Goal: Information Seeking & Learning: Learn about a topic

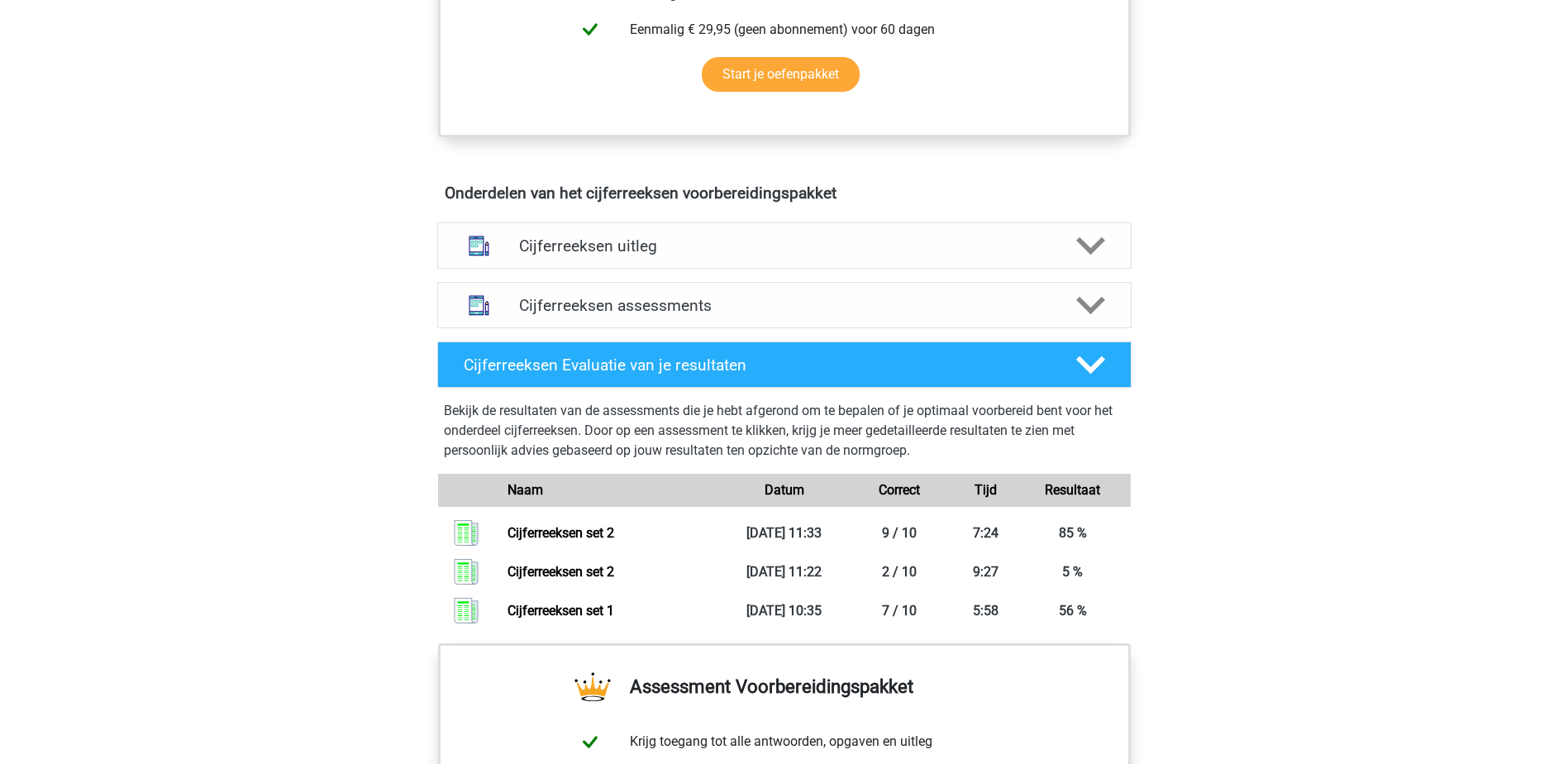
scroll to position [827, 0]
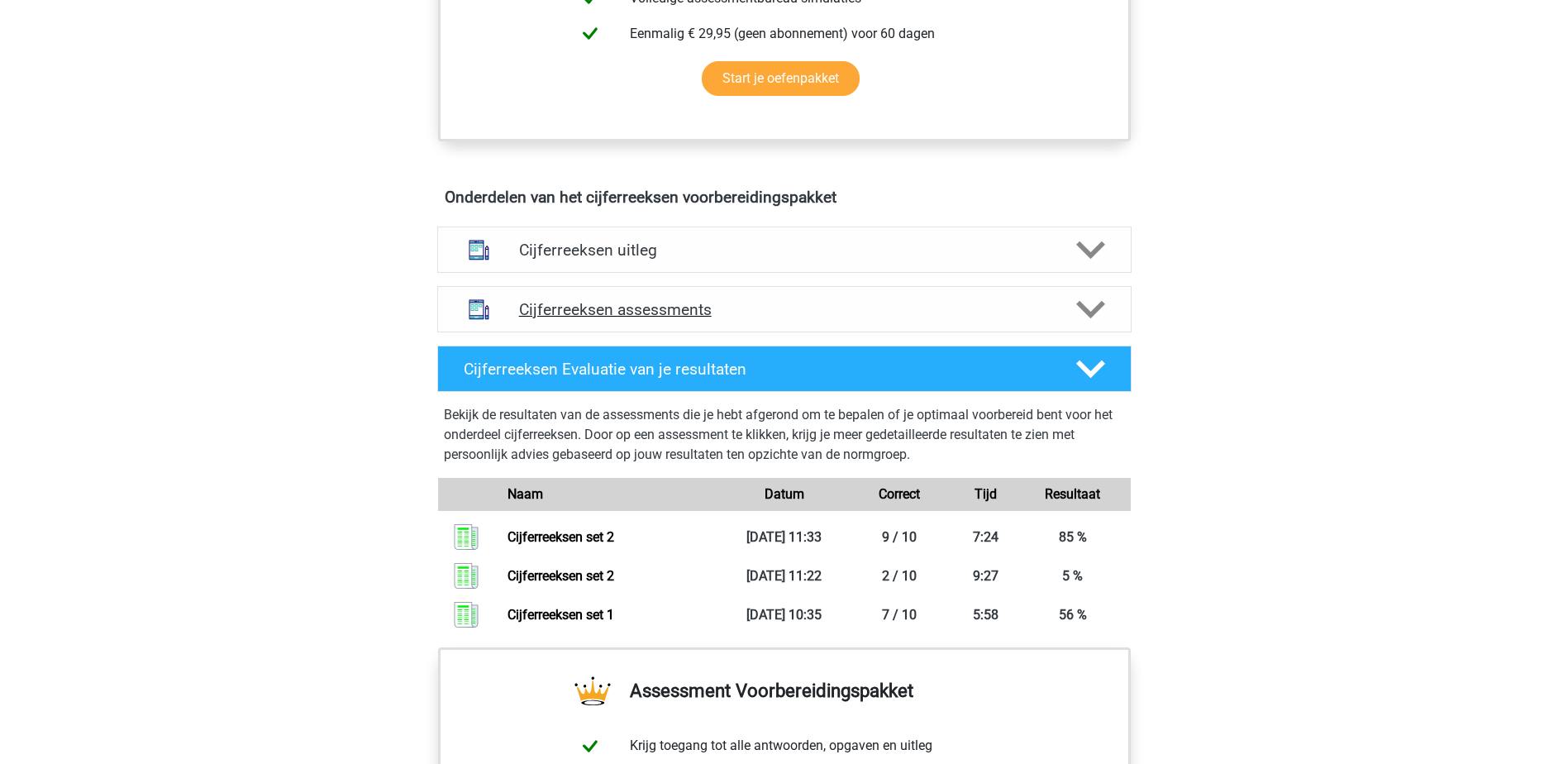
click at [1084, 324] on icon at bounding box center [1091, 309] width 29 height 29
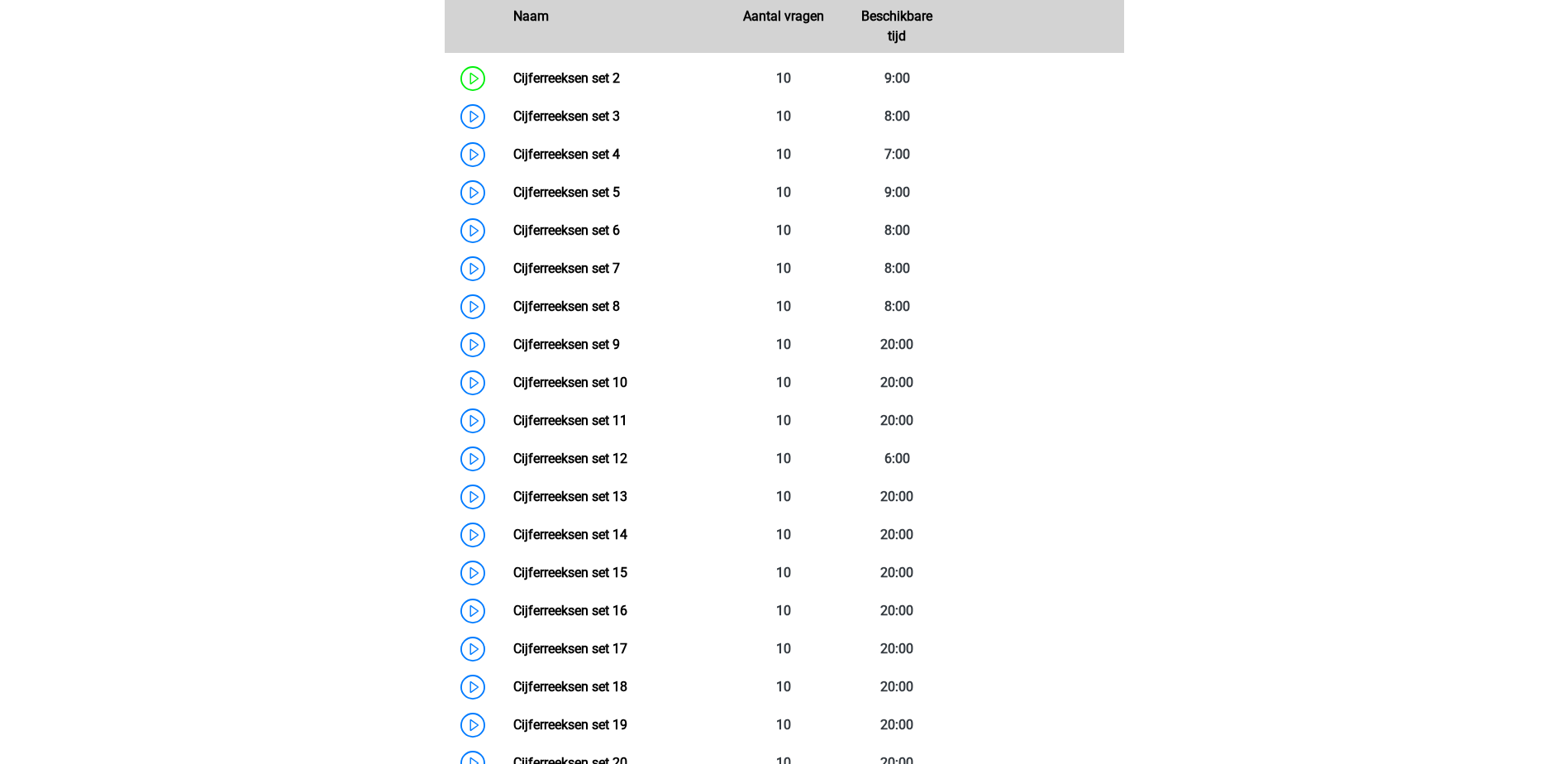
scroll to position [1239, 0]
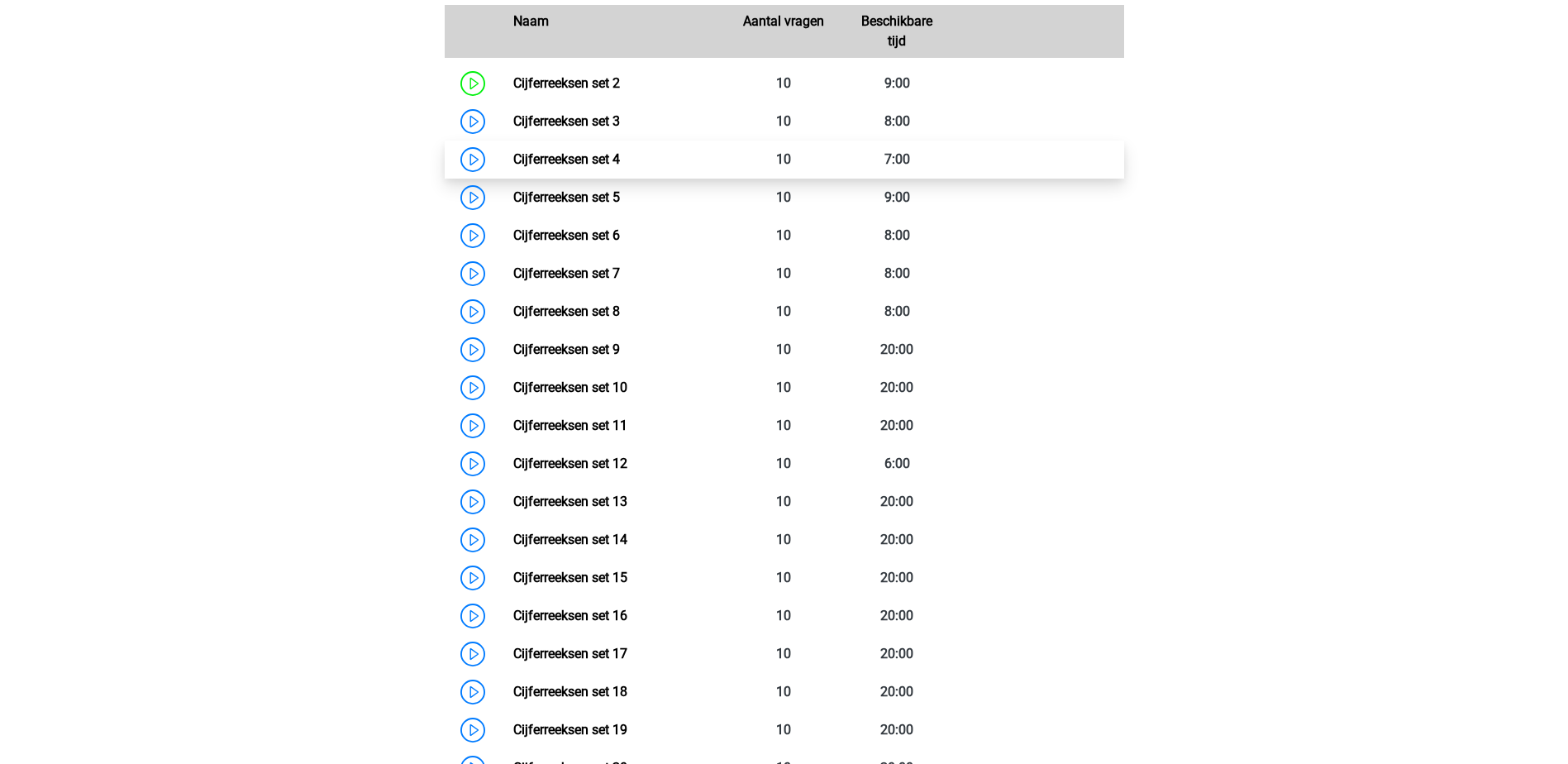
drag, startPoint x: 468, startPoint y: 144, endPoint x: 538, endPoint y: 168, distance: 74.0
click at [513, 129] on link "Cijferreeksen set 3" at bounding box center [566, 122] width 106 height 16
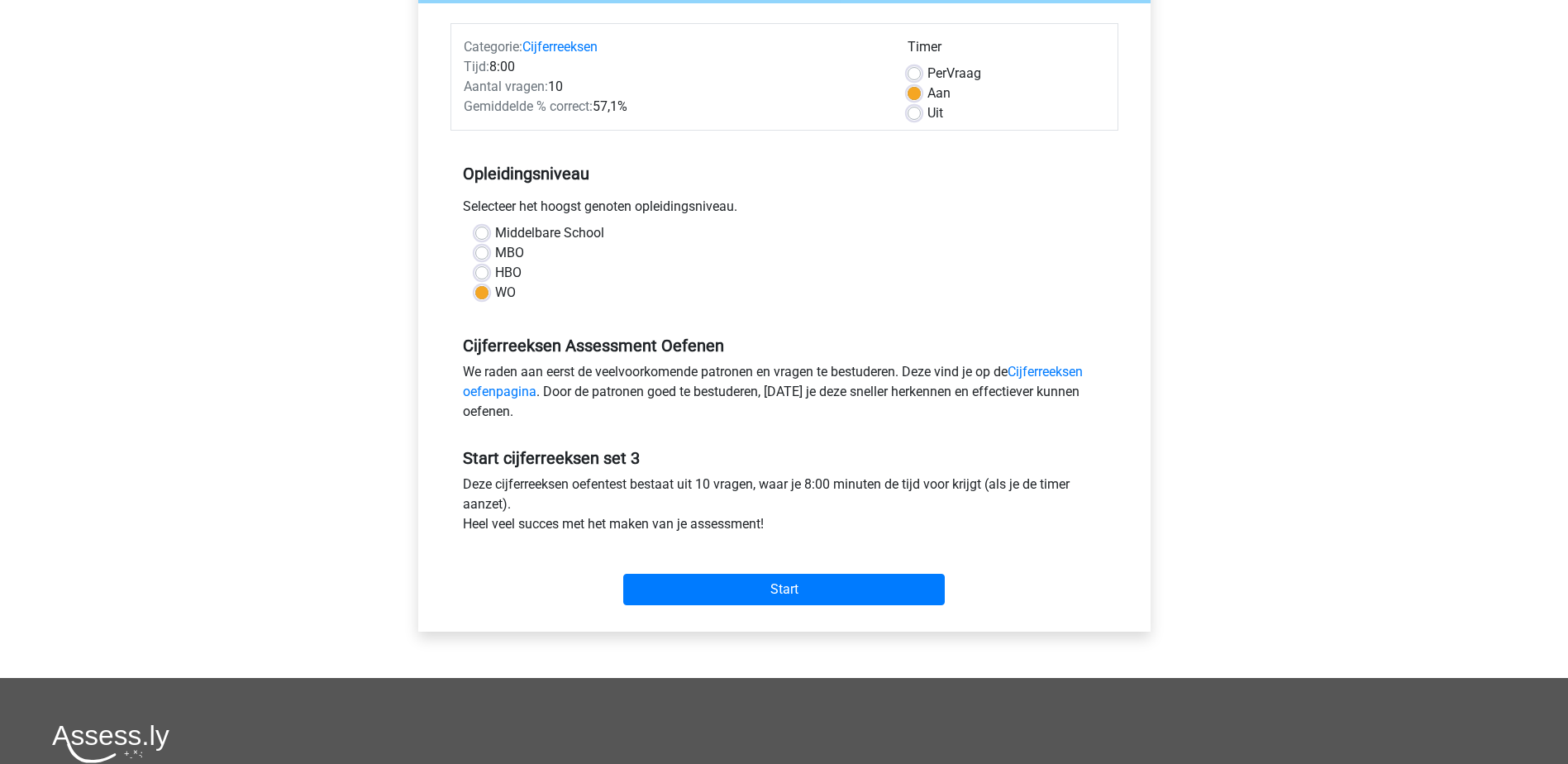
scroll to position [165, 0]
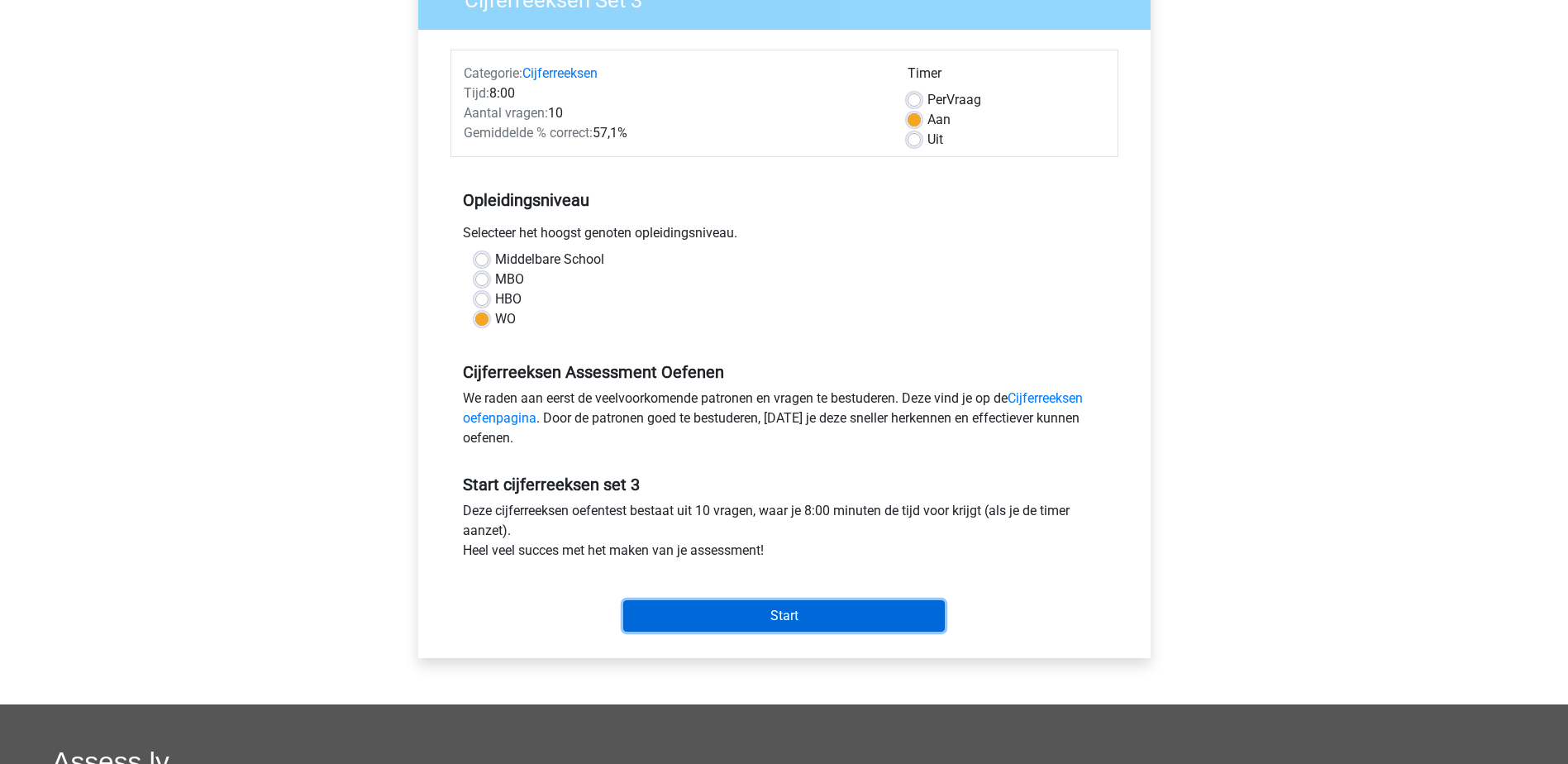
drag, startPoint x: 852, startPoint y: 614, endPoint x: 920, endPoint y: 577, distance: 77.4
click at [852, 614] on input "Start" at bounding box center [784, 615] width 322 height 31
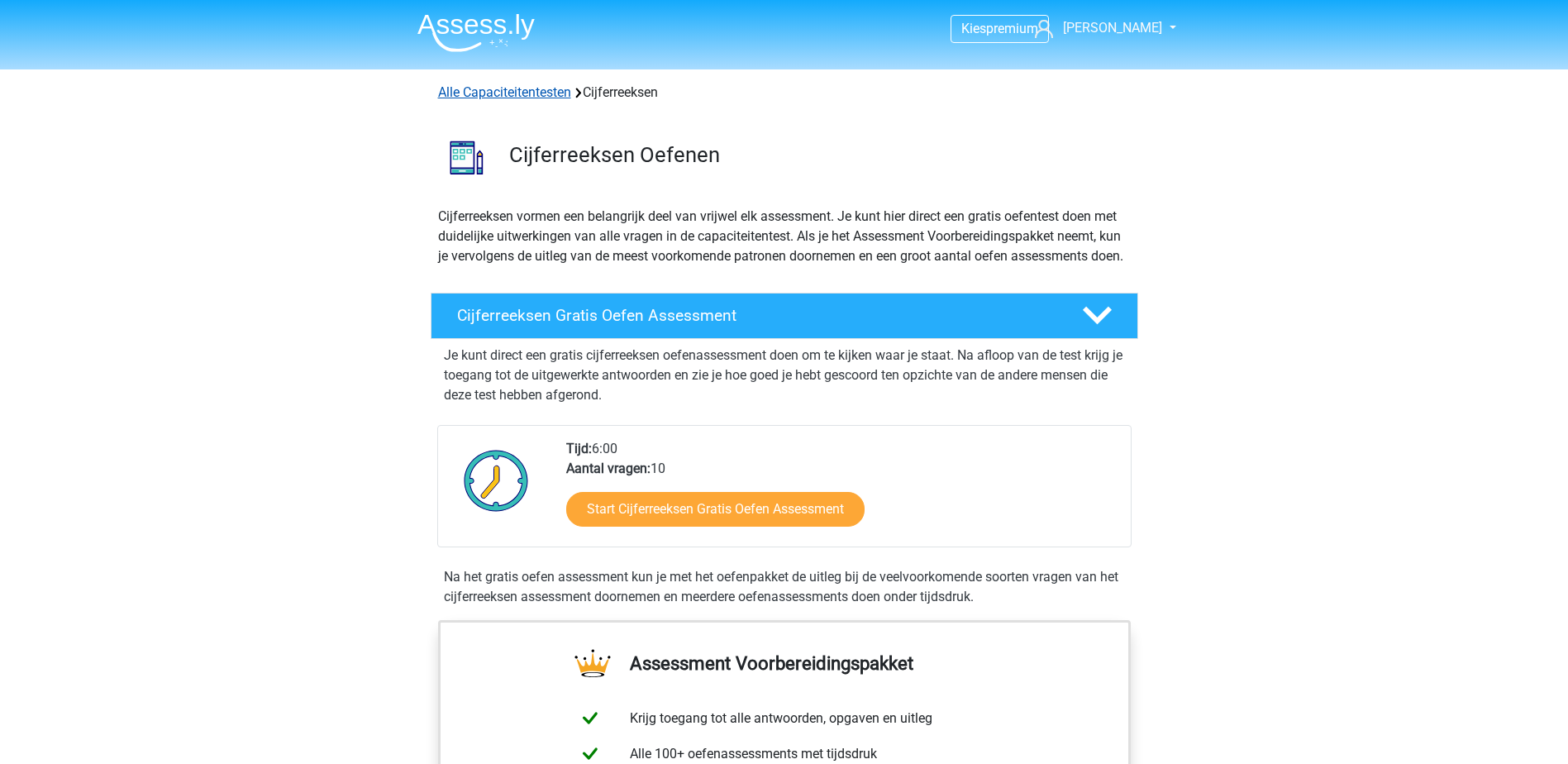
click at [551, 88] on link "Alle Capaciteitentesten" at bounding box center [504, 92] width 133 height 16
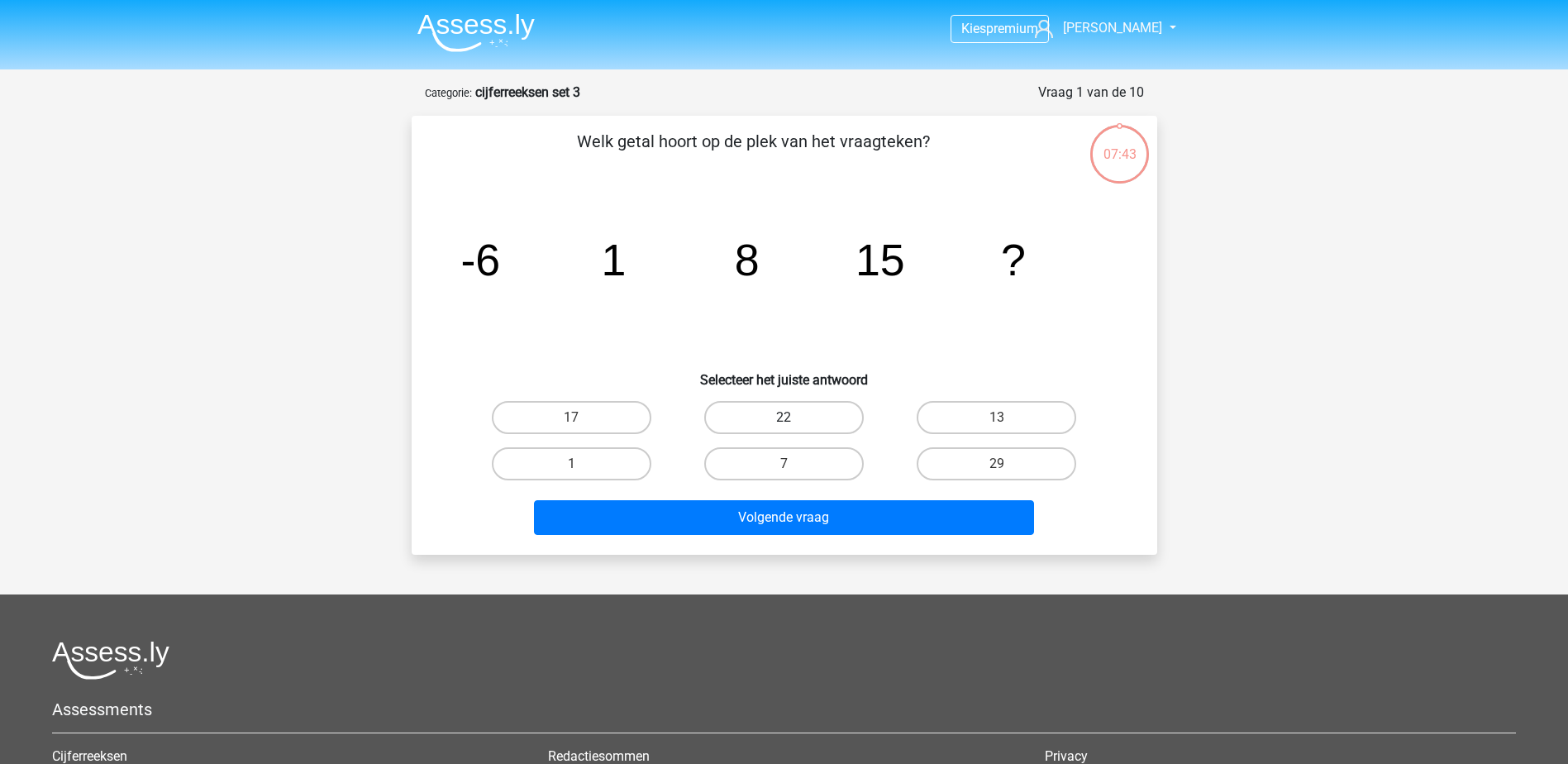
click at [805, 407] on label "22" at bounding box center [784, 417] width 159 height 33
click at [795, 417] on input "22" at bounding box center [789, 423] width 11 height 11
radio input "true"
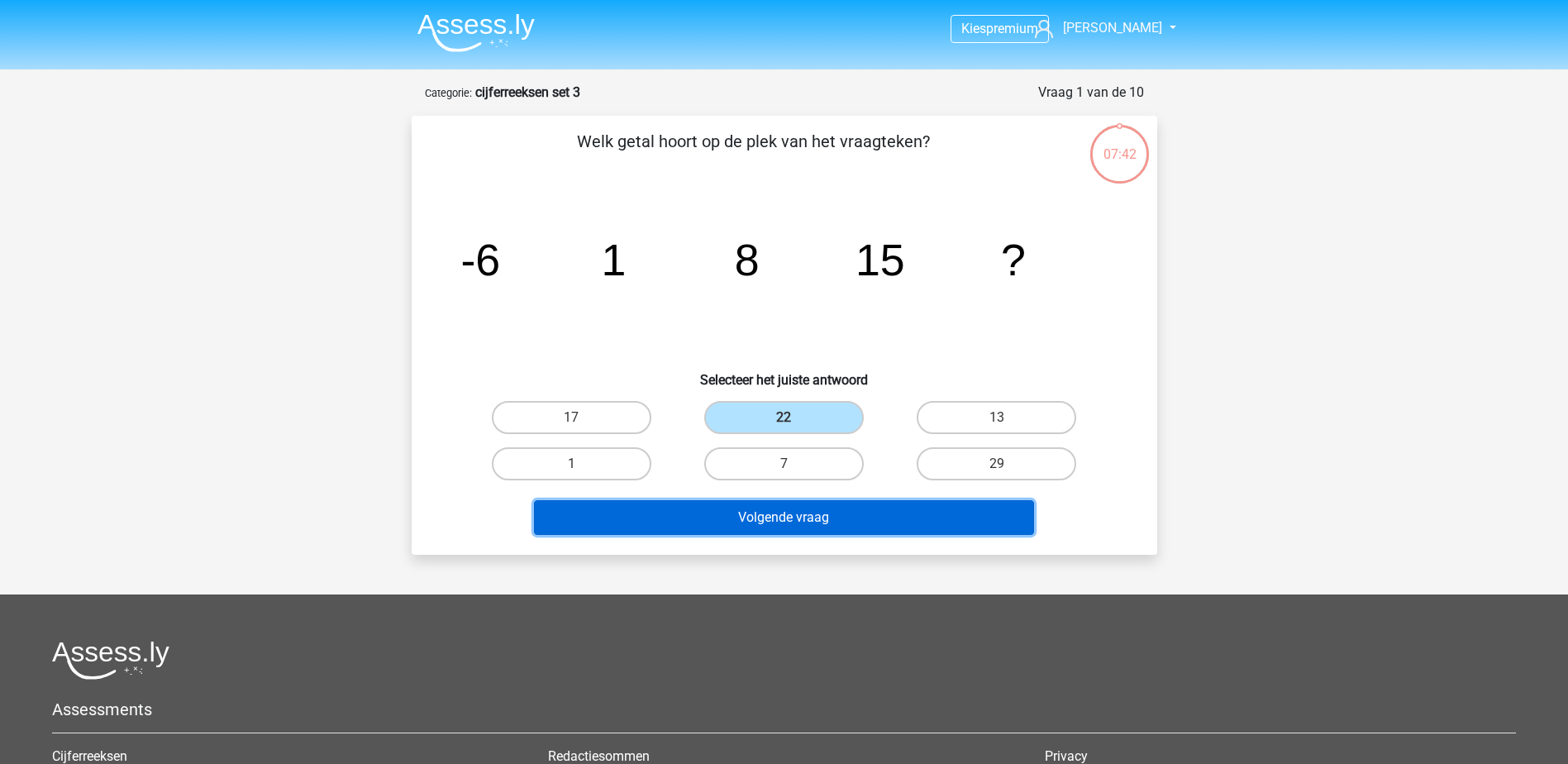
click at [830, 526] on button "Volgende vraag" at bounding box center [784, 517] width 501 height 35
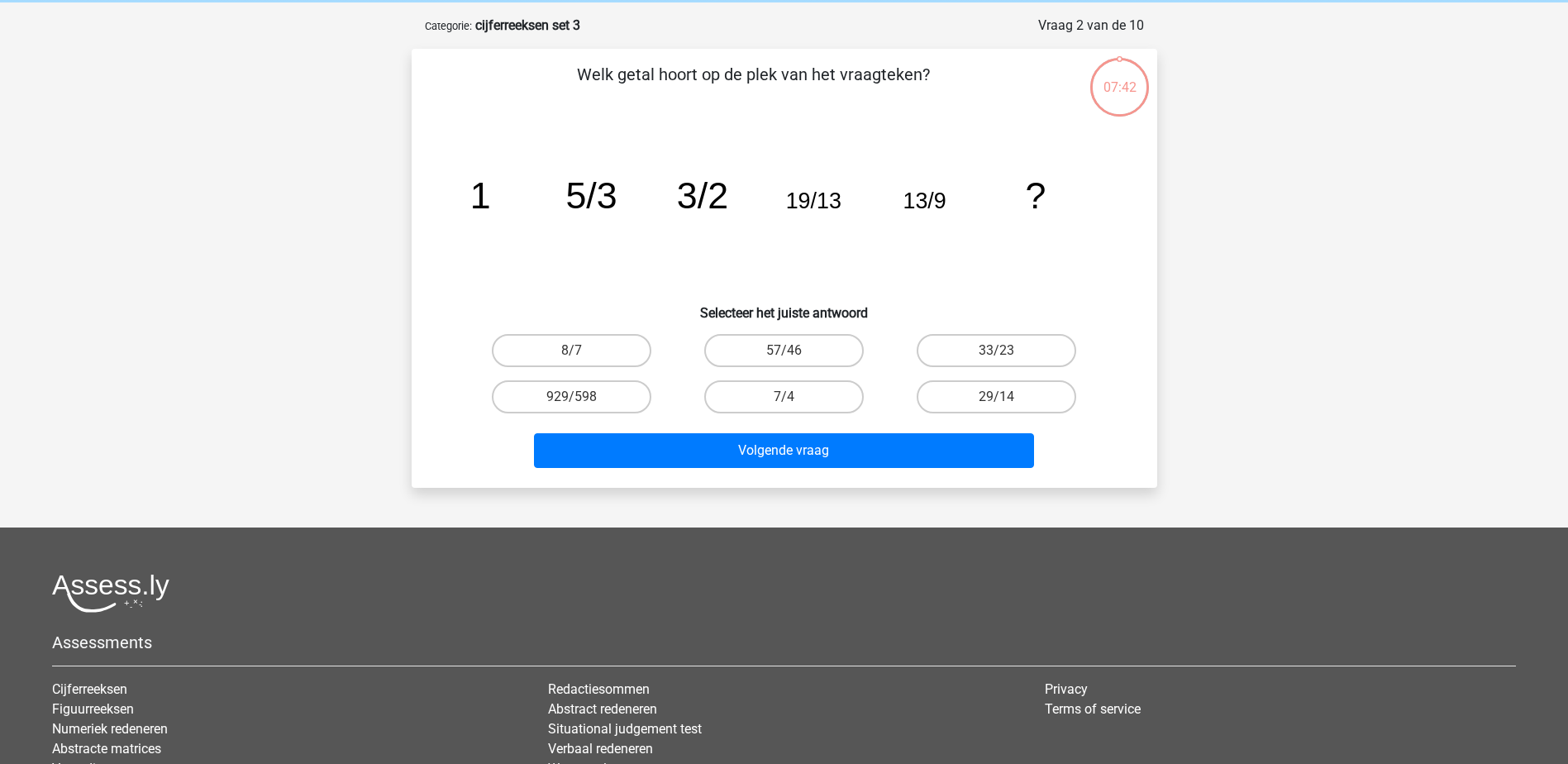
scroll to position [82, 0]
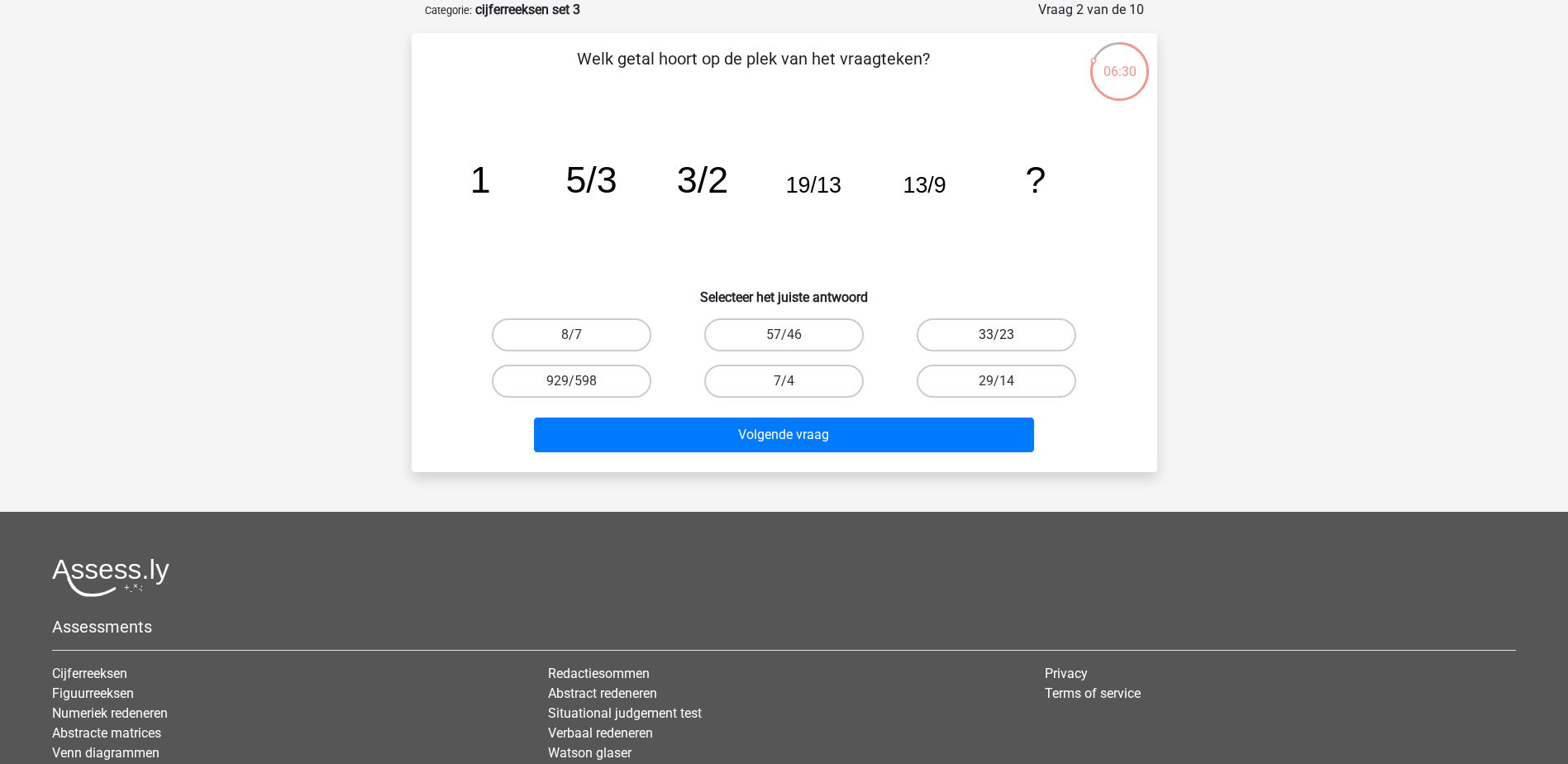
click at [1057, 330] on label "33/23" at bounding box center [997, 334] width 159 height 33
click at [1007, 335] on input "33/23" at bounding box center [1002, 340] width 11 height 11
radio input "true"
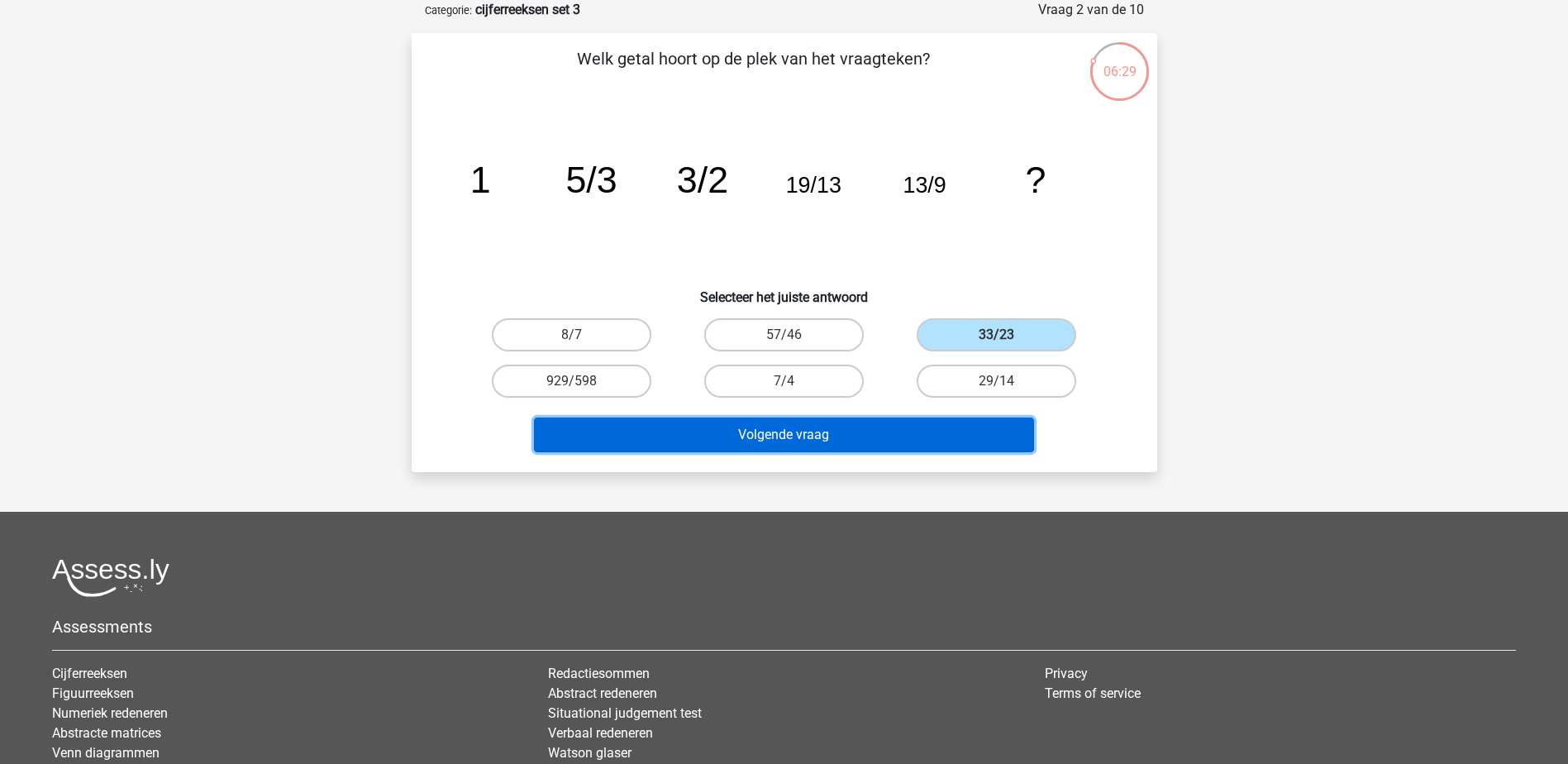
click at [835, 439] on button "Volgende vraag" at bounding box center [784, 434] width 501 height 35
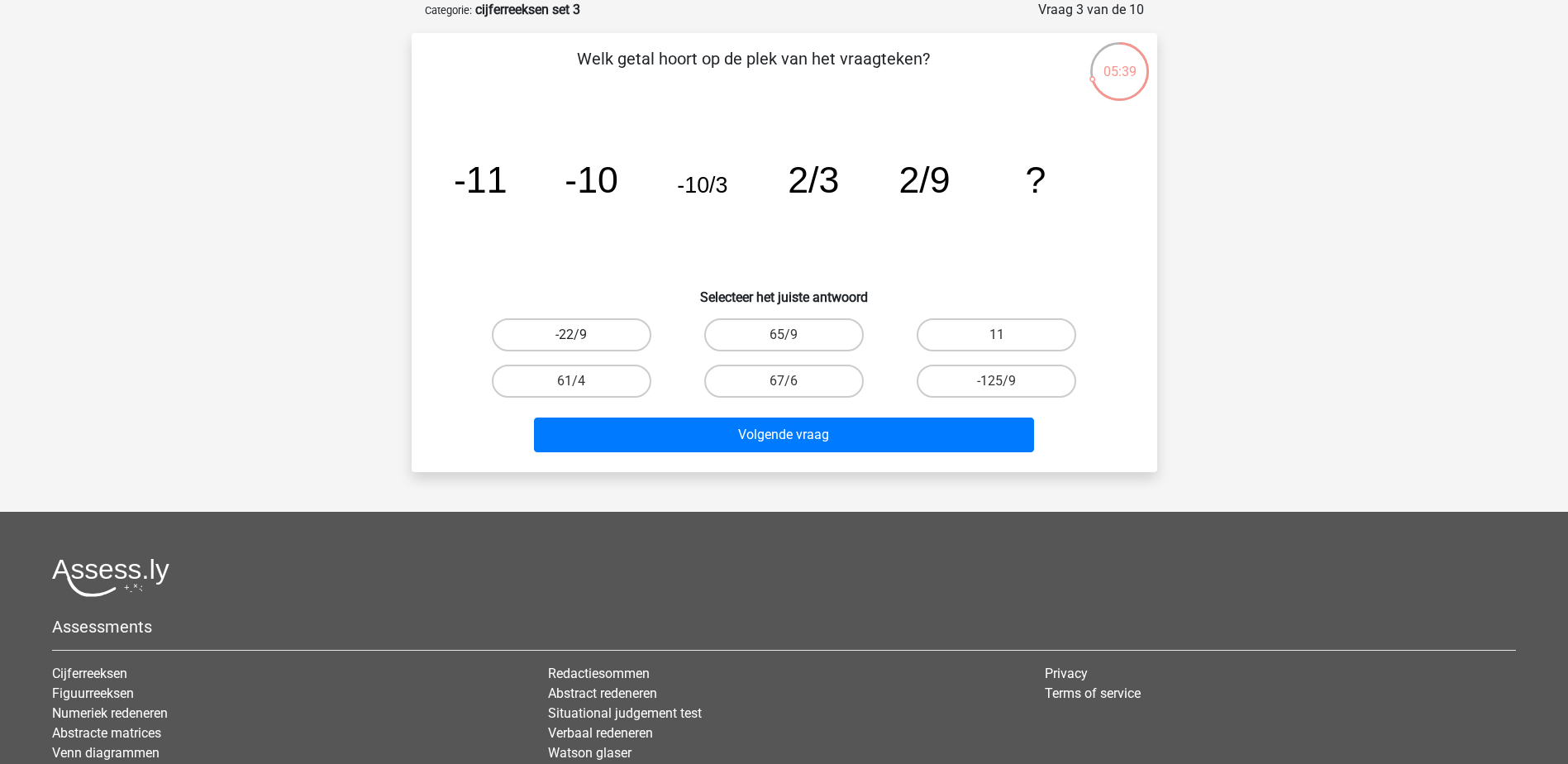
click at [596, 325] on label "-22/9" at bounding box center [571, 334] width 159 height 33
click at [582, 335] on input "-22/9" at bounding box center [577, 340] width 11 height 11
radio input "true"
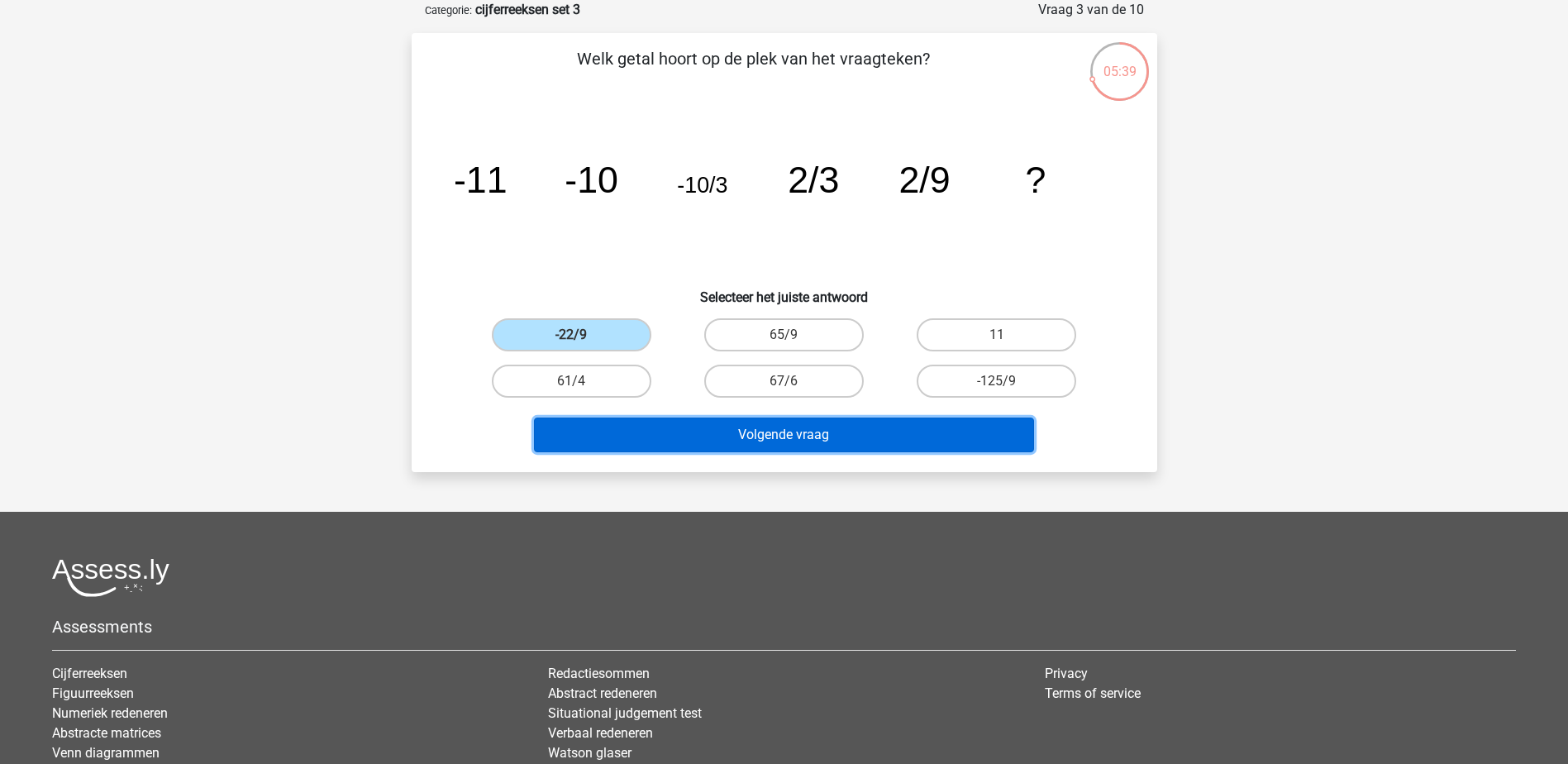
drag, startPoint x: 752, startPoint y: 441, endPoint x: 1008, endPoint y: 416, distance: 257.2
click at [753, 441] on button "Volgende vraag" at bounding box center [784, 434] width 501 height 35
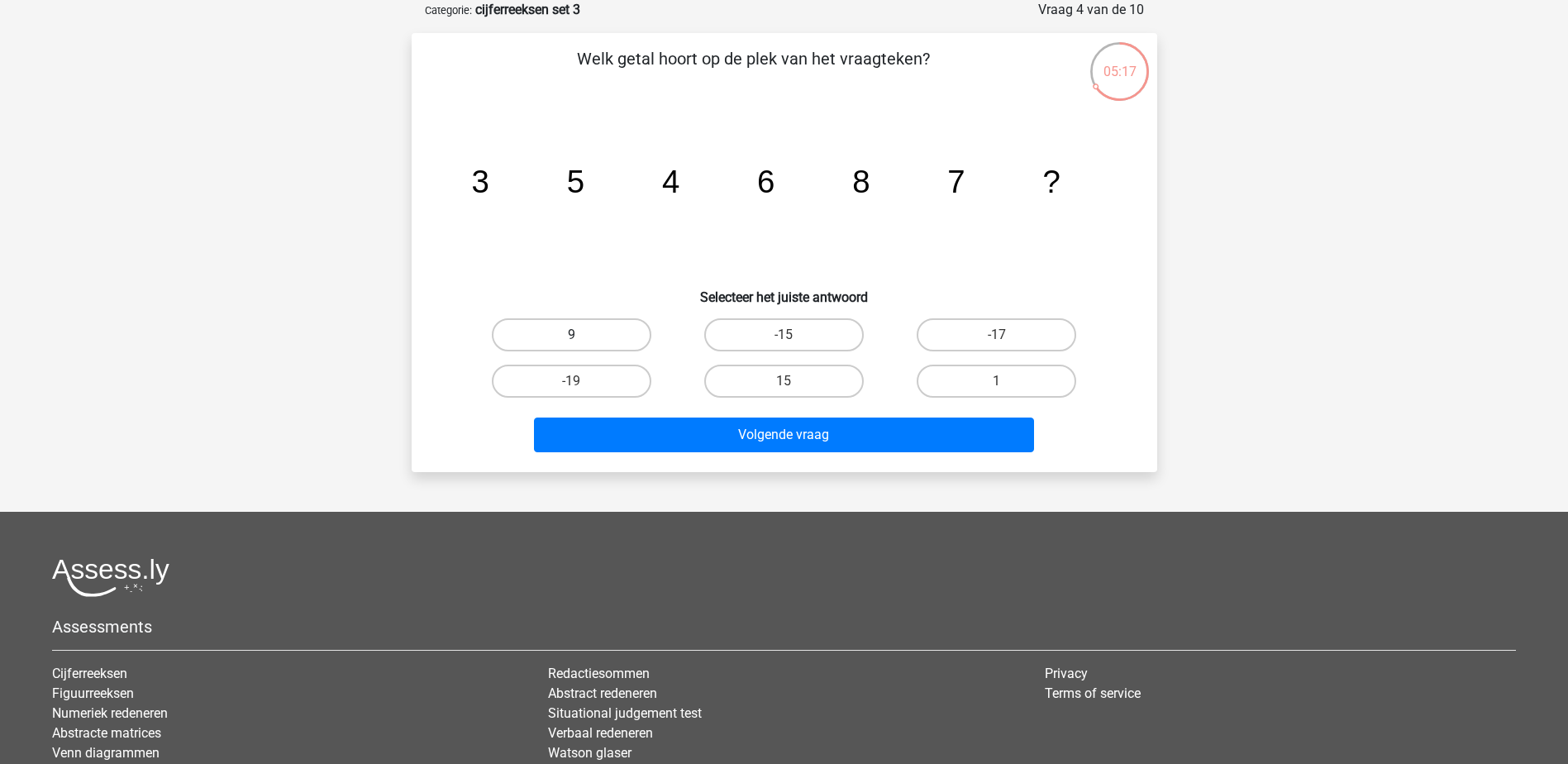
click at [602, 321] on label "9" at bounding box center [571, 334] width 159 height 33
click at [582, 335] on input "9" at bounding box center [577, 340] width 11 height 11
radio input "true"
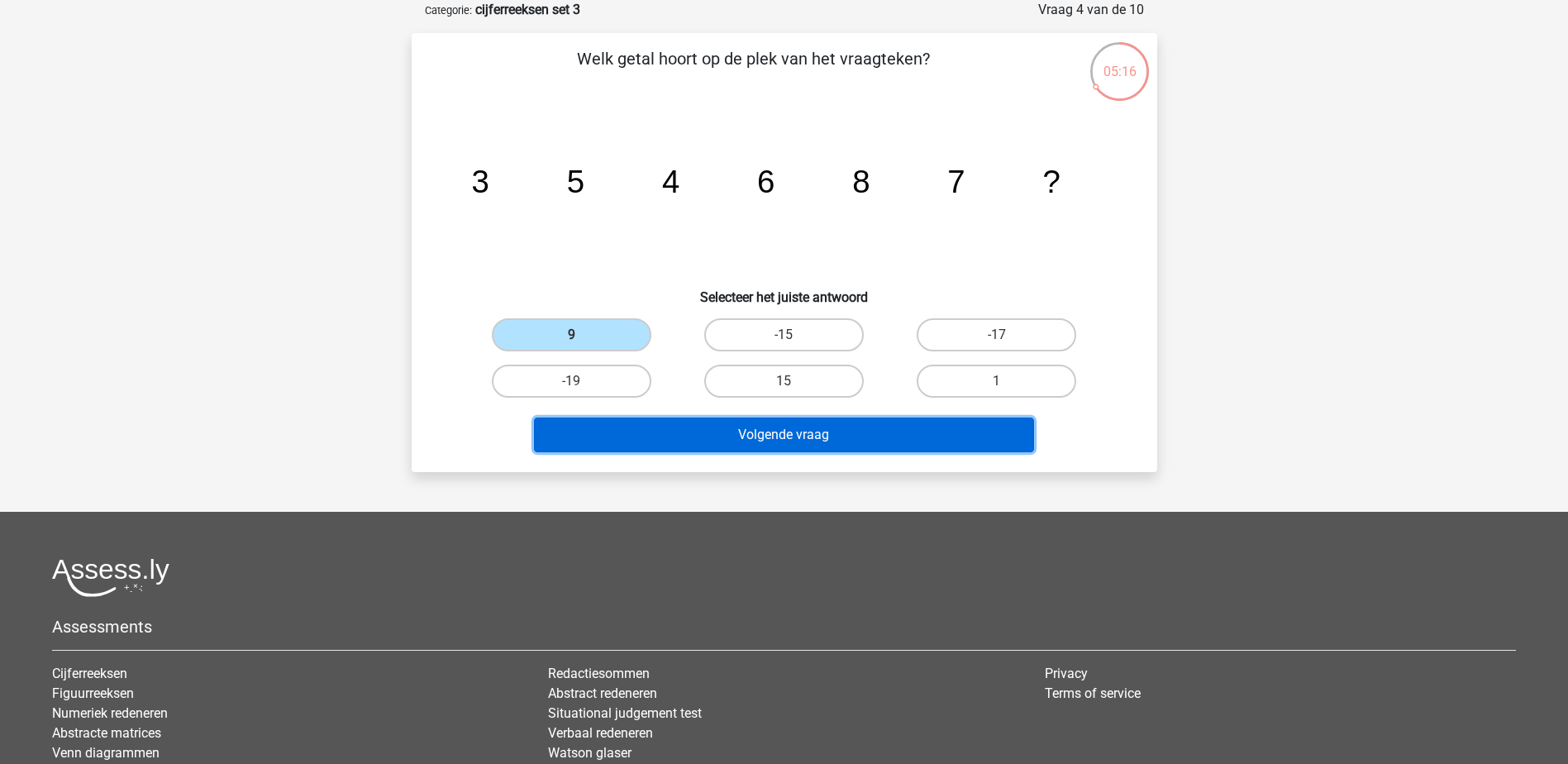
click at [749, 436] on button "Volgende vraag" at bounding box center [784, 434] width 501 height 35
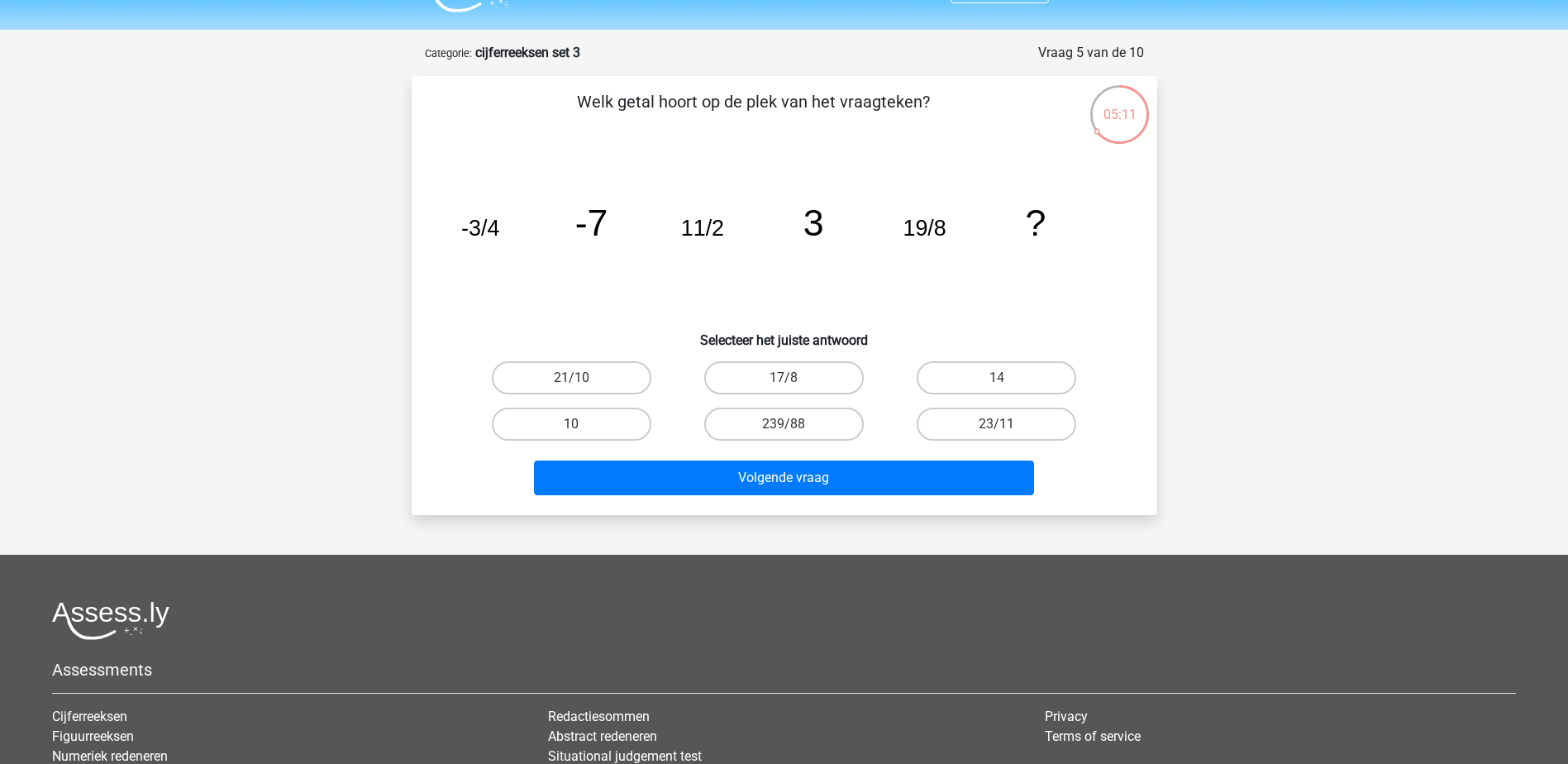
scroll to position [0, 0]
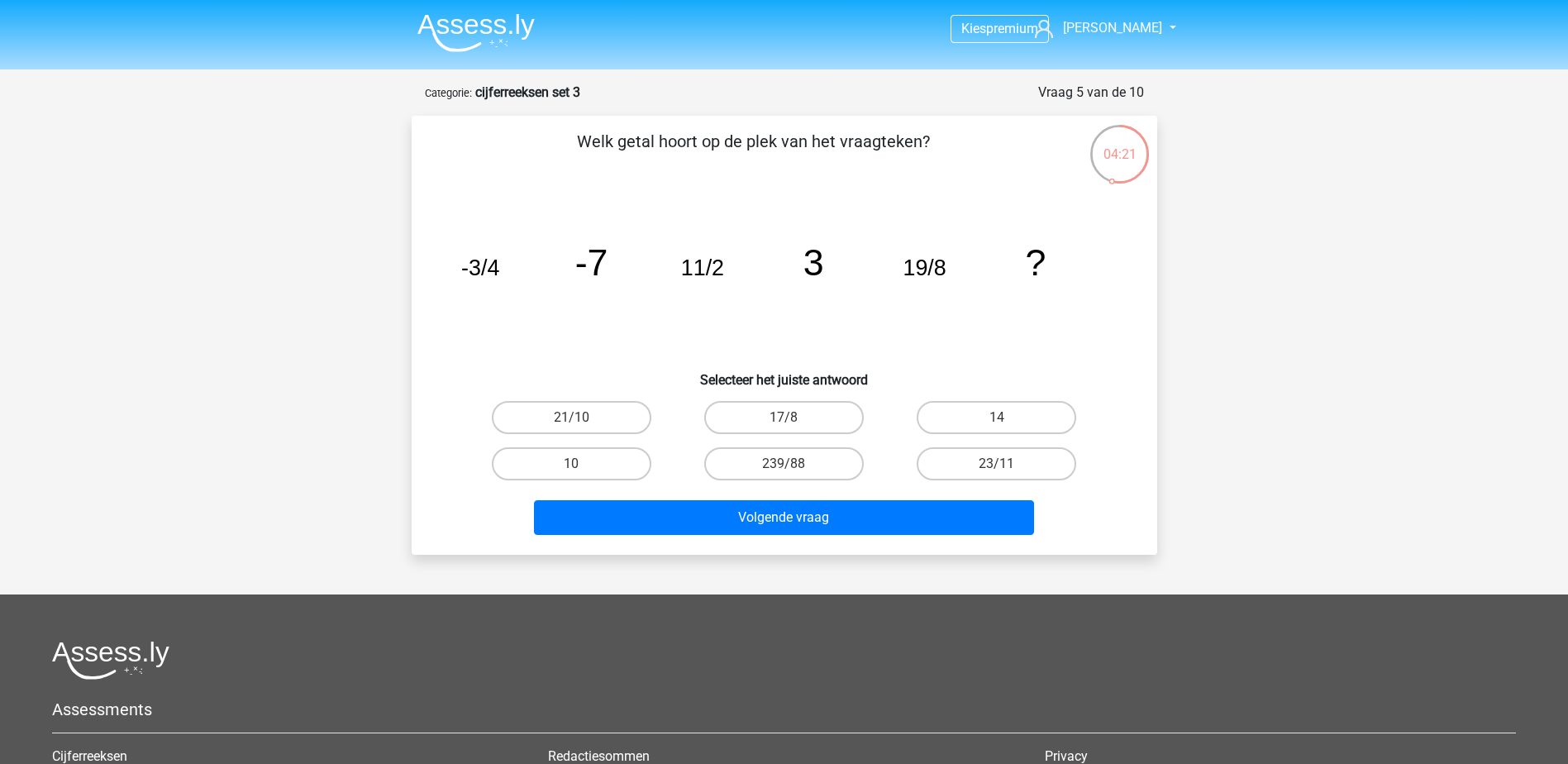
click at [1086, 465] on div "21/10 17/8 14 10 239/88" at bounding box center [785, 441] width 638 height 93
click at [1161, 449] on div "04:20 Vraag 5 van de 10 Categorie: cijferreeksen set 3 Welk getal hoort op de p…" at bounding box center [785, 318] width 772 height 472
click at [722, 265] on tspan "11/2" at bounding box center [702, 268] width 43 height 25
click at [817, 260] on tspan "3" at bounding box center [813, 262] width 21 height 41
click at [921, 266] on tspan "19/8" at bounding box center [924, 268] width 43 height 25
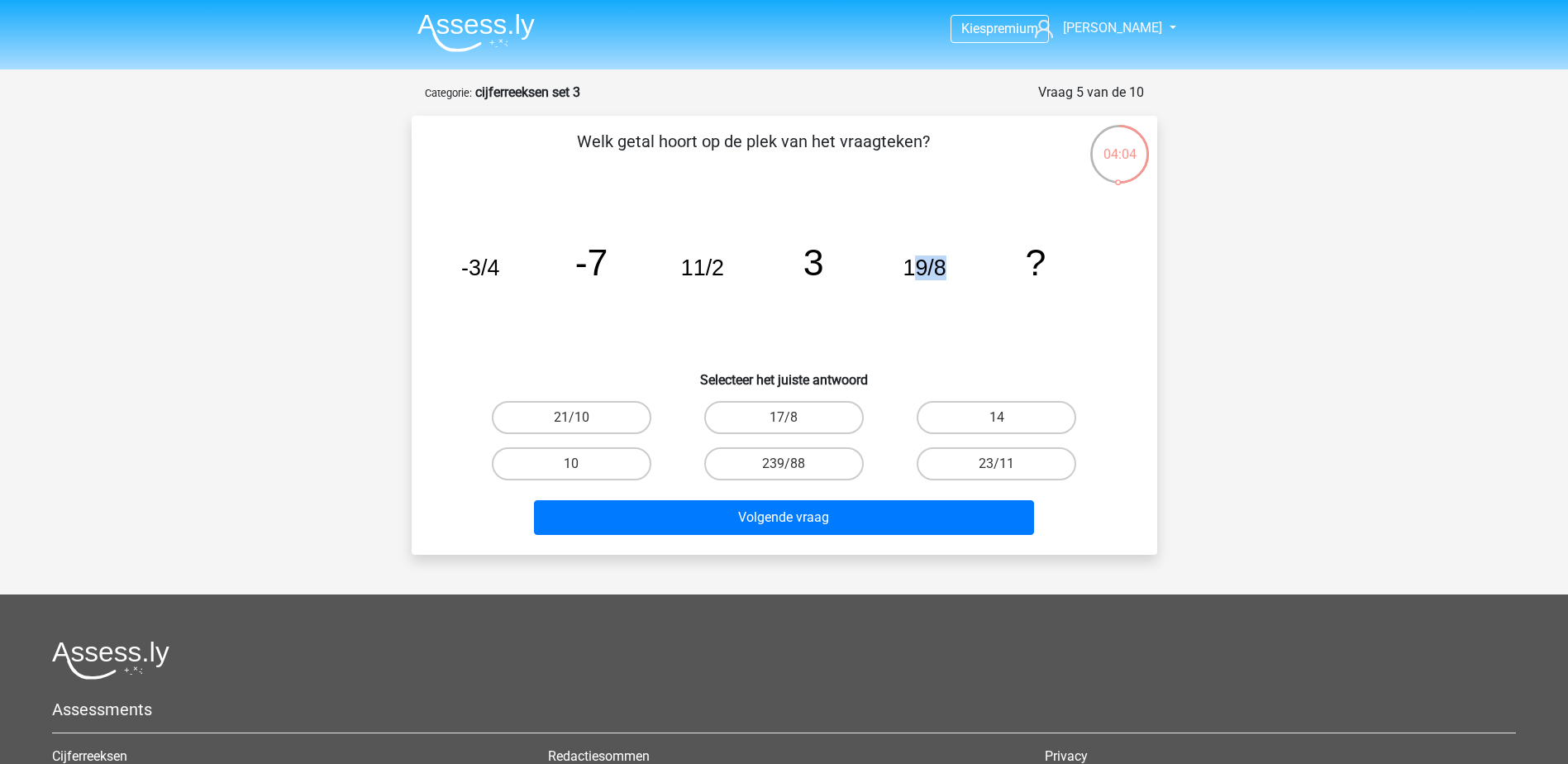
drag, startPoint x: 921, startPoint y: 265, endPoint x: 985, endPoint y: 265, distance: 64.0
click at [985, 265] on icon "image/svg+xml -3/4 -7 11/2 3 19/8 ?" at bounding box center [784, 275] width 666 height 167
drag, startPoint x: 985, startPoint y: 265, endPoint x: 980, endPoint y: 290, distance: 25.5
click at [980, 290] on icon "image/svg+xml -3/4 -7 11/2 3 19/8 ?" at bounding box center [784, 275] width 666 height 167
click at [952, 275] on icon "image/svg+xml -3/4 -7 11/2 3 19/8 ?" at bounding box center [784, 275] width 666 height 167
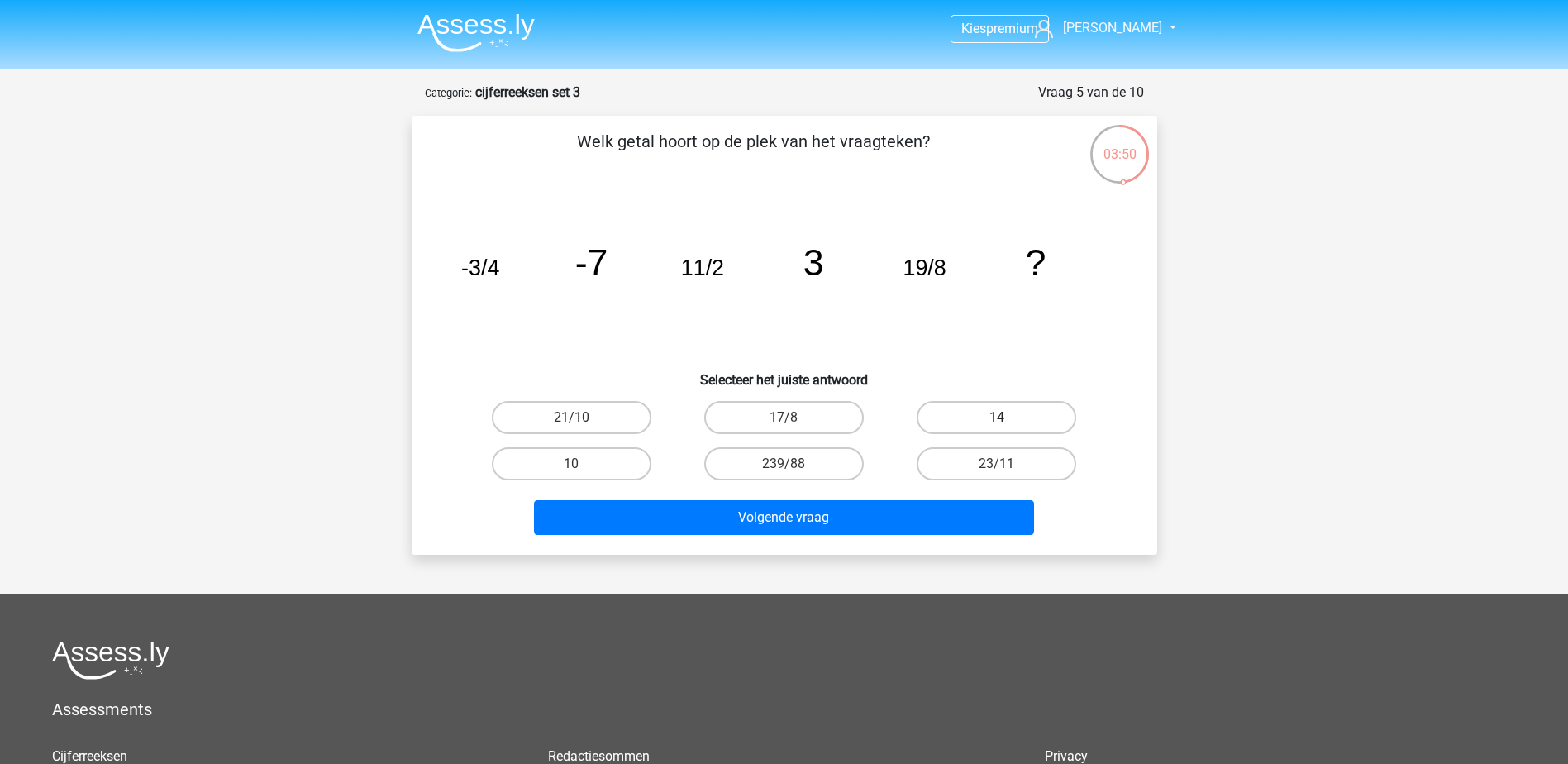
click at [989, 416] on label "14" at bounding box center [997, 417] width 159 height 33
click at [997, 417] on input "14" at bounding box center [1002, 423] width 11 height 11
radio input "true"
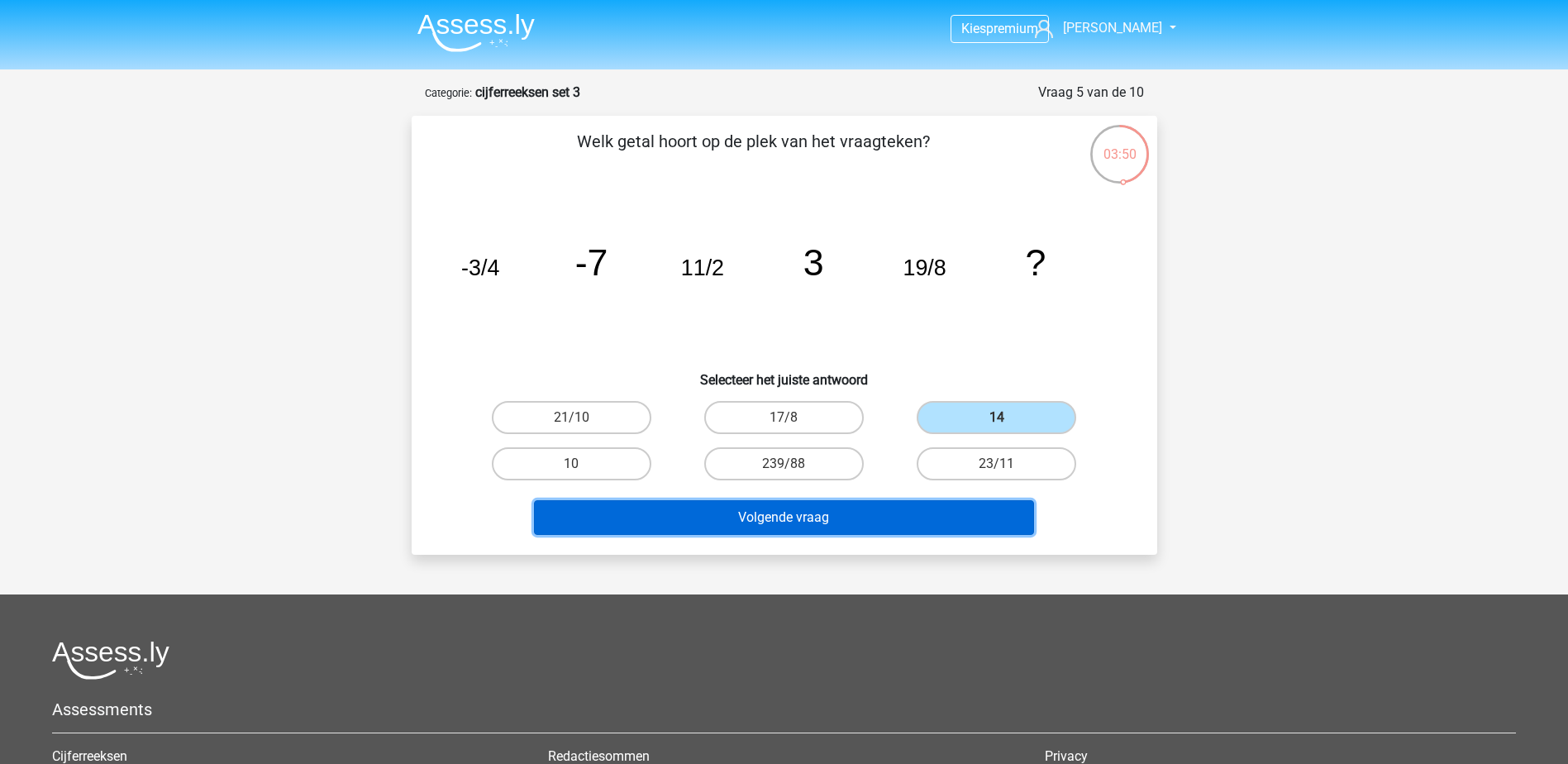
drag, startPoint x: 881, startPoint y: 524, endPoint x: 948, endPoint y: 505, distance: 69.6
click at [882, 523] on button "Volgende vraag" at bounding box center [784, 517] width 501 height 35
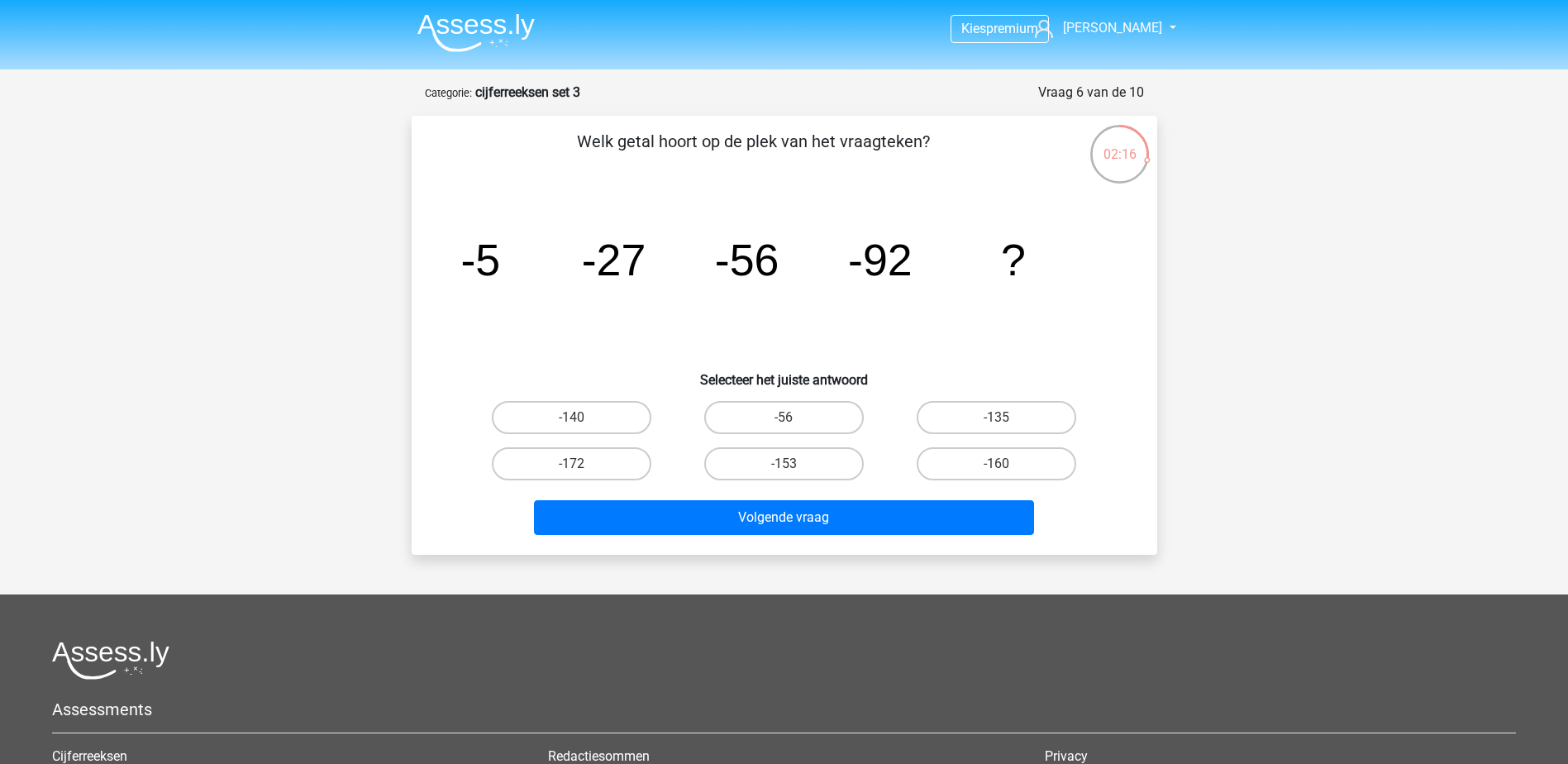
drag, startPoint x: 1060, startPoint y: 426, endPoint x: 1053, endPoint y: 440, distance: 15.7
click at [1060, 426] on label "-135" at bounding box center [997, 417] width 159 height 33
click at [1007, 426] on input "-135" at bounding box center [1002, 423] width 11 height 11
radio input "true"
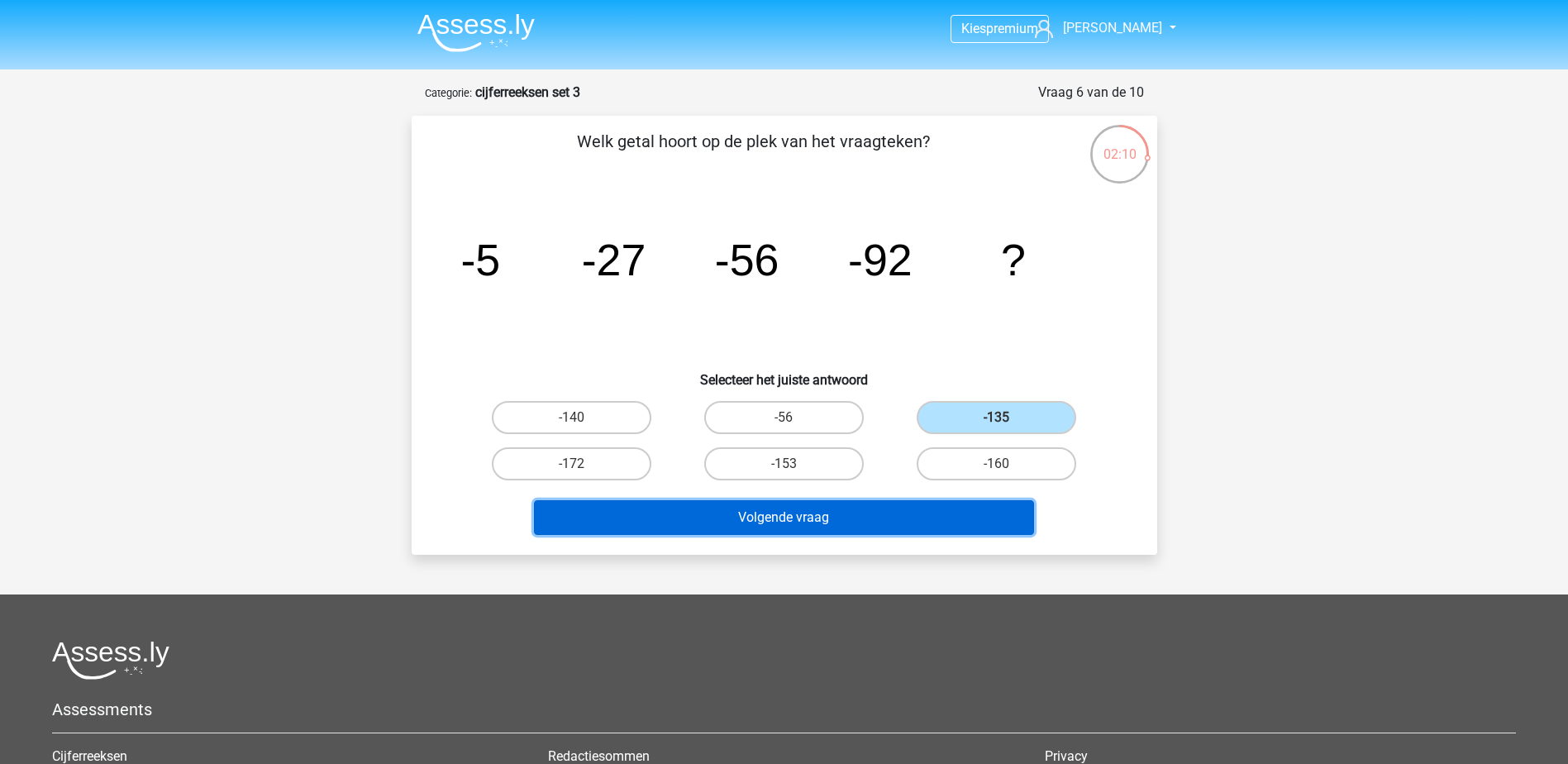
click at [1010, 525] on button "Volgende vraag" at bounding box center [784, 517] width 501 height 35
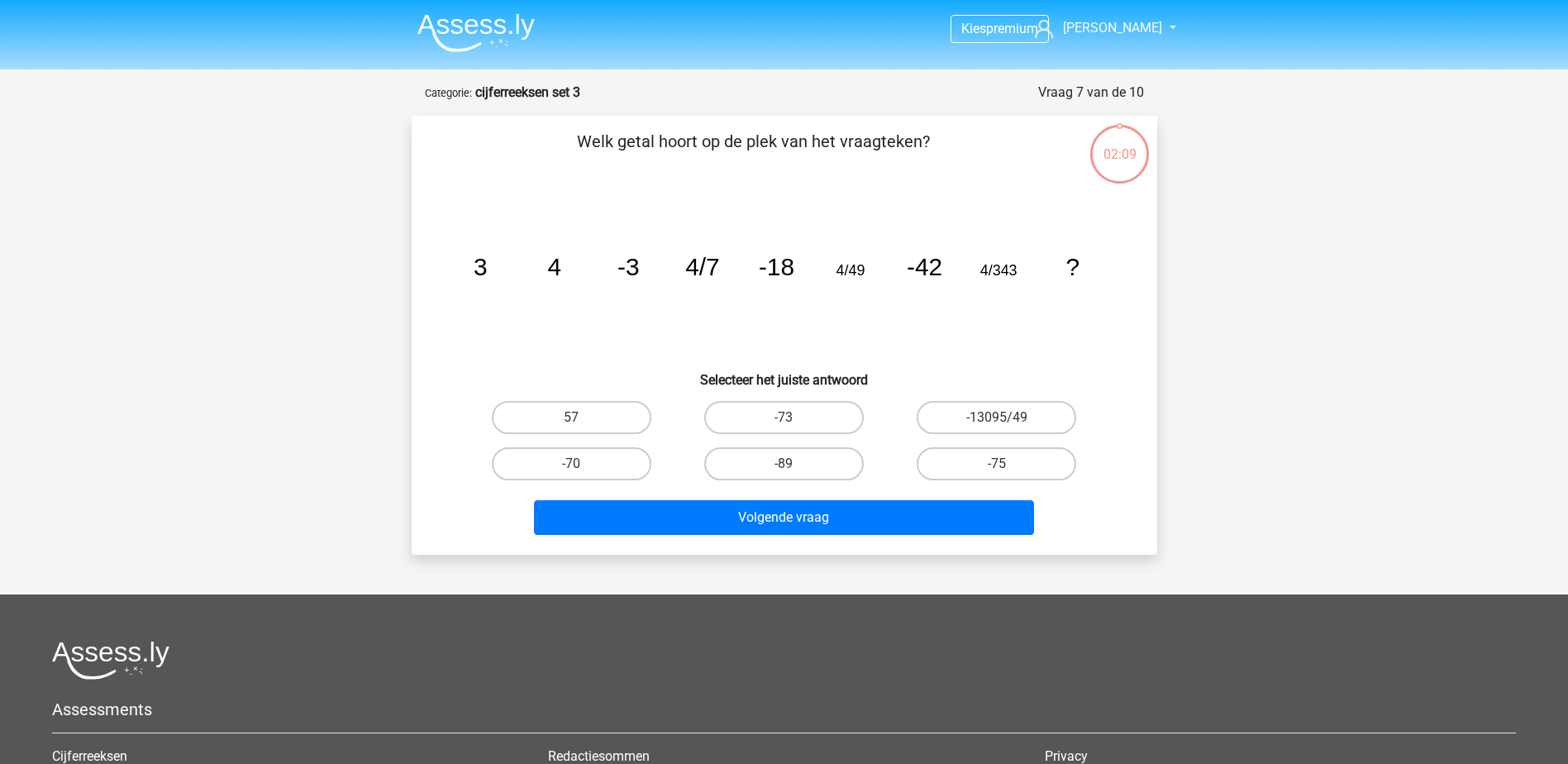
scroll to position [82, 0]
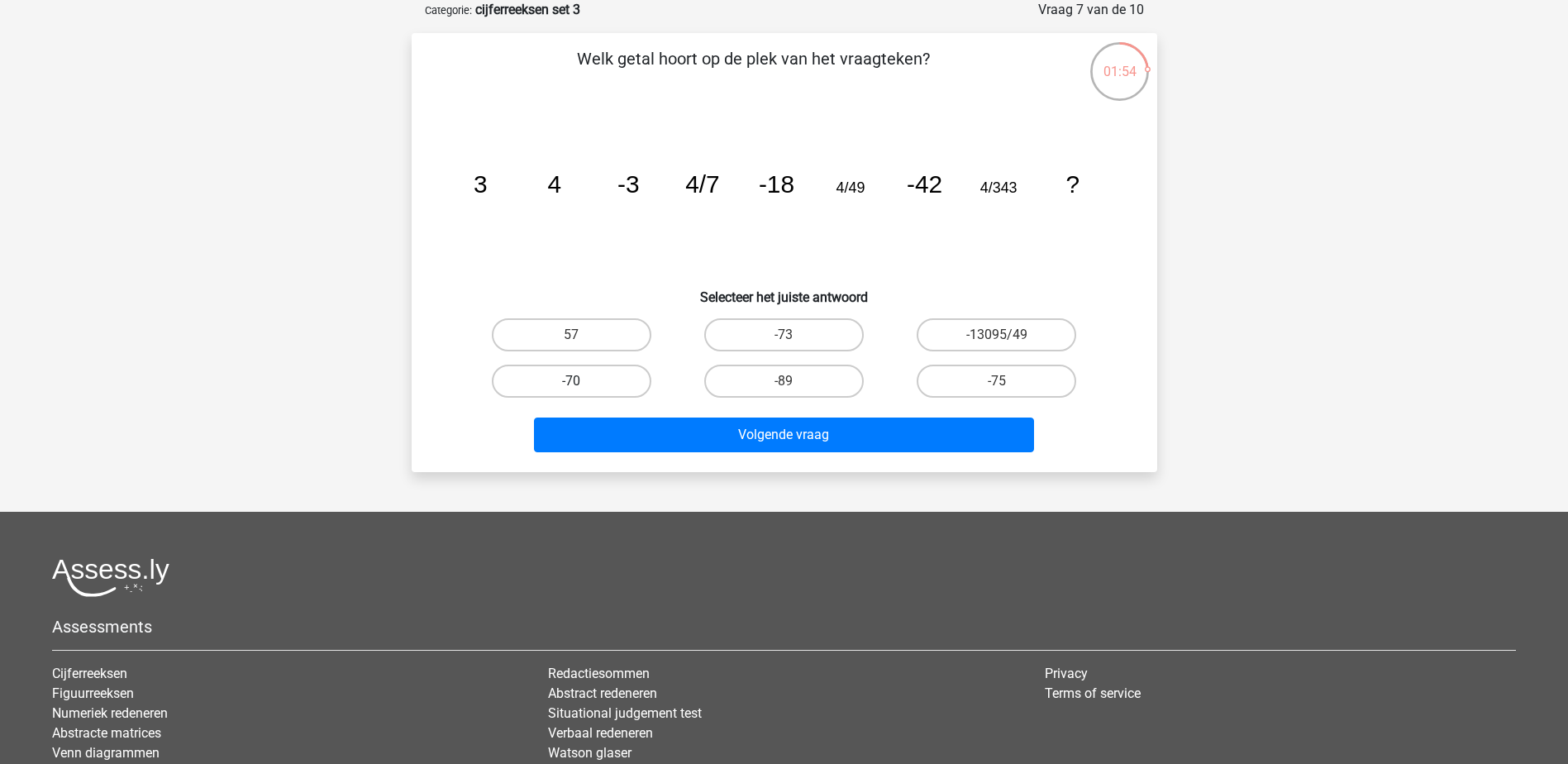
click at [611, 373] on label "-70" at bounding box center [571, 381] width 159 height 33
click at [582, 381] on input "-70" at bounding box center [577, 386] width 11 height 11
radio input "true"
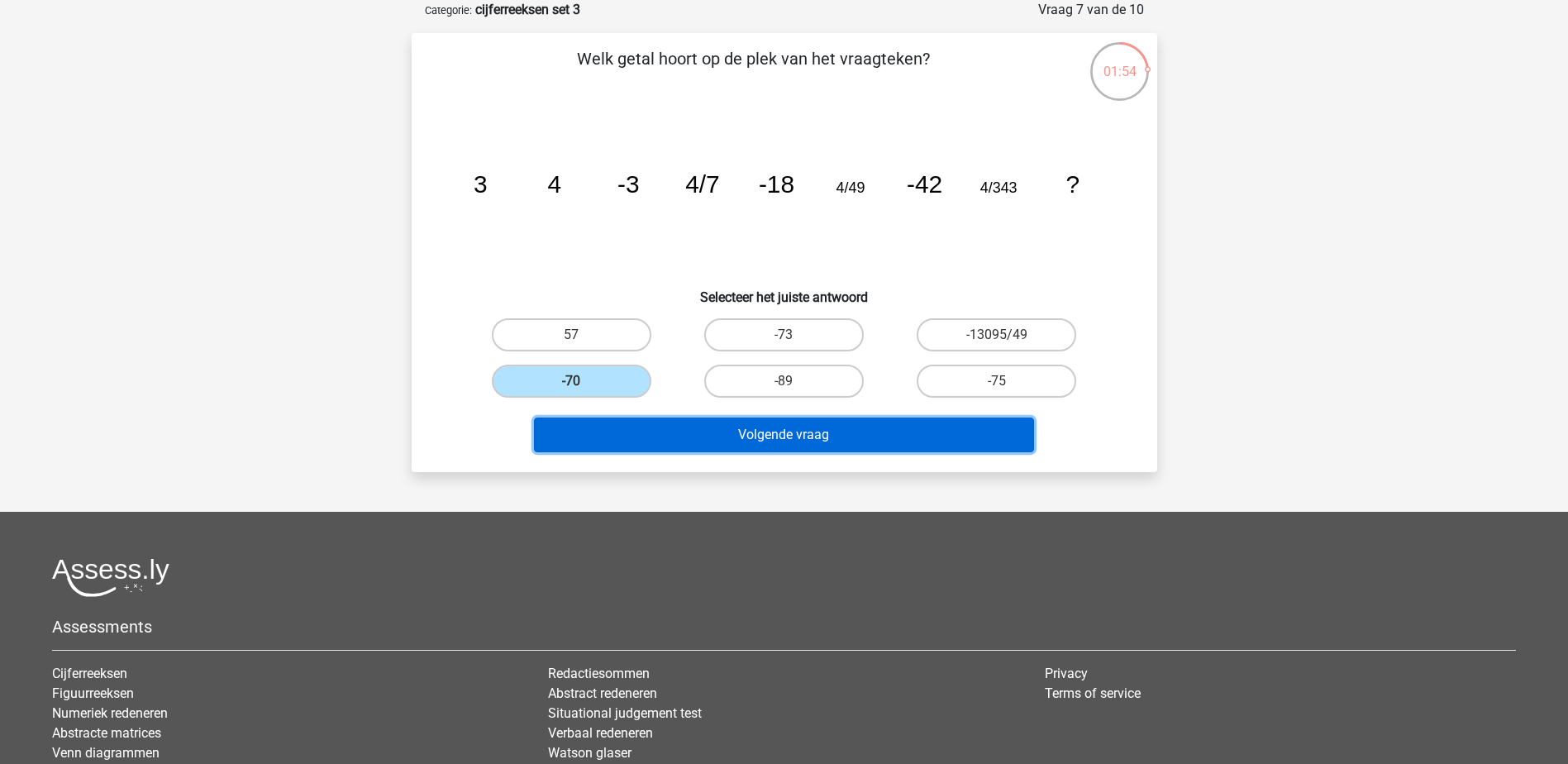
click at [732, 432] on button "Volgende vraag" at bounding box center [784, 434] width 501 height 35
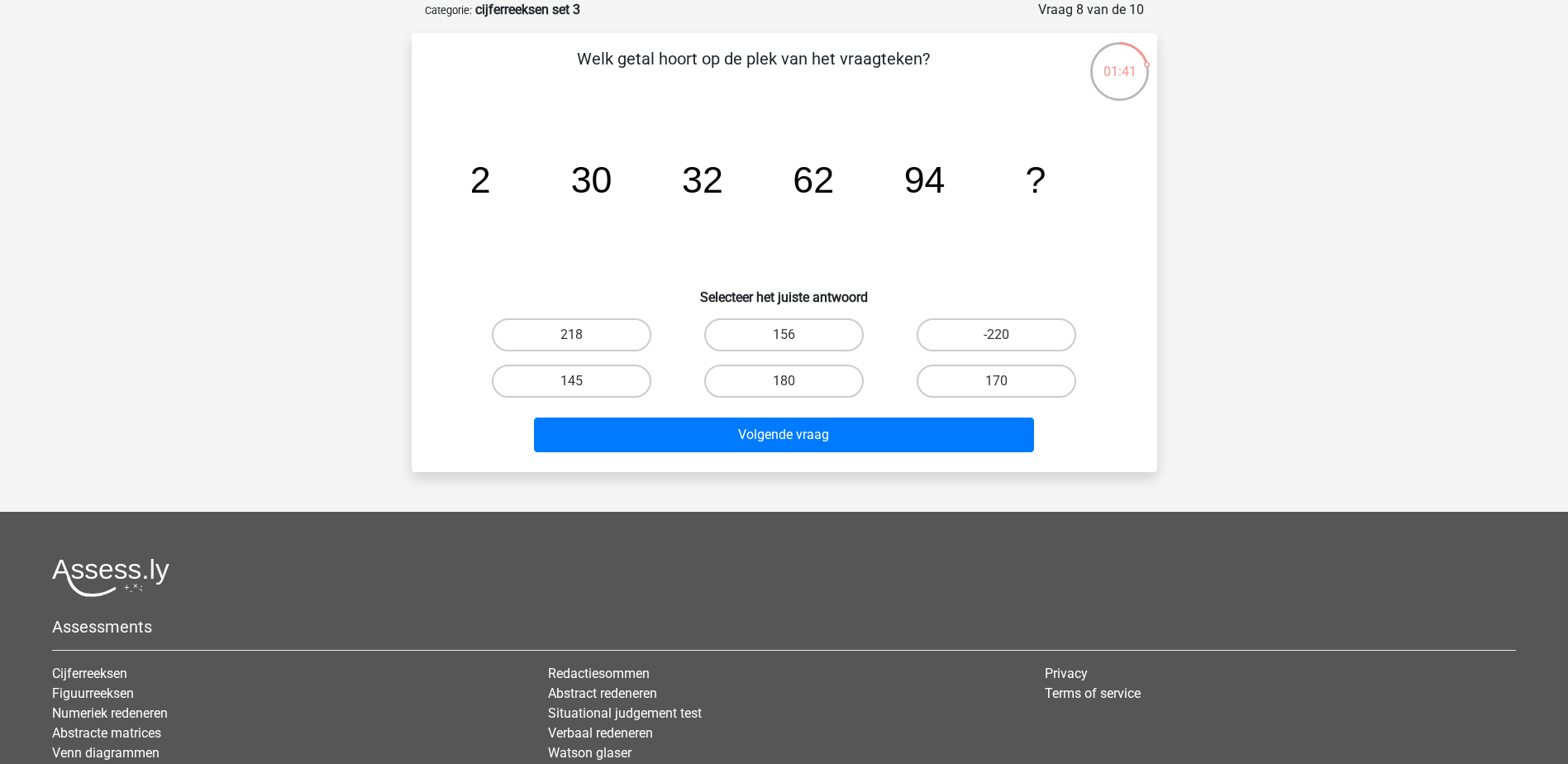
click at [786, 337] on input "156" at bounding box center [789, 340] width 11 height 11
radio input "true"
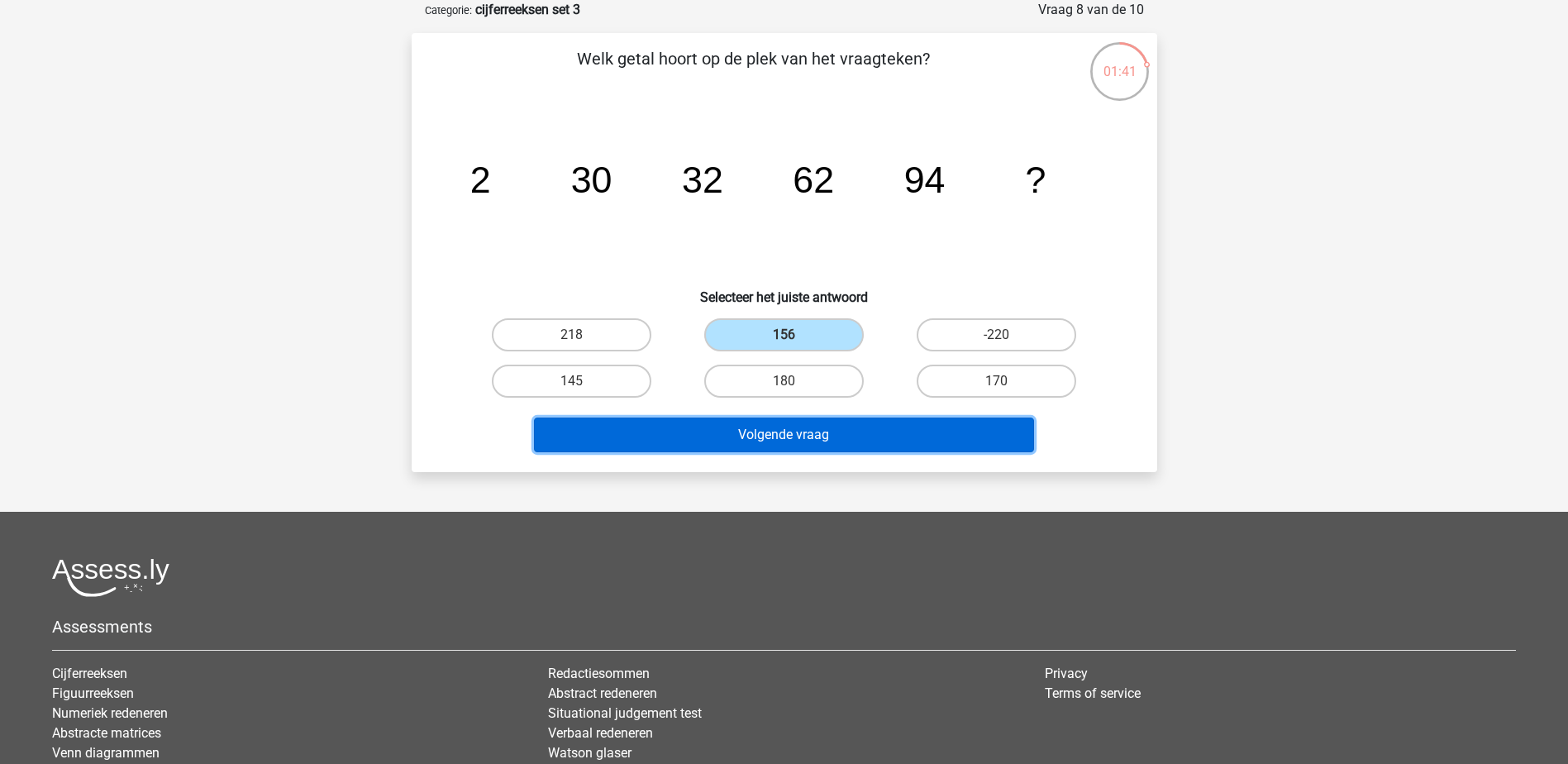
click at [809, 430] on button "Volgende vraag" at bounding box center [784, 434] width 501 height 35
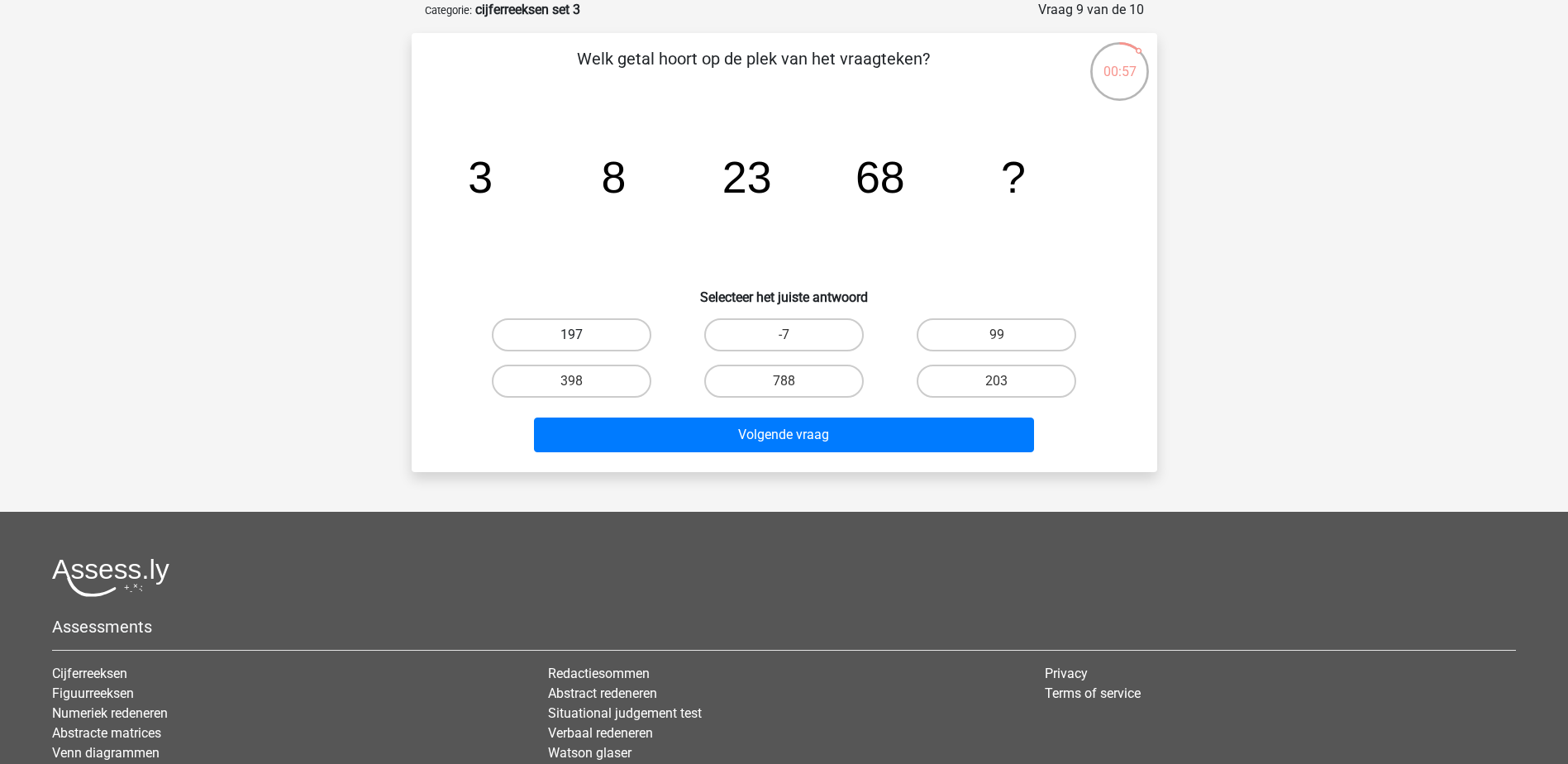
click at [592, 341] on label "197" at bounding box center [571, 334] width 159 height 33
click at [582, 341] on input "197" at bounding box center [577, 340] width 11 height 11
radio input "true"
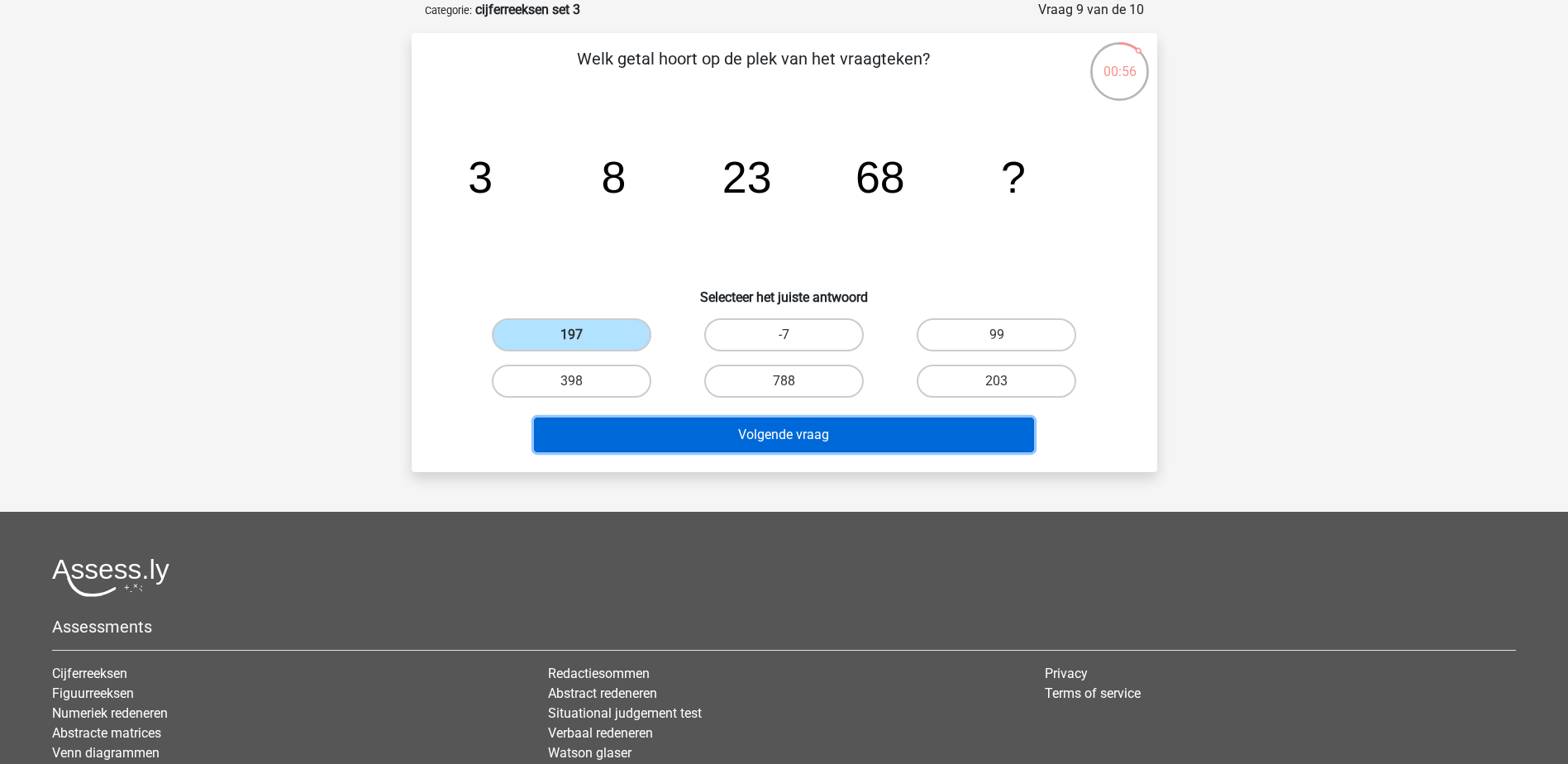
click at [710, 444] on button "Volgende vraag" at bounding box center [784, 434] width 501 height 35
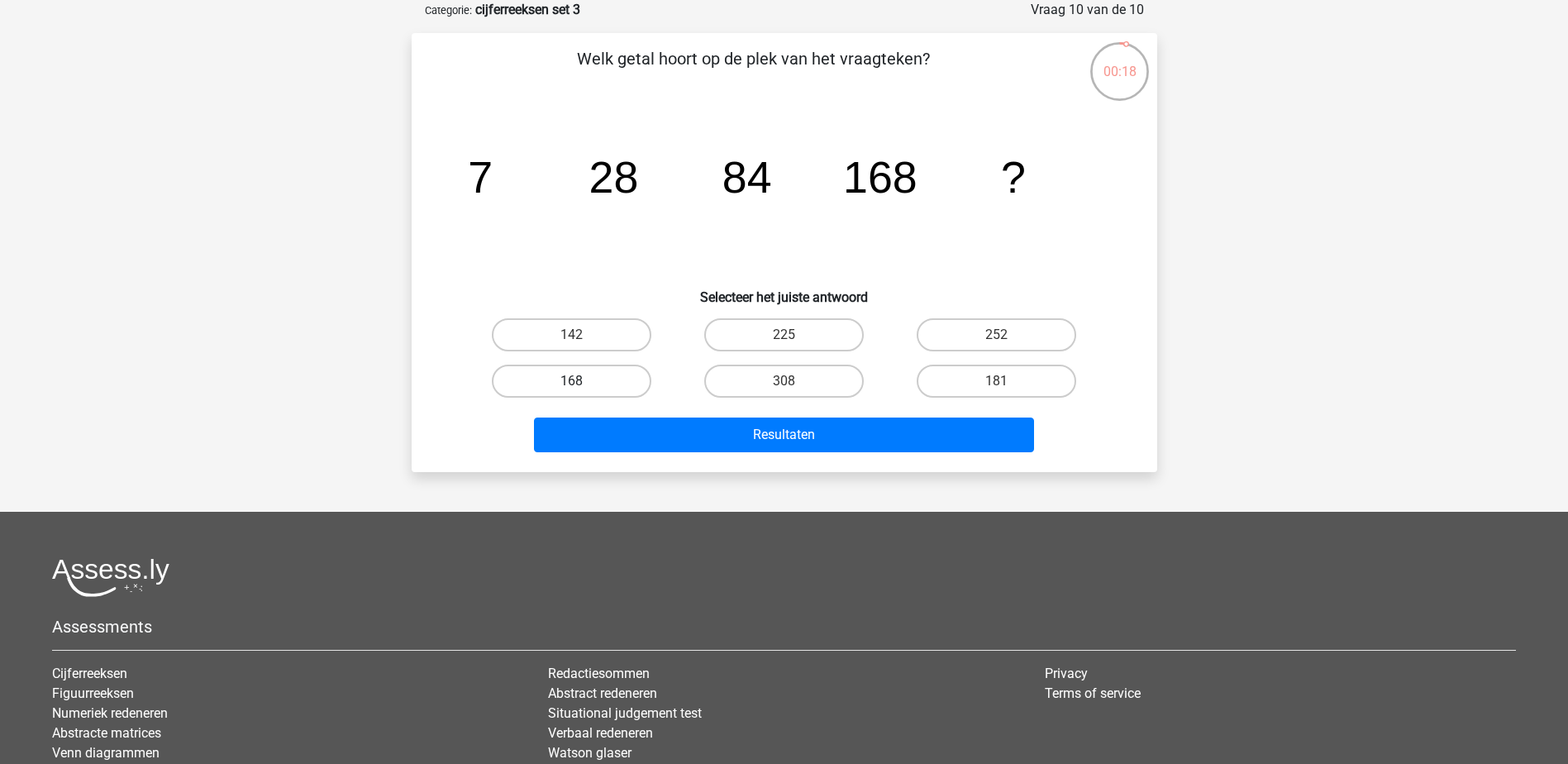
click at [627, 380] on label "168" at bounding box center [571, 381] width 159 height 33
click at [582, 381] on input "168" at bounding box center [577, 386] width 11 height 11
radio input "true"
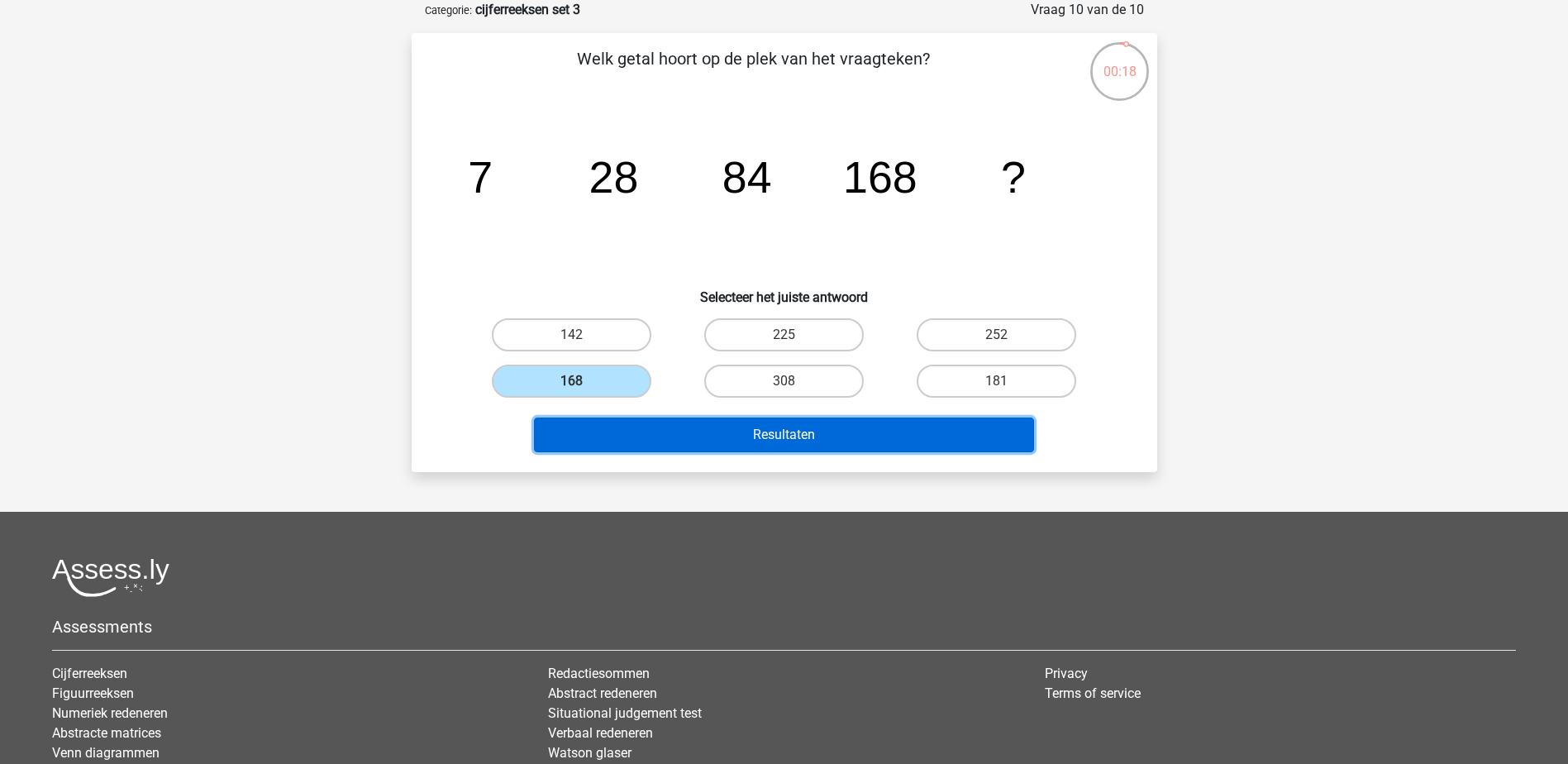
click at [685, 422] on button "Resultaten" at bounding box center [784, 434] width 501 height 35
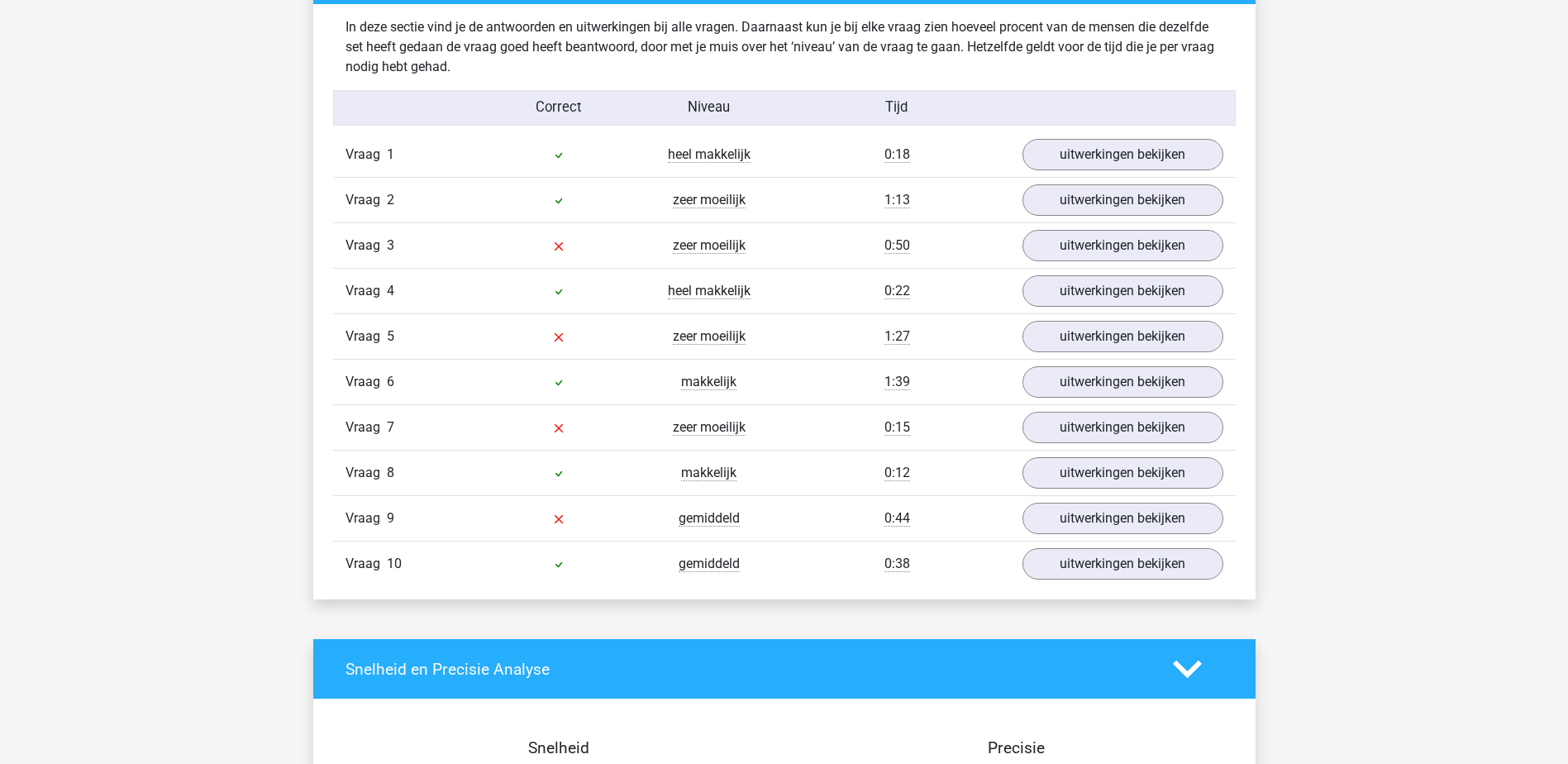
scroll to position [1322, 0]
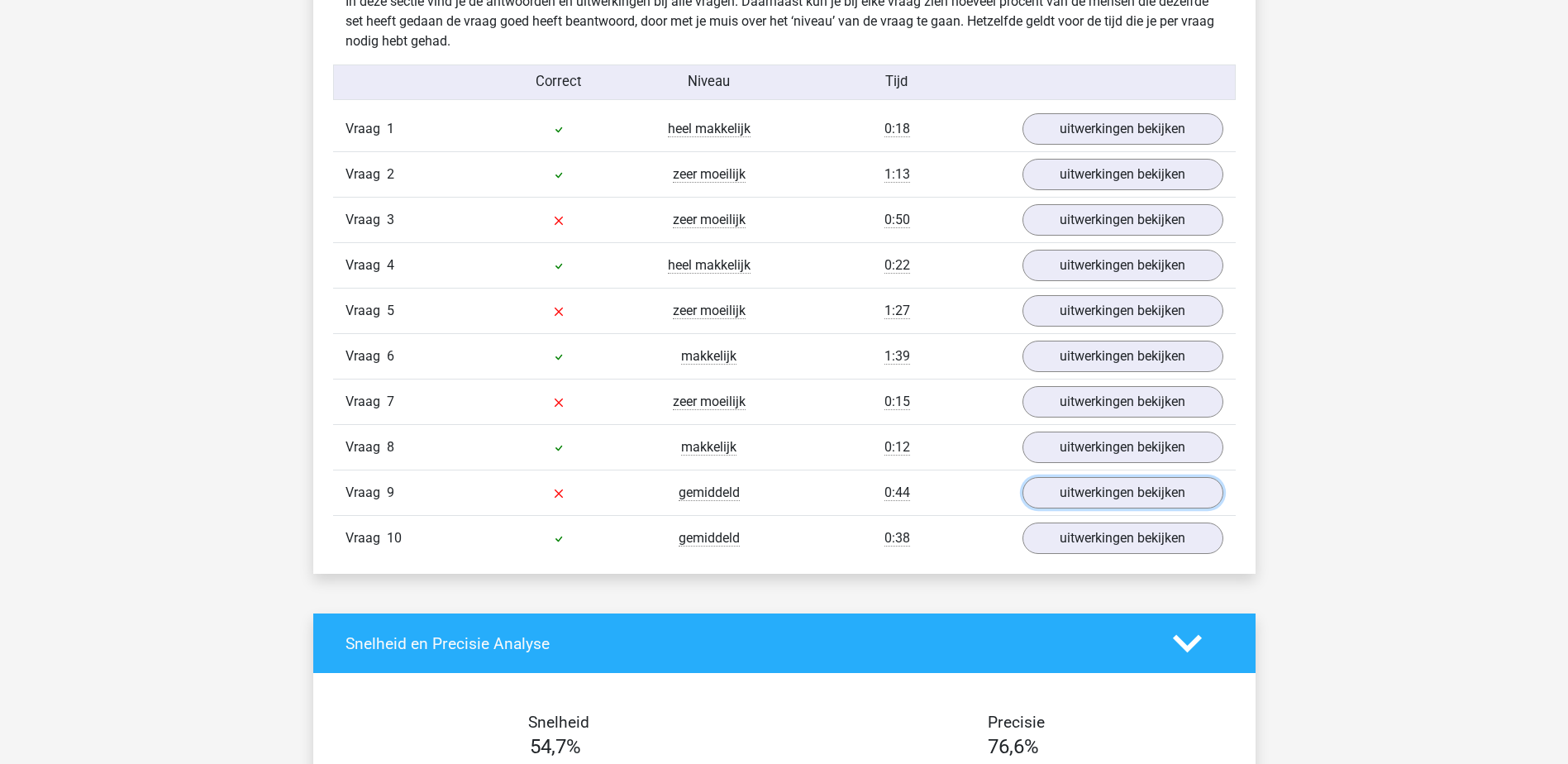
drag, startPoint x: 1172, startPoint y: 496, endPoint x: 1299, endPoint y: 478, distance: 128.3
click at [1172, 496] on link "uitwerkingen bekijken" at bounding box center [1123, 492] width 201 height 31
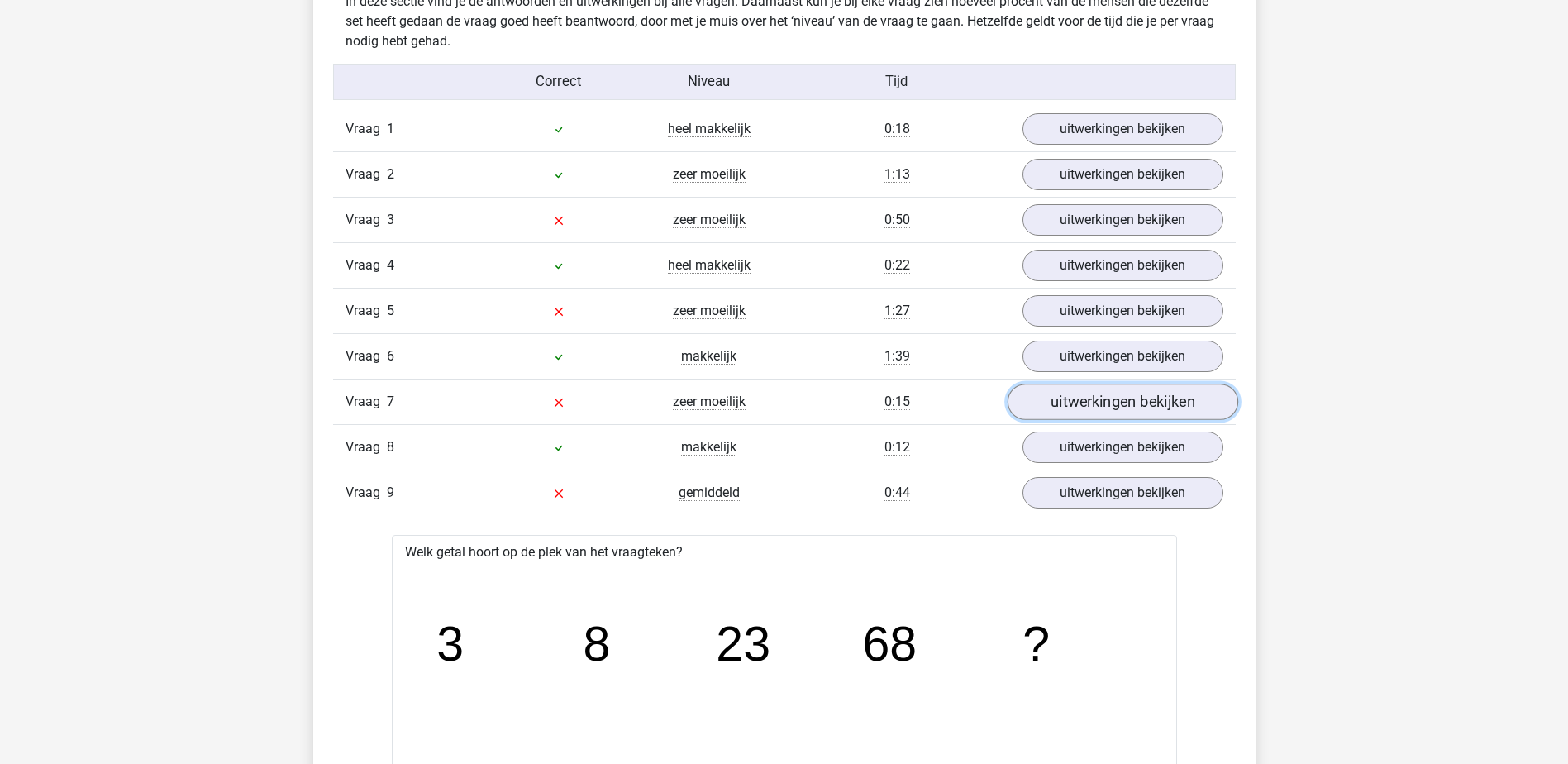
click at [1159, 402] on link "uitwerkingen bekijken" at bounding box center [1122, 402] width 231 height 37
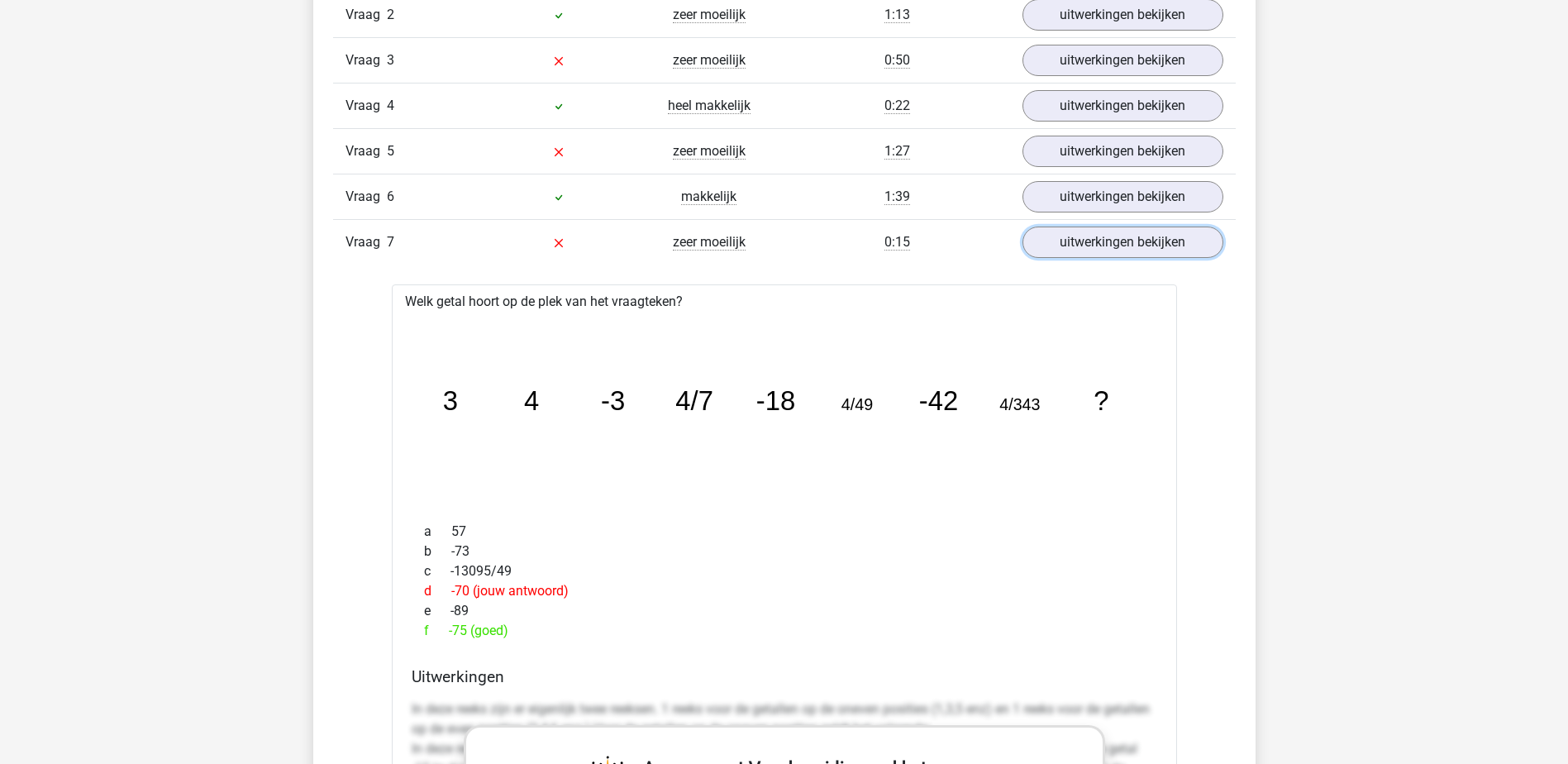
scroll to position [1157, 0]
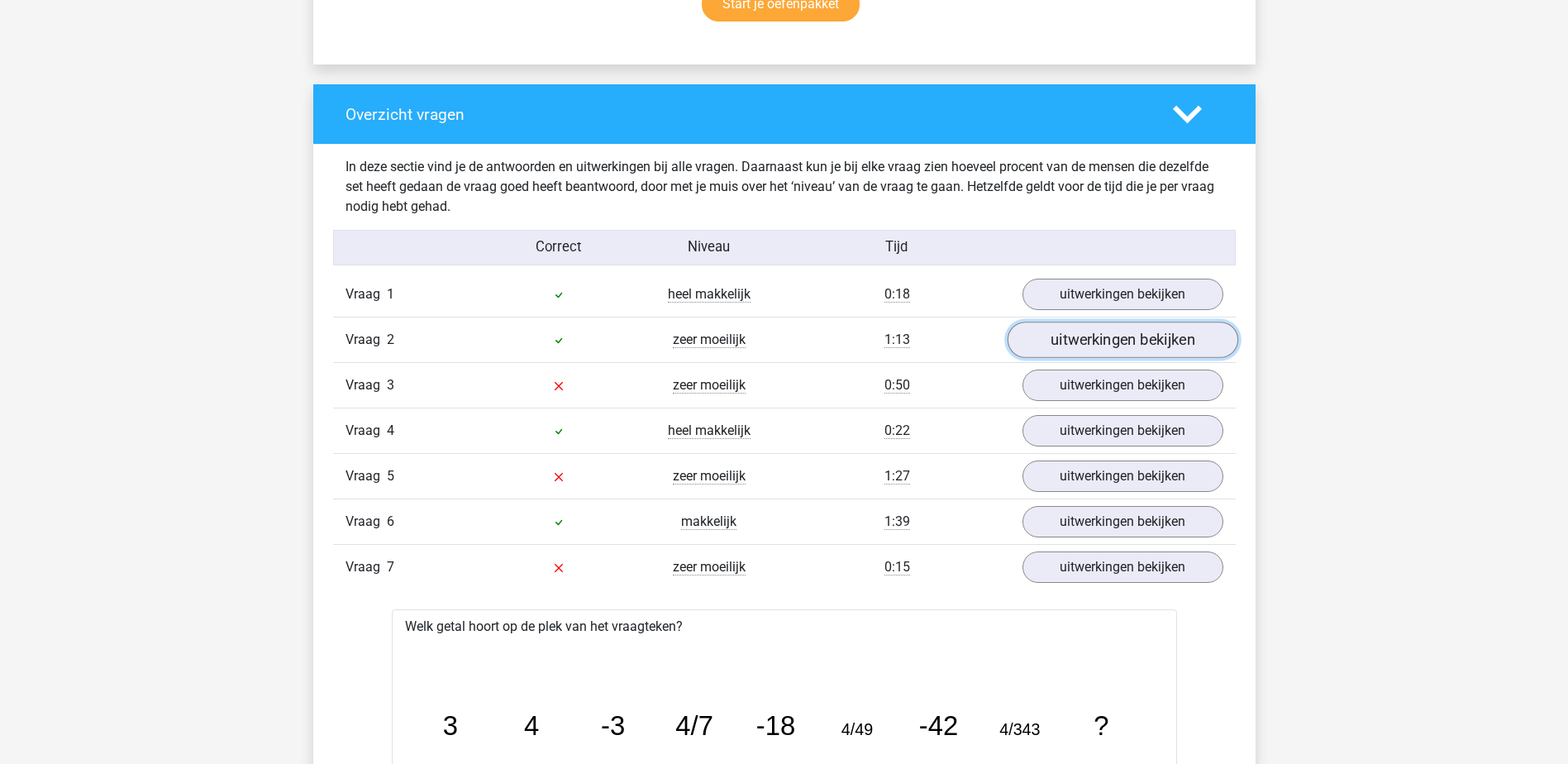
click at [1151, 335] on link "uitwerkingen bekijken" at bounding box center [1122, 340] width 231 height 37
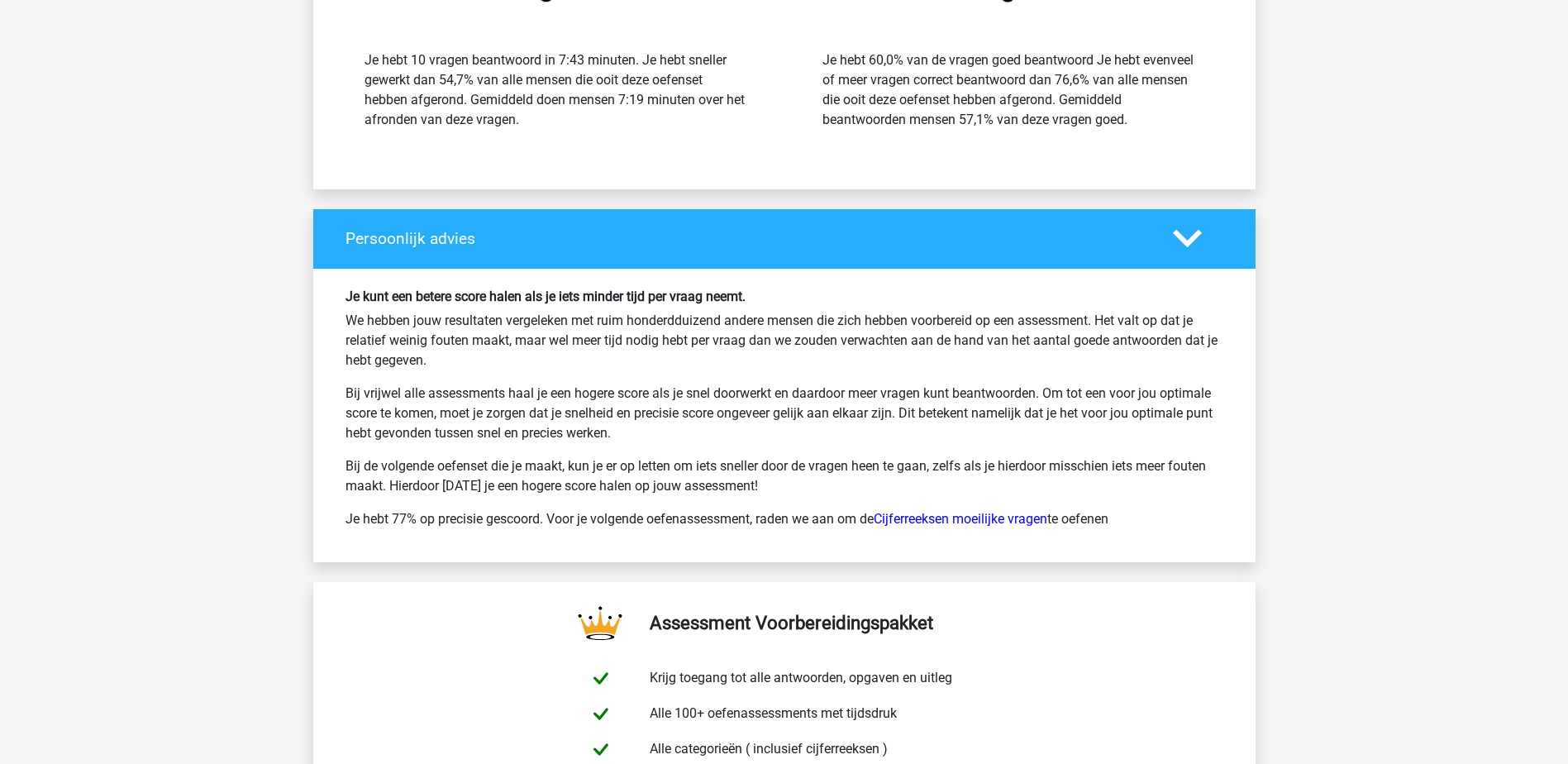
scroll to position [5326, 0]
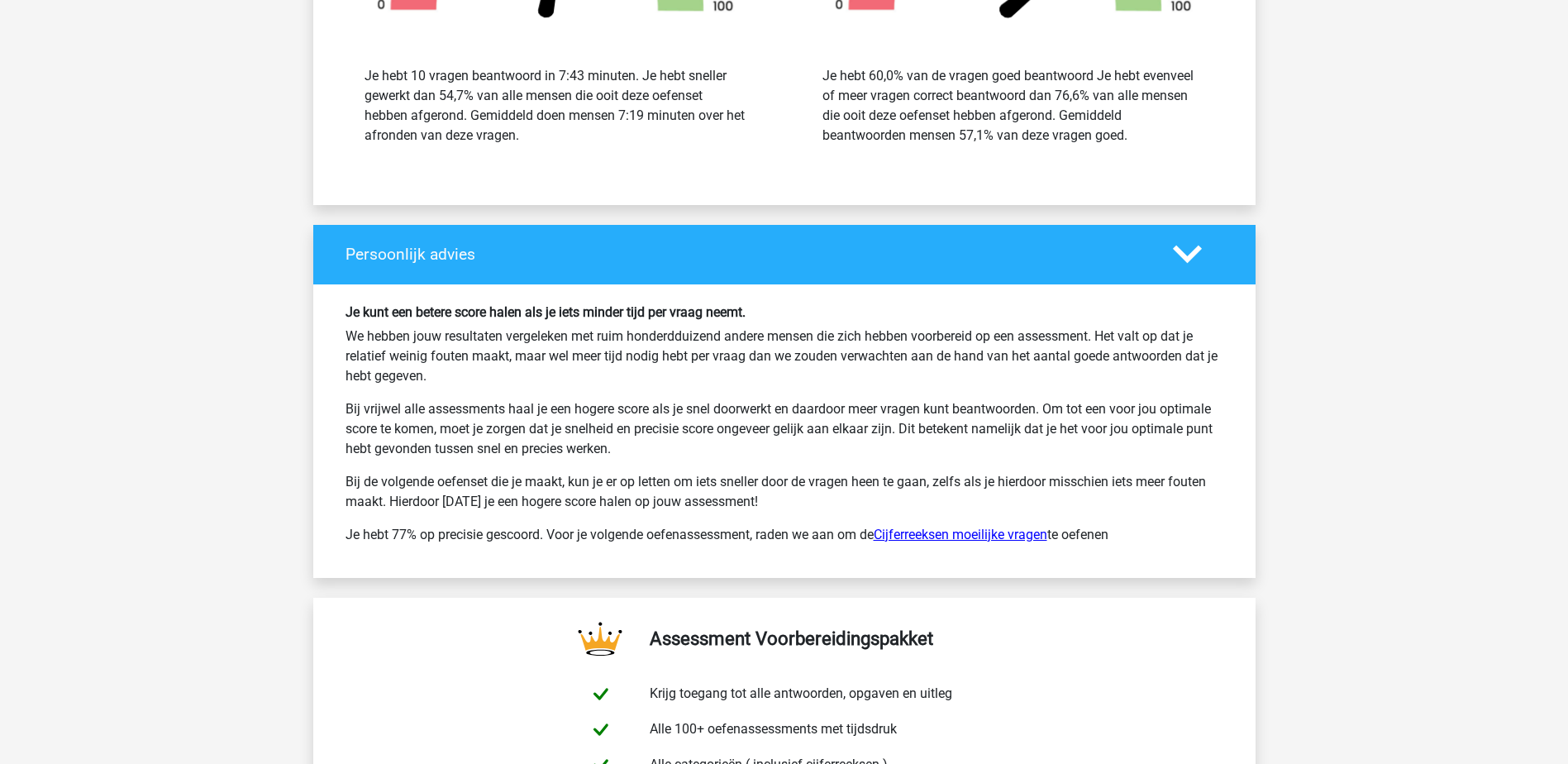
click at [986, 535] on link "Cijferreeksen moeilijke vragen" at bounding box center [961, 534] width 173 height 16
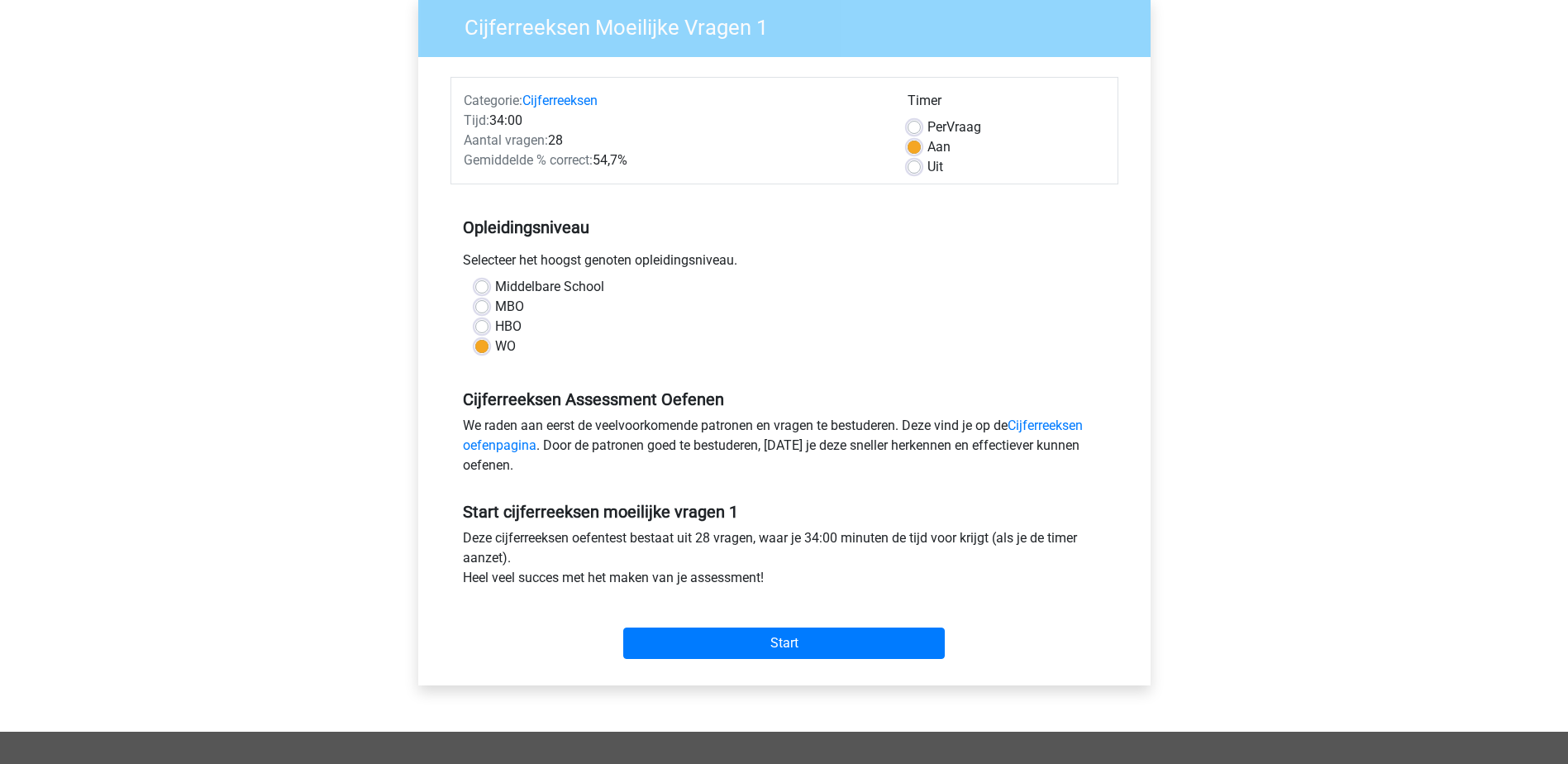
scroll to position [165, 0]
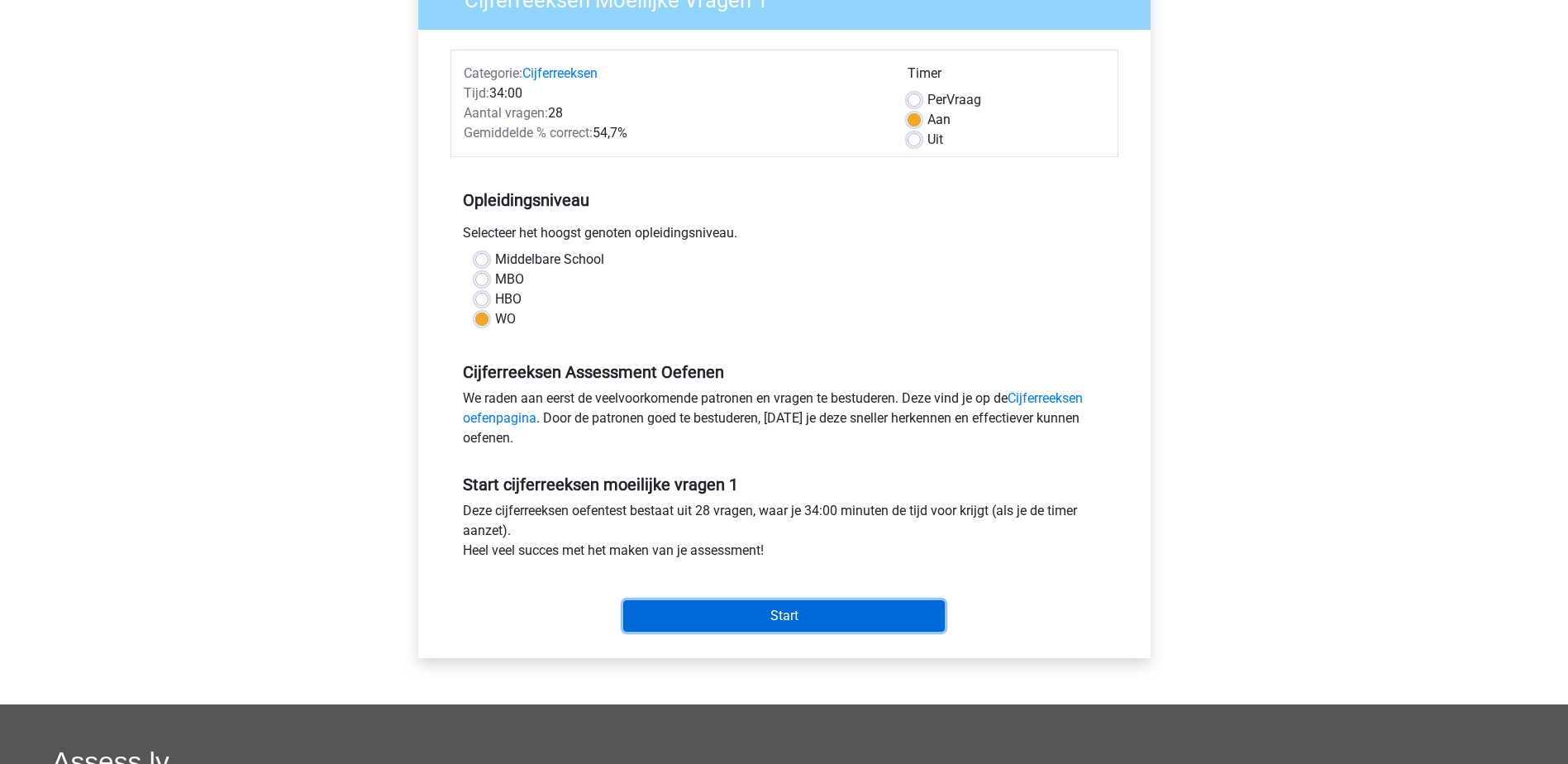
click at [849, 609] on input "Start" at bounding box center [784, 615] width 322 height 31
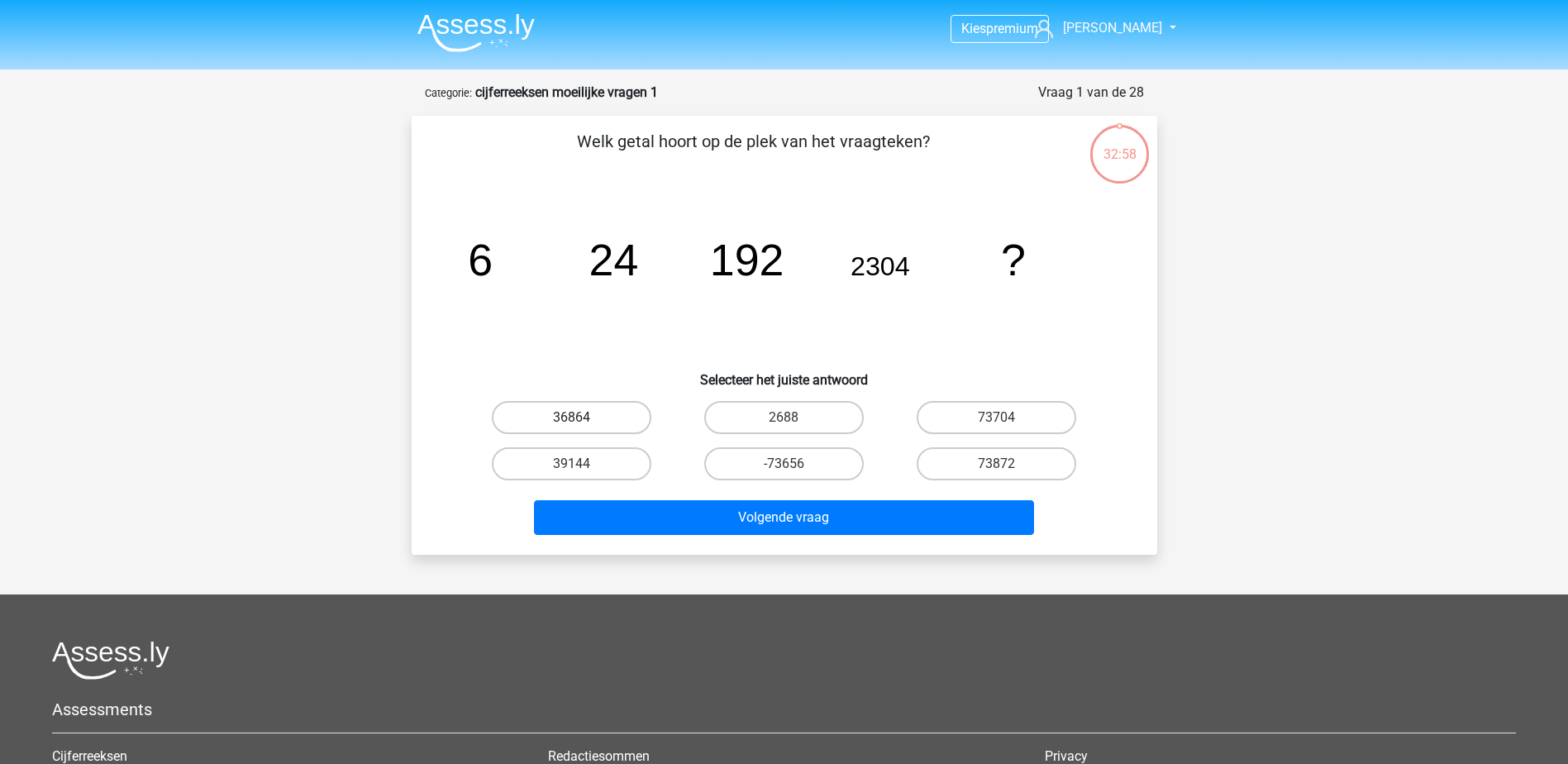
click at [603, 421] on label "36864" at bounding box center [571, 417] width 159 height 33
click at [582, 421] on input "36864" at bounding box center [577, 423] width 11 height 11
radio input "true"
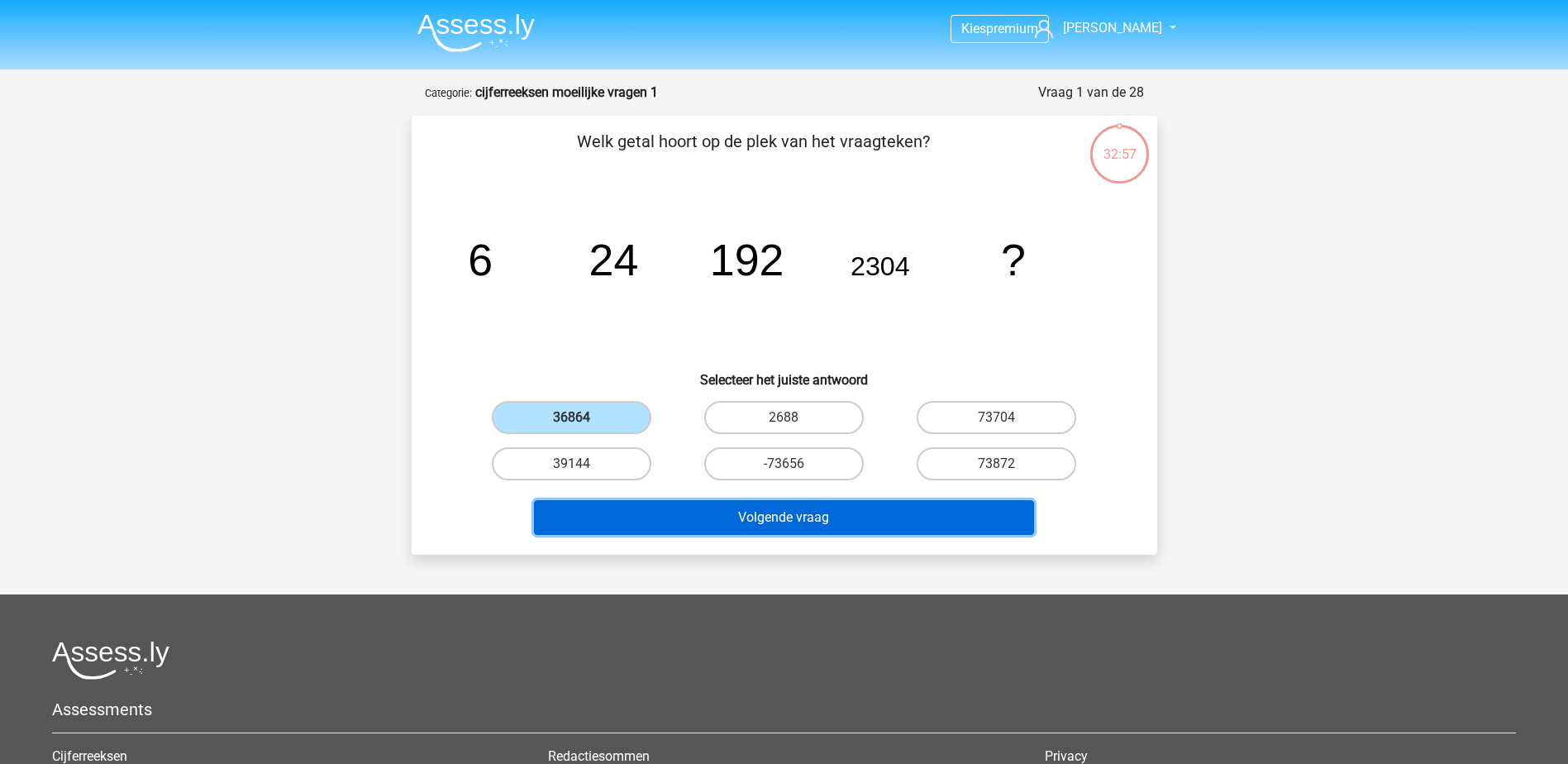
click at [764, 516] on button "Volgende vraag" at bounding box center [784, 517] width 501 height 35
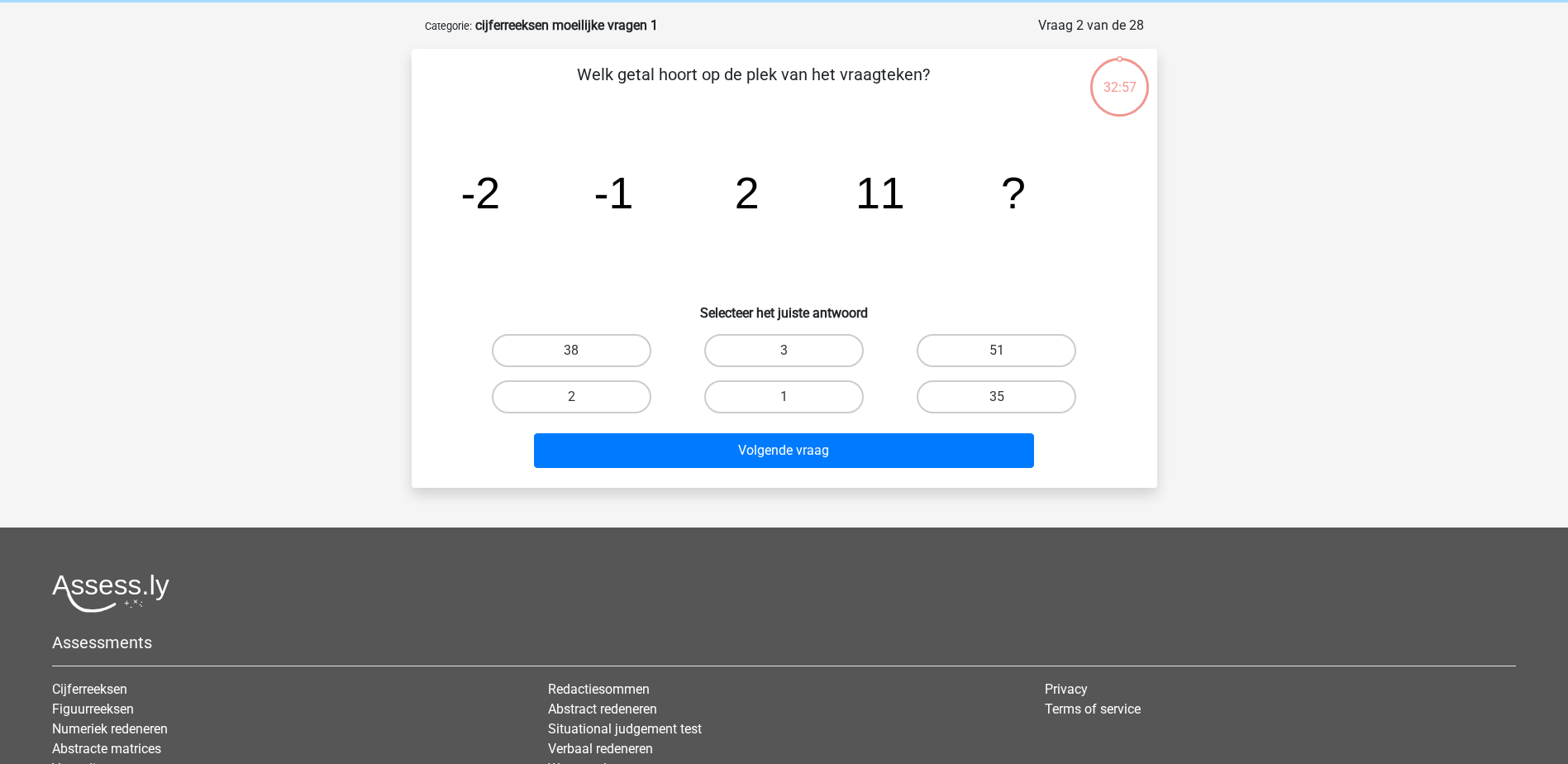
scroll to position [82, 0]
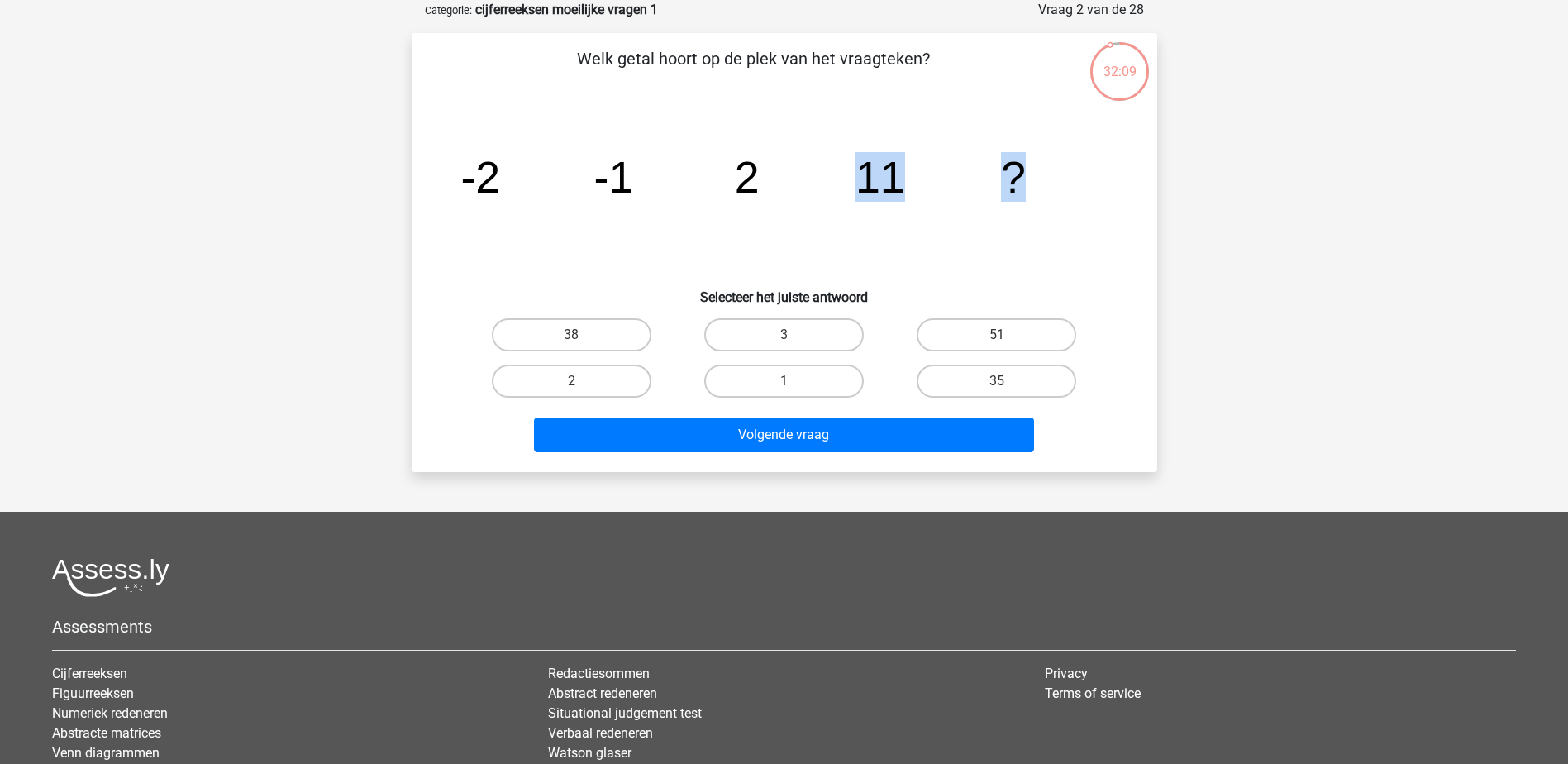
drag, startPoint x: 750, startPoint y: 188, endPoint x: 1017, endPoint y: 178, distance: 267.2
click at [1017, 178] on g "-2 -1 2 11 ?" at bounding box center [743, 176] width 566 height 49
drag, startPoint x: 1017, startPoint y: 178, endPoint x: 950, endPoint y: 192, distance: 68.4
click at [950, 192] on icon "image/svg+xml -2 -1 2 11 ?" at bounding box center [784, 192] width 666 height 167
click at [522, 342] on label "38" at bounding box center [571, 334] width 159 height 33
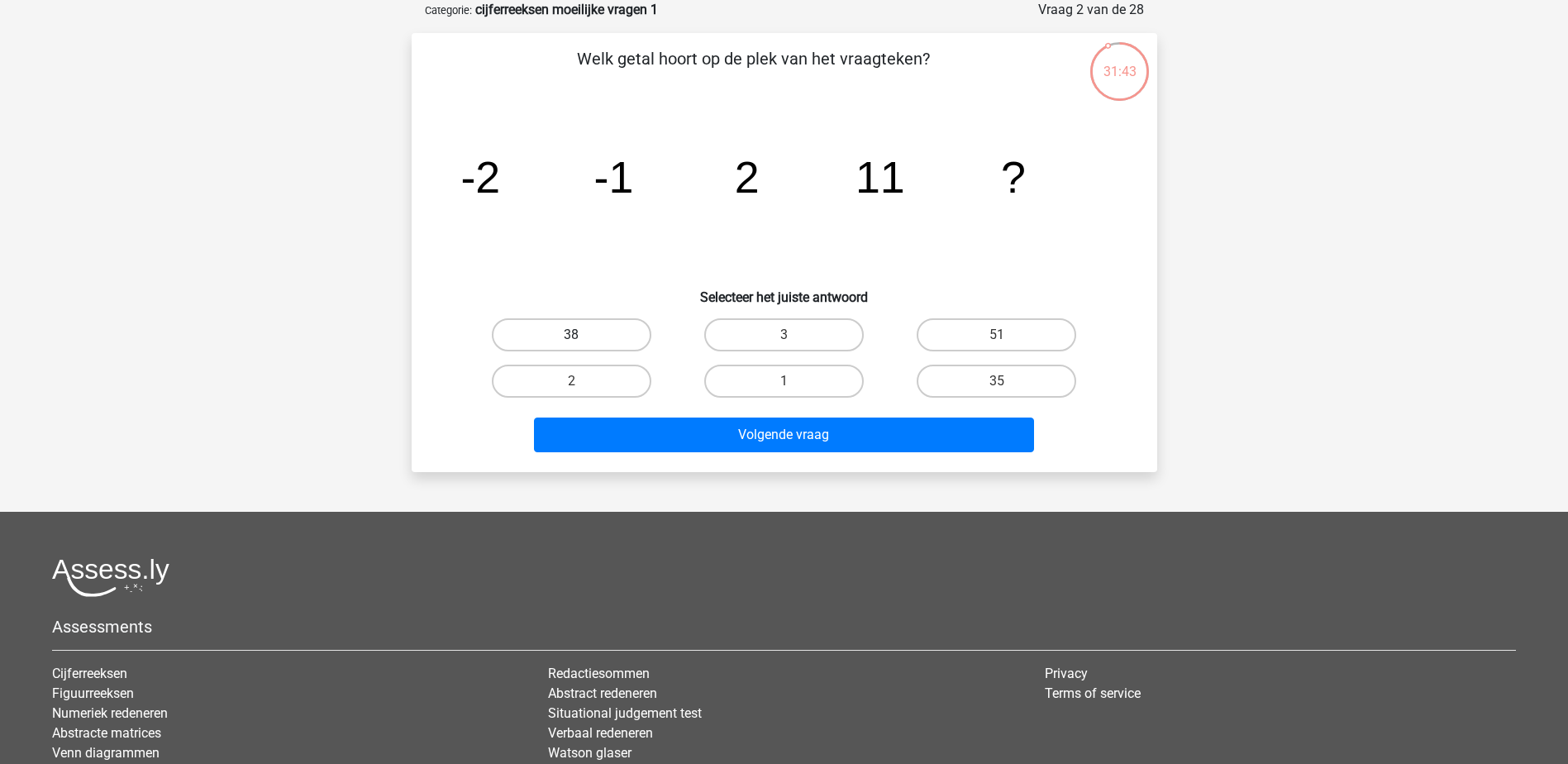
click at [571, 342] on input "38" at bounding box center [577, 340] width 11 height 11
radio input "true"
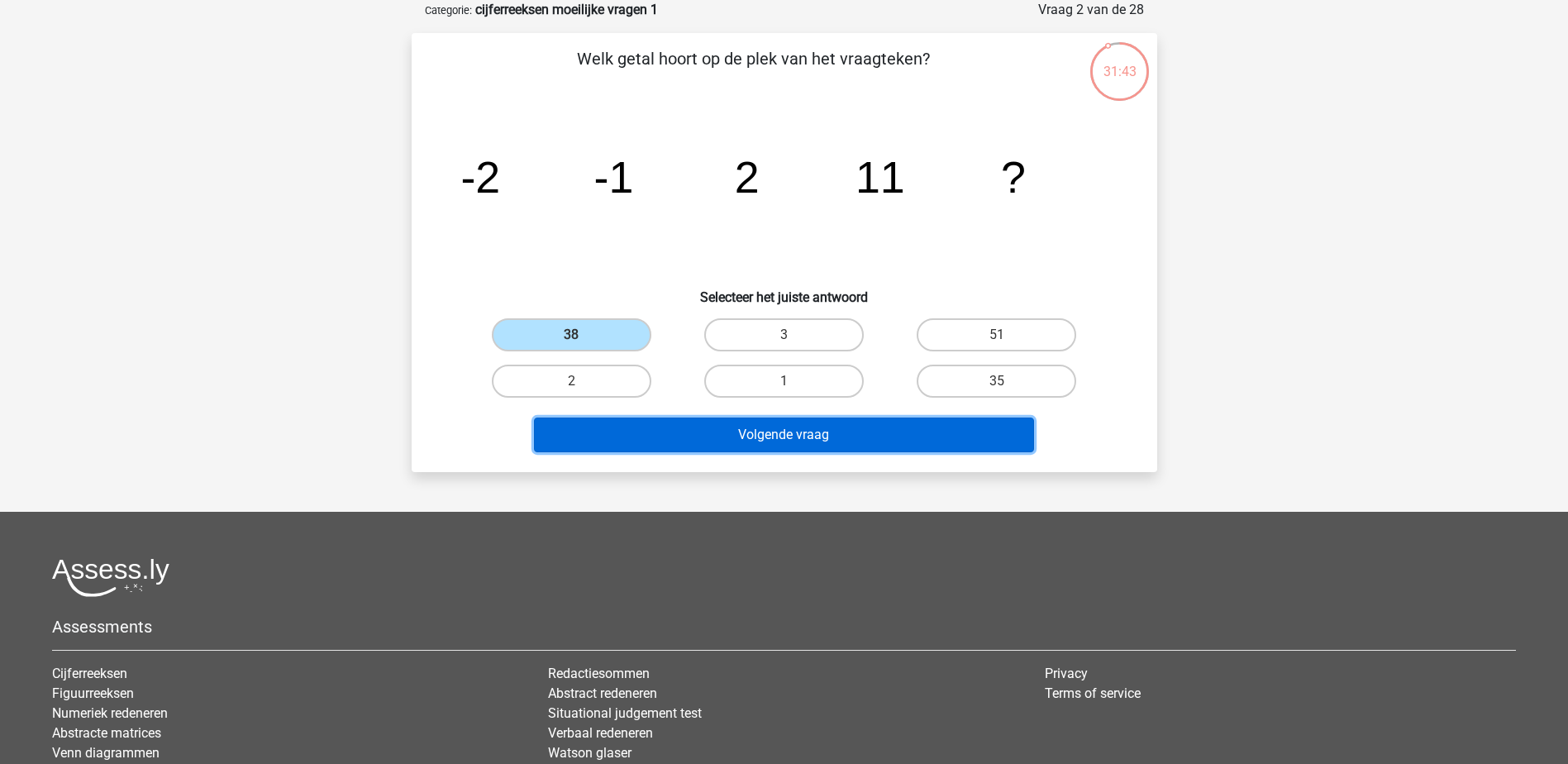
click at [695, 434] on button "Volgende vraag" at bounding box center [784, 434] width 501 height 35
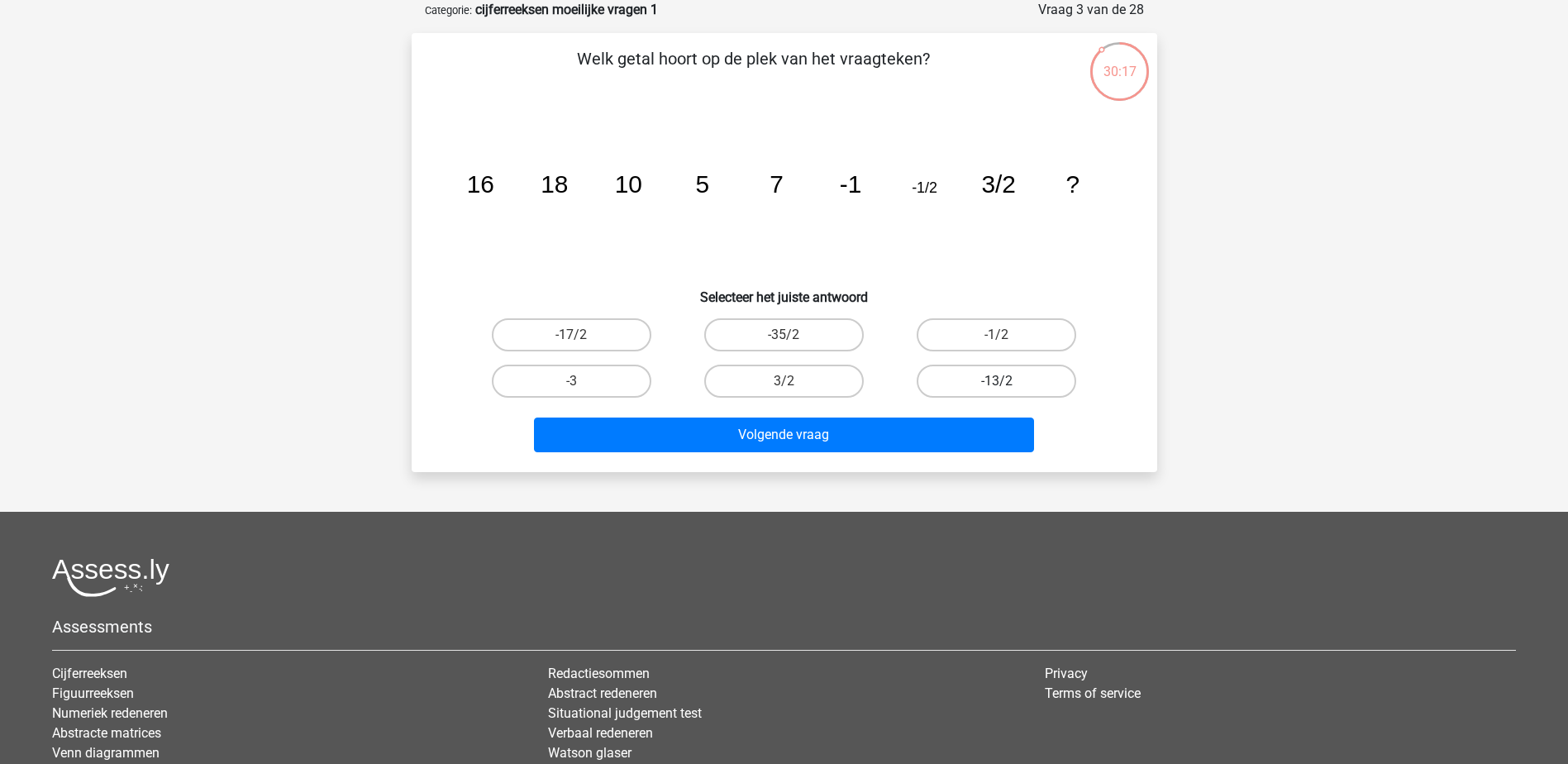
click at [1053, 376] on label "-13/2" at bounding box center [997, 381] width 159 height 33
click at [1007, 381] on input "-13/2" at bounding box center [1002, 386] width 11 height 11
radio input "true"
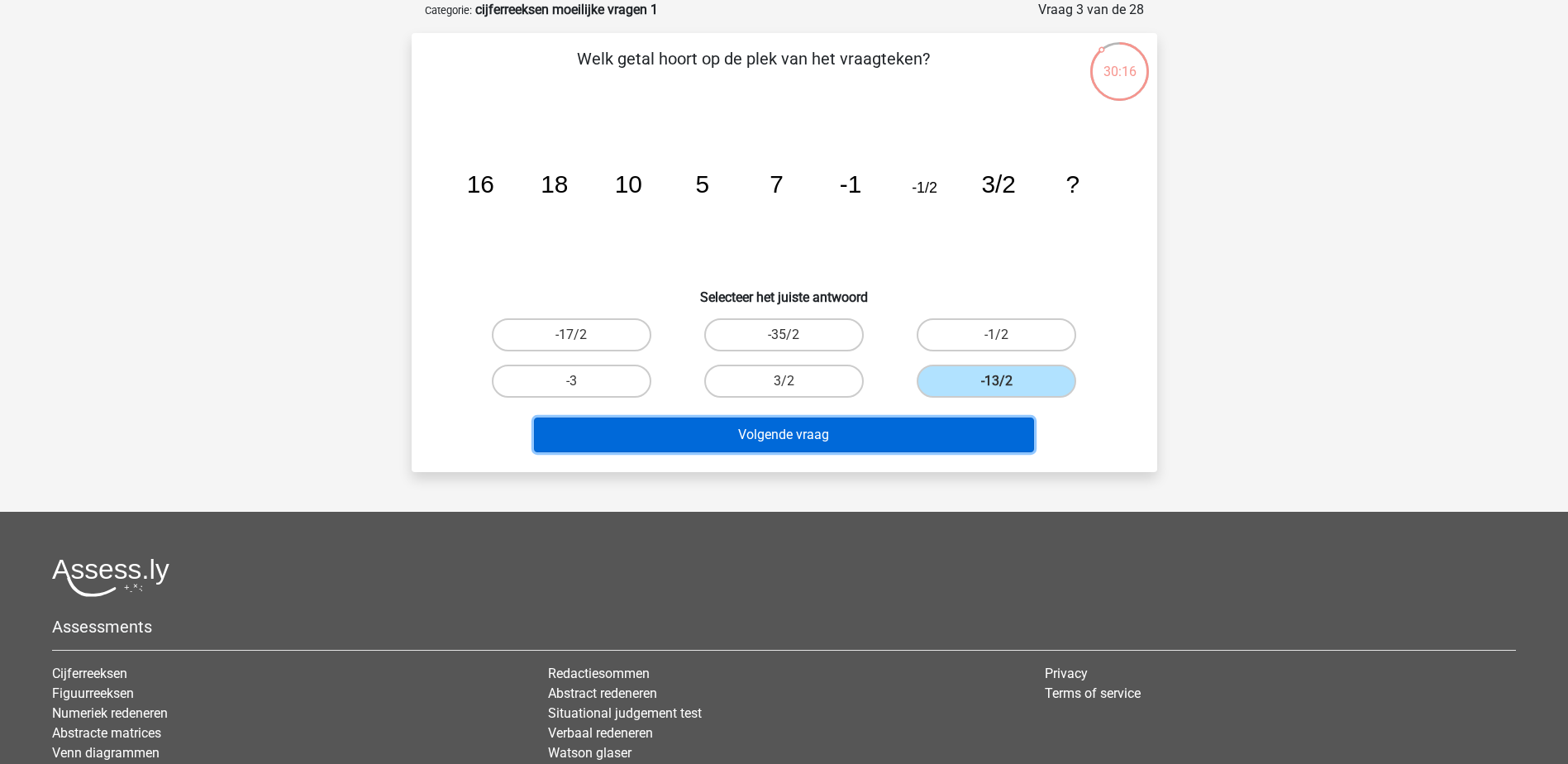
click at [875, 434] on button "Volgende vraag" at bounding box center [784, 434] width 501 height 35
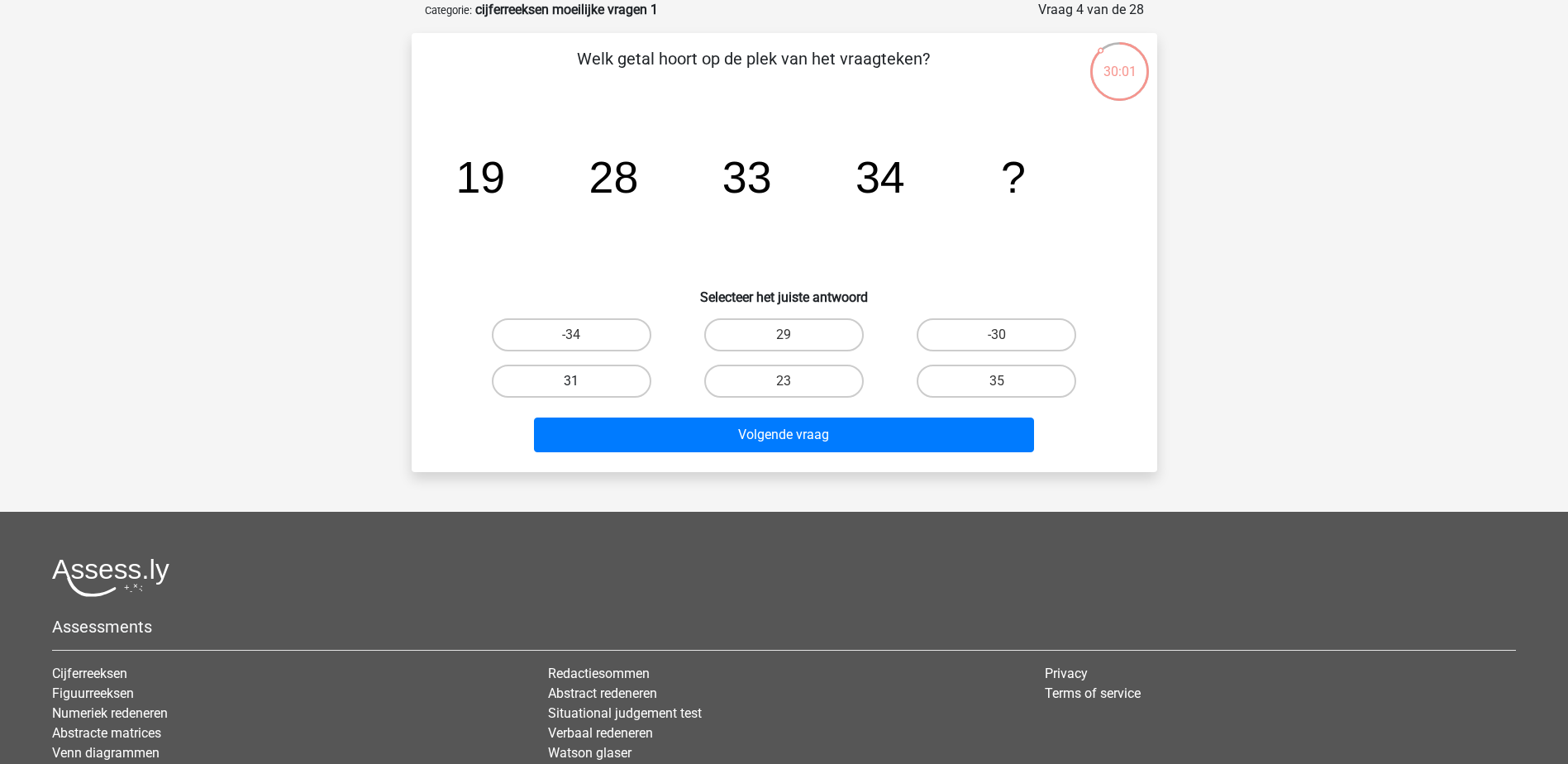
click at [601, 379] on label "31" at bounding box center [571, 381] width 159 height 33
click at [582, 381] on input "31" at bounding box center [577, 386] width 11 height 11
radio input "true"
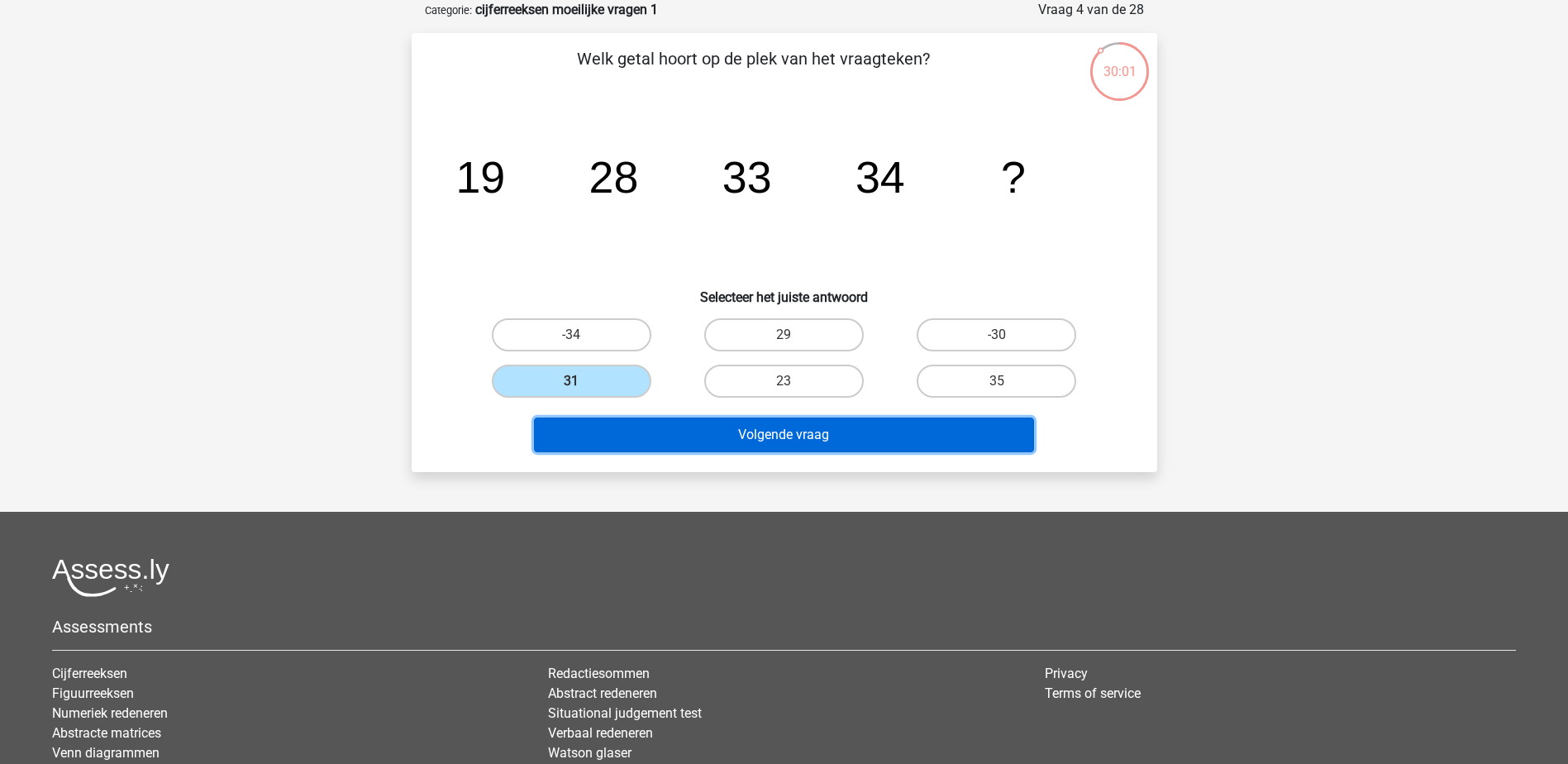
click at [737, 435] on button "Volgende vraag" at bounding box center [784, 434] width 501 height 35
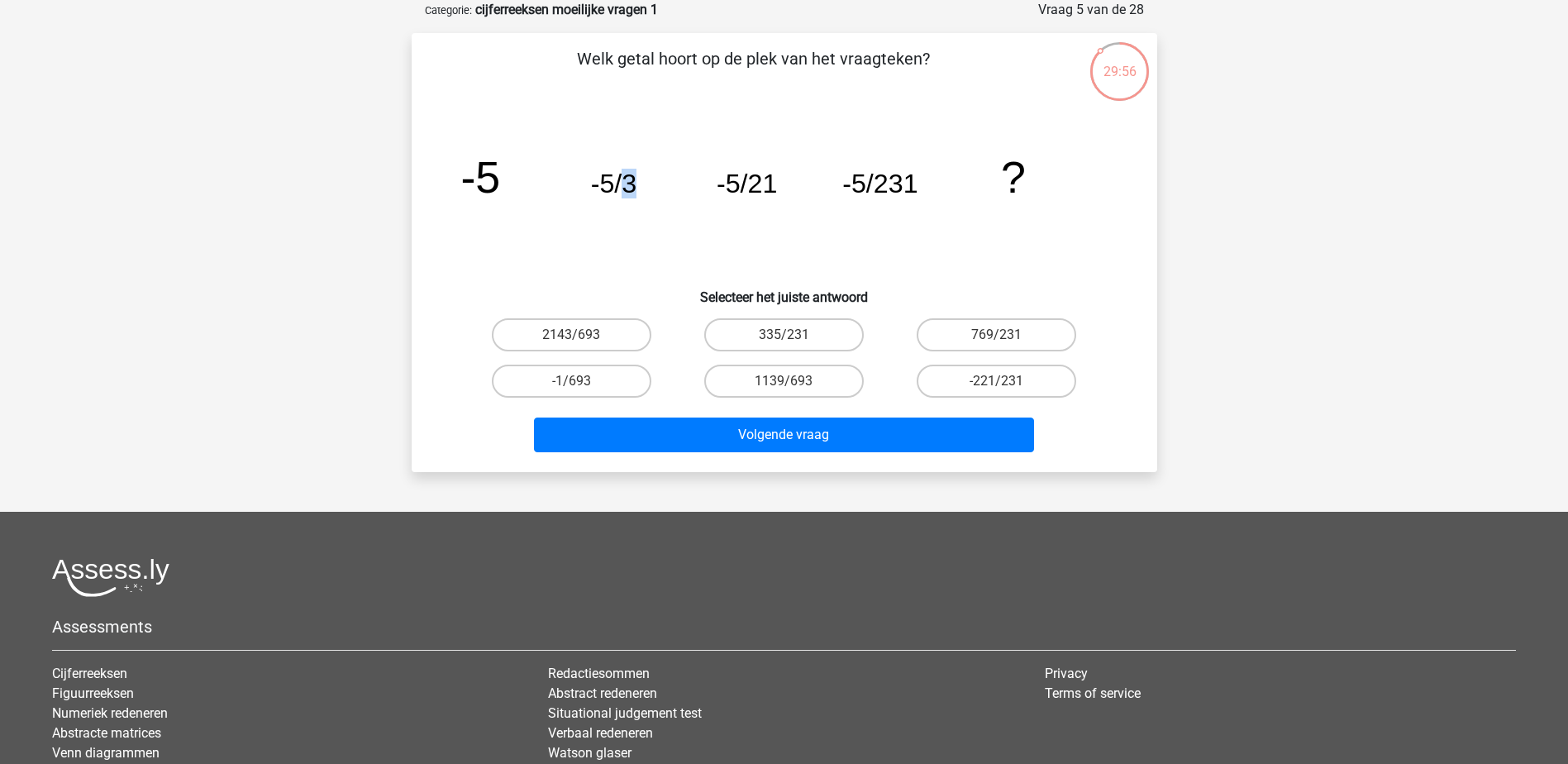
drag, startPoint x: 625, startPoint y: 188, endPoint x: 657, endPoint y: 187, distance: 32.0
click at [657, 187] on icon "image/svg+xml -5 -5/3 -5/21 -5/231 ?" at bounding box center [784, 192] width 666 height 167
drag, startPoint x: 657, startPoint y: 187, endPoint x: 675, endPoint y: 216, distance: 34.1
click at [675, 216] on icon "image/svg+xml -5 -5/3 -5/21 -5/231 ?" at bounding box center [784, 192] width 666 height 167
click at [625, 184] on tspan "-5/3" at bounding box center [613, 183] width 46 height 29
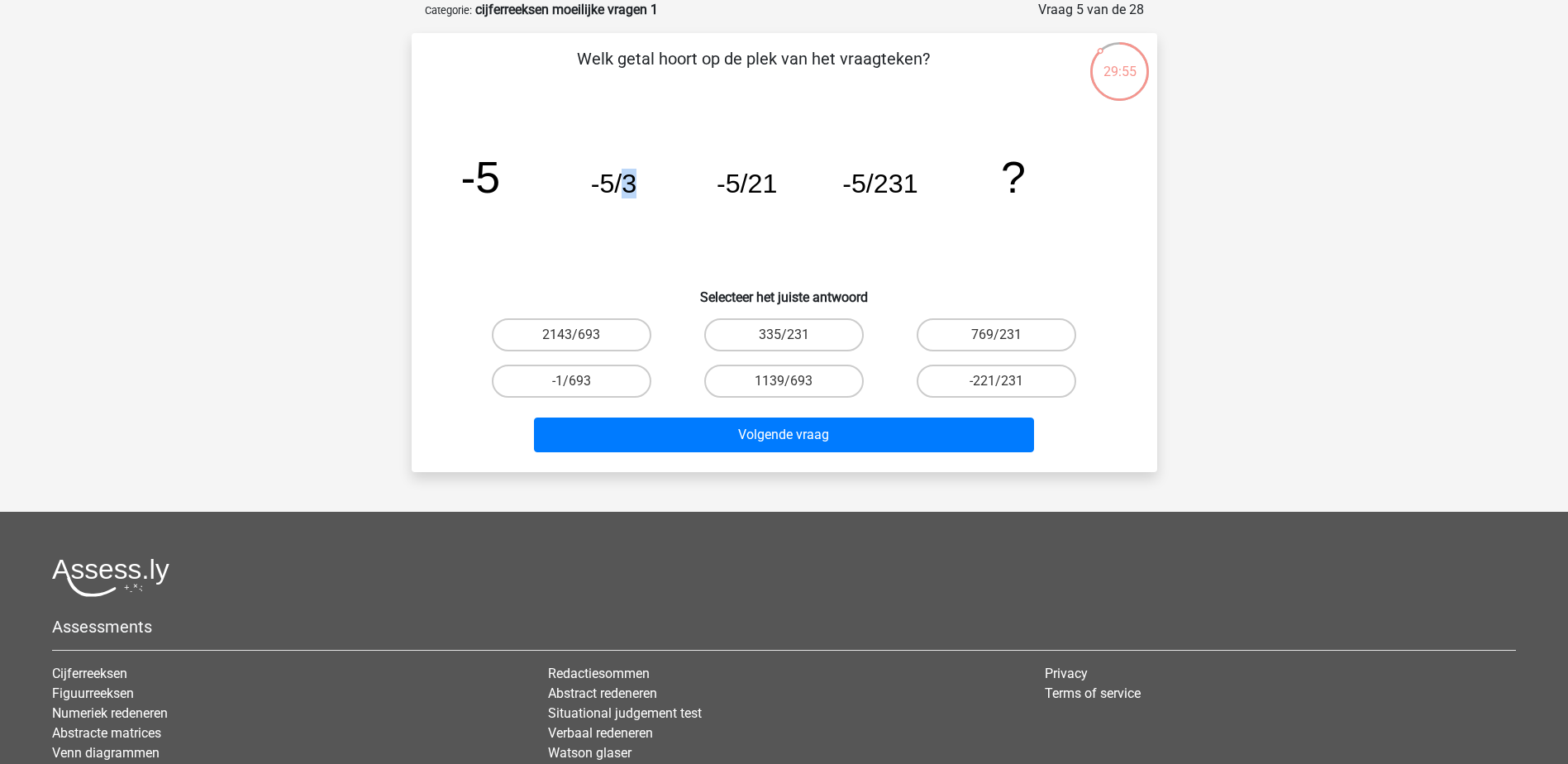
click at [625, 183] on tspan "-5/3" at bounding box center [613, 183] width 46 height 29
drag, startPoint x: 625, startPoint y: 183, endPoint x: 652, endPoint y: 223, distance: 48.3
click at [668, 245] on icon "image/svg+xml -5 -5/3 -5/21 -5/231 ?" at bounding box center [784, 192] width 666 height 167
click at [640, 183] on icon "image/svg+xml -5 -5/3 -5/21 -5/231 ?" at bounding box center [784, 192] width 666 height 167
click at [630, 184] on tspan "-5/3" at bounding box center [613, 183] width 46 height 29
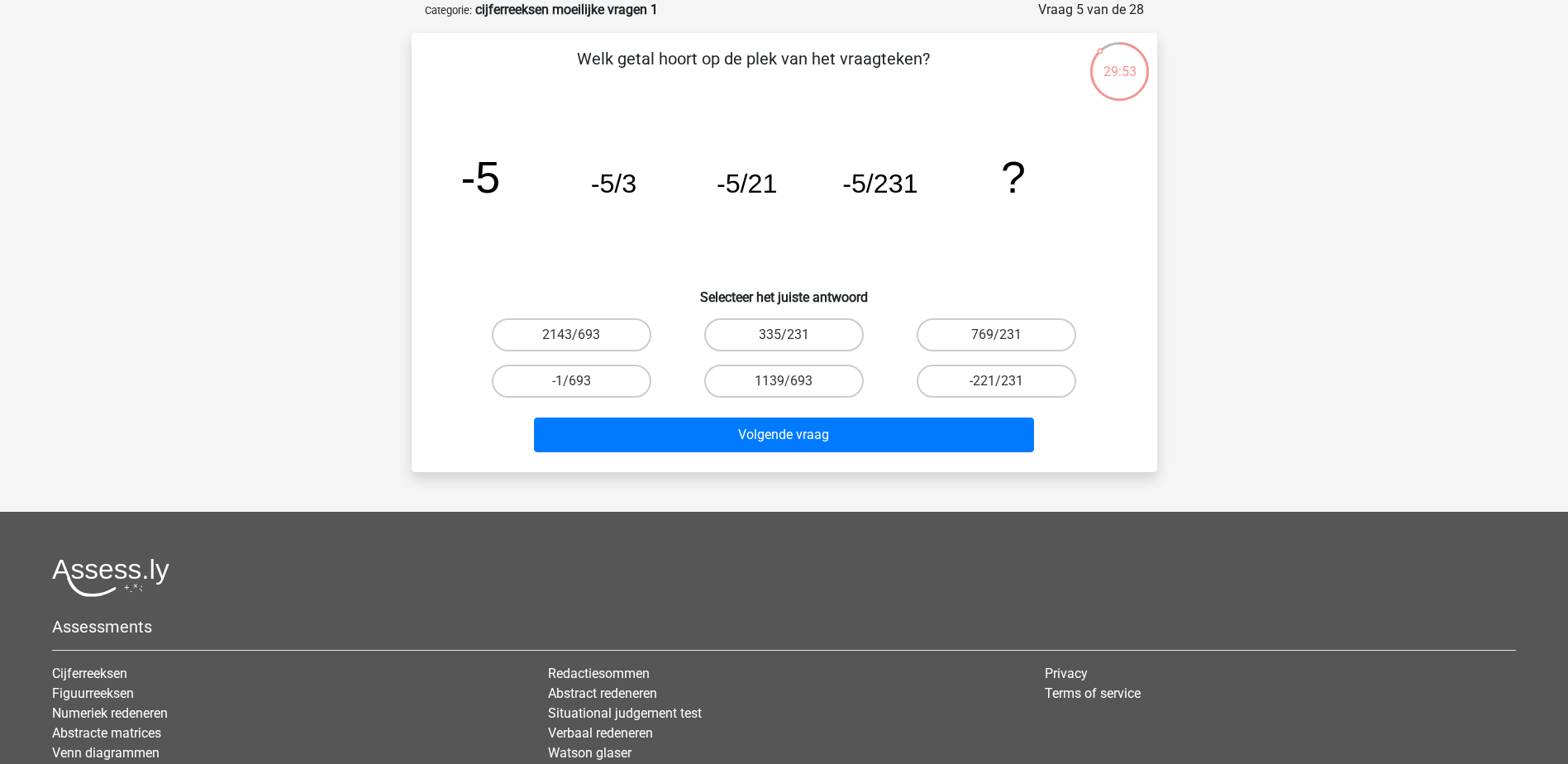
click at [630, 184] on tspan "-5/3" at bounding box center [613, 183] width 46 height 29
click at [662, 248] on icon "image/svg+xml -5 -5/3 -5/21 -5/231 ?" at bounding box center [784, 192] width 666 height 167
click at [832, 331] on label "335/231" at bounding box center [784, 334] width 159 height 33
click at [795, 335] on input "335/231" at bounding box center [789, 340] width 11 height 11
radio input "true"
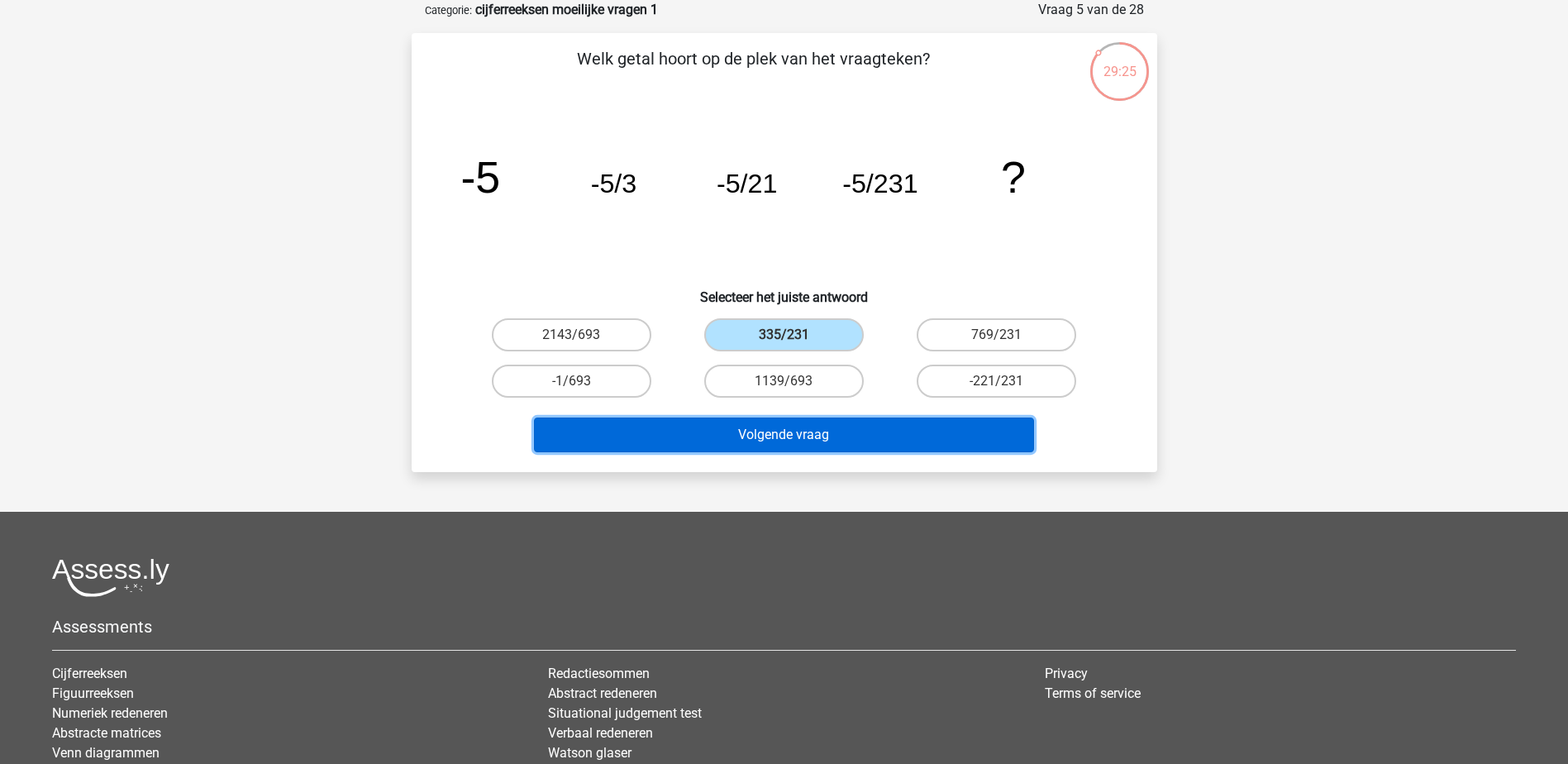
click at [838, 433] on button "Volgende vraag" at bounding box center [784, 434] width 501 height 35
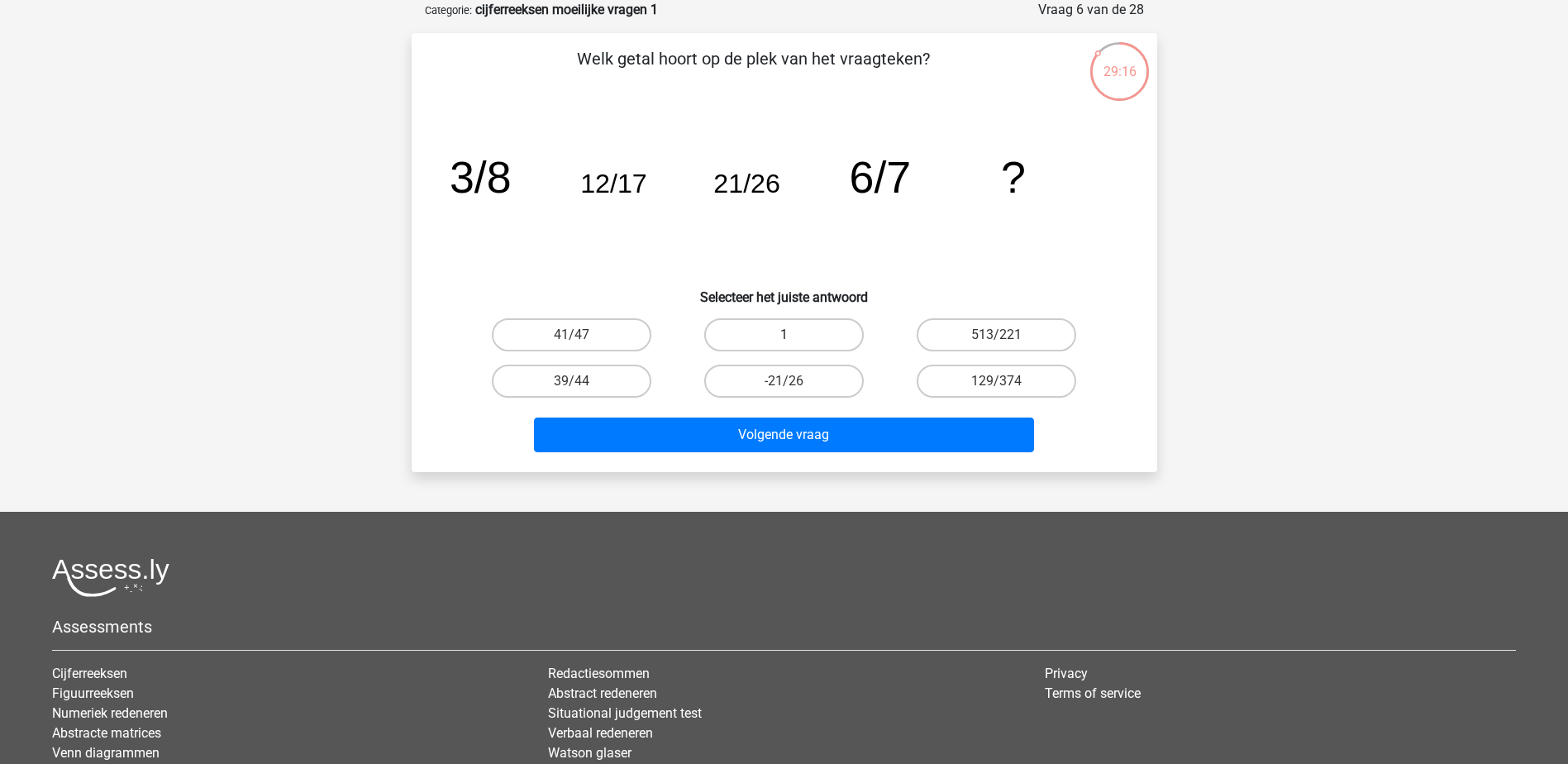
click at [820, 328] on label "1" at bounding box center [784, 334] width 159 height 33
click at [795, 335] on input "1" at bounding box center [789, 340] width 11 height 11
radio input "true"
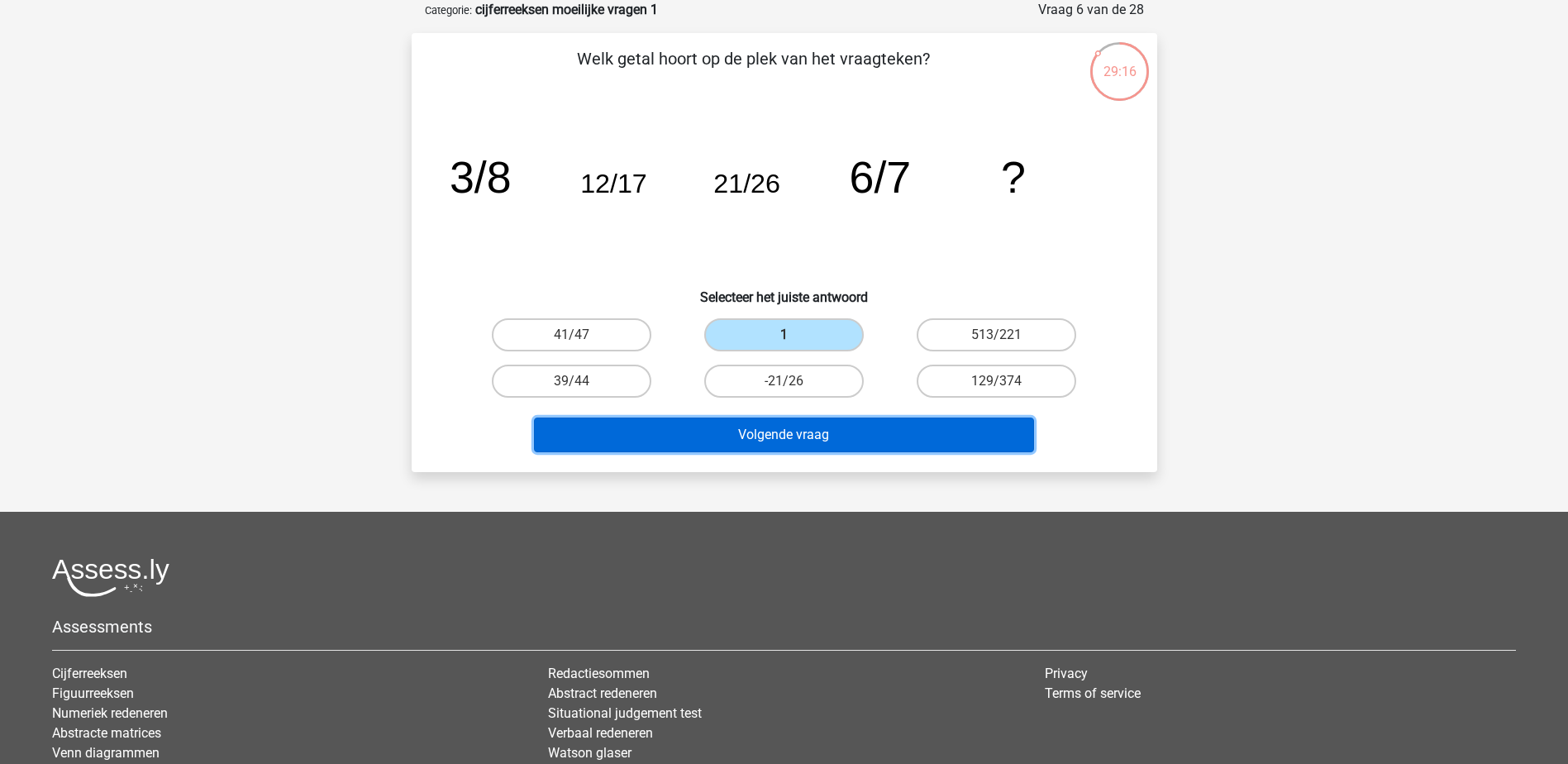
click at [797, 440] on button "Volgende vraag" at bounding box center [784, 434] width 501 height 35
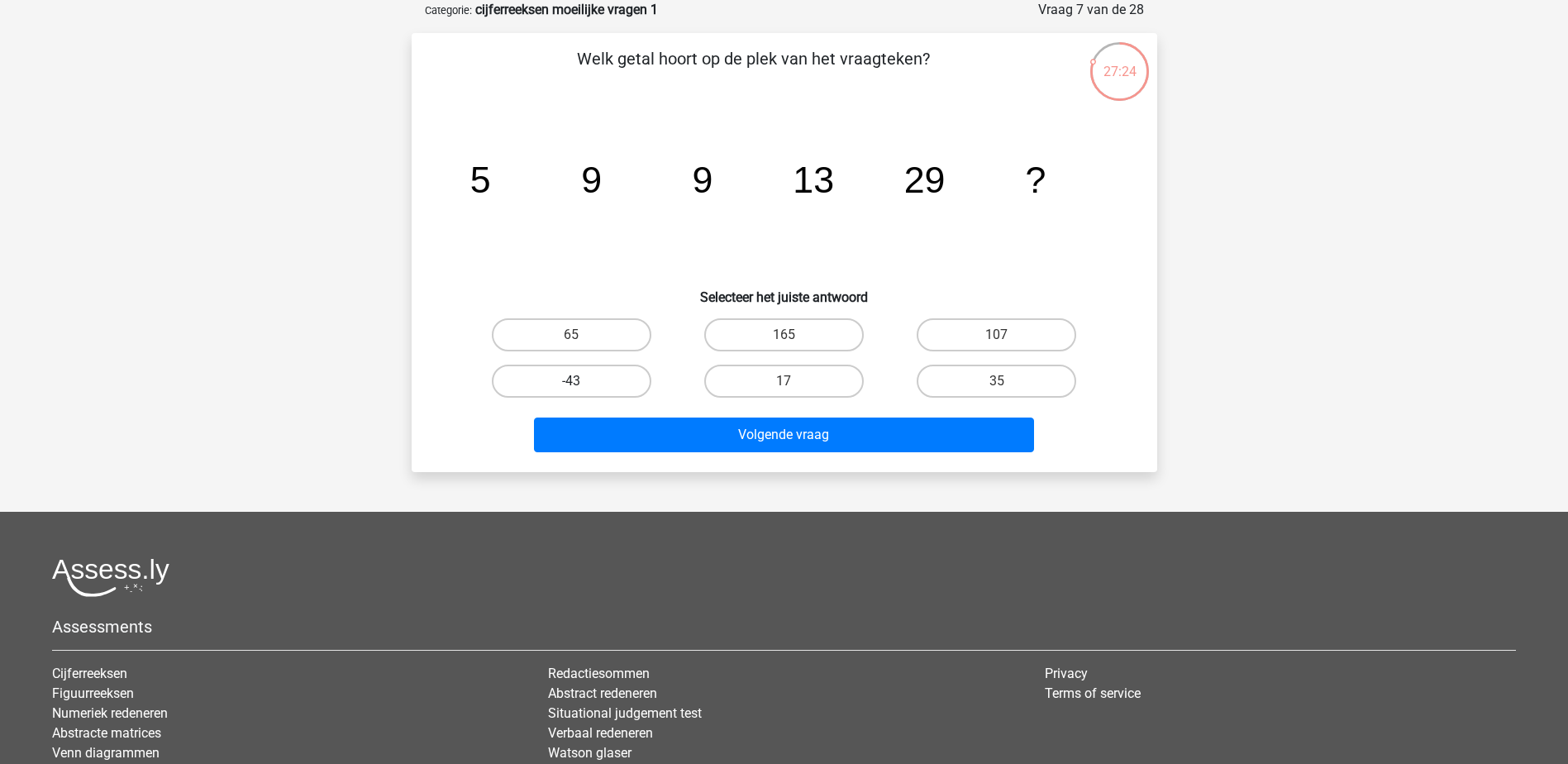
drag, startPoint x: 607, startPoint y: 336, endPoint x: 633, endPoint y: 384, distance: 54.6
click at [607, 336] on label "65" at bounding box center [571, 334] width 159 height 33
click at [582, 336] on input "65" at bounding box center [577, 340] width 11 height 11
radio input "true"
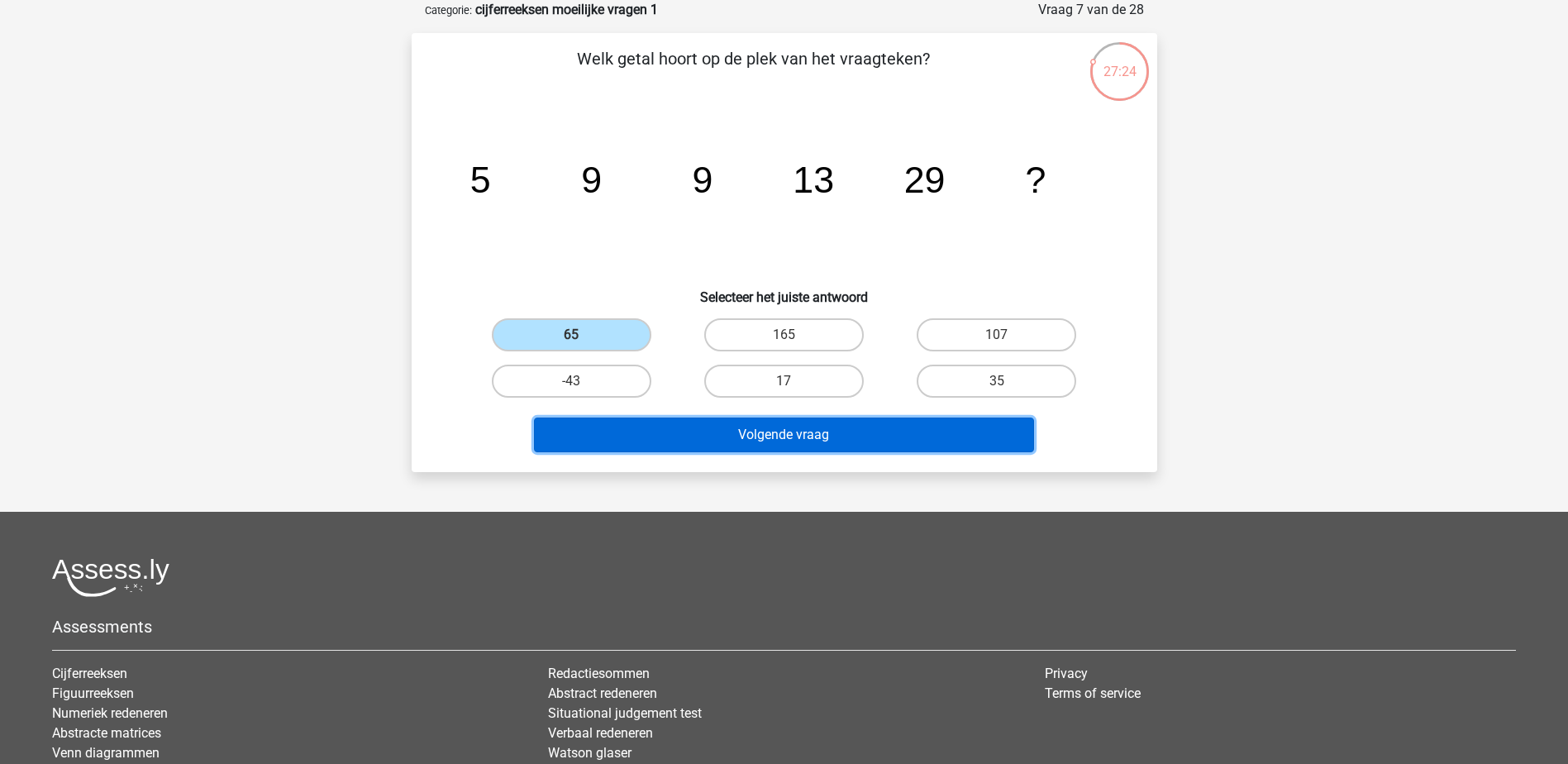
click at [802, 433] on button "Volgende vraag" at bounding box center [784, 434] width 501 height 35
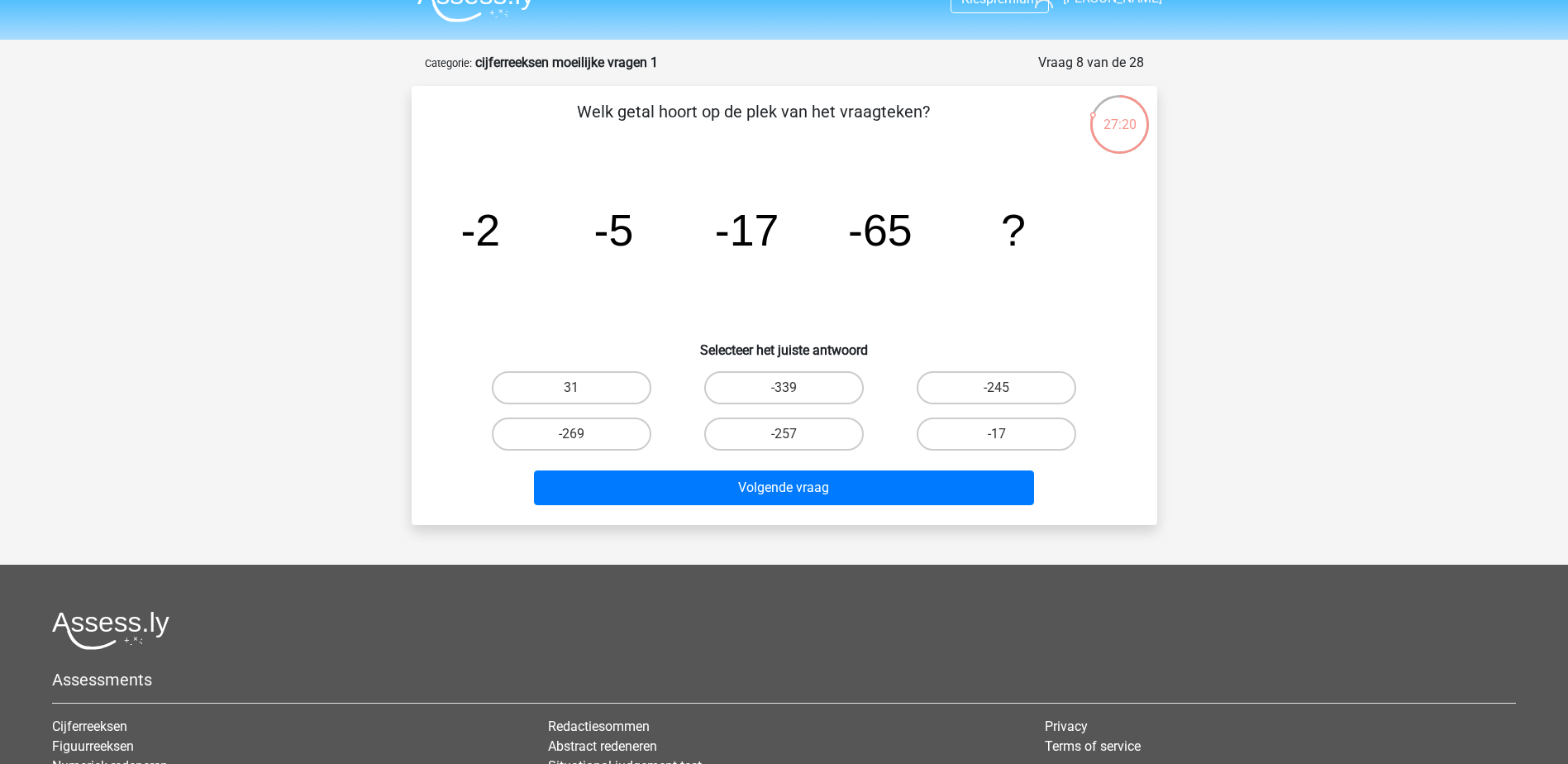
scroll to position [0, 0]
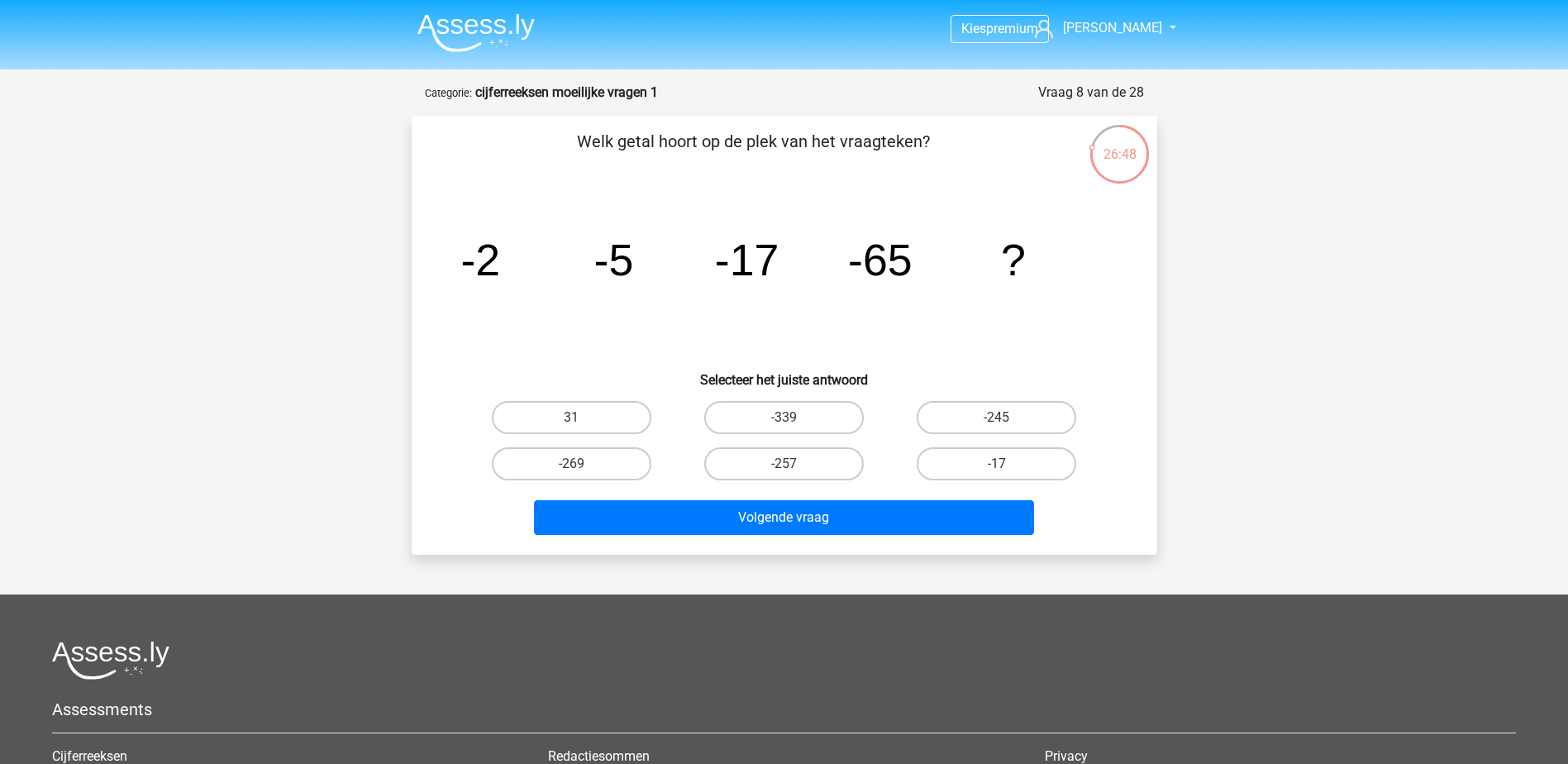
drag, startPoint x: 773, startPoint y: 467, endPoint x: 802, endPoint y: 493, distance: 38.9
click at [773, 467] on label "-257" at bounding box center [784, 463] width 159 height 33
click at [784, 467] on input "-257" at bounding box center [789, 469] width 11 height 11
radio input "true"
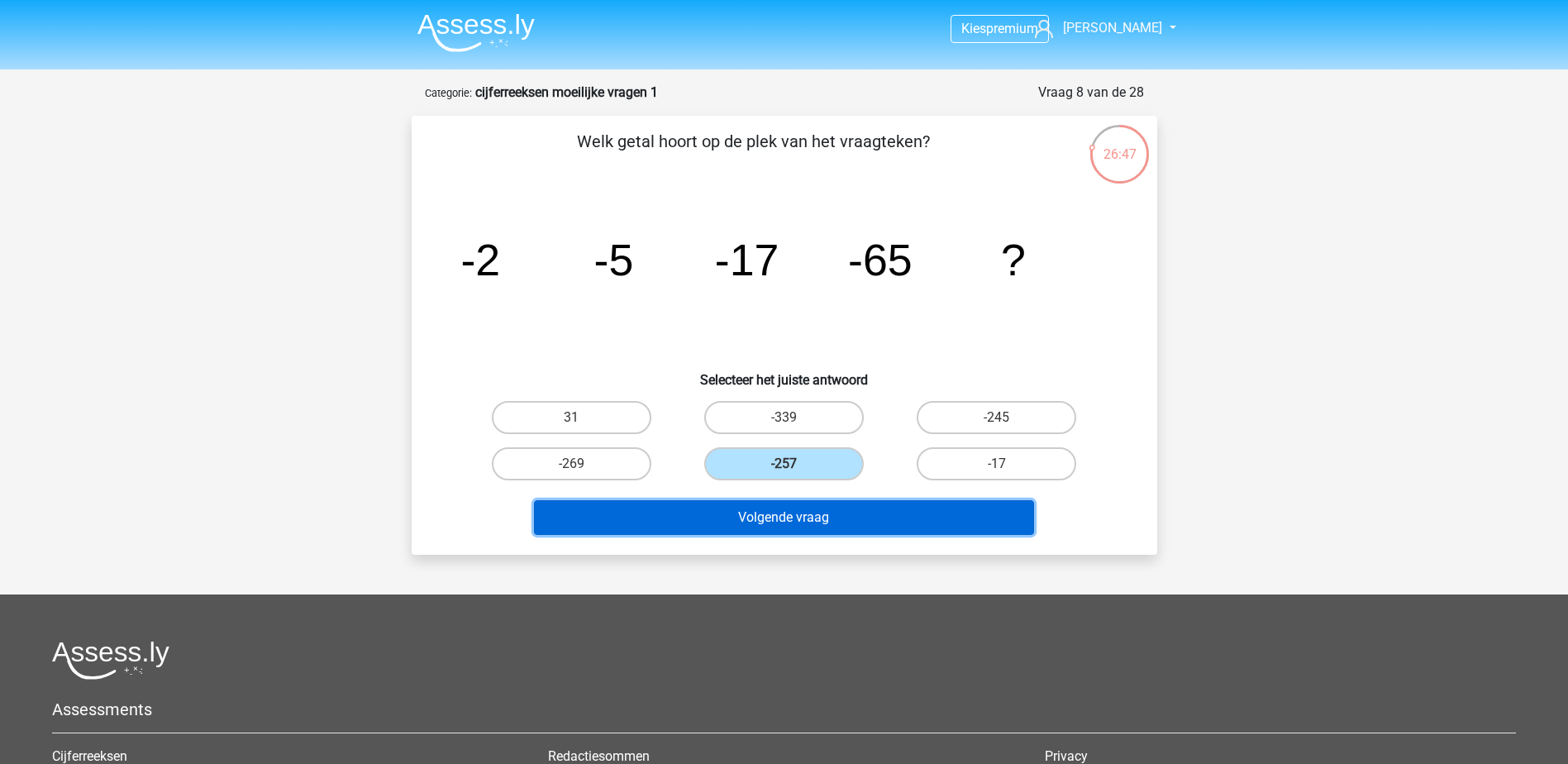
click at [829, 517] on button "Volgende vraag" at bounding box center [784, 517] width 501 height 35
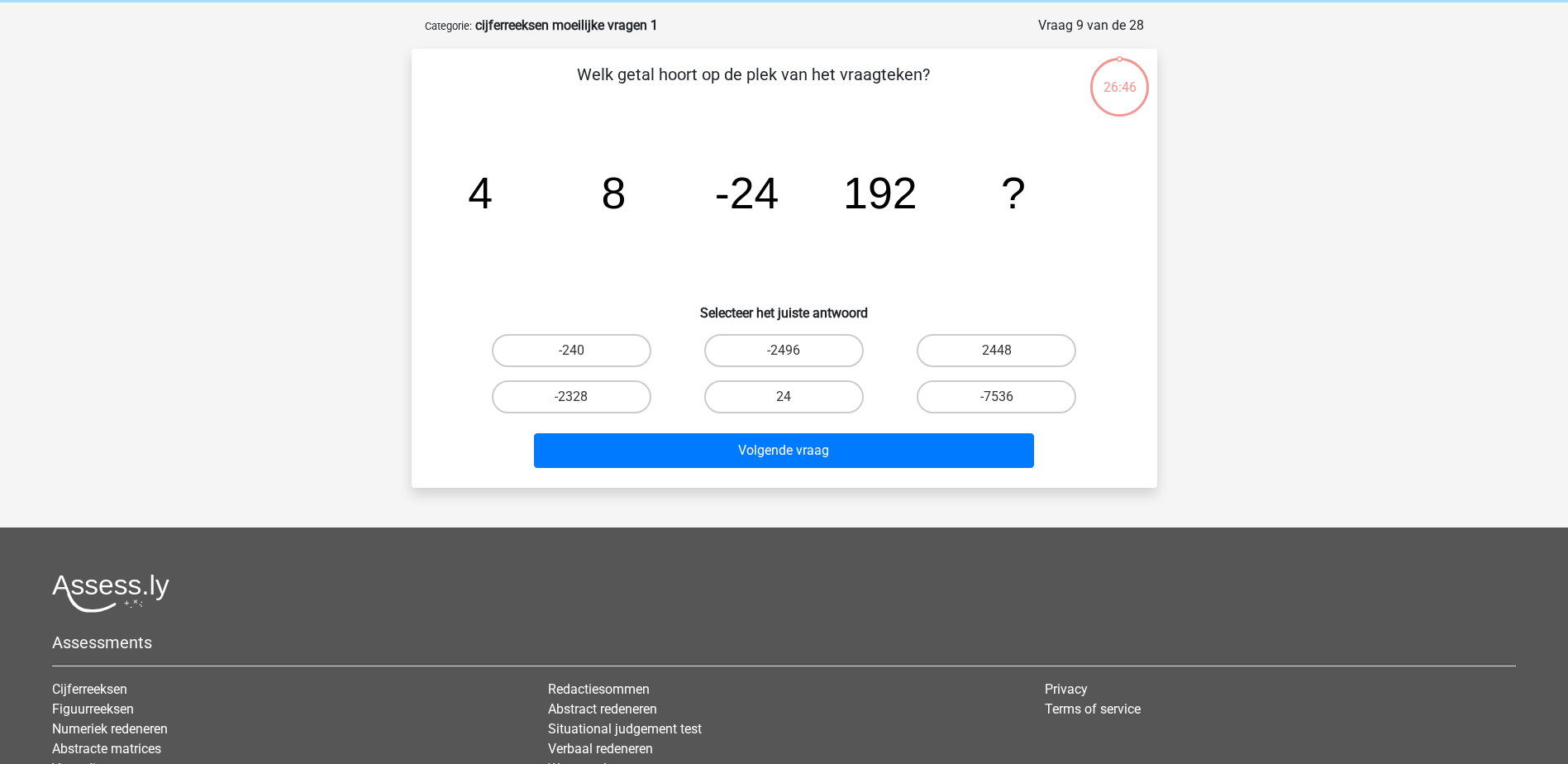
scroll to position [82, 0]
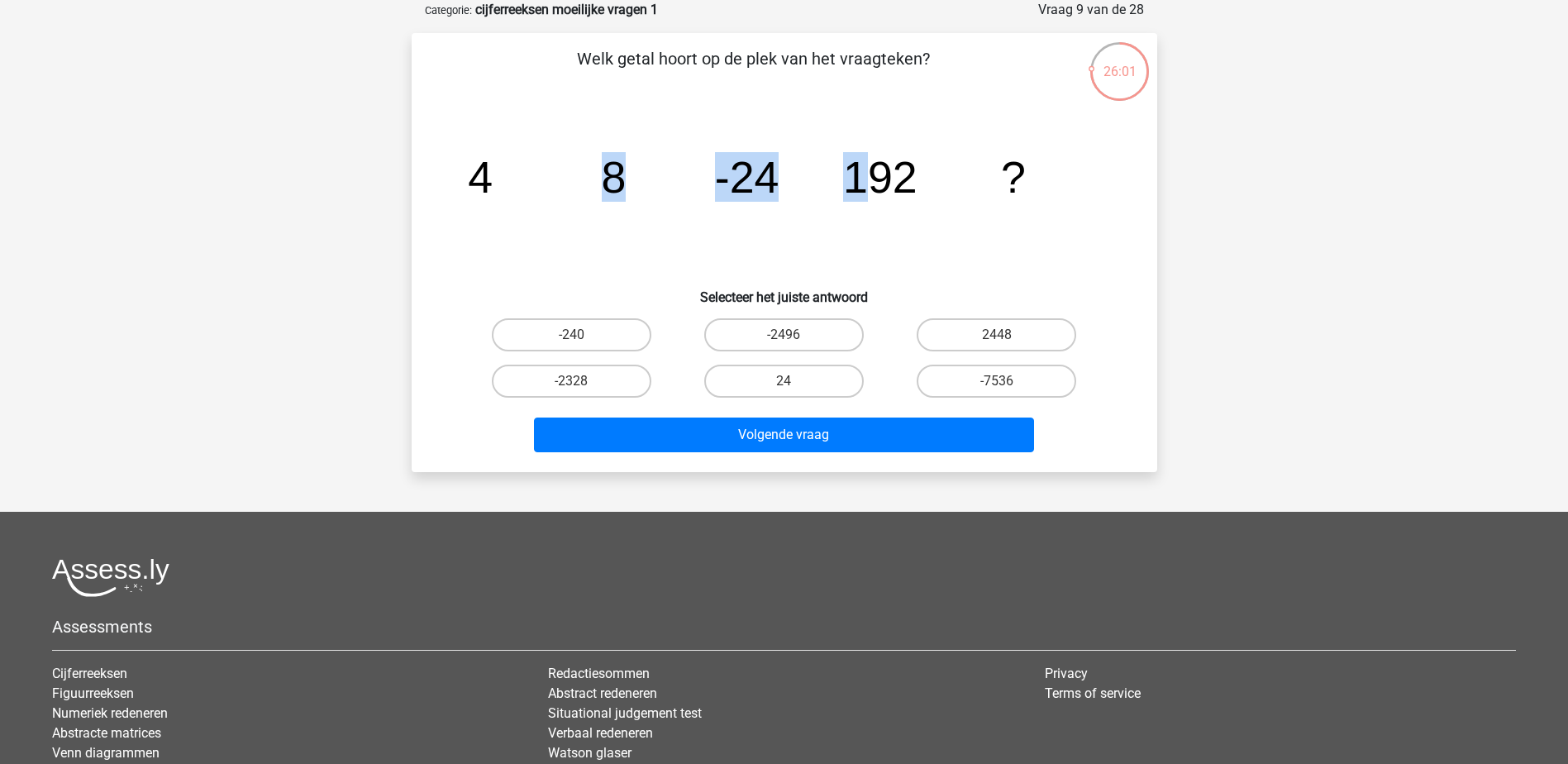
drag, startPoint x: 594, startPoint y: 181, endPoint x: 866, endPoint y: 181, distance: 272.0
click at [866, 181] on icon "image/svg+xml 4 8 -24 192 ?" at bounding box center [784, 192] width 666 height 167
drag, startPoint x: 866, startPoint y: 181, endPoint x: 786, endPoint y: 192, distance: 80.8
click at [786, 192] on icon "image/svg+xml 4 8 -24 192 ?" at bounding box center [784, 192] width 666 height 167
drag, startPoint x: 783, startPoint y: 188, endPoint x: 544, endPoint y: 184, distance: 239.0
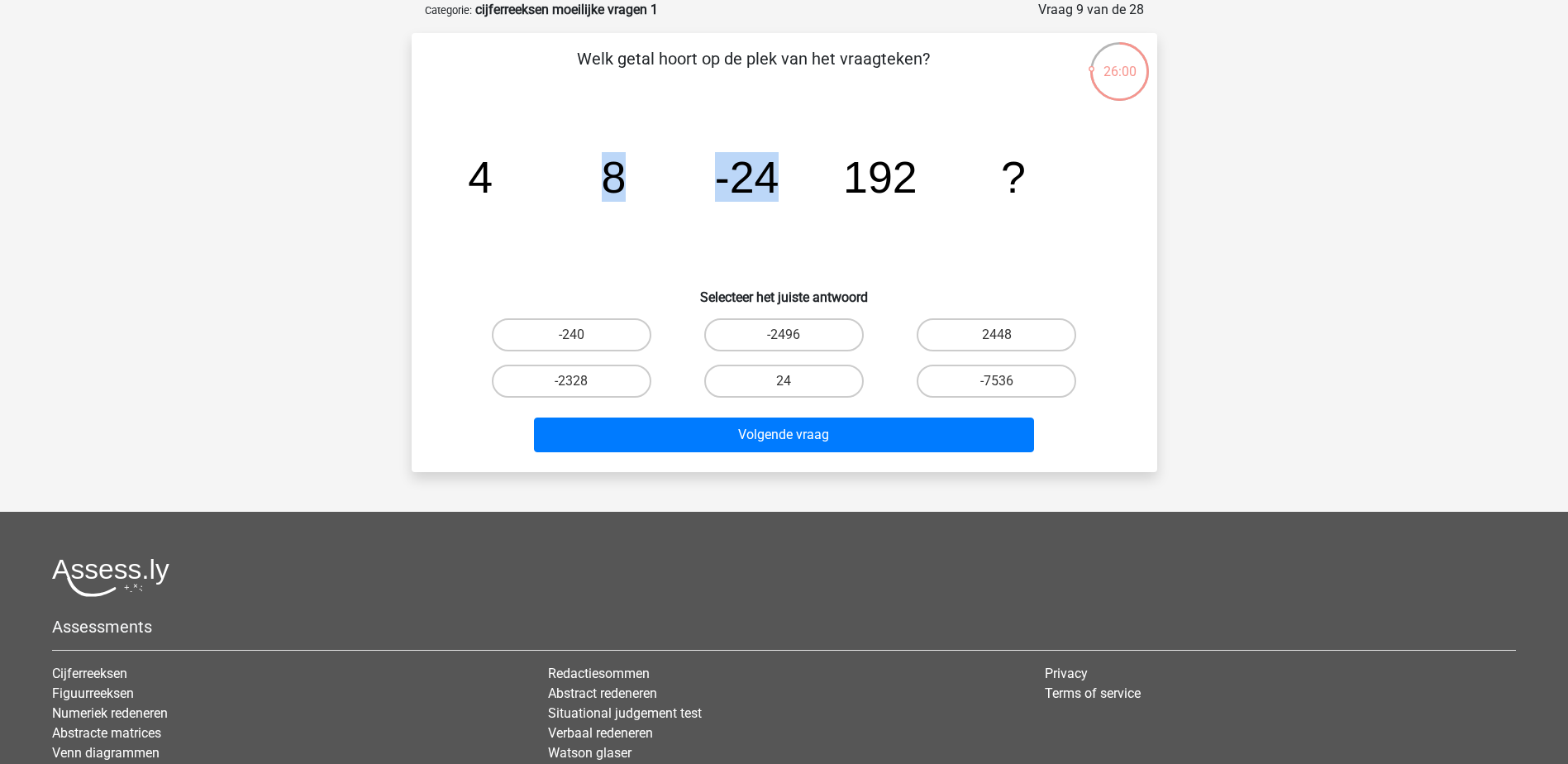
click at [544, 184] on icon "image/svg+xml 4 8 -24 192 ?" at bounding box center [784, 192] width 666 height 167
drag, startPoint x: 544, startPoint y: 184, endPoint x: 853, endPoint y: 180, distance: 309.0
click at [853, 181] on tspan "192" at bounding box center [880, 176] width 74 height 49
drag, startPoint x: 724, startPoint y: 174, endPoint x: 892, endPoint y: 195, distance: 169.3
click at [892, 195] on g "4 8 -24 192 ?" at bounding box center [746, 176] width 558 height 49
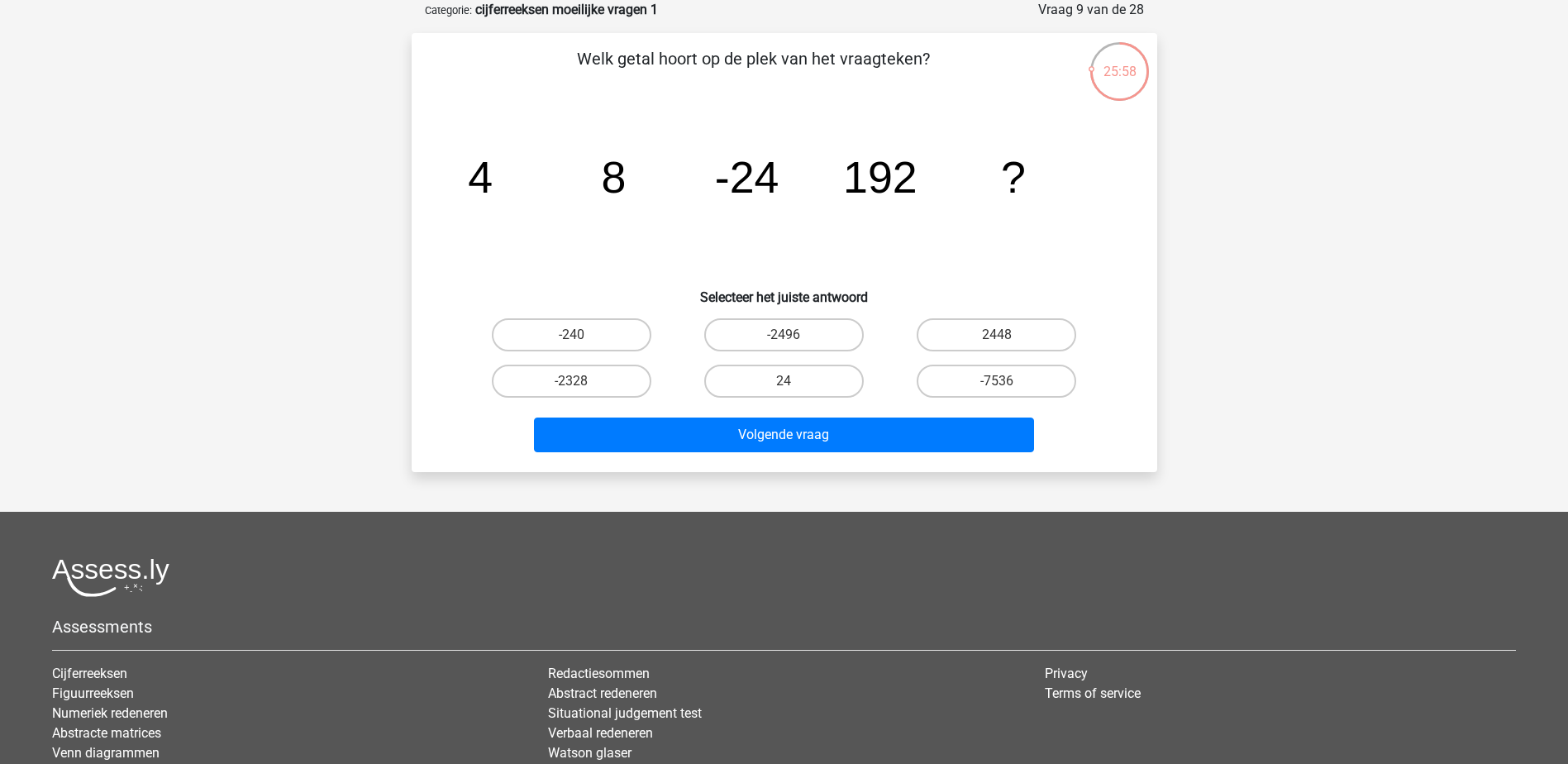
drag, startPoint x: 892, startPoint y: 195, endPoint x: 917, endPoint y: 202, distance: 26.0
click at [917, 202] on icon "image/svg+xml 4 8 -24 192 ?" at bounding box center [784, 192] width 666 height 167
click at [590, 337] on label "-240" at bounding box center [571, 334] width 159 height 33
click at [582, 337] on input "-240" at bounding box center [577, 340] width 11 height 11
radio input "true"
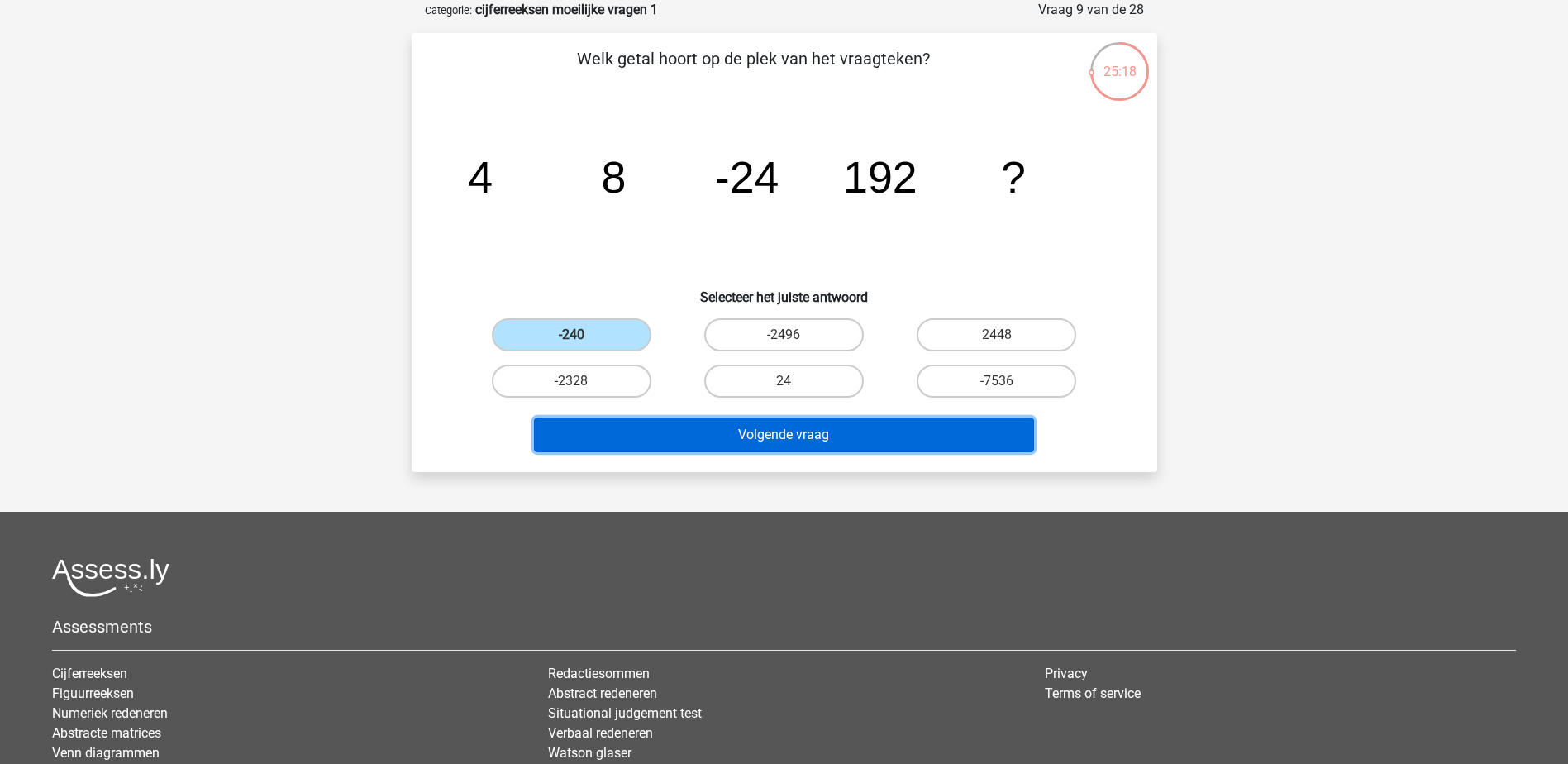
click at [750, 432] on button "Volgende vraag" at bounding box center [784, 434] width 501 height 35
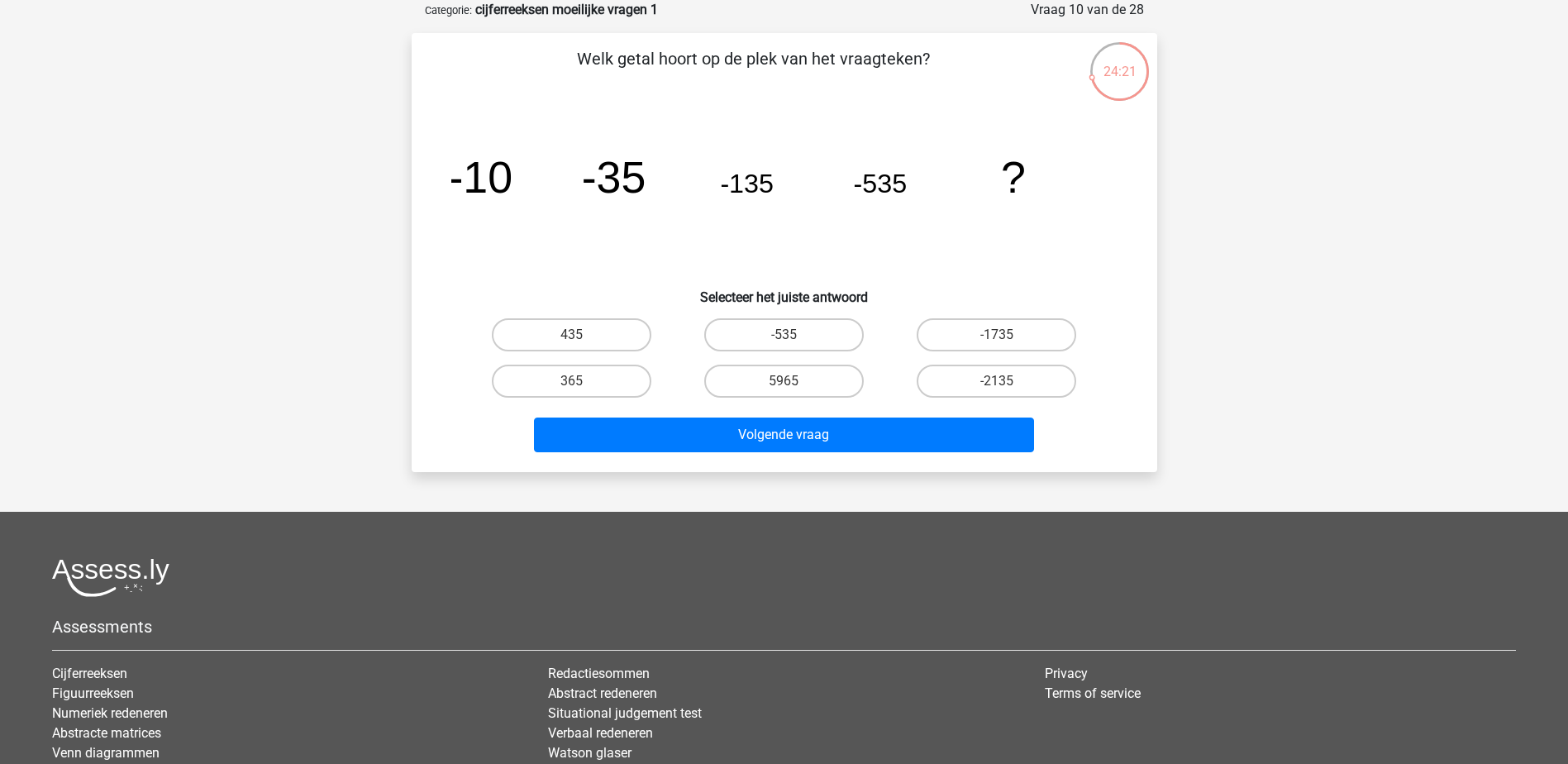
drag, startPoint x: 1036, startPoint y: 390, endPoint x: 1012, endPoint y: 406, distance: 28.8
click at [1036, 390] on label "-2135" at bounding box center [997, 381] width 159 height 33
click at [1007, 390] on input "-2135" at bounding box center [1002, 386] width 11 height 11
radio input "true"
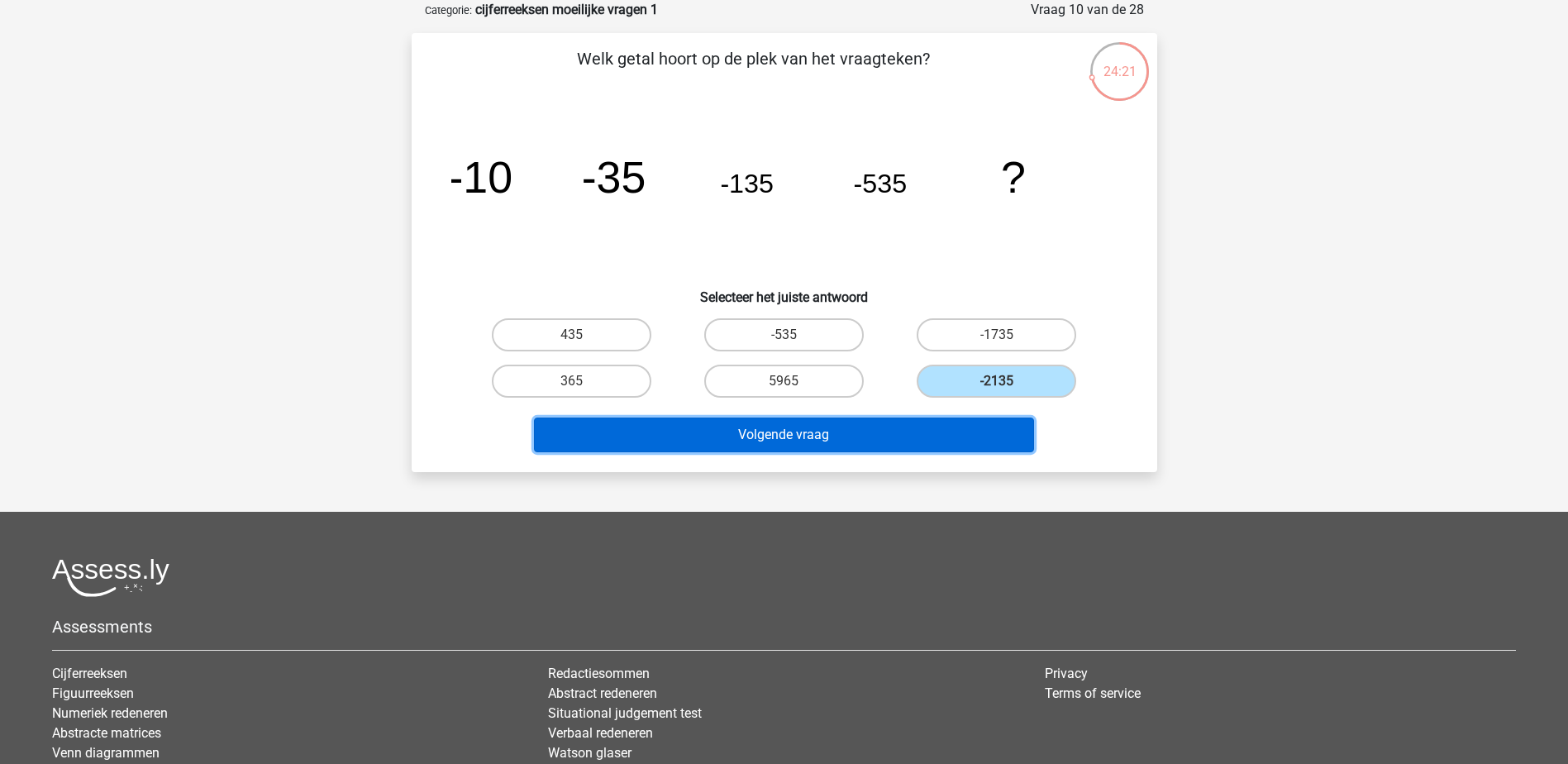
click at [984, 430] on button "Volgende vraag" at bounding box center [784, 434] width 501 height 35
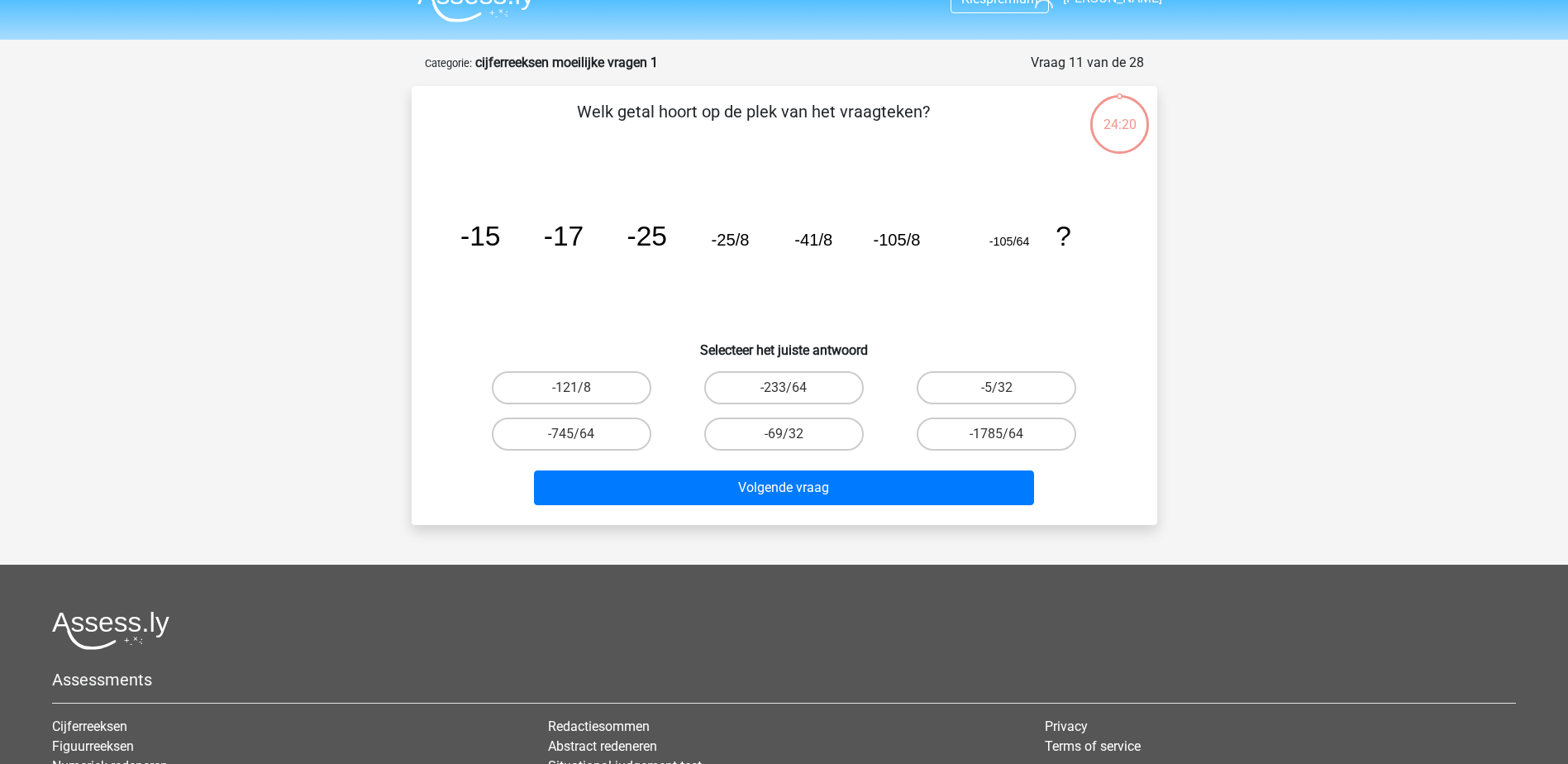
scroll to position [0, 0]
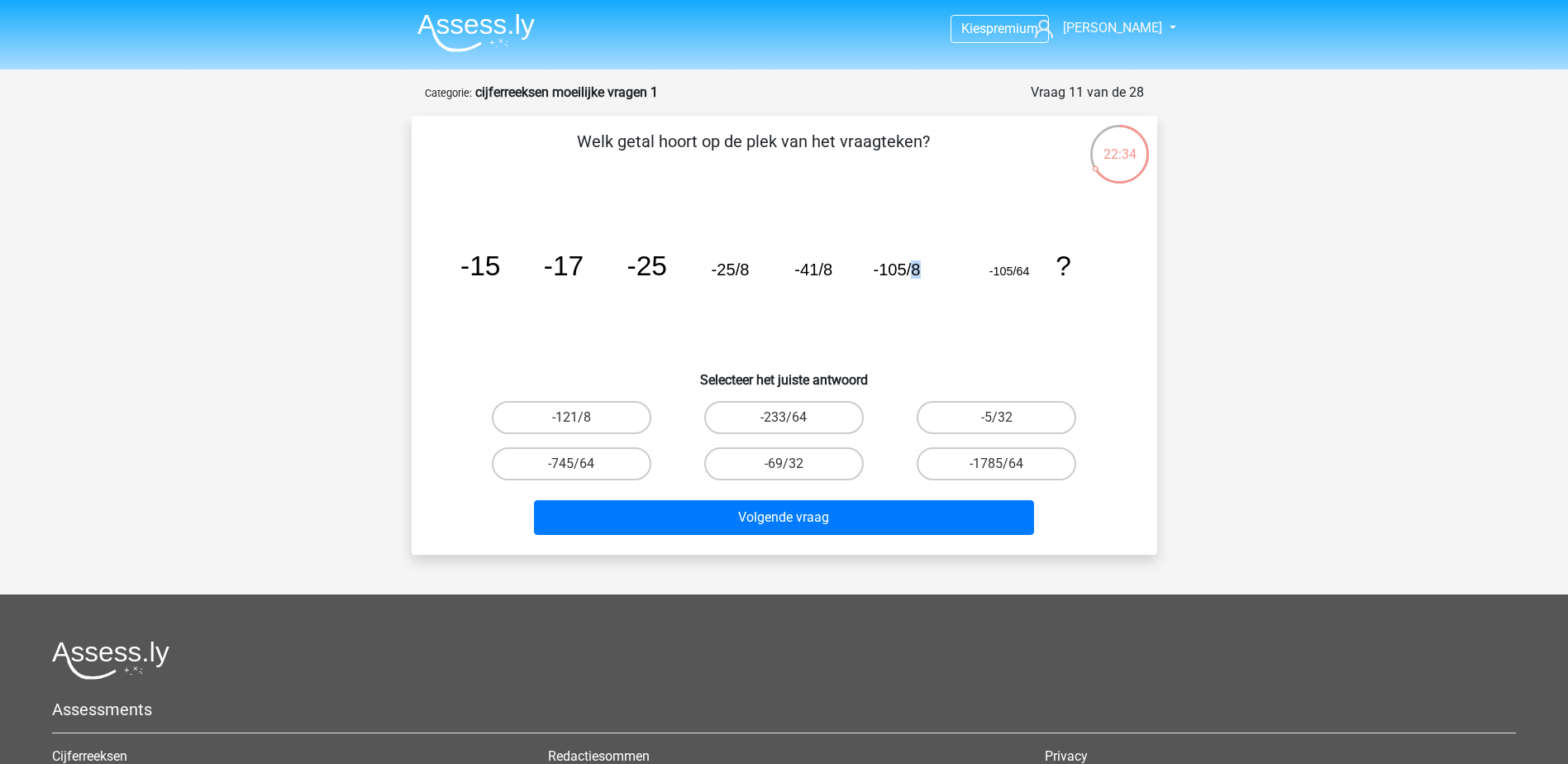
drag, startPoint x: 911, startPoint y: 270, endPoint x: 942, endPoint y: 269, distance: 31.0
click at [942, 269] on icon "image/svg+xml -15 -17 -25 -25/8 -41/8 -105/8 -105/64 ?" at bounding box center [784, 275] width 666 height 167
drag, startPoint x: 942, startPoint y: 269, endPoint x: 1103, endPoint y: 266, distance: 161.0
click at [1103, 266] on icon "image/svg+xml -15 -17 -25 -25/8 -41/8 -105/8 -105/64 ?" at bounding box center [784, 275] width 666 height 167
click at [1036, 269] on icon "image/svg+xml -15 -17 -25 -25/8 -41/8 -105/8 -105/64 ?" at bounding box center [784, 275] width 666 height 167
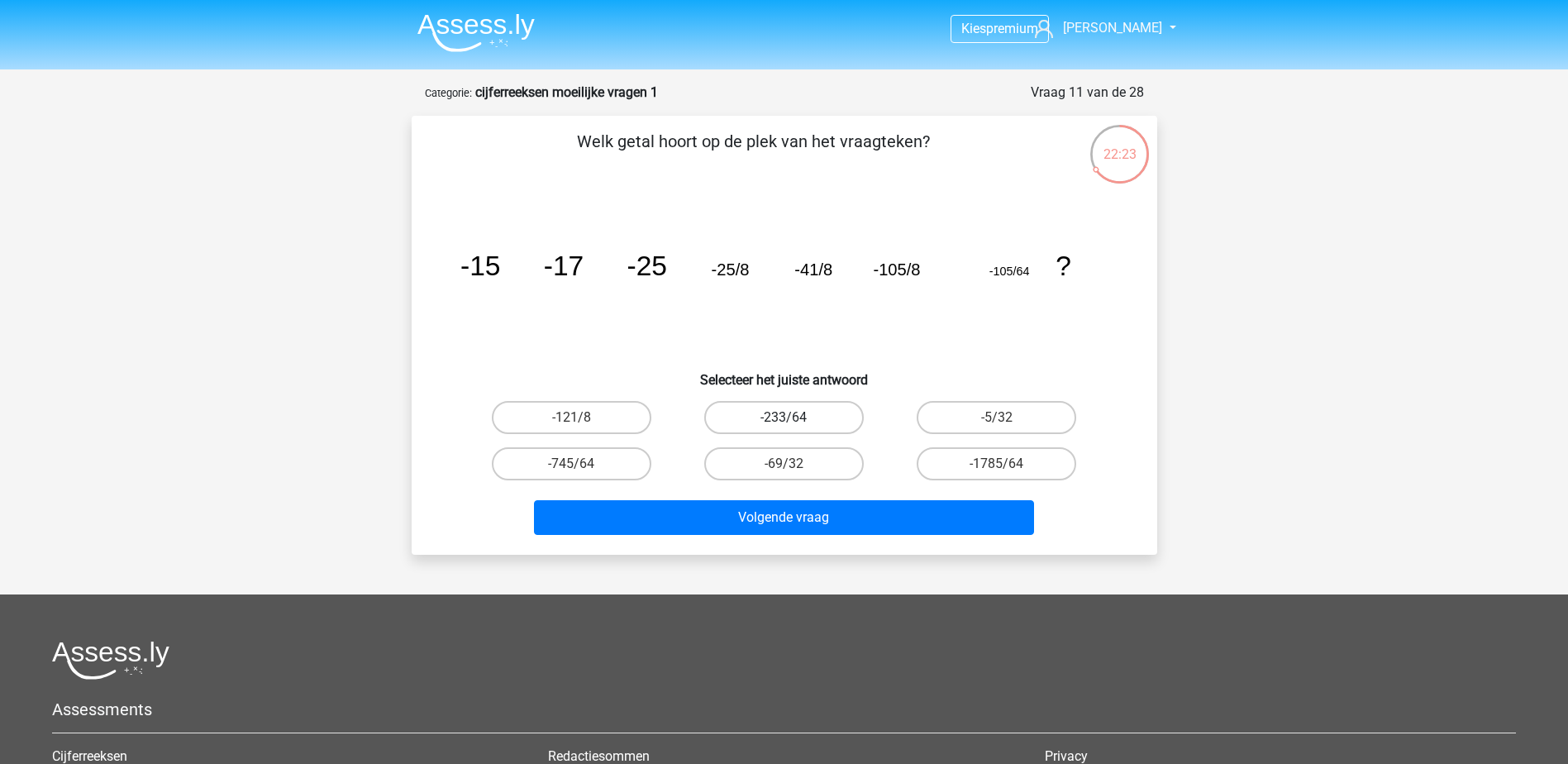
click at [822, 413] on label "-233/64" at bounding box center [784, 417] width 159 height 33
click at [795, 417] on input "-233/64" at bounding box center [789, 423] width 11 height 11
radio input "true"
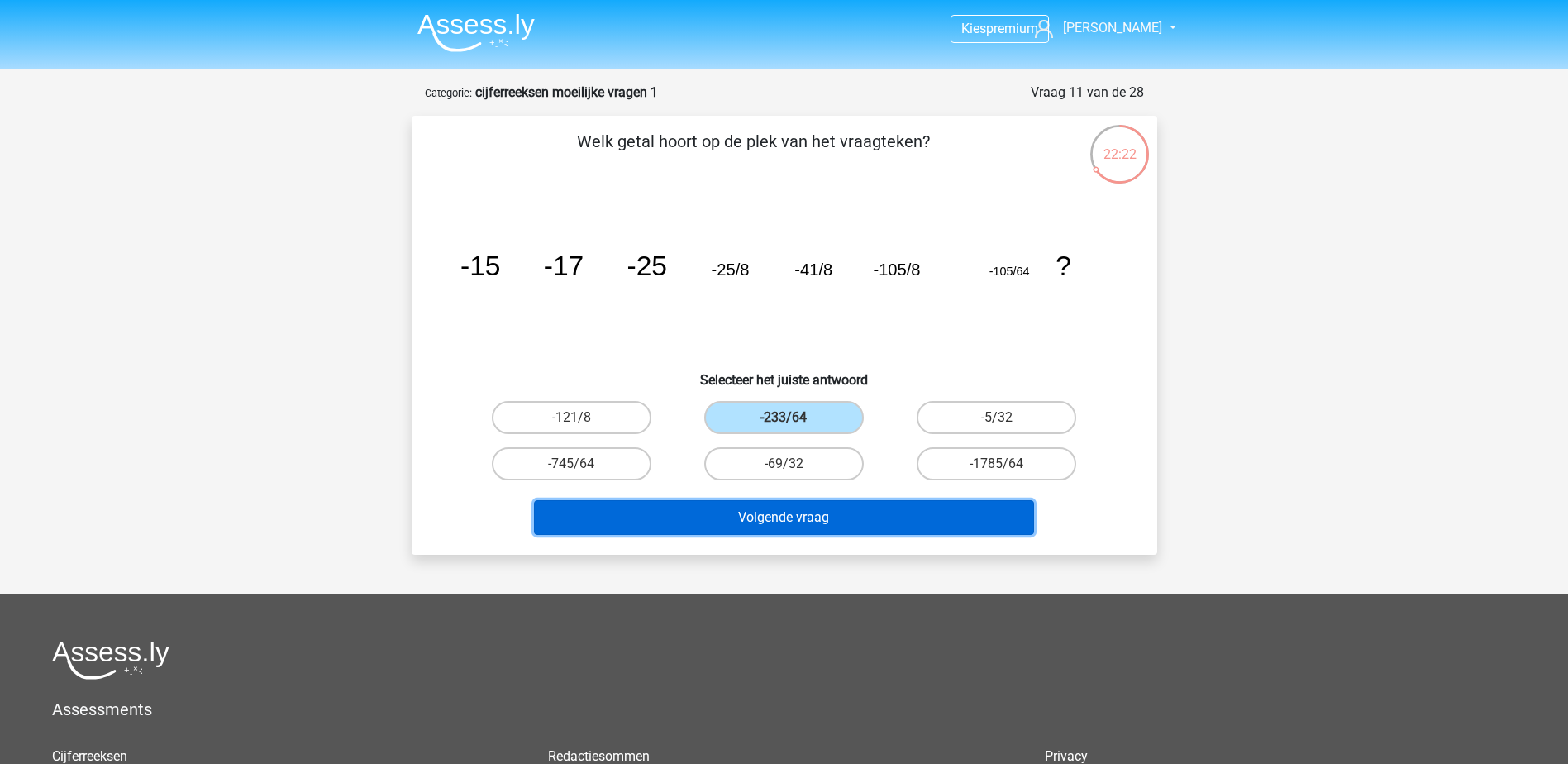
drag, startPoint x: 823, startPoint y: 507, endPoint x: 844, endPoint y: 504, distance: 21.2
click at [824, 506] on button "Volgende vraag" at bounding box center [784, 517] width 501 height 35
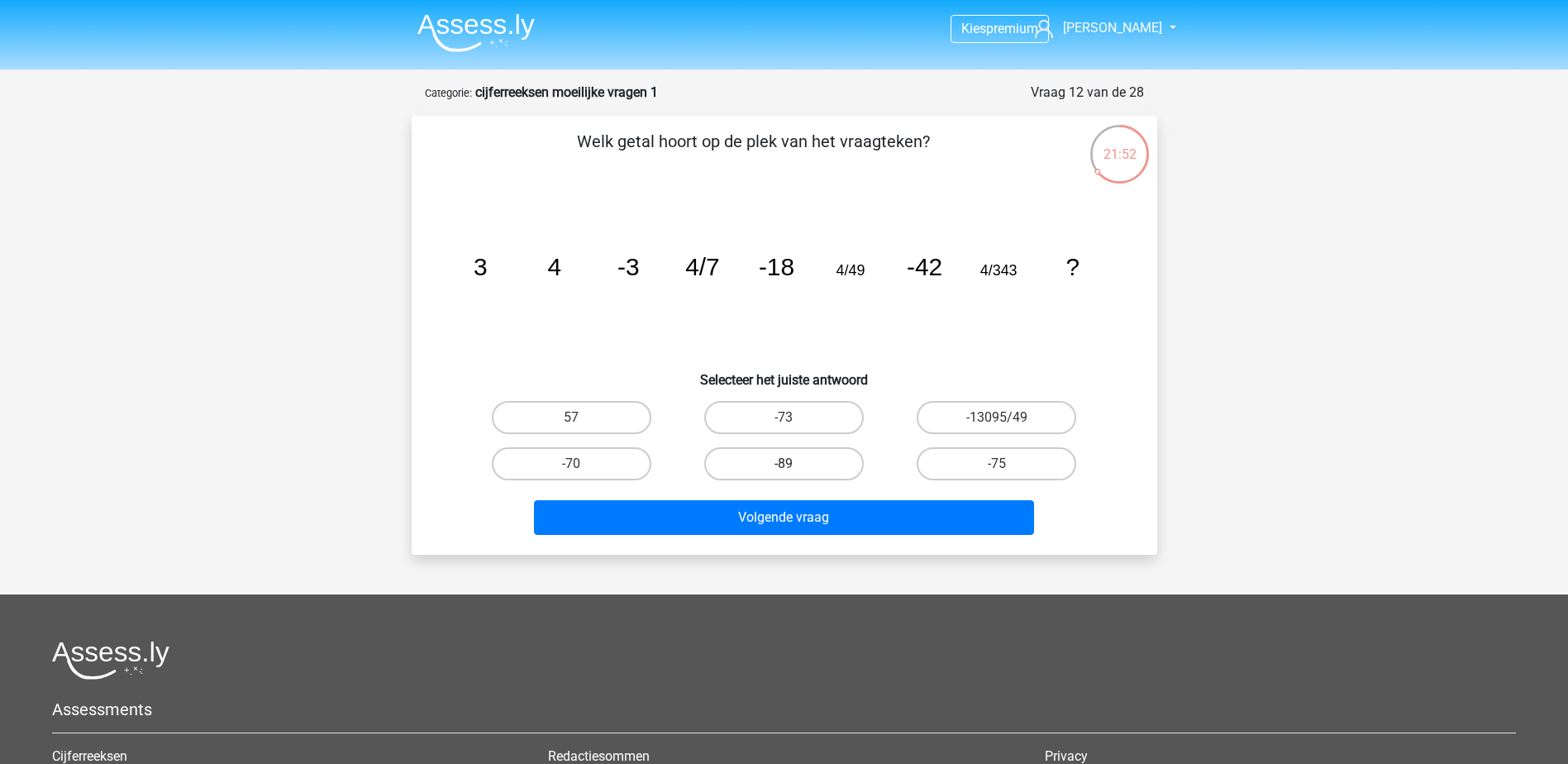
click at [778, 416] on label "-73" at bounding box center [784, 417] width 159 height 33
click at [784, 417] on input "-73" at bounding box center [789, 423] width 11 height 11
radio input "true"
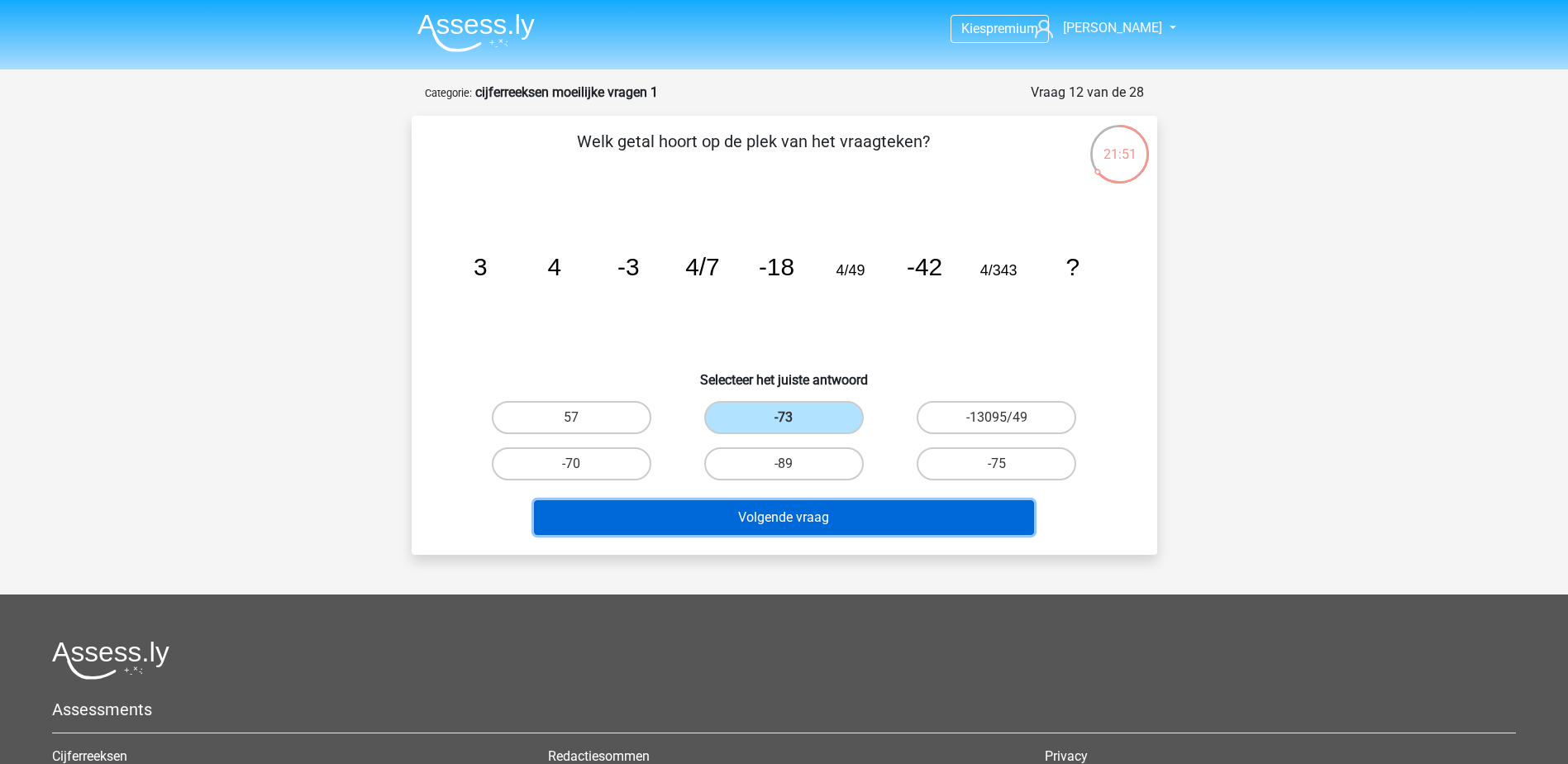
click at [810, 508] on button "Volgende vraag" at bounding box center [784, 517] width 501 height 35
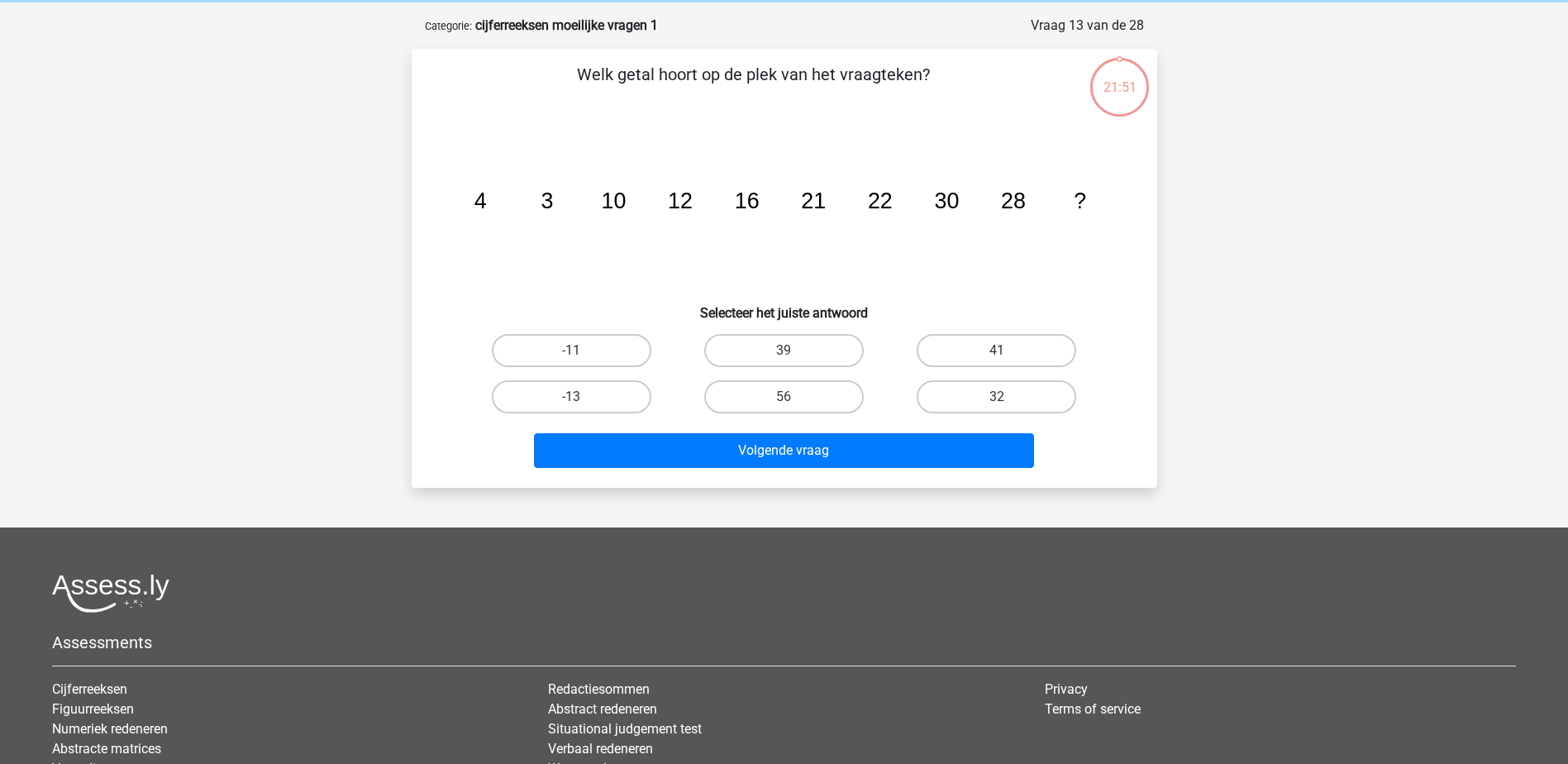
scroll to position [82, 0]
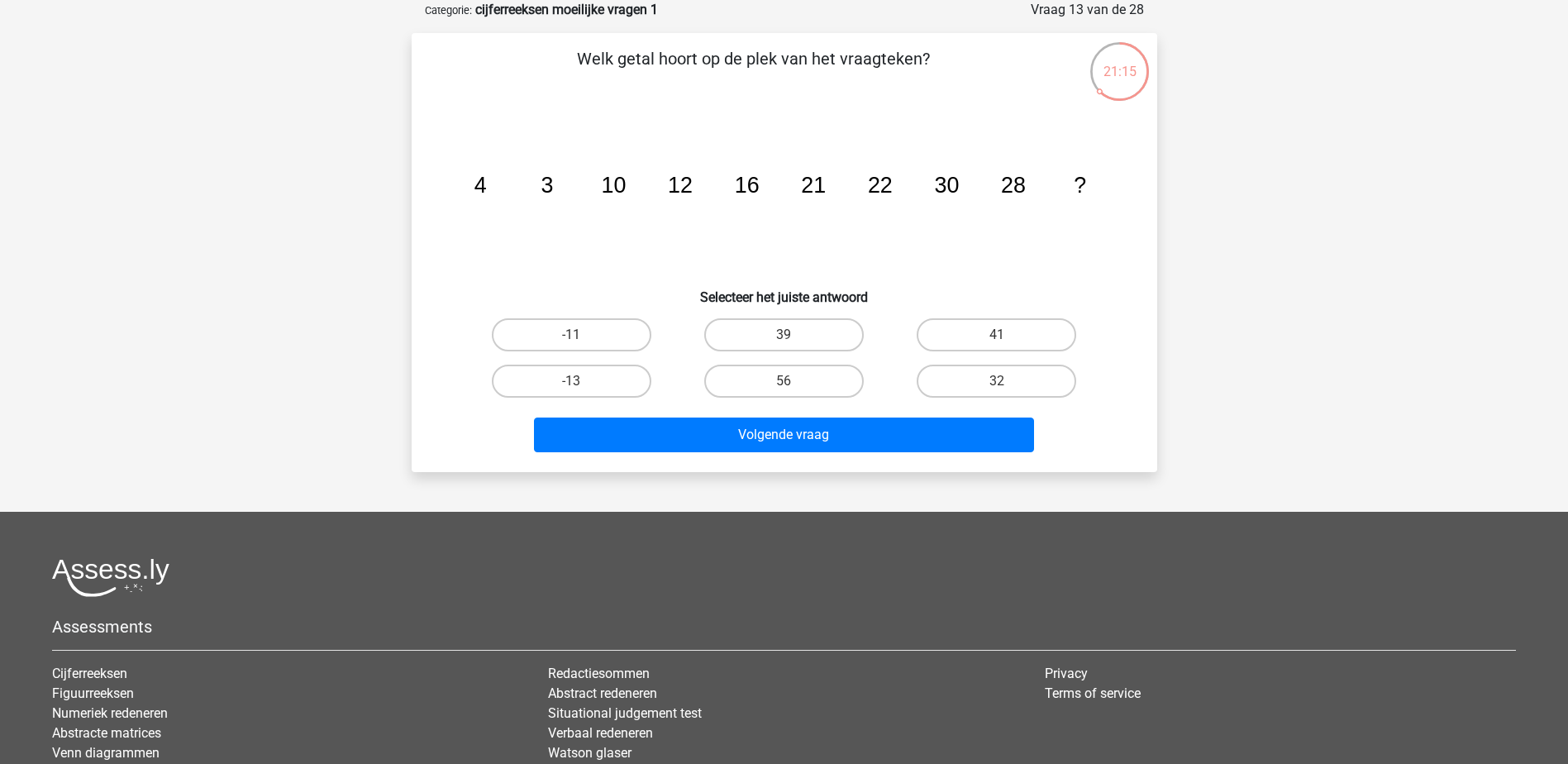
click at [544, 185] on tspan "3" at bounding box center [547, 185] width 13 height 25
click at [688, 191] on tspan "12" at bounding box center [680, 185] width 25 height 25
click at [769, 326] on label "39" at bounding box center [784, 334] width 159 height 33
click at [784, 335] on input "39" at bounding box center [789, 340] width 11 height 11
radio input "true"
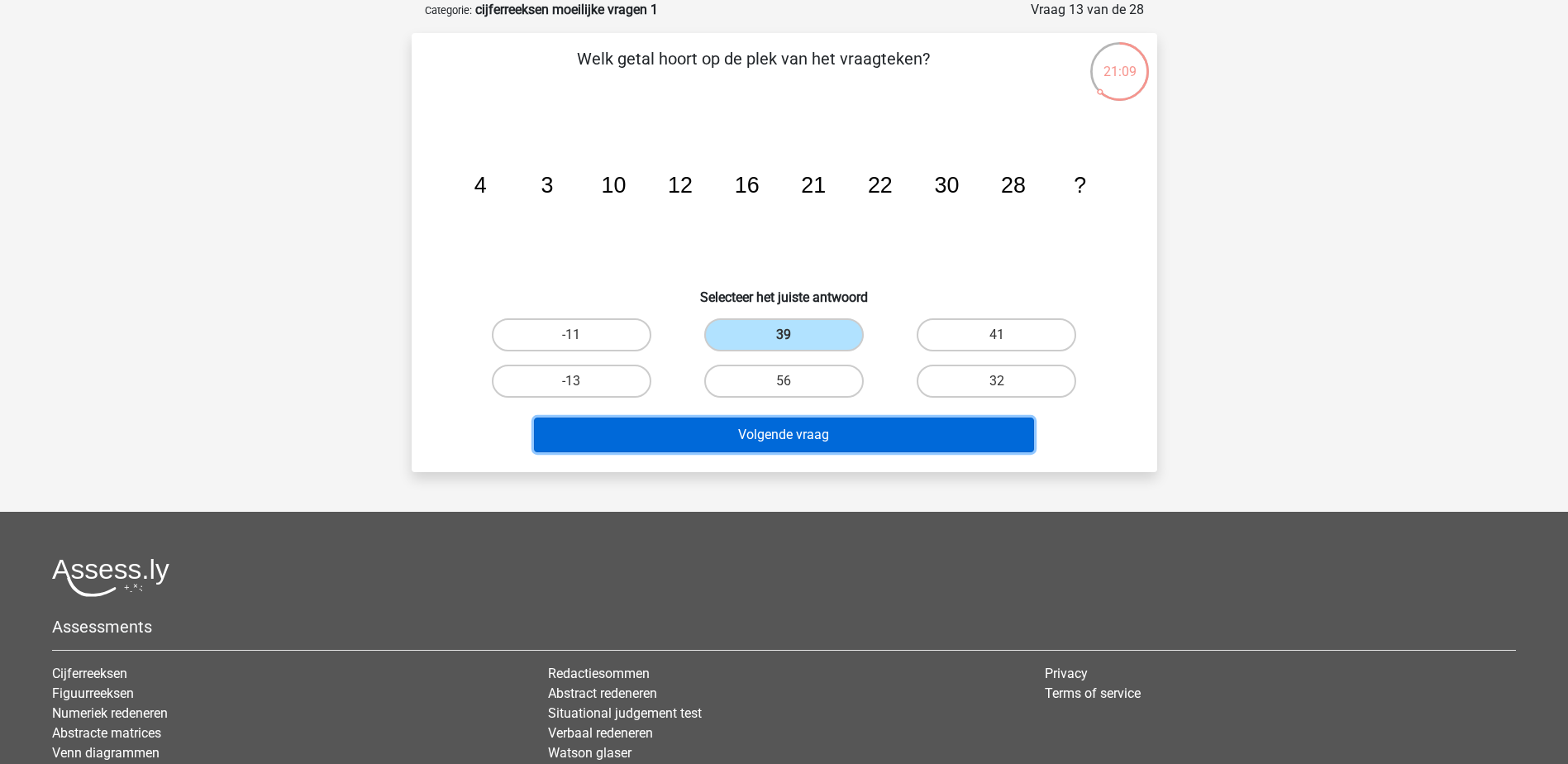
click at [800, 428] on button "Volgende vraag" at bounding box center [784, 434] width 501 height 35
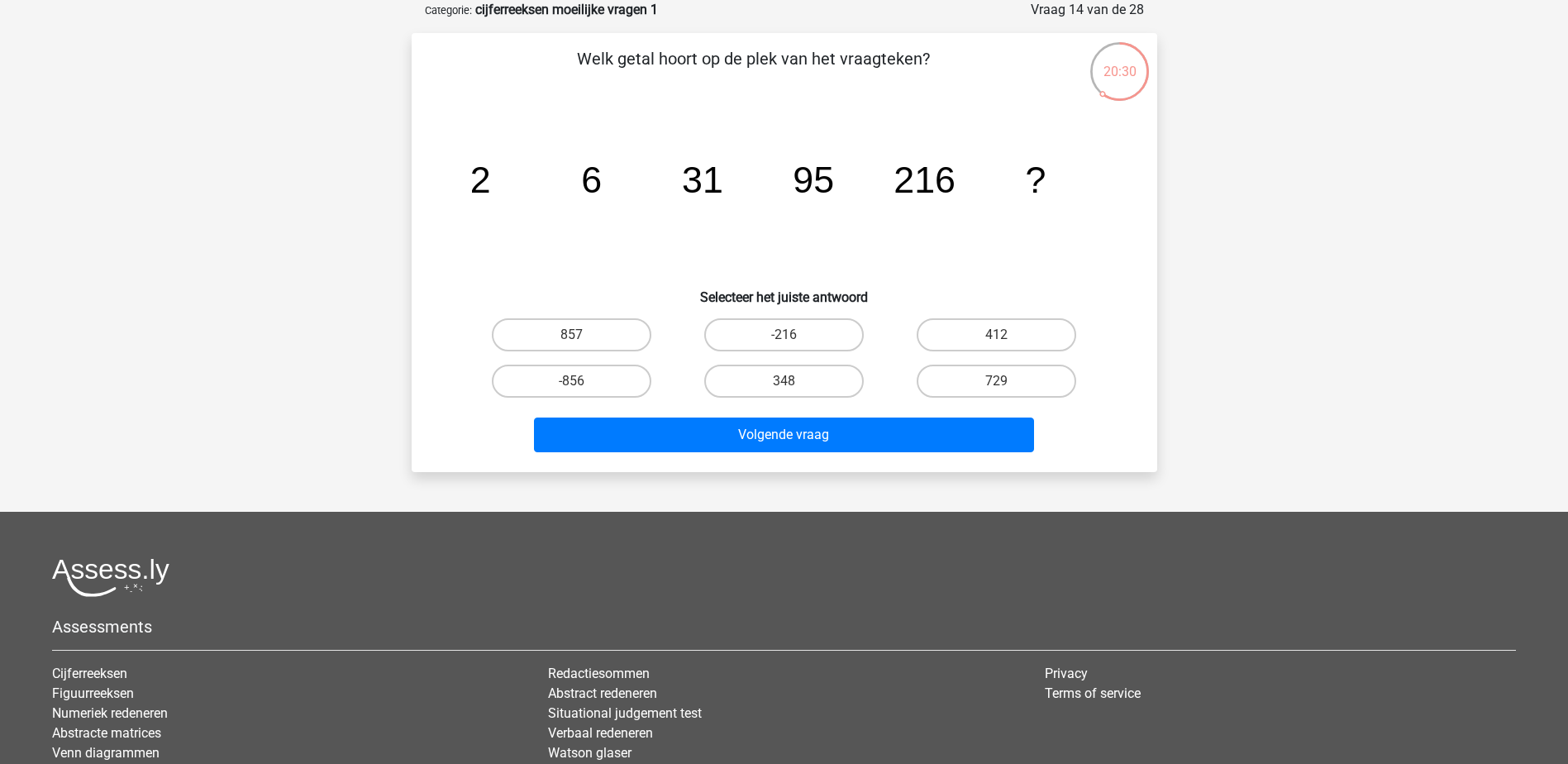
click at [490, 184] on tspan "2" at bounding box center [479, 180] width 21 height 41
click at [583, 189] on tspan "6" at bounding box center [591, 180] width 21 height 41
click at [511, 196] on icon "image/svg+xml 2 6 31 95 216 ?" at bounding box center [784, 192] width 666 height 167
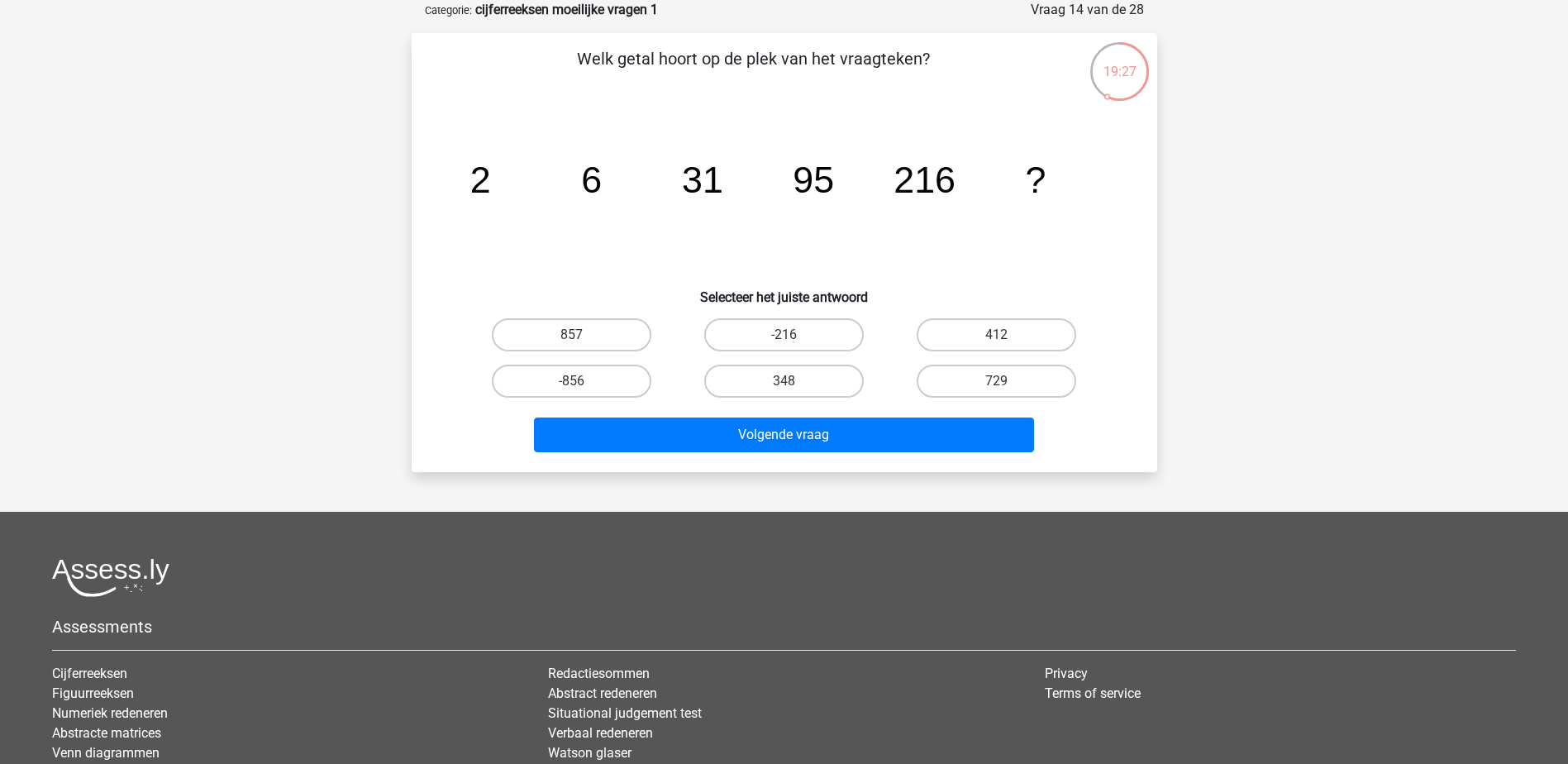
scroll to position [0, 0]
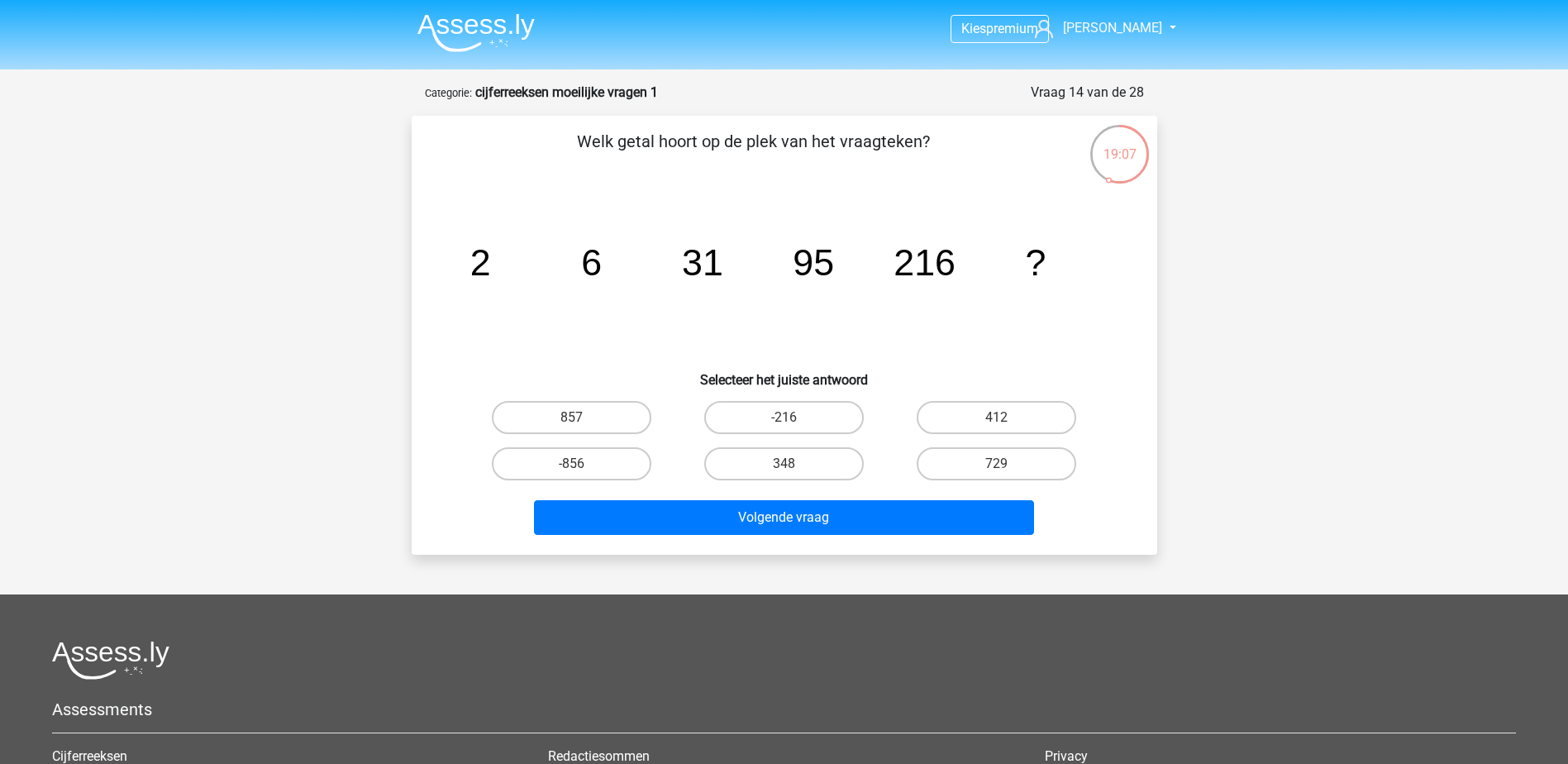
drag, startPoint x: 988, startPoint y: 423, endPoint x: 963, endPoint y: 490, distance: 71.5
click at [988, 423] on label "412" at bounding box center [997, 417] width 159 height 33
click at [997, 423] on input "412" at bounding box center [1002, 423] width 11 height 11
radio input "true"
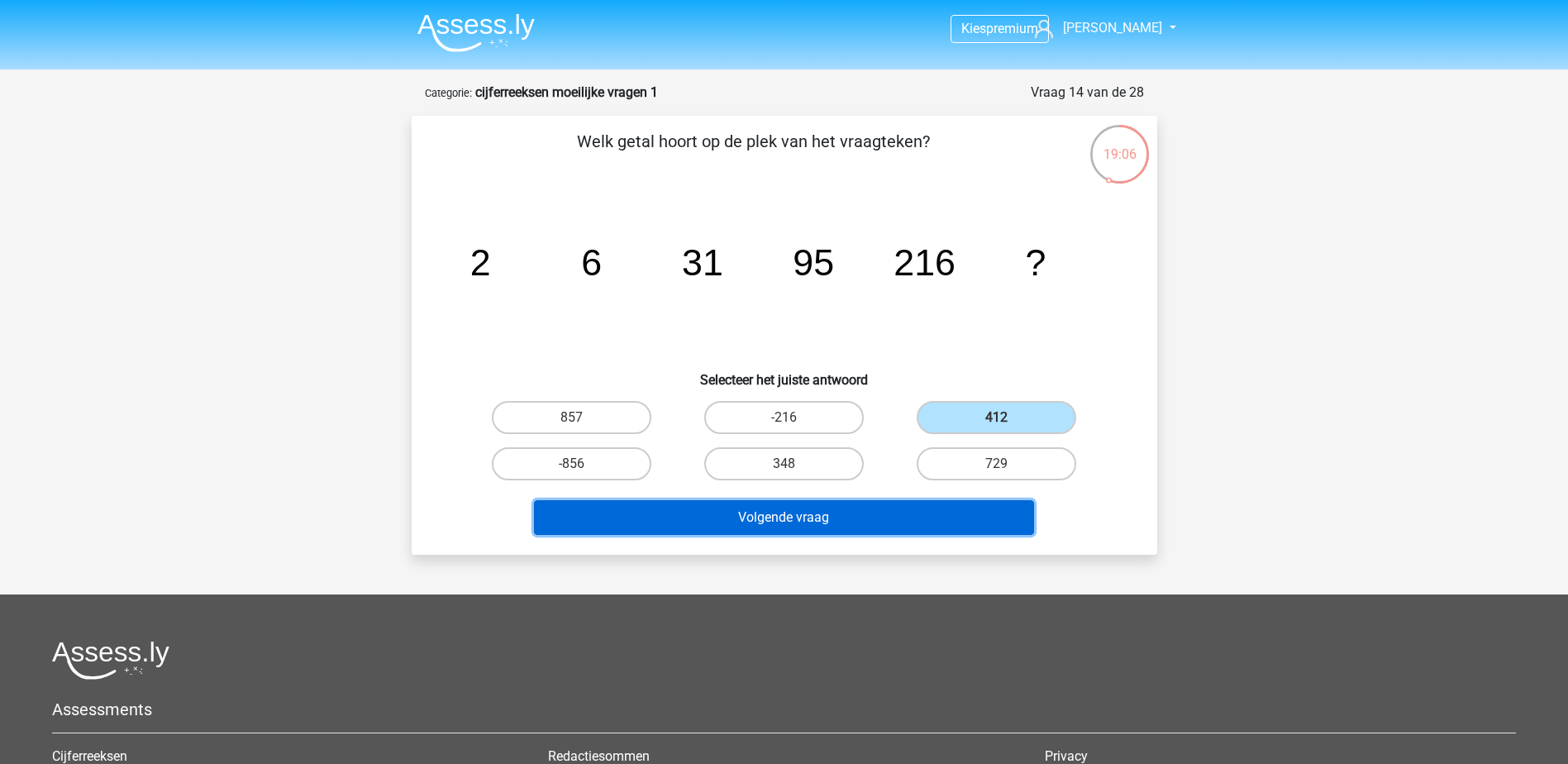
click at [955, 508] on button "Volgende vraag" at bounding box center [784, 517] width 501 height 35
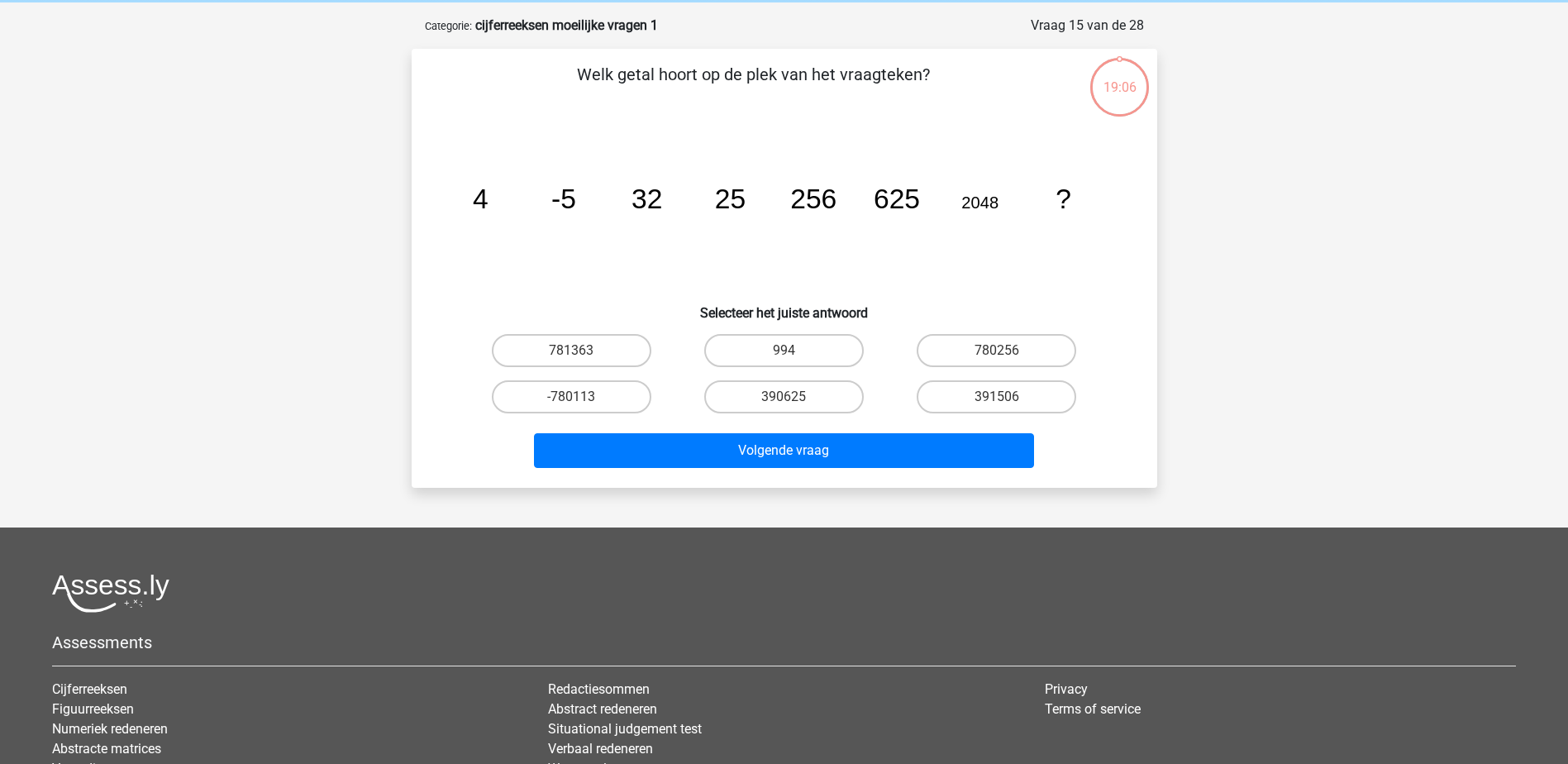
scroll to position [82, 0]
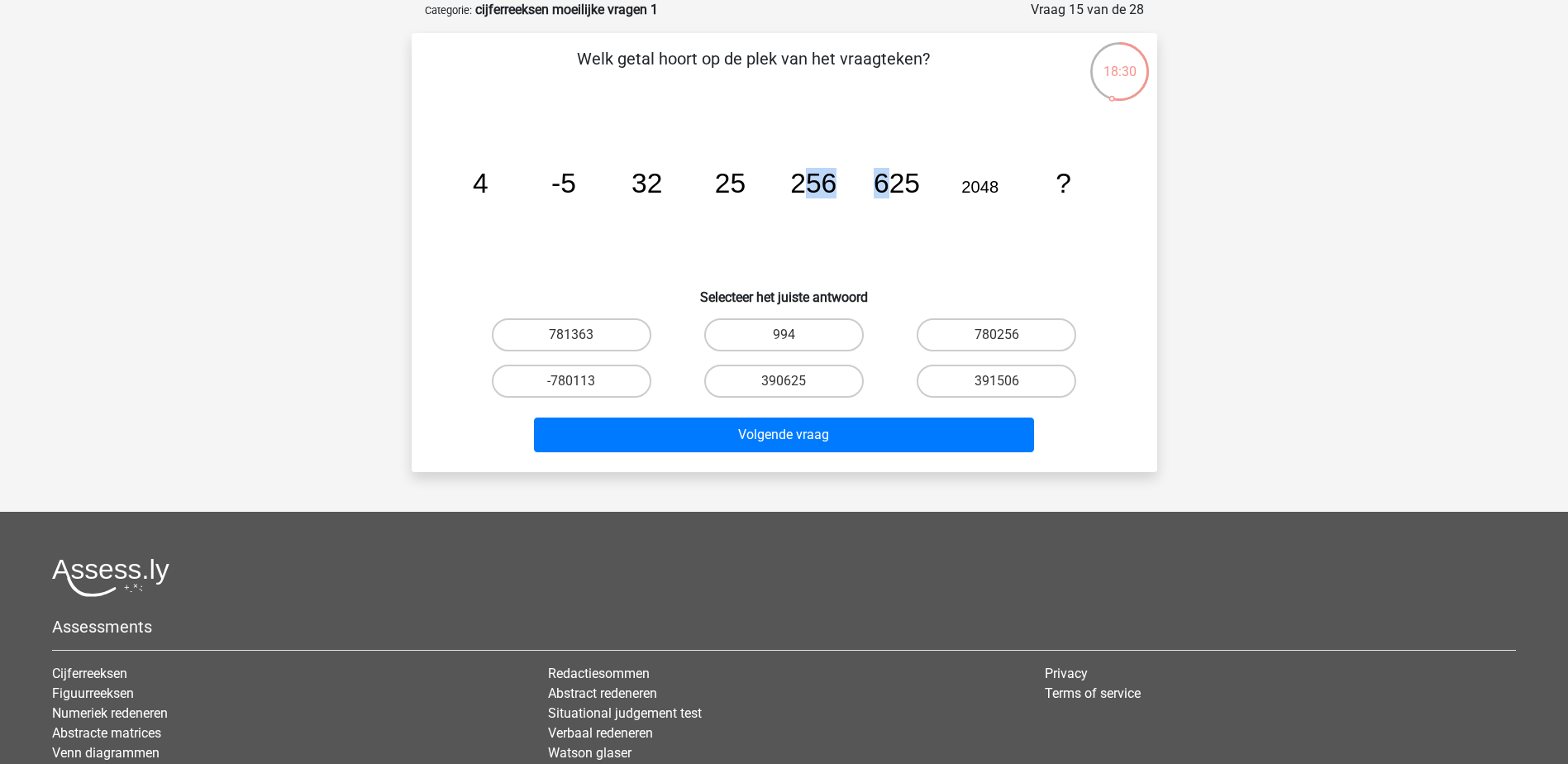
drag, startPoint x: 803, startPoint y: 206, endPoint x: 920, endPoint y: 208, distance: 117.0
click at [920, 208] on icon "image/svg+xml 4 -5 32 25 256 625 2048 ?" at bounding box center [784, 192] width 666 height 167
drag, startPoint x: 920, startPoint y: 208, endPoint x: 916, endPoint y: 233, distance: 25.3
click at [915, 232] on icon "image/svg+xml 4 -5 32 25 256 625 2048 ?" at bounding box center [784, 192] width 666 height 167
click at [867, 237] on icon "image/svg+xml 4 -5 32 25 256 625 2048 ?" at bounding box center [784, 192] width 666 height 167
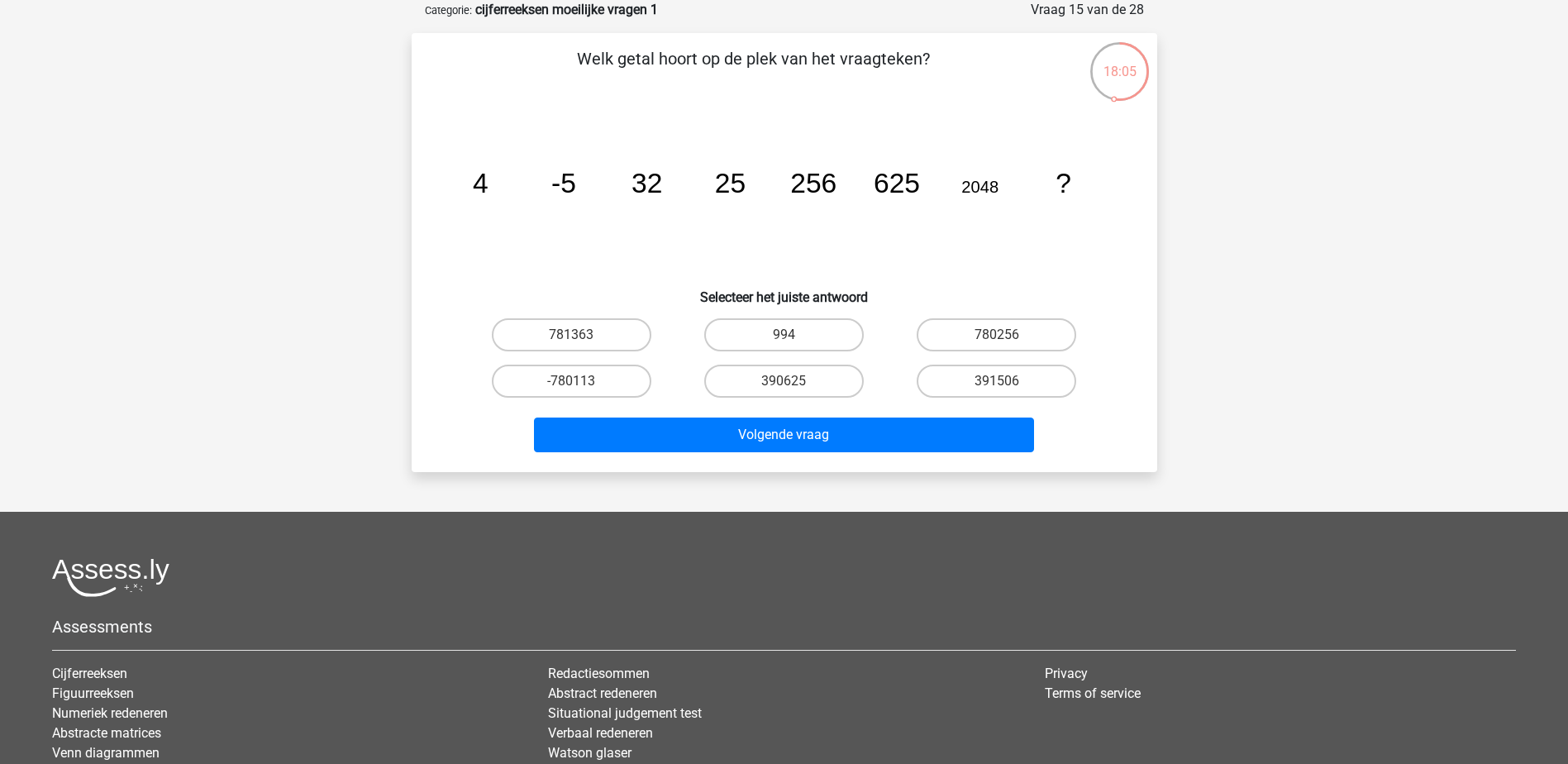
click at [913, 181] on tspan "625" at bounding box center [897, 183] width 46 height 30
drag, startPoint x: 1020, startPoint y: 177, endPoint x: 1007, endPoint y: 182, distance: 13.9
click at [1021, 176] on icon "image/svg+xml 4 -5 32 25 256 625 2048 ?" at bounding box center [784, 192] width 666 height 167
drag, startPoint x: 992, startPoint y: 193, endPoint x: 649, endPoint y: 180, distance: 343.2
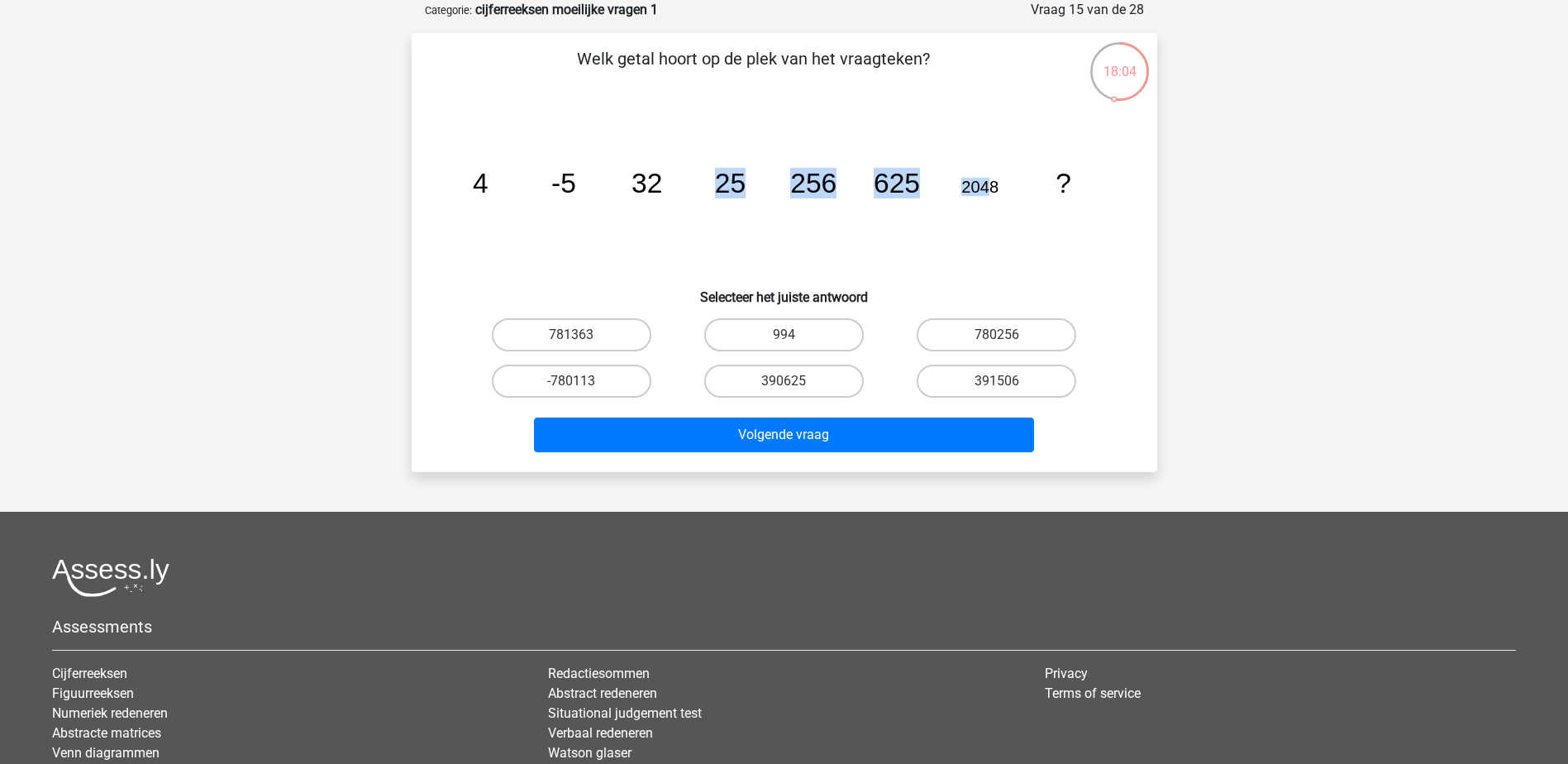
click at [649, 180] on g "4 -5 32 25 256 625 2048 ?" at bounding box center [771, 183] width 599 height 30
drag, startPoint x: 649, startPoint y: 180, endPoint x: 647, endPoint y: 223, distance: 43.0
click at [676, 264] on icon "image/svg+xml 4 -5 32 25 256 625 2048 ?" at bounding box center [784, 192] width 666 height 167
drag, startPoint x: 611, startPoint y: 222, endPoint x: 680, endPoint y: 214, distance: 69.5
click at [611, 222] on icon "image/svg+xml 4 -5 32 25 256 625 2048 ?" at bounding box center [784, 192] width 666 height 167
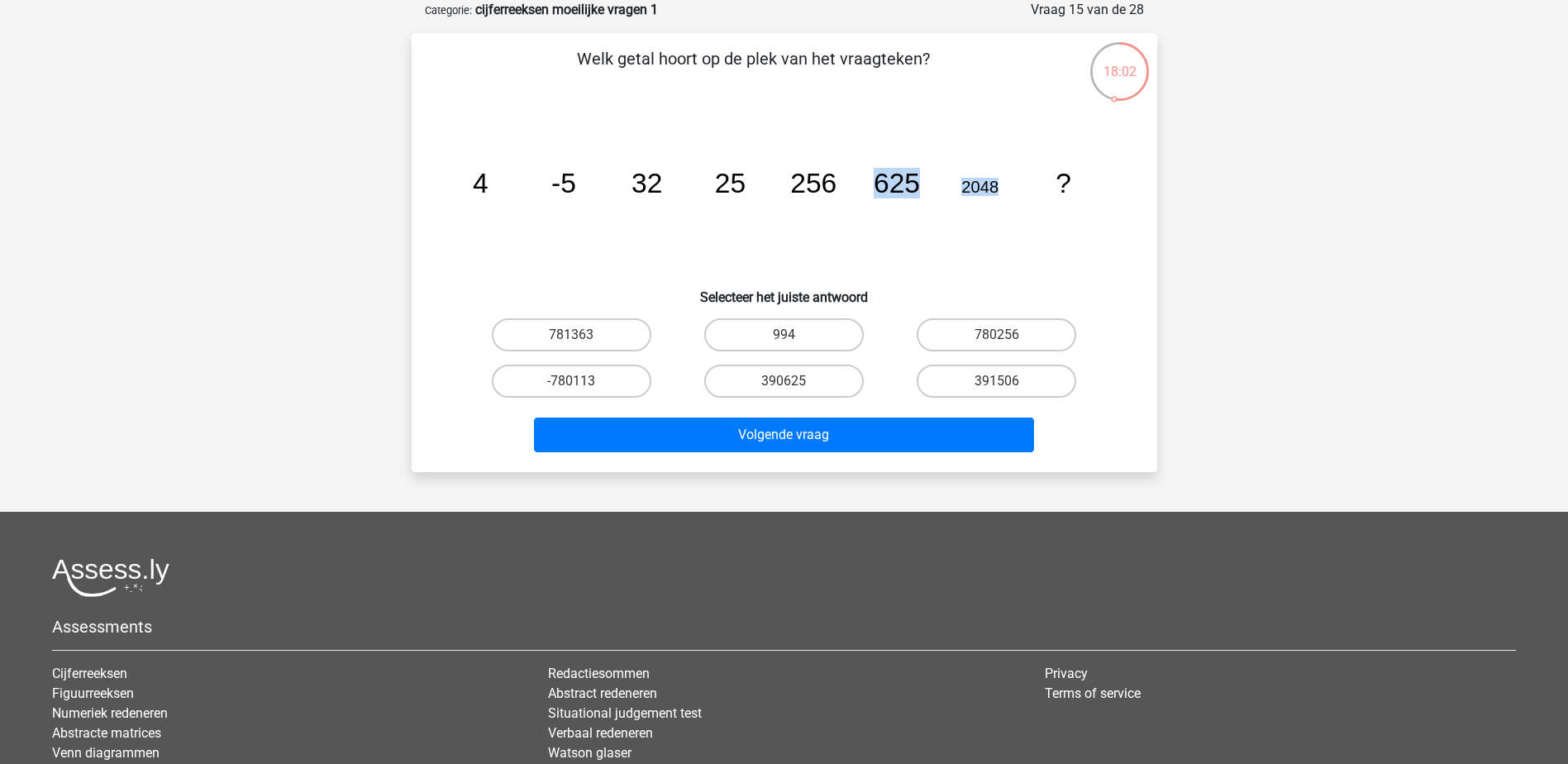
drag, startPoint x: 1011, startPoint y: 189, endPoint x: 864, endPoint y: 188, distance: 147.0
click at [864, 188] on icon "image/svg+xml 4 -5 32 25 256 625 2048 ?" at bounding box center [784, 192] width 666 height 167
drag, startPoint x: 864, startPoint y: 188, endPoint x: 980, endPoint y: 225, distance: 121.8
click at [980, 225] on icon "image/svg+xml 4 -5 32 25 256 625 2048 ?" at bounding box center [784, 192] width 666 height 167
click at [1028, 229] on icon "image/svg+xml 4 -5 32 25 256 625 2048 ?" at bounding box center [784, 192] width 666 height 167
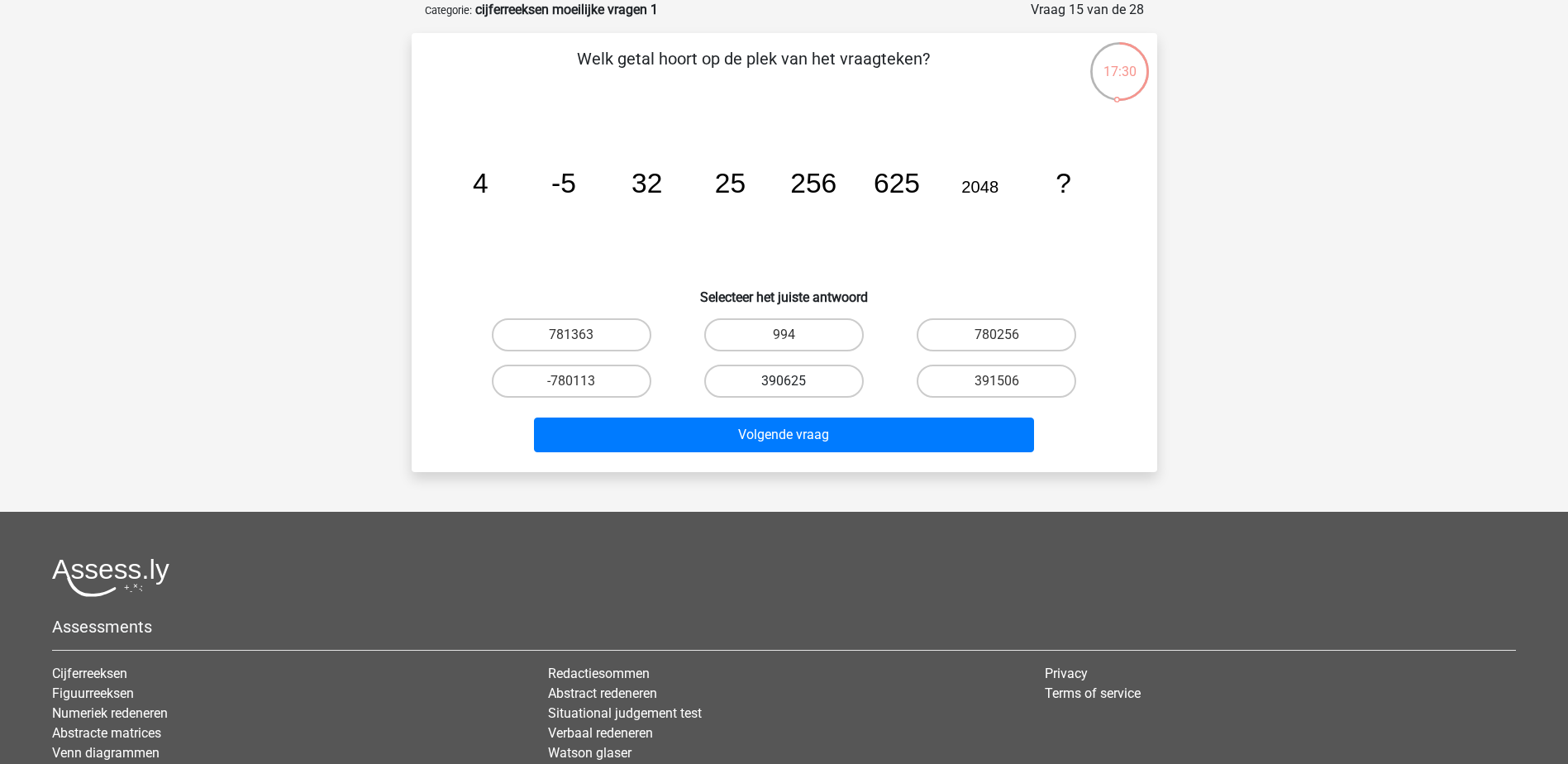
click at [789, 375] on label "390625" at bounding box center [784, 381] width 159 height 33
click at [789, 381] on input "390625" at bounding box center [789, 386] width 11 height 11
radio input "true"
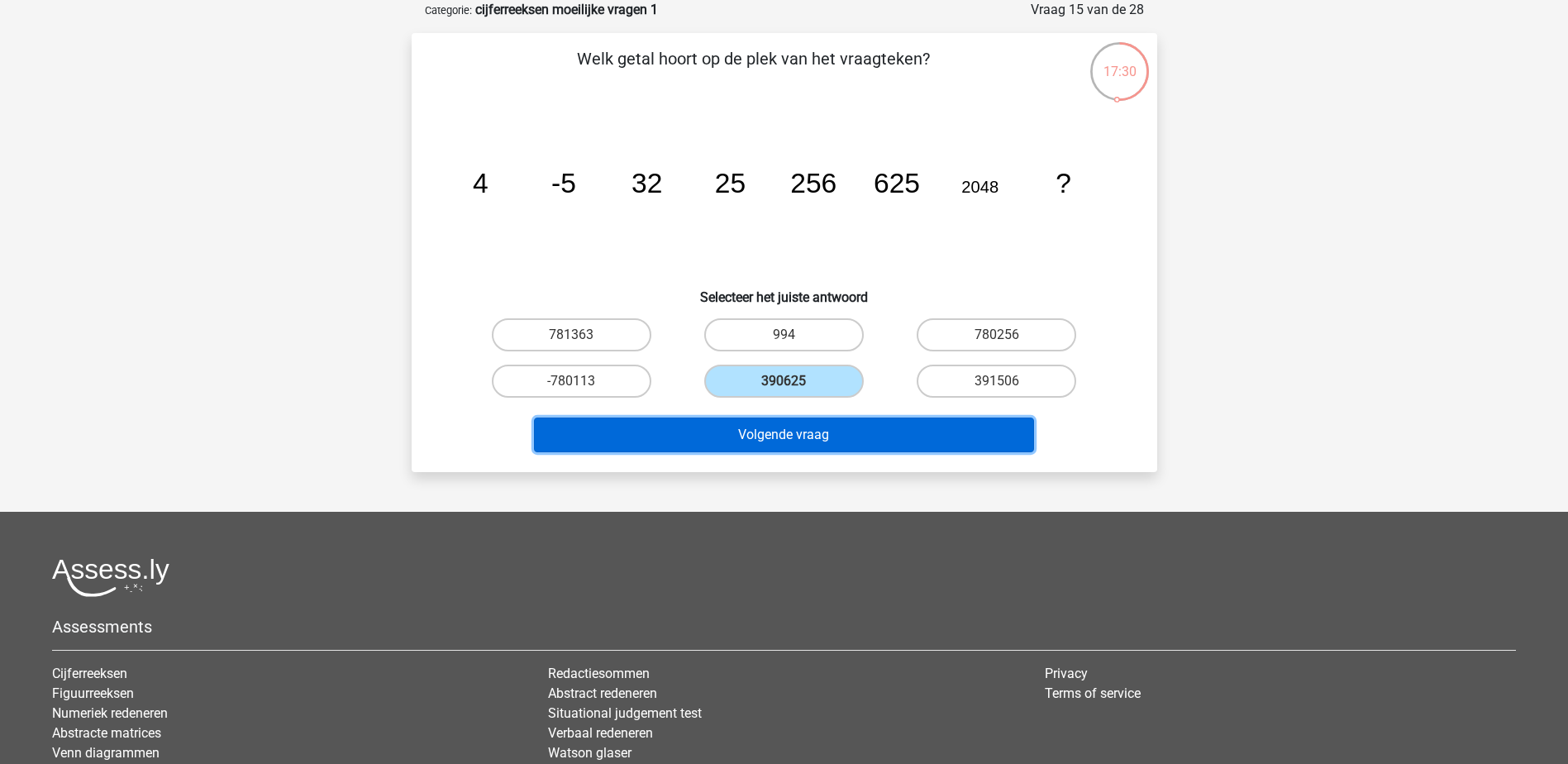
click at [787, 430] on button "Volgende vraag" at bounding box center [784, 434] width 501 height 35
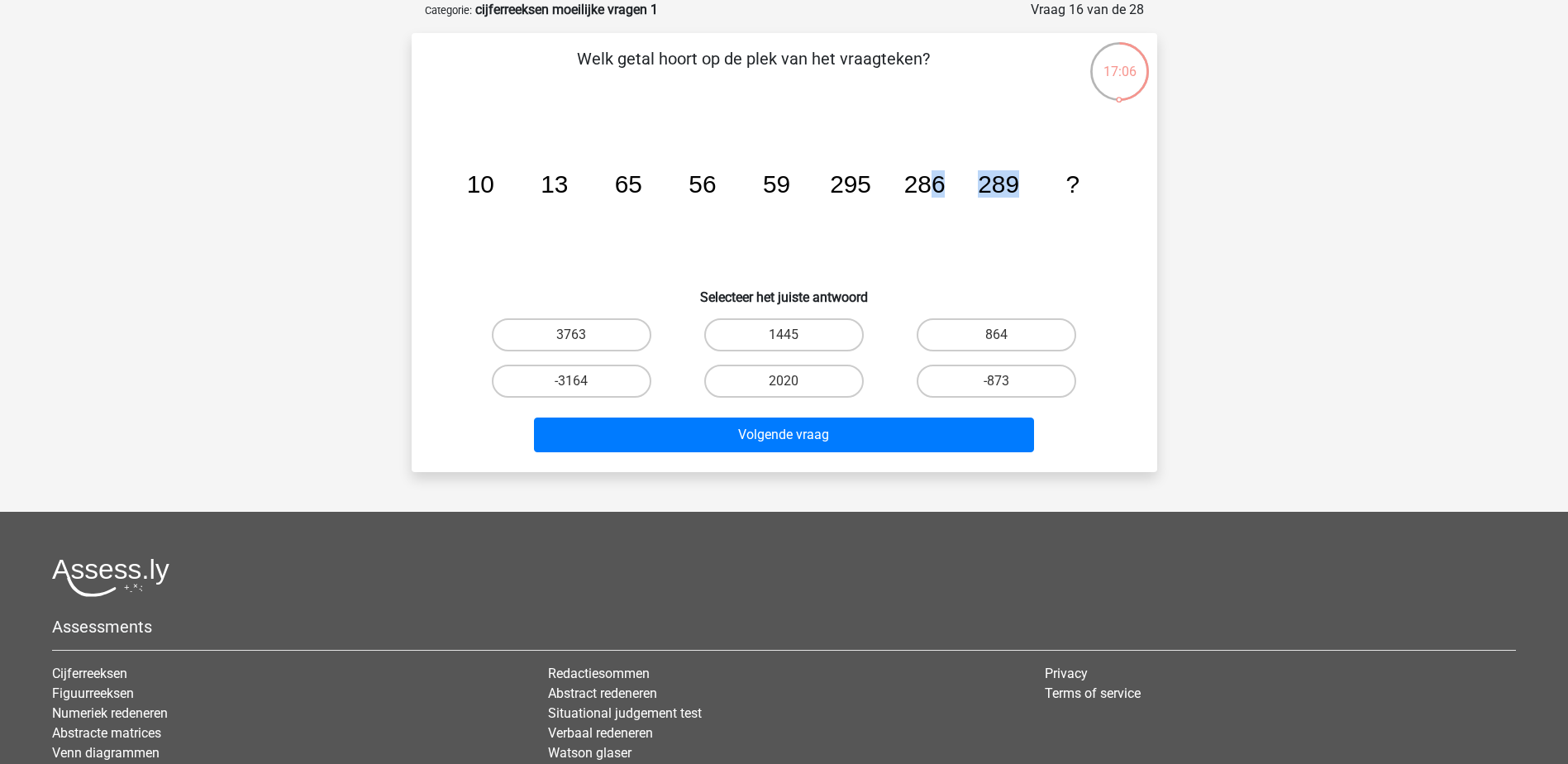
drag, startPoint x: 935, startPoint y: 189, endPoint x: 1021, endPoint y: 189, distance: 86.0
click at [1021, 189] on icon "image/svg+xml 10 13 65 56 59 295 286 289 ?" at bounding box center [784, 192] width 666 height 167
drag, startPoint x: 1021, startPoint y: 189, endPoint x: 981, endPoint y: 209, distance: 44.7
click at [1021, 217] on icon "image/svg+xml 10 13 65 56 59 295 286 289 ?" at bounding box center [784, 192] width 666 height 167
click at [936, 230] on icon "image/svg+xml 10 13 65 56 59 295 286 289 ?" at bounding box center [784, 192] width 666 height 167
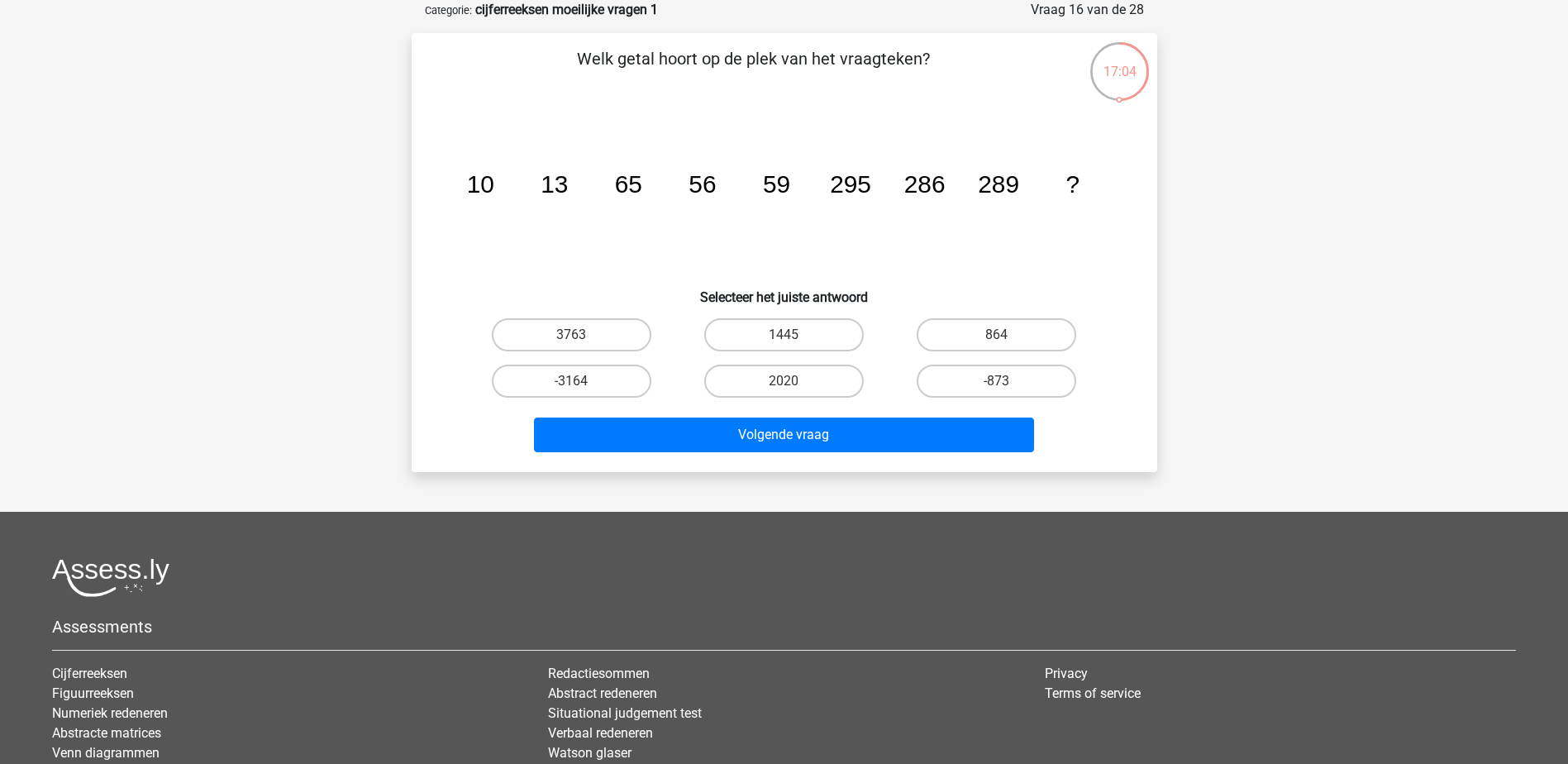
click at [839, 178] on tspan "295" at bounding box center [851, 184] width 41 height 28
drag, startPoint x: 834, startPoint y: 185, endPoint x: 930, endPoint y: 192, distance: 96.3
click at [930, 192] on g "10 13 65 56 59 295 286 289 ?" at bounding box center [772, 184] width 612 height 28
drag, startPoint x: 930, startPoint y: 192, endPoint x: 842, endPoint y: 186, distance: 88.2
click at [842, 186] on tspan "295" at bounding box center [851, 184] width 41 height 28
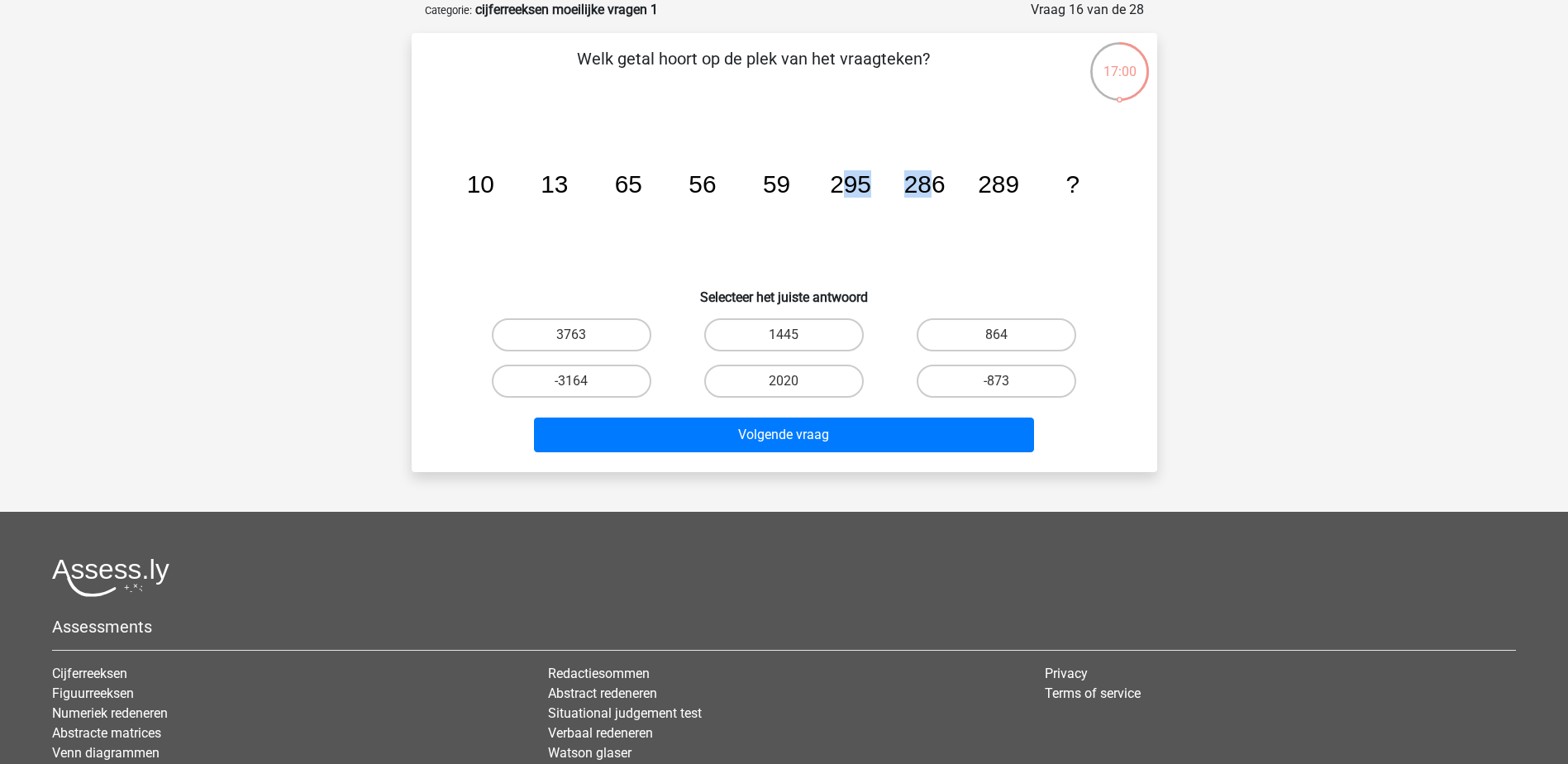
drag, startPoint x: 848, startPoint y: 186, endPoint x: 938, endPoint y: 186, distance: 90.0
click at [938, 186] on g "10 13 65 56 59 295 286 289 ?" at bounding box center [772, 184] width 612 height 28
drag, startPoint x: 938, startPoint y: 186, endPoint x: 919, endPoint y: 192, distance: 19.9
click at [935, 197] on icon "image/svg+xml 10 13 65 56 59 295 286 289 ?" at bounding box center [784, 192] width 666 height 167
click at [913, 180] on tspan "286" at bounding box center [924, 184] width 41 height 28
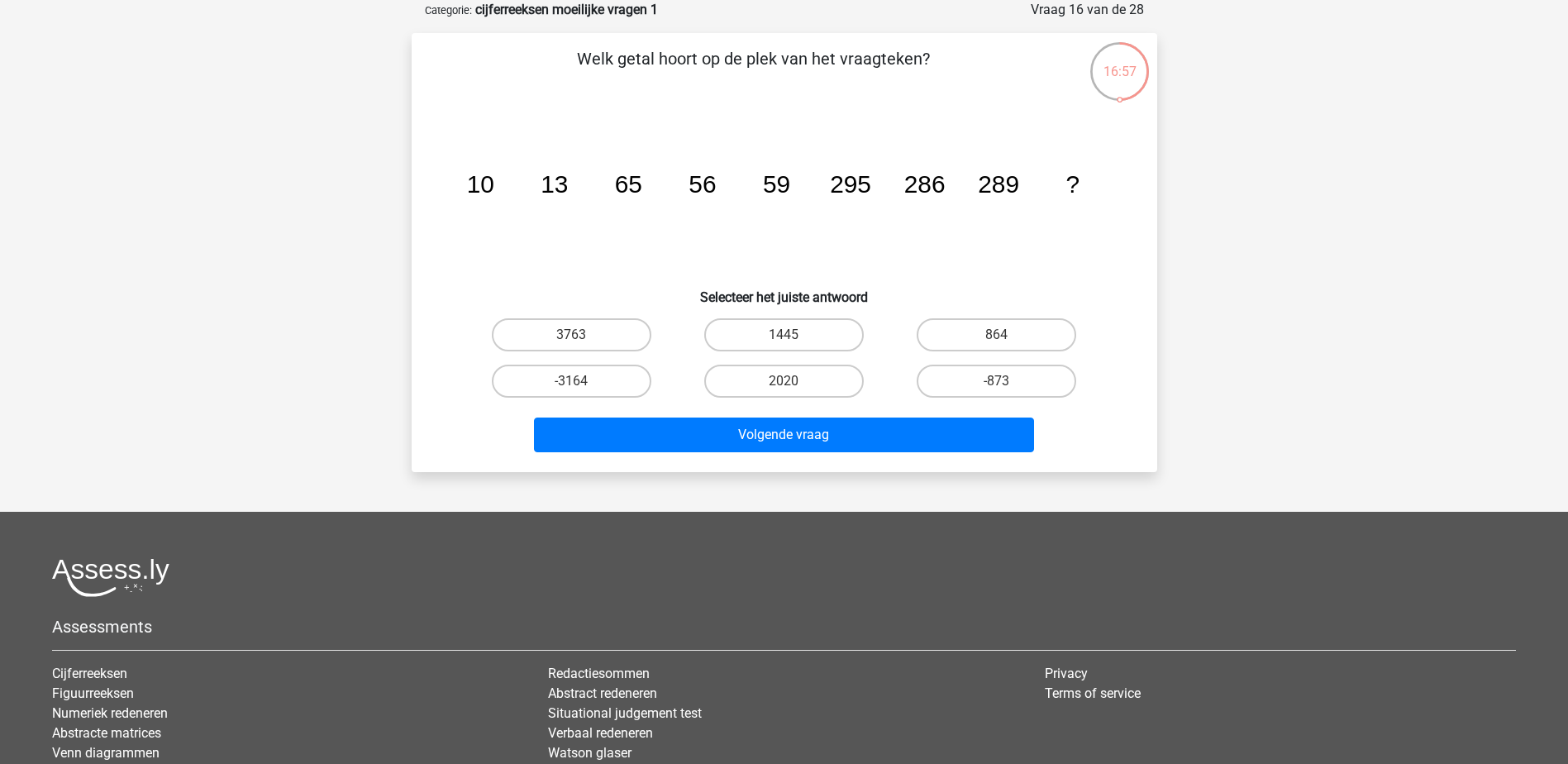
click at [984, 186] on tspan "289" at bounding box center [999, 184] width 41 height 28
drag, startPoint x: 827, startPoint y: 337, endPoint x: 864, endPoint y: 403, distance: 75.7
click at [827, 337] on label "1445" at bounding box center [784, 334] width 159 height 33
click at [795, 337] on input "1445" at bounding box center [789, 340] width 11 height 11
radio input "true"
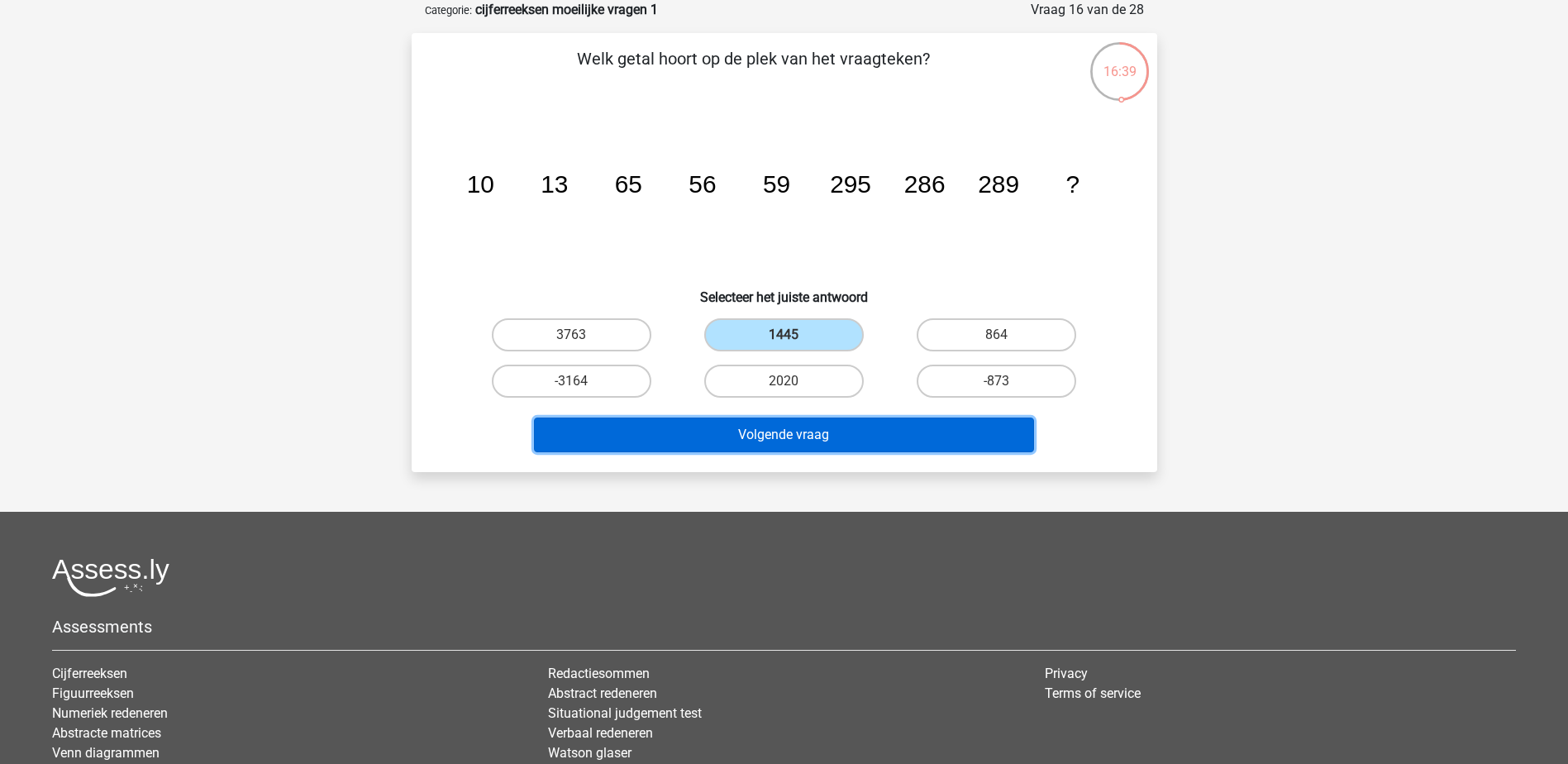
click at [869, 428] on button "Volgende vraag" at bounding box center [784, 434] width 501 height 35
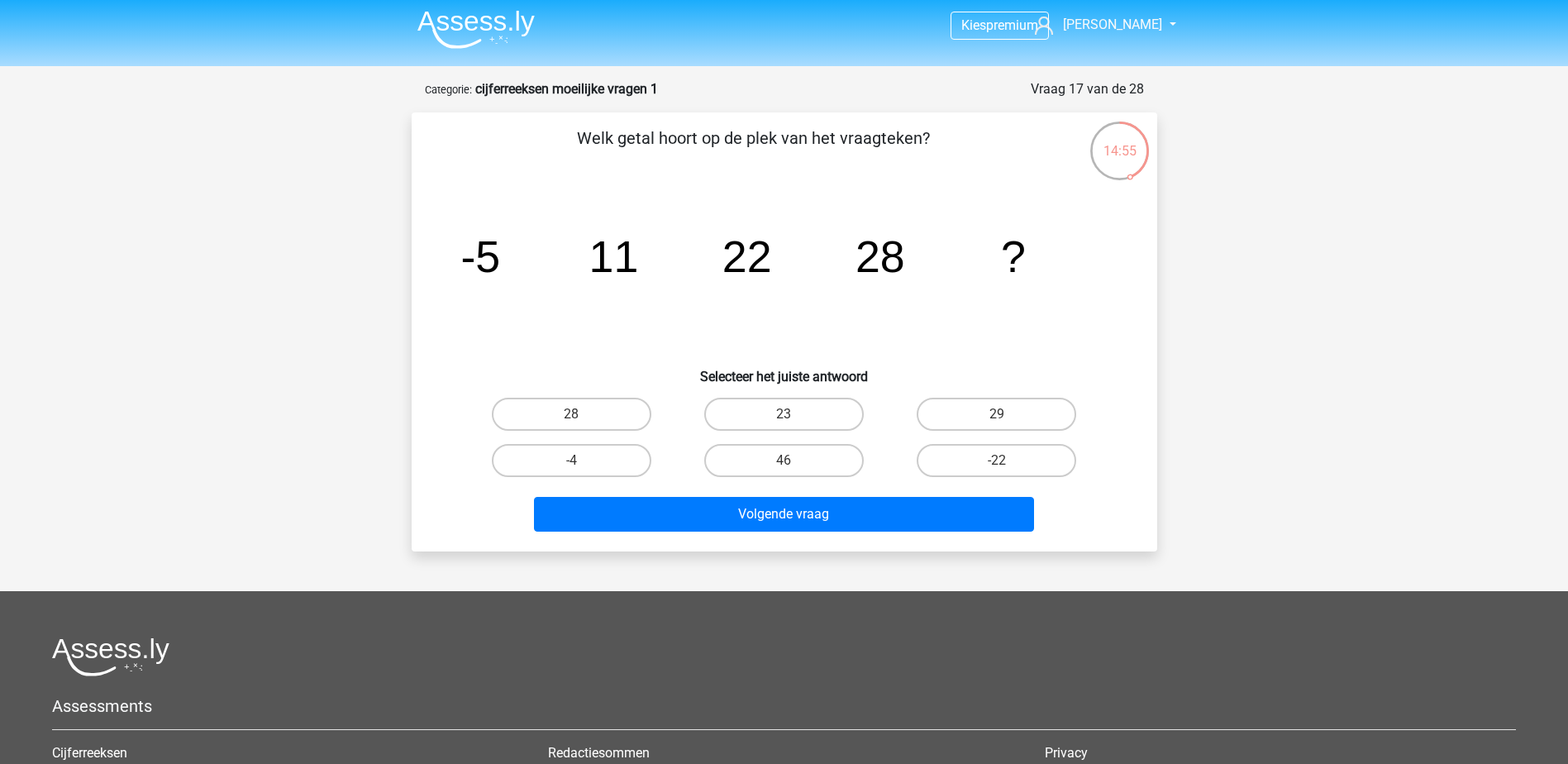
scroll to position [0, 0]
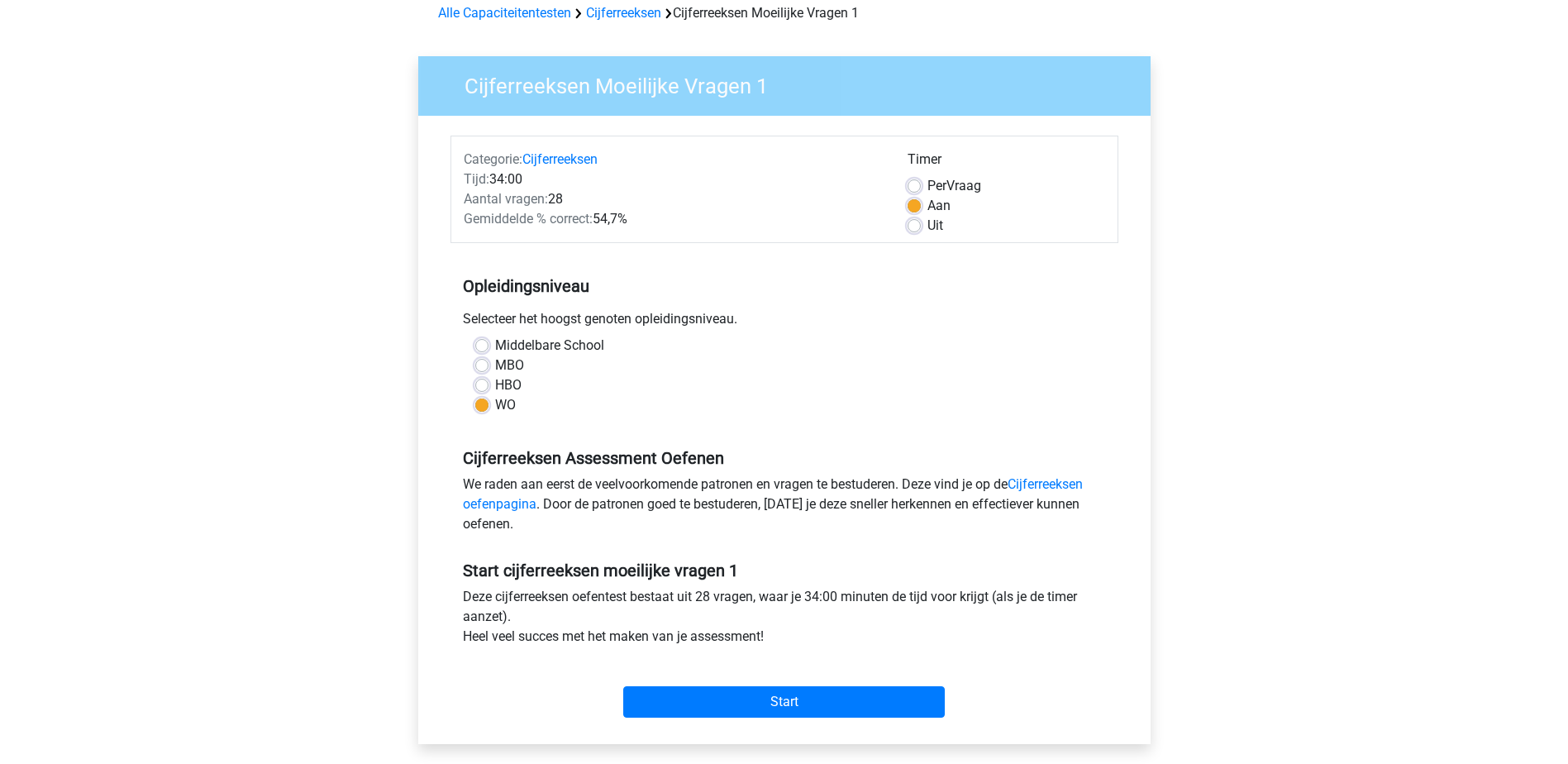
scroll to position [165, 0]
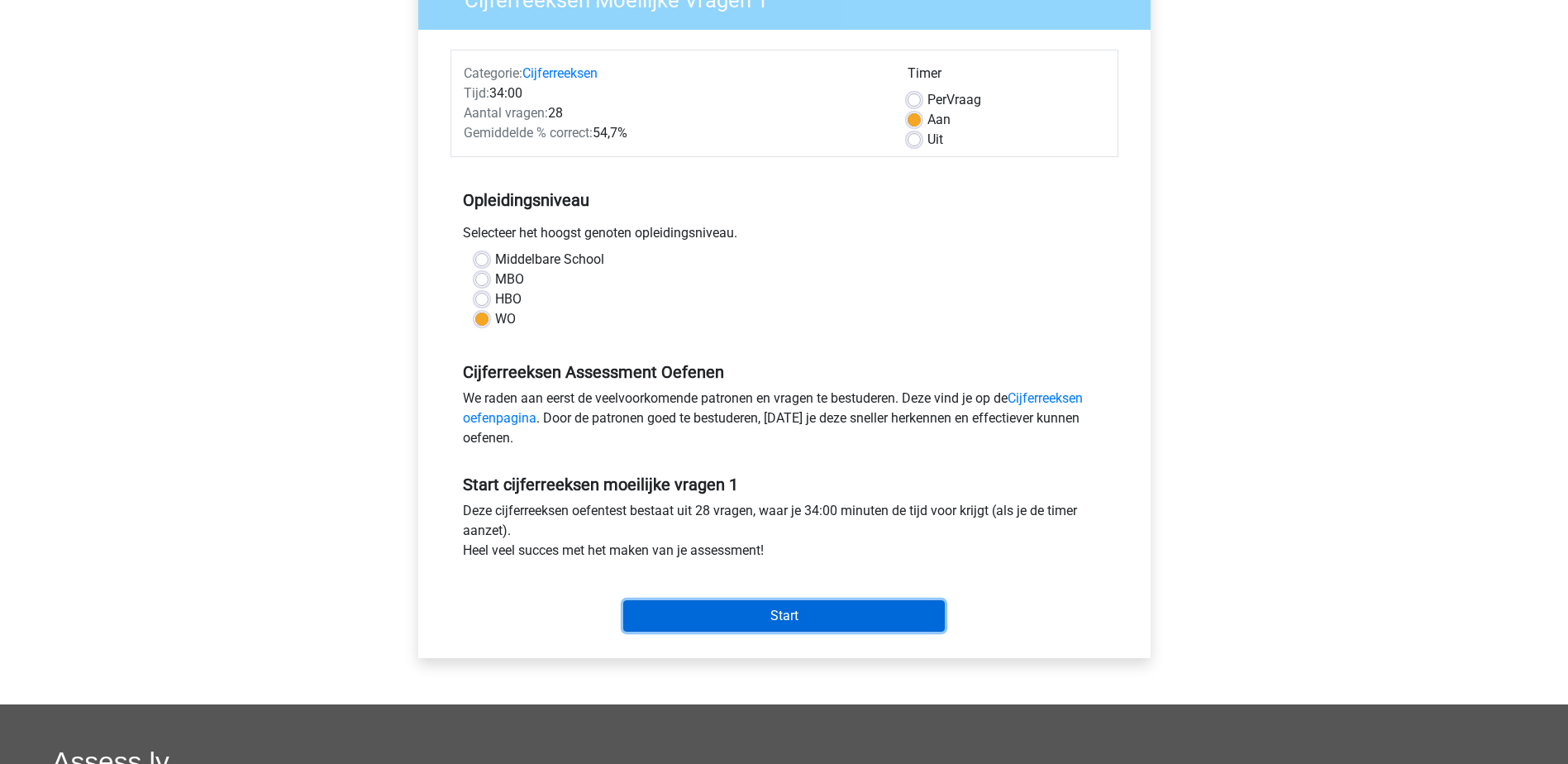
click at [803, 622] on input "Start" at bounding box center [784, 615] width 322 height 31
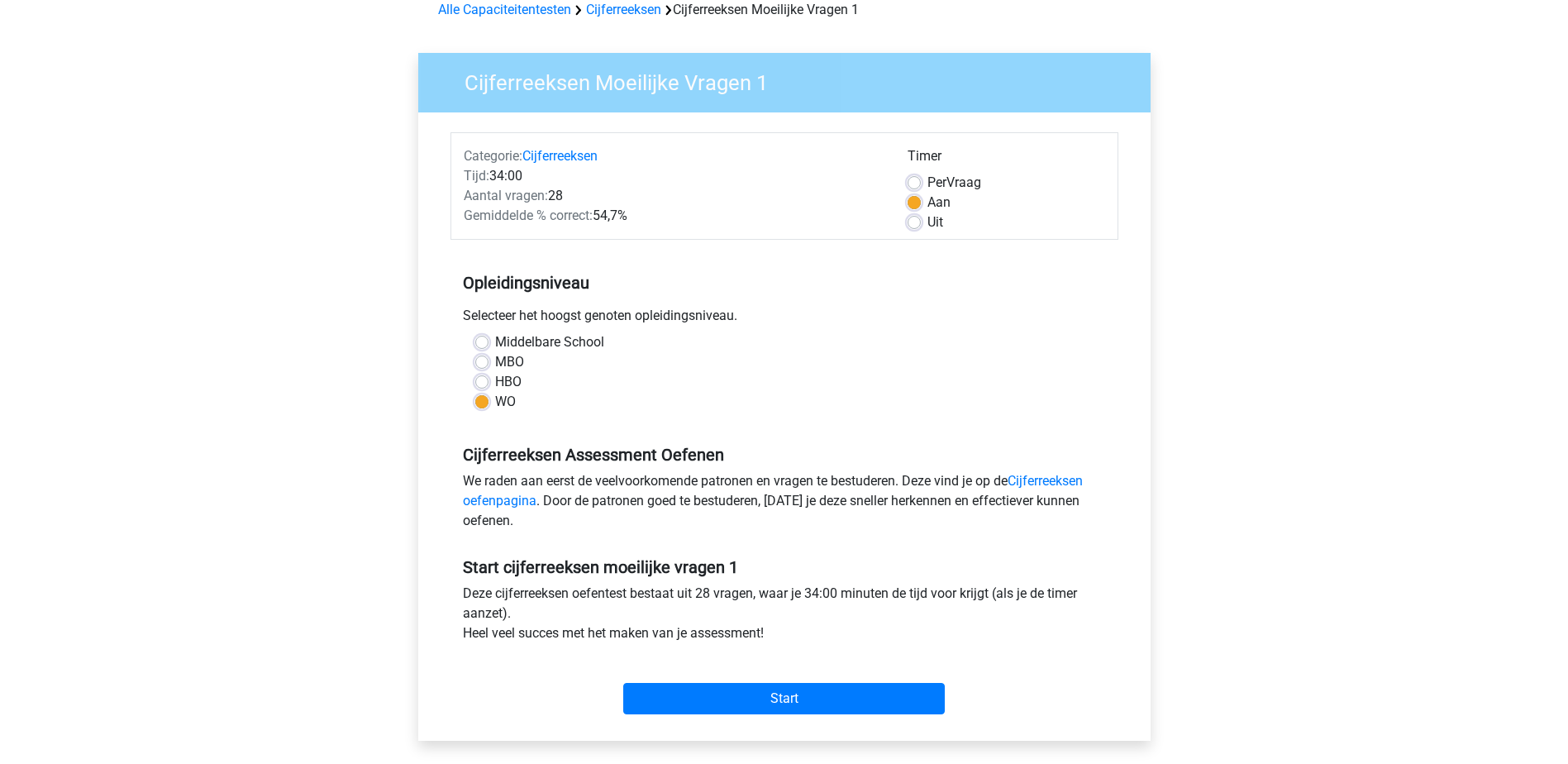
scroll to position [0, 0]
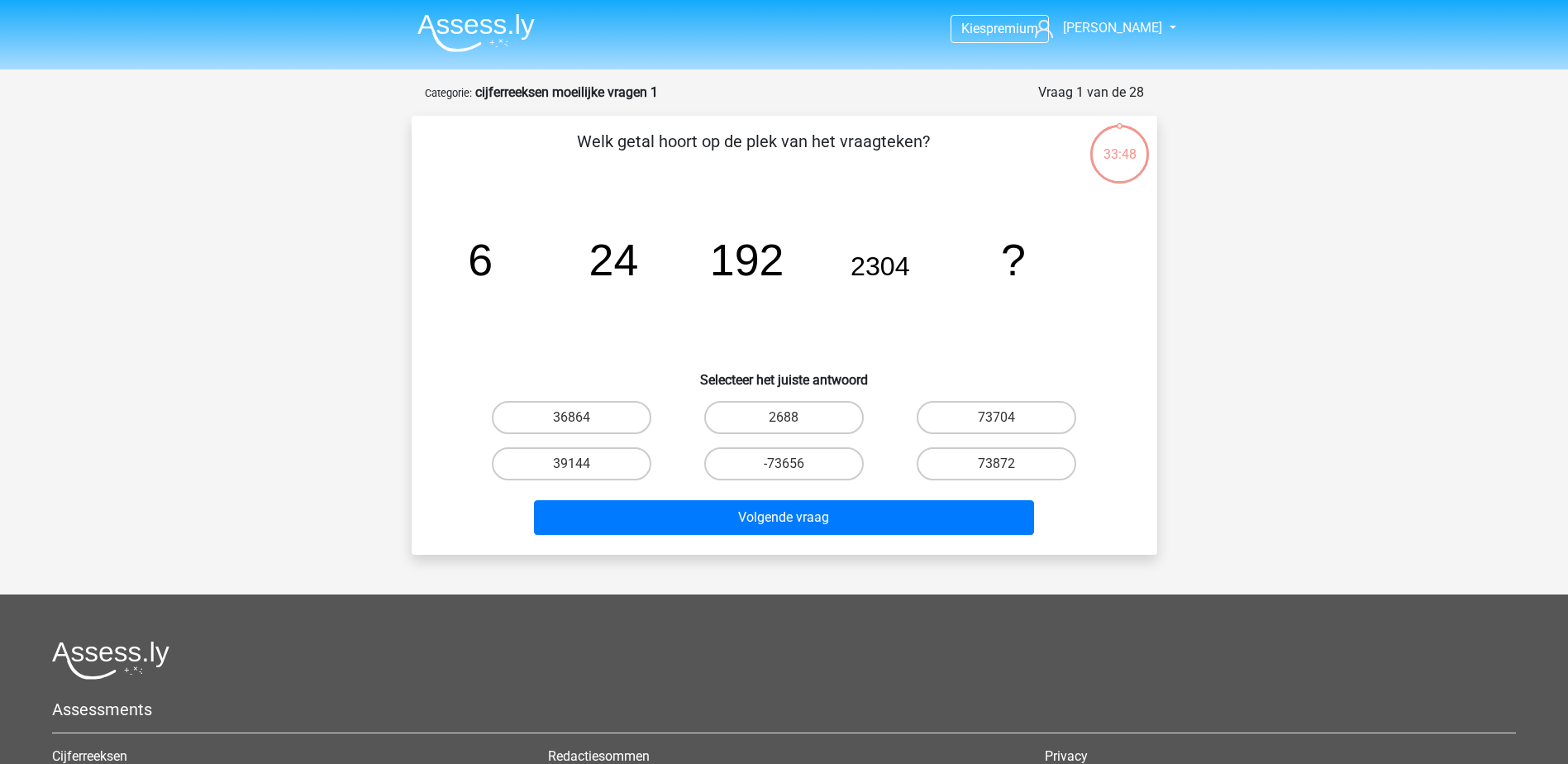
click at [454, 13] on li at bounding box center [469, 29] width 131 height 46
click at [511, 20] on img at bounding box center [476, 32] width 117 height 38
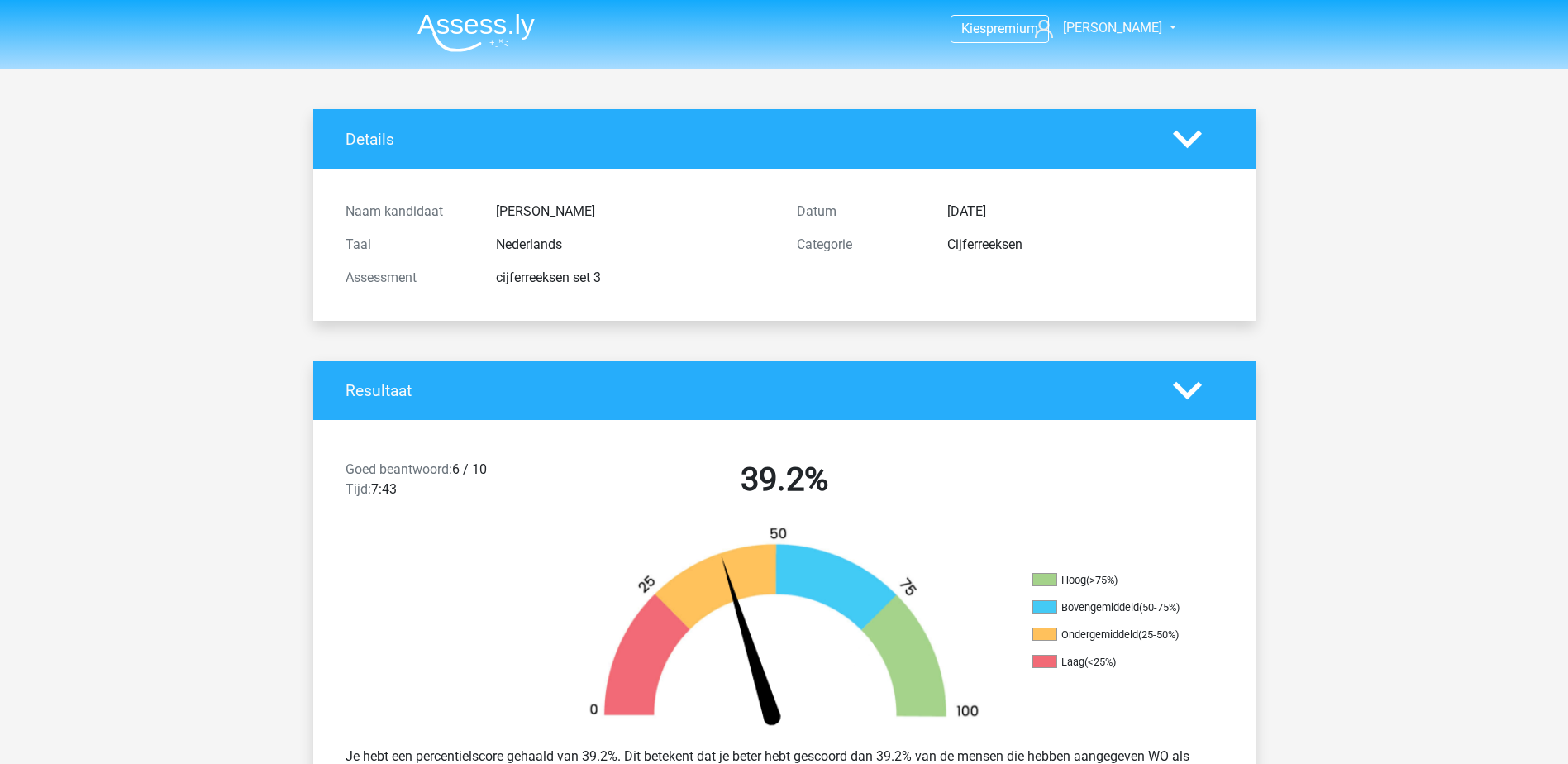
scroll to position [2901, 0]
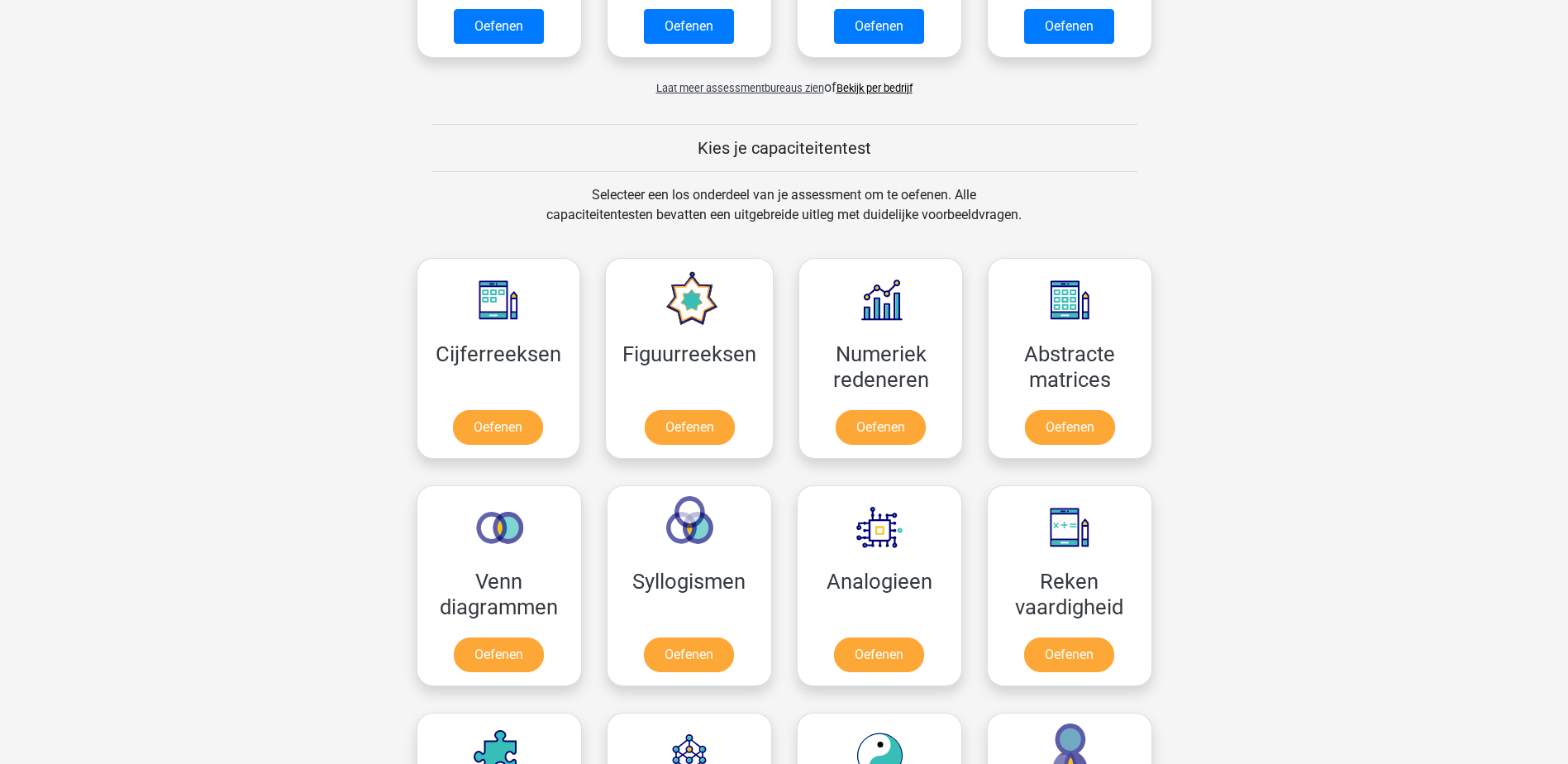
scroll to position [661, 0]
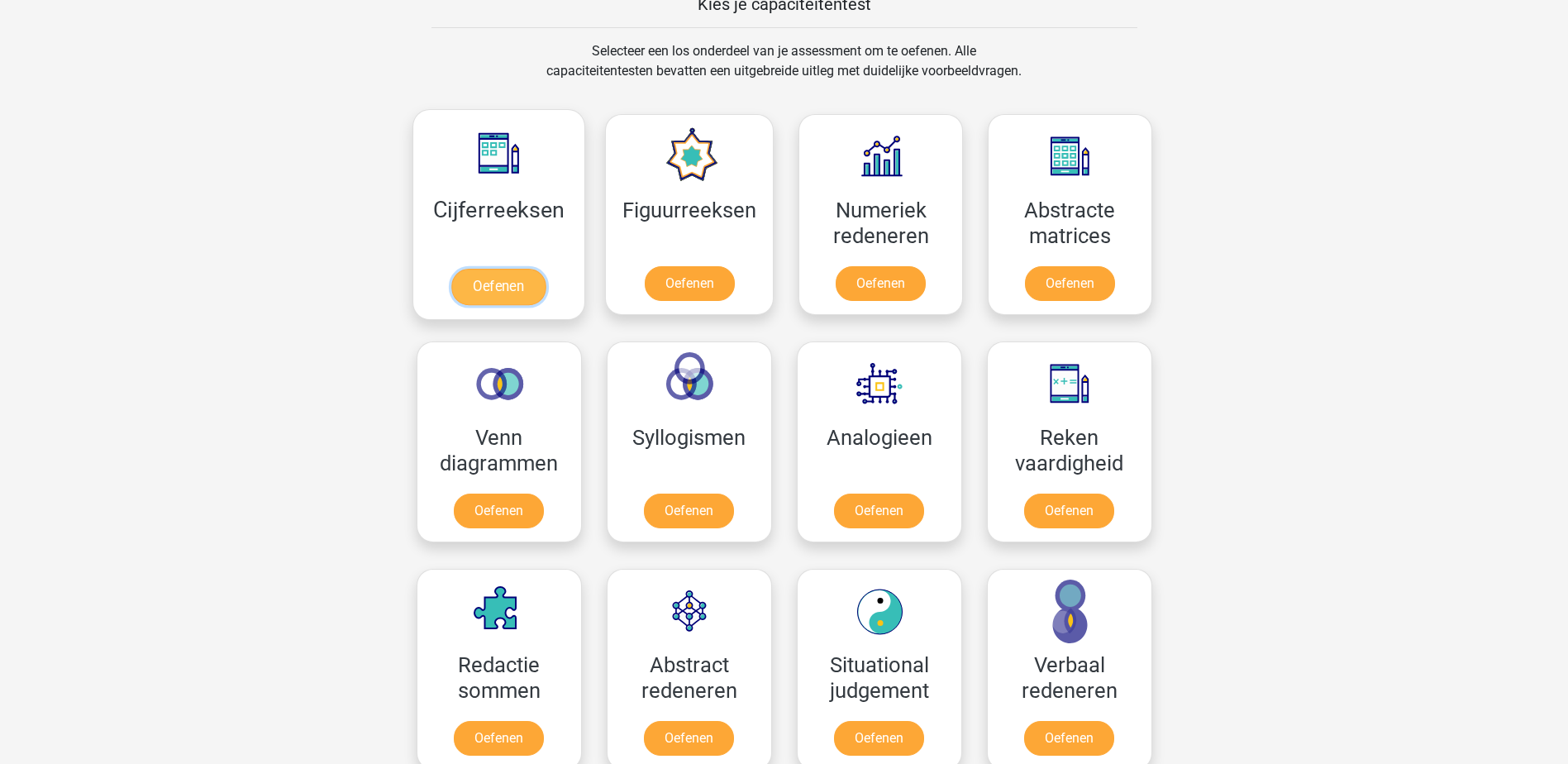
click at [501, 269] on link "Oefenen" at bounding box center [498, 287] width 94 height 37
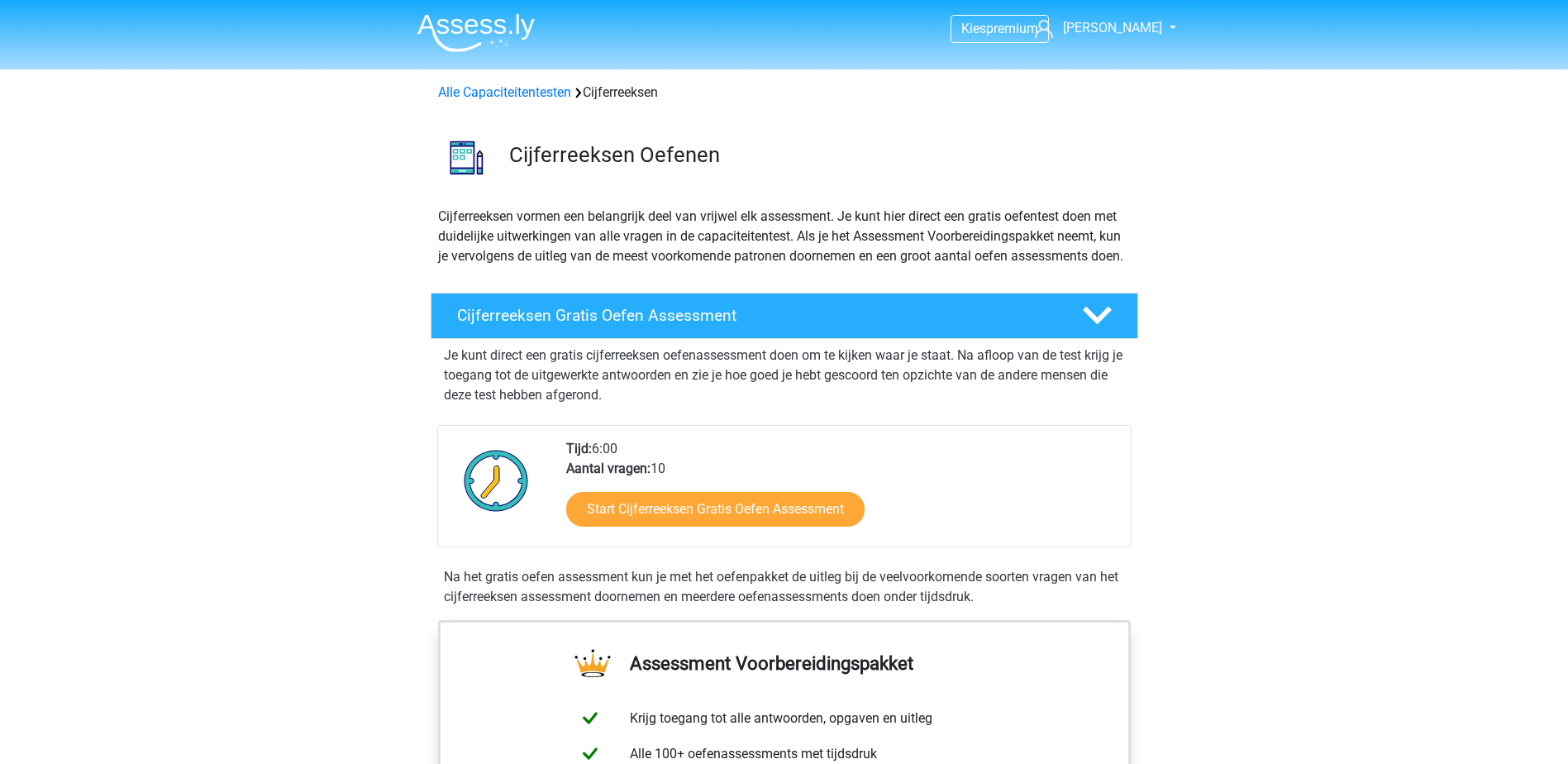
click at [463, 17] on img at bounding box center [476, 32] width 117 height 38
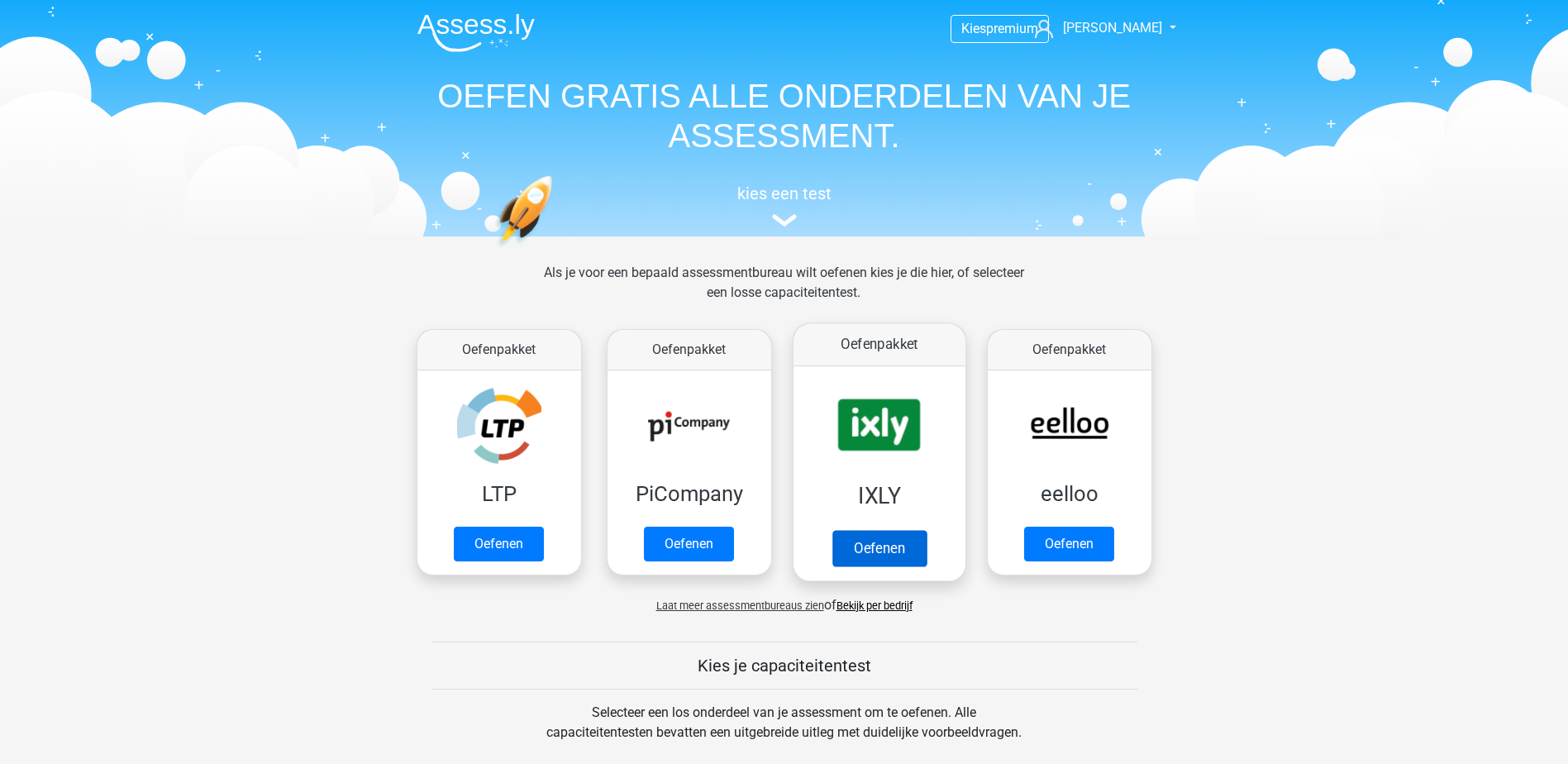
scroll to position [413, 0]
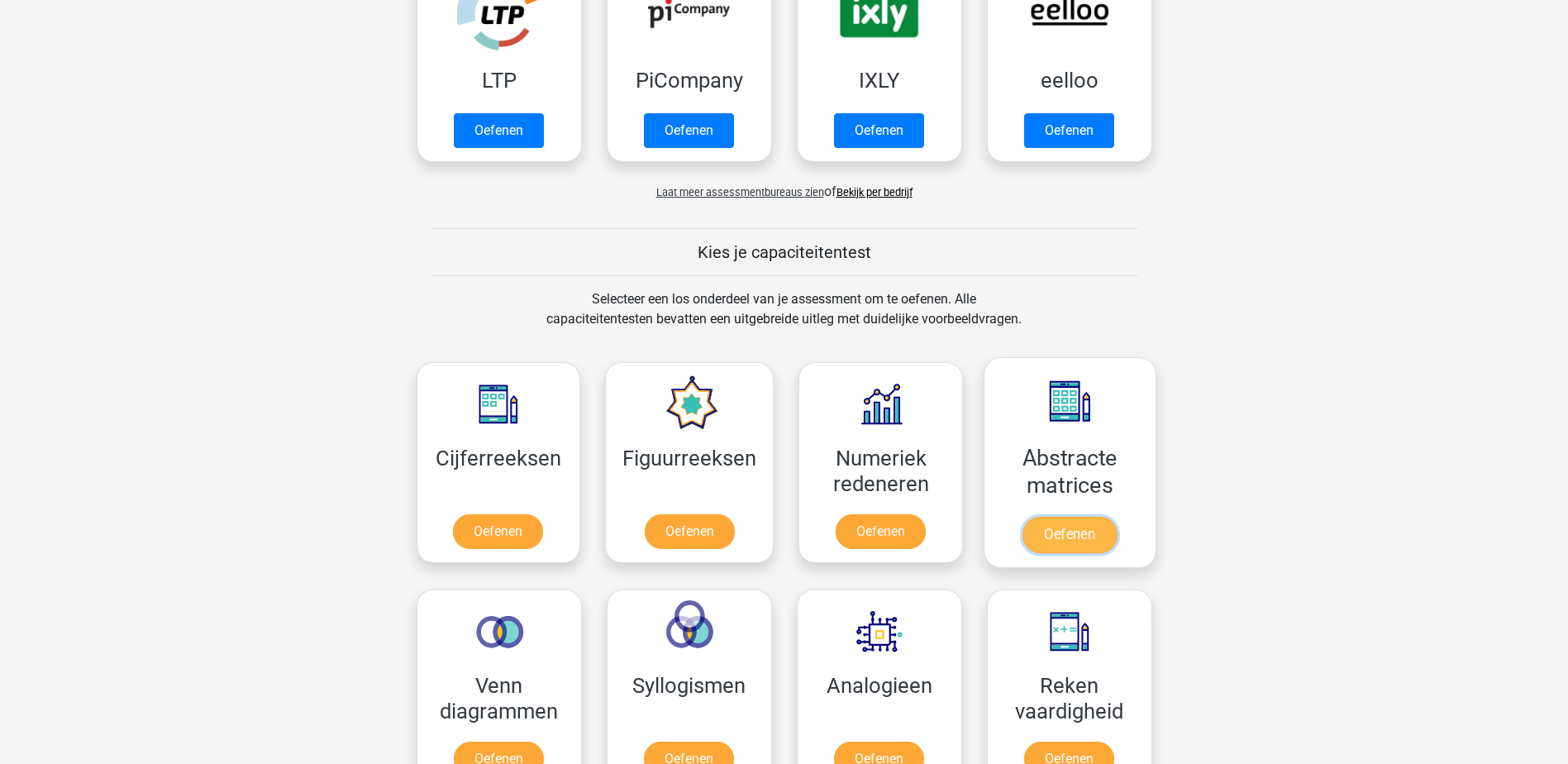
click at [1092, 516] on link "Oefenen" at bounding box center [1069, 534] width 94 height 37
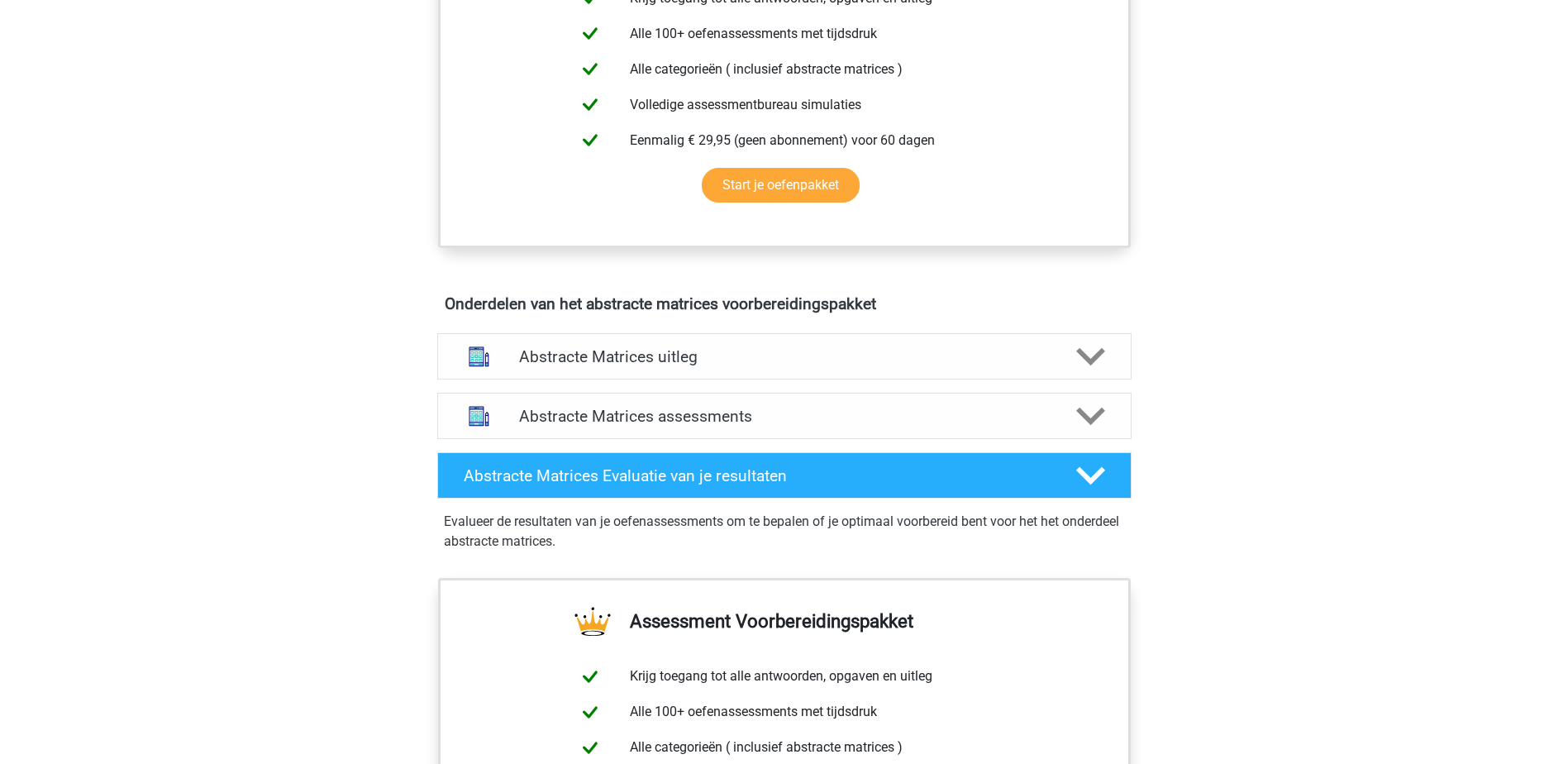
scroll to position [743, 0]
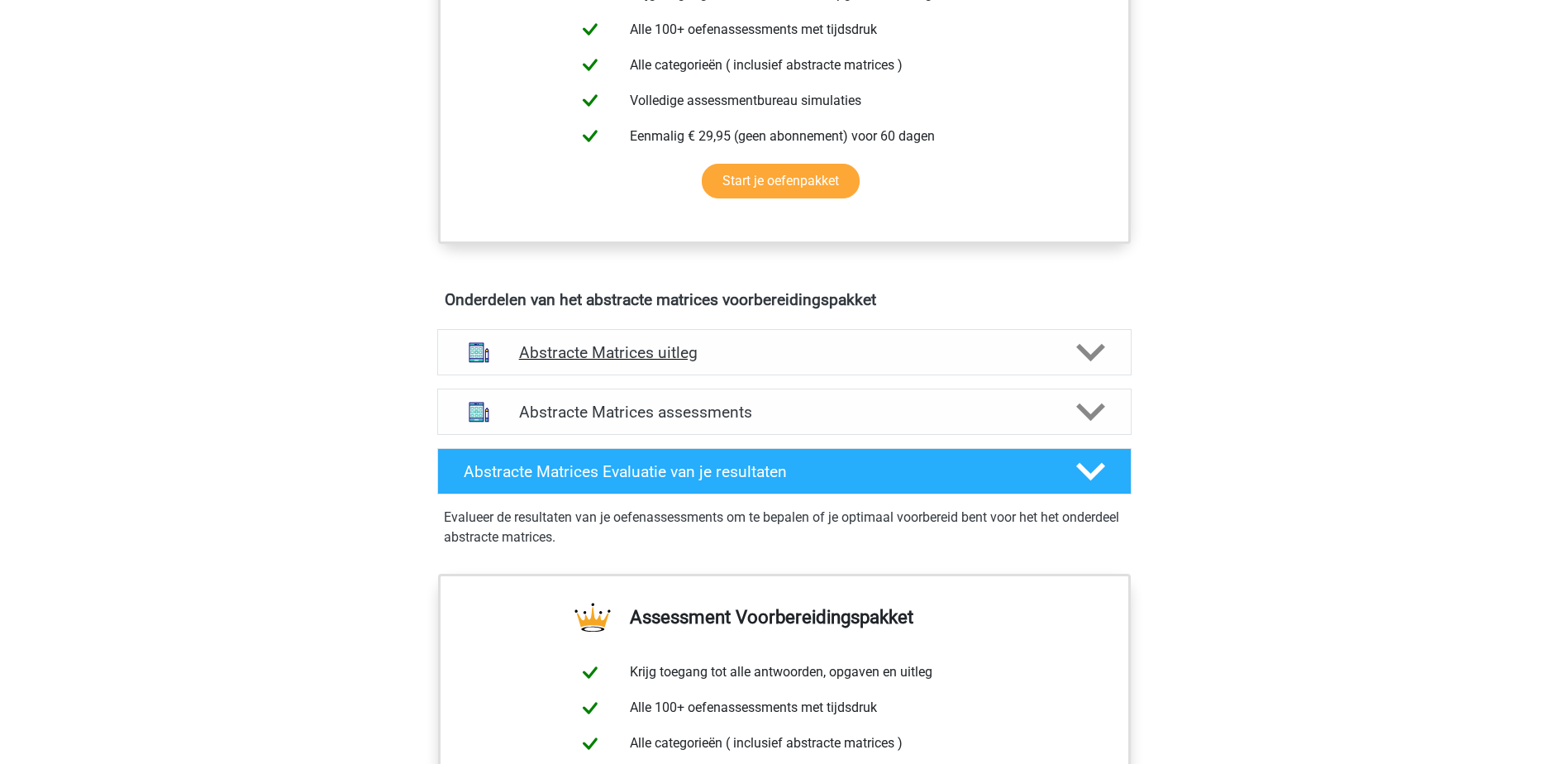
click at [879, 368] on div "Abstracte Matrices uitleg" at bounding box center [784, 352] width 695 height 46
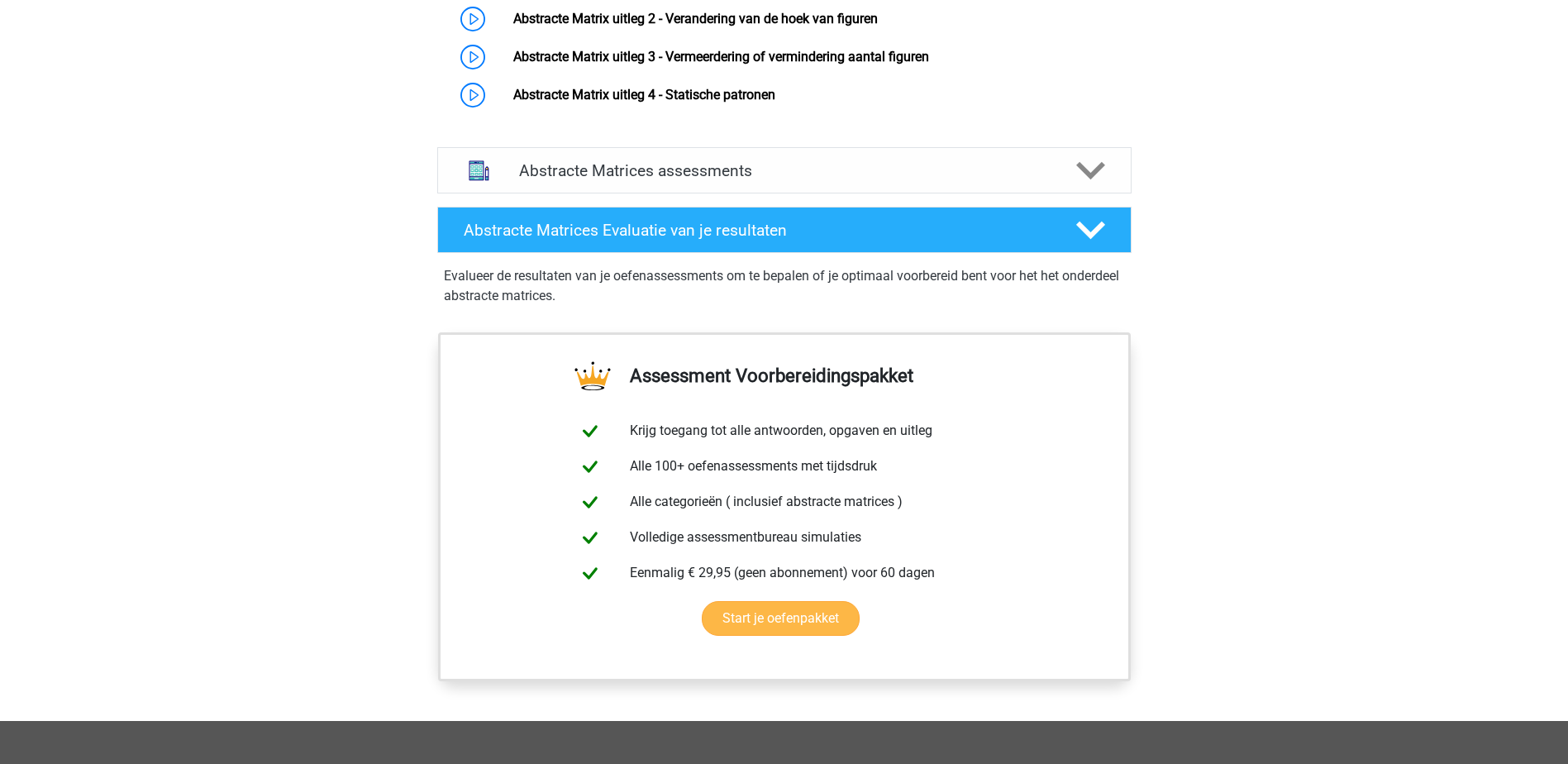
scroll to position [1074, 0]
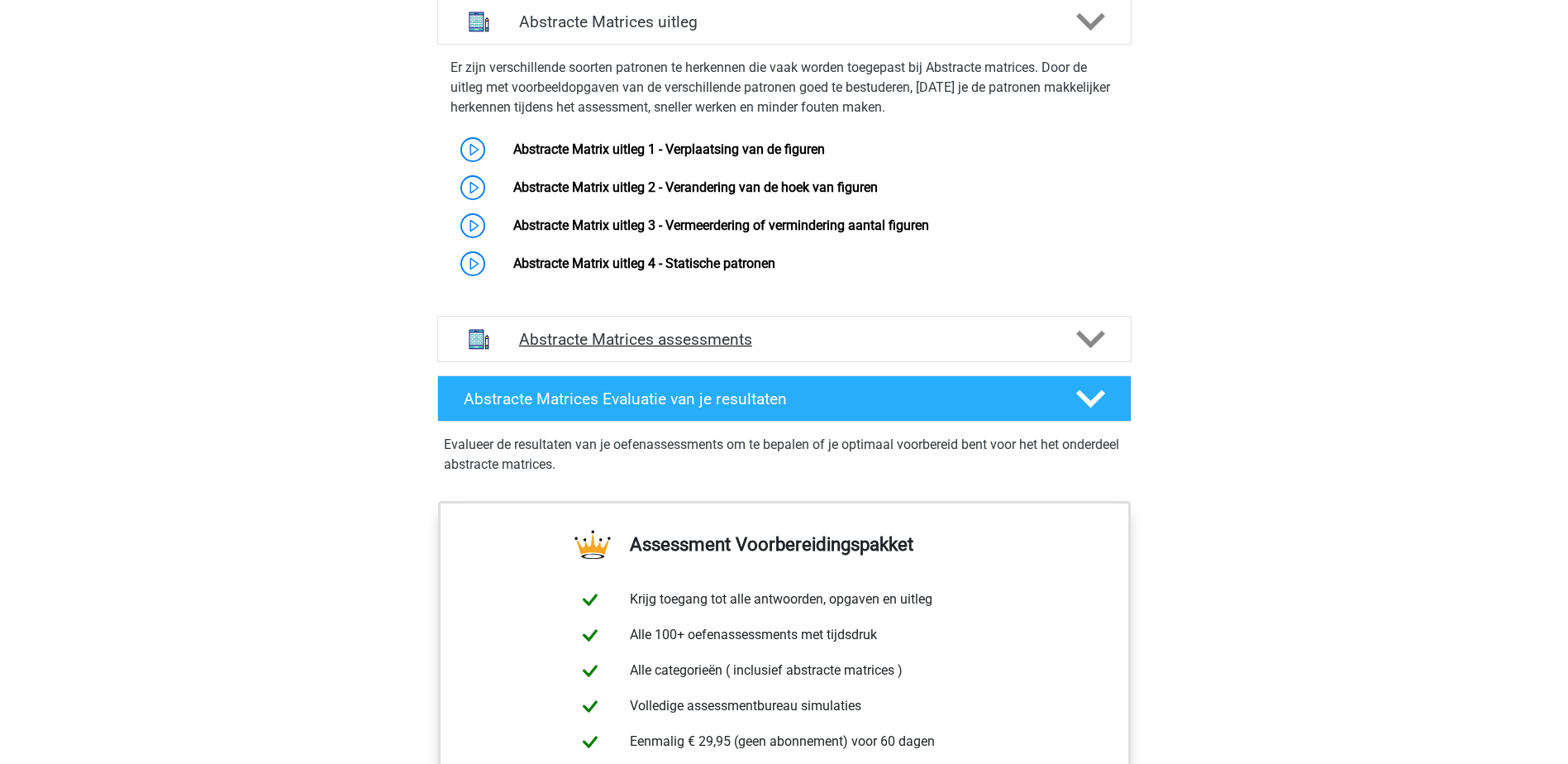
click at [800, 330] on h4 "Abstracte Matrices assessments" at bounding box center [785, 339] width 531 height 19
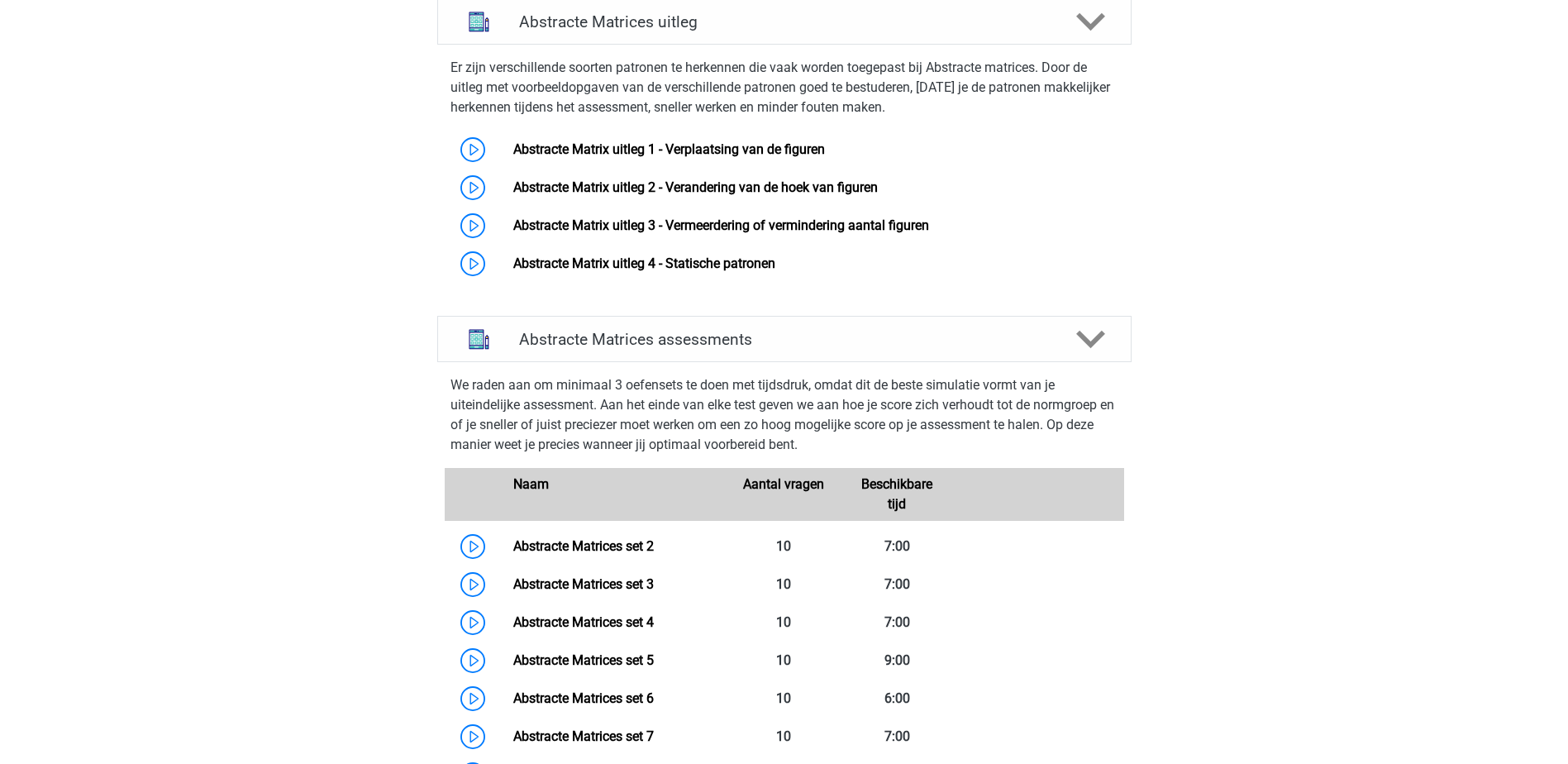
scroll to position [1405, 0]
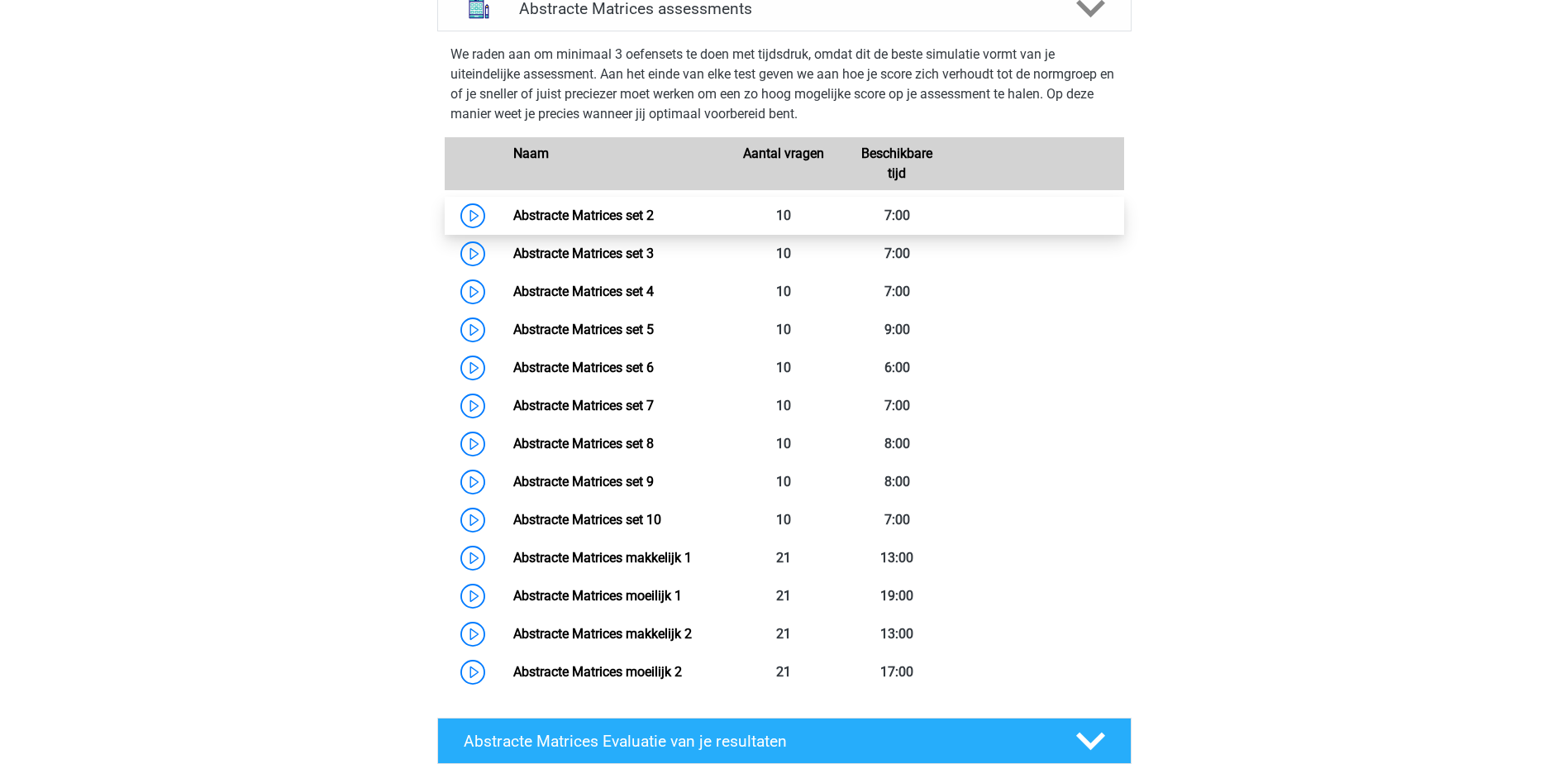
click at [513, 214] on link "Abstracte Matrices set 2" at bounding box center [583, 215] width 140 height 16
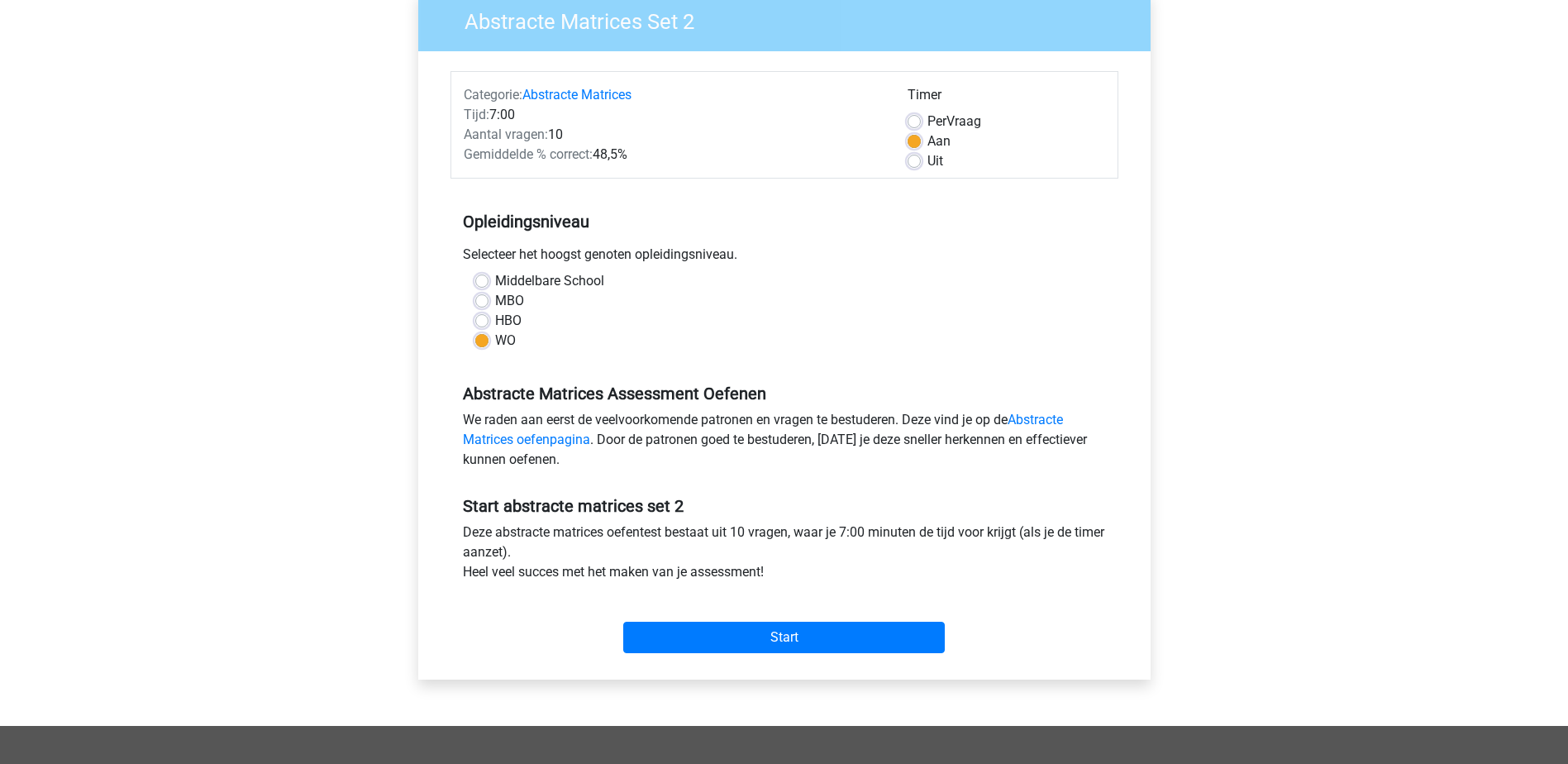
scroll to position [413, 0]
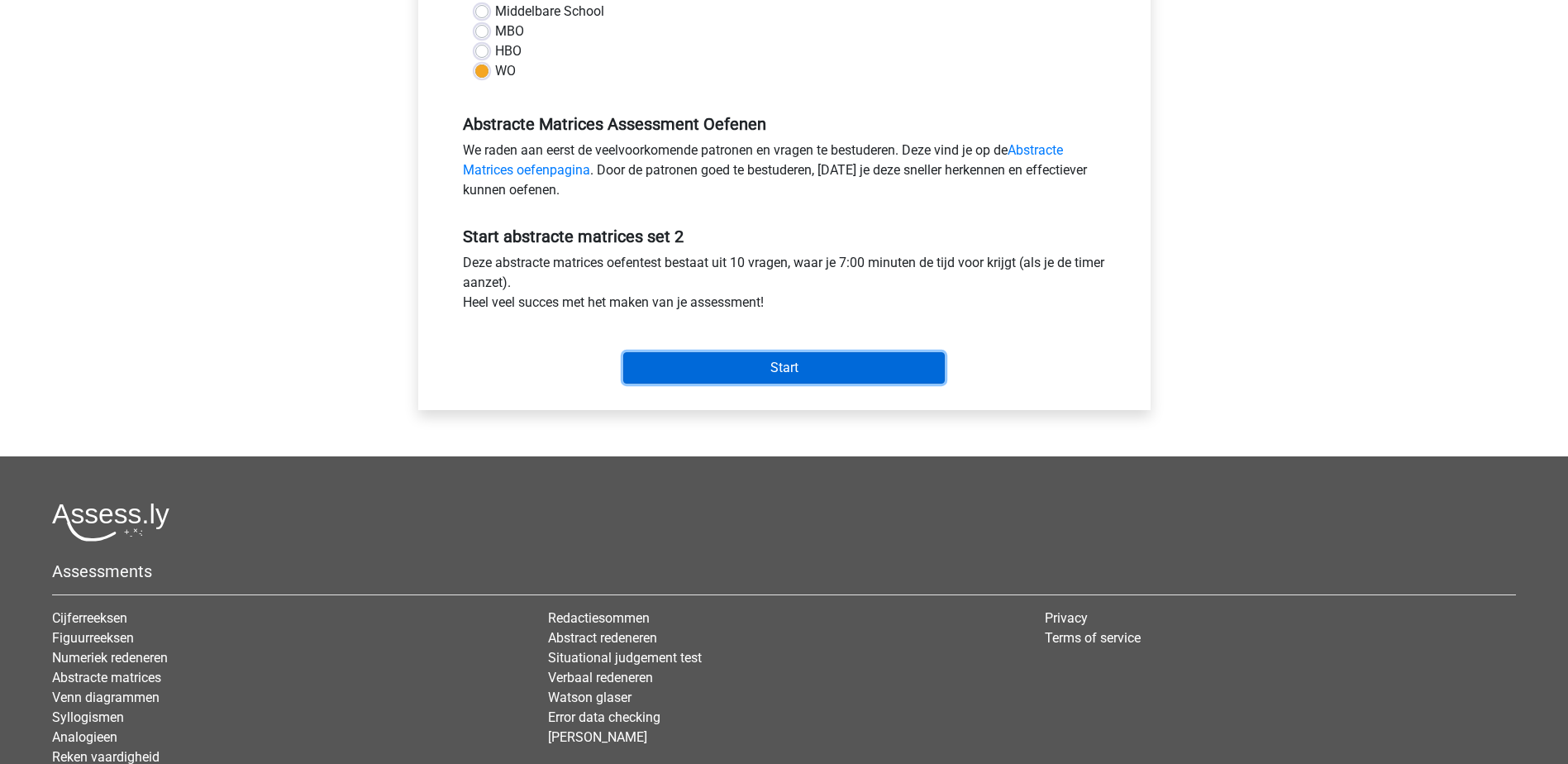
click at [781, 365] on input "Start" at bounding box center [784, 367] width 322 height 31
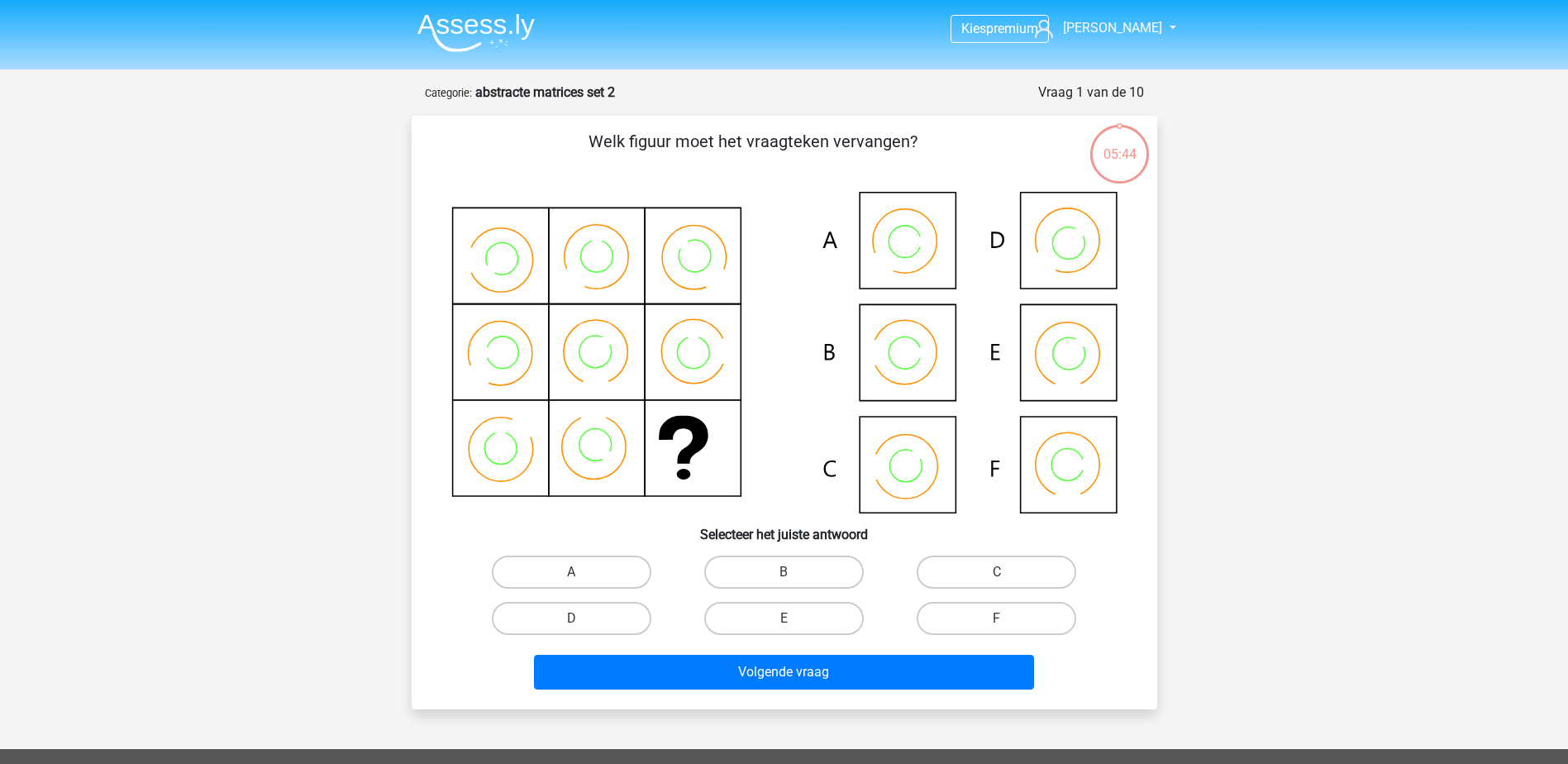
click at [1437, 535] on div "Kies premium [PERSON_NAME] [EMAIL_ADDRESS][DOMAIN_NAME]" at bounding box center [784, 592] width 1568 height 1185
